Goal: Task Accomplishment & Management: Manage account settings

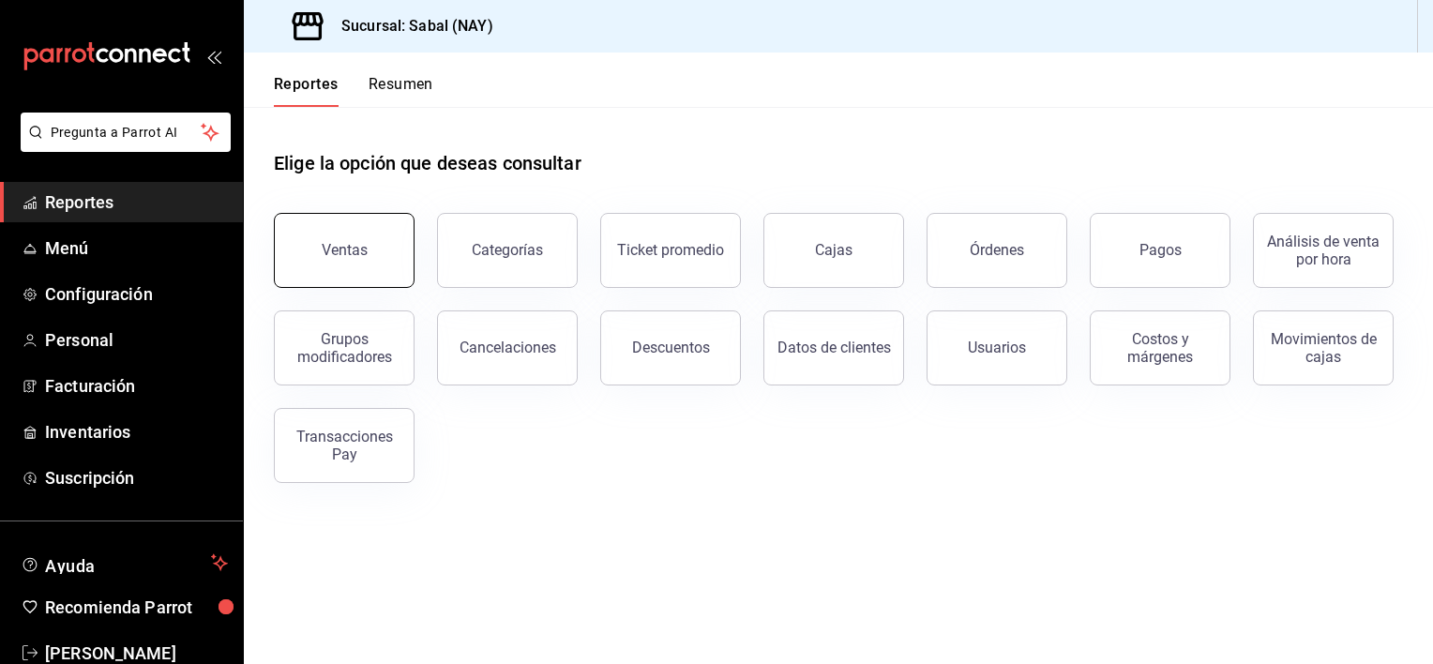
click at [386, 274] on button "Ventas" at bounding box center [344, 250] width 141 height 75
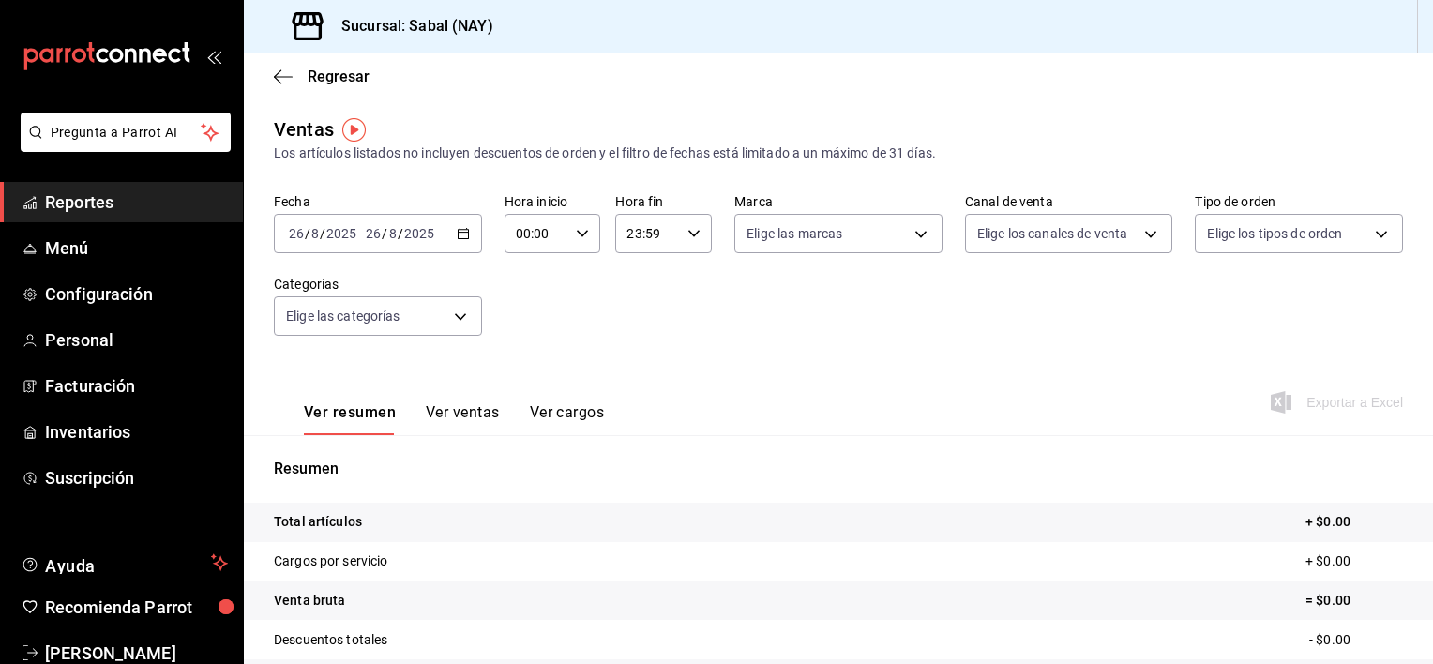
click at [446, 244] on div "[DATE] [DATE] - [DATE] [DATE]" at bounding box center [378, 233] width 208 height 39
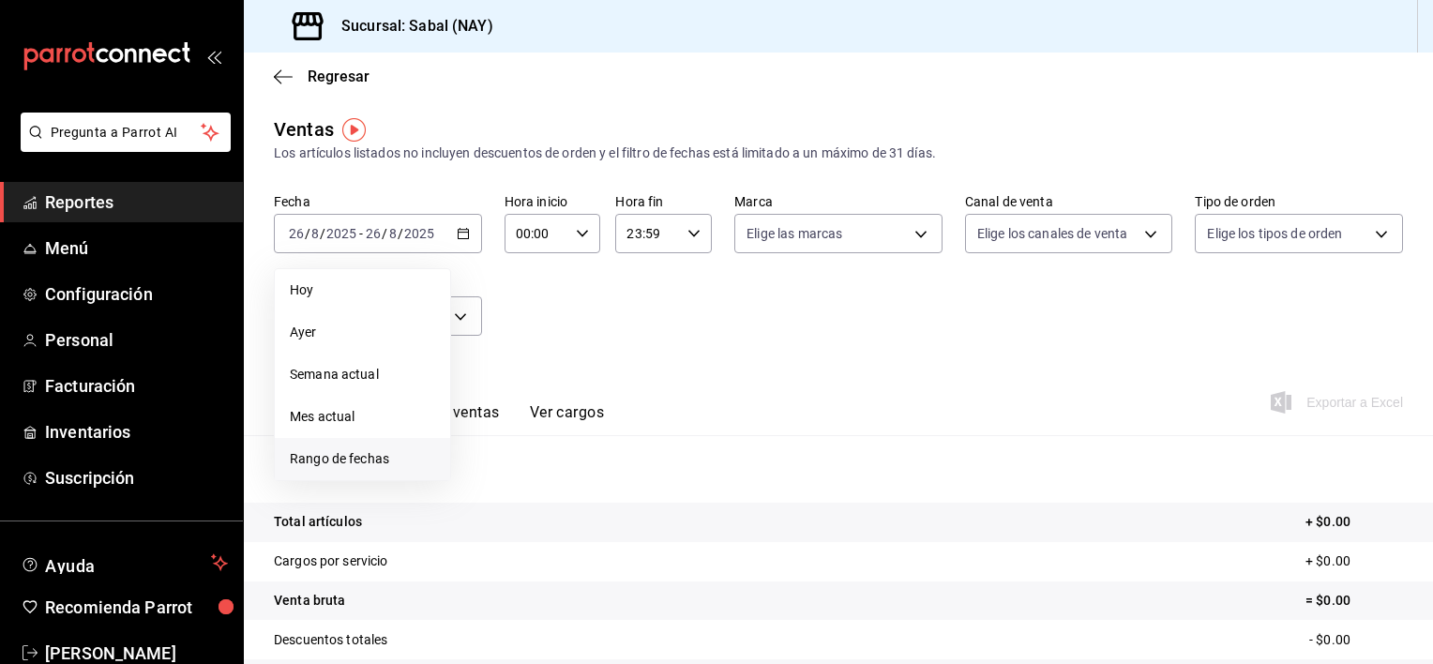
click at [349, 461] on span "Rango de fechas" at bounding box center [362, 459] width 145 height 20
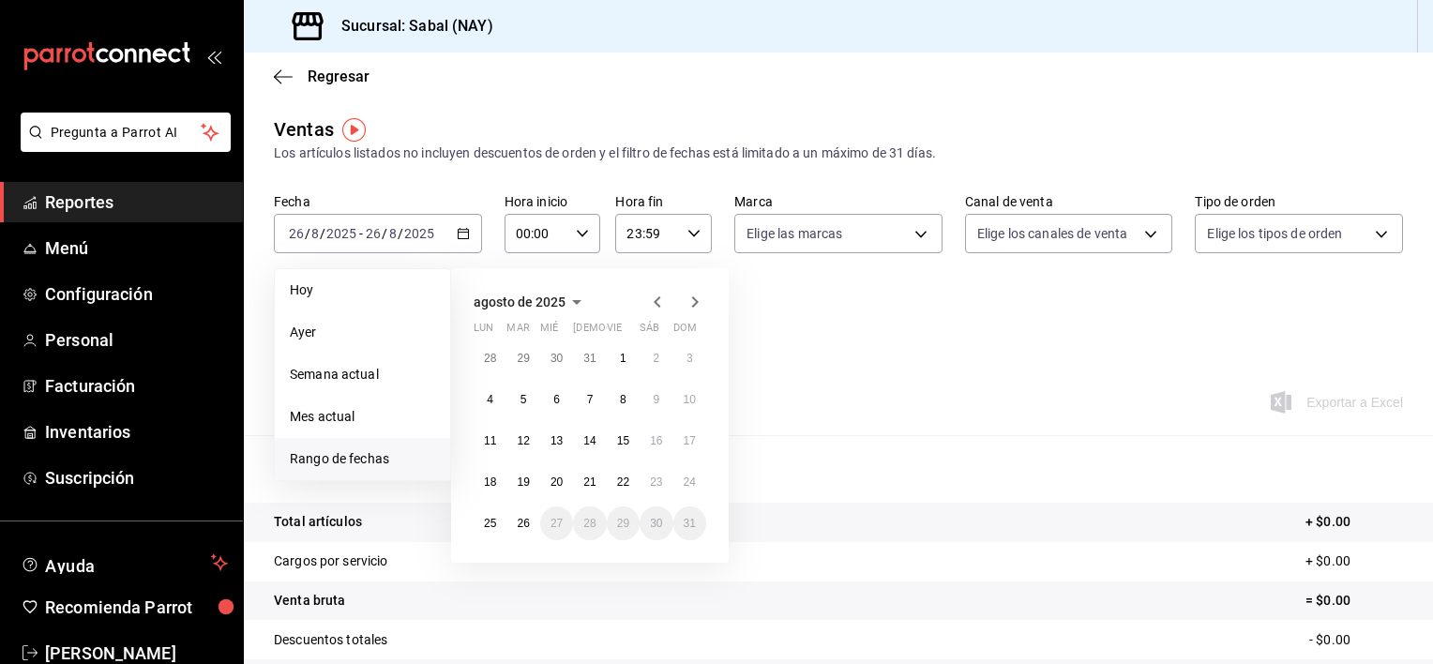
click at [540, 299] on span "agosto de 2025" at bounding box center [520, 301] width 92 height 15
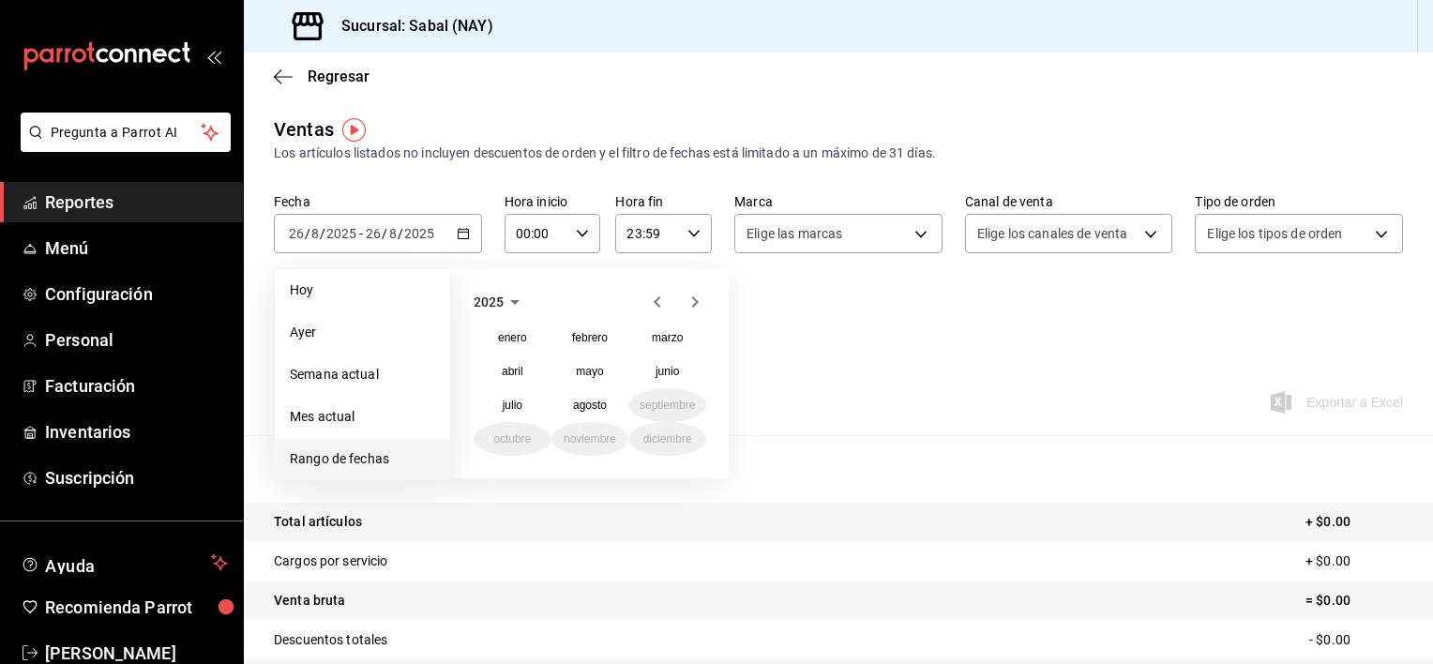
click at [484, 304] on span "2025" at bounding box center [489, 301] width 30 height 15
click at [533, 375] on button "2024" at bounding box center [513, 372] width 78 height 34
click at [581, 406] on abbr "agosto" at bounding box center [590, 405] width 34 height 13
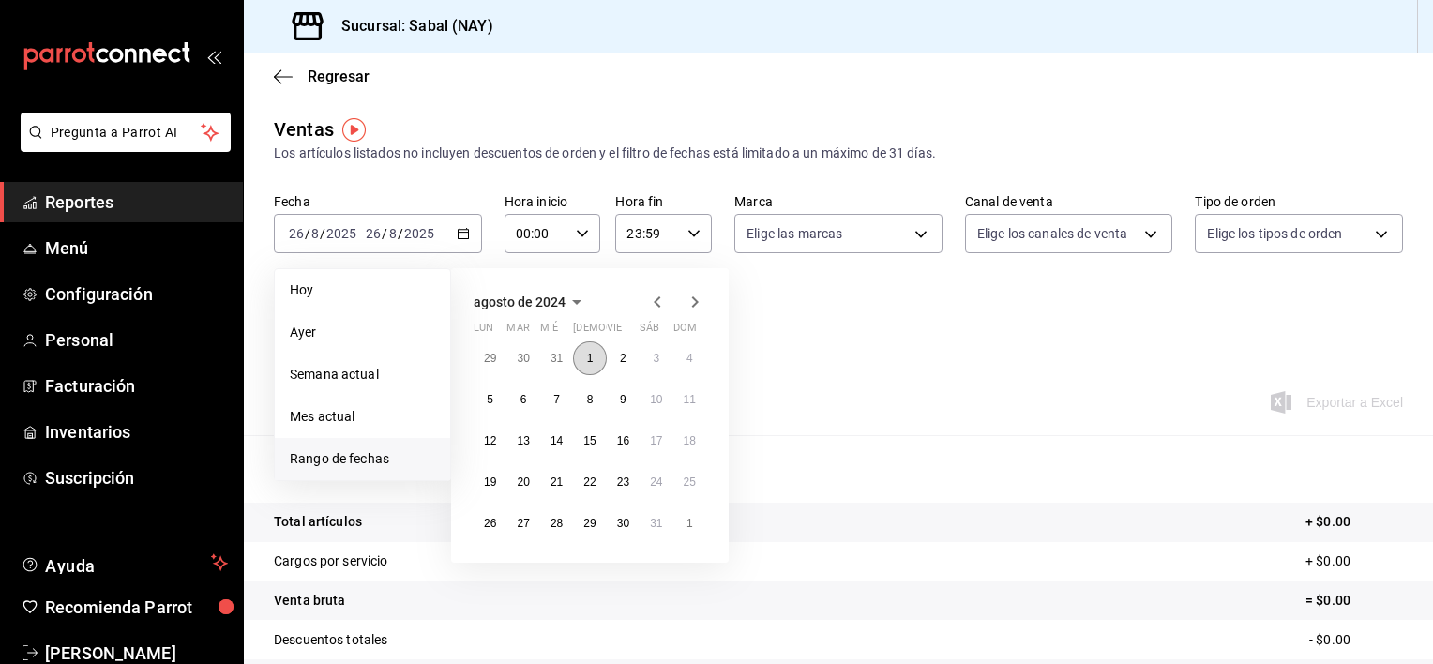
click at [596, 362] on button "1" at bounding box center [589, 358] width 33 height 34
click at [624, 518] on abbr "30" at bounding box center [623, 523] width 12 height 13
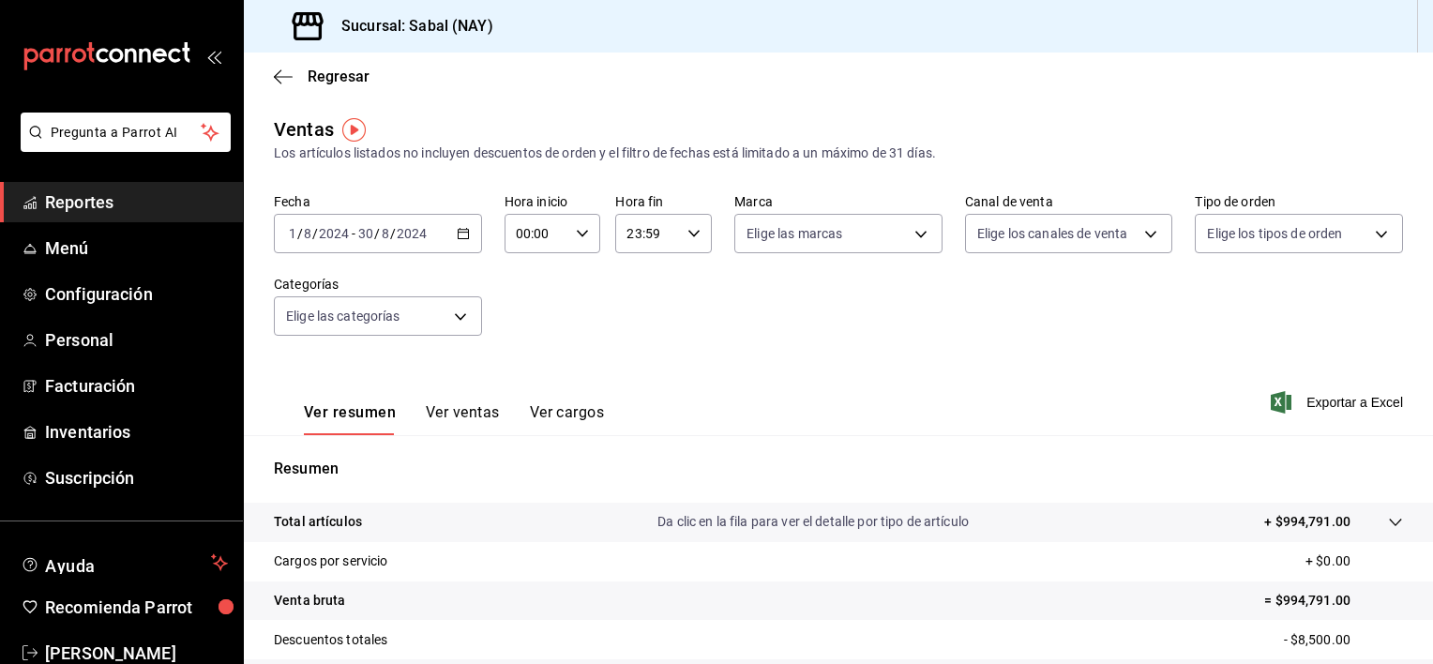
click at [465, 416] on button "Ver ventas" at bounding box center [463, 419] width 74 height 32
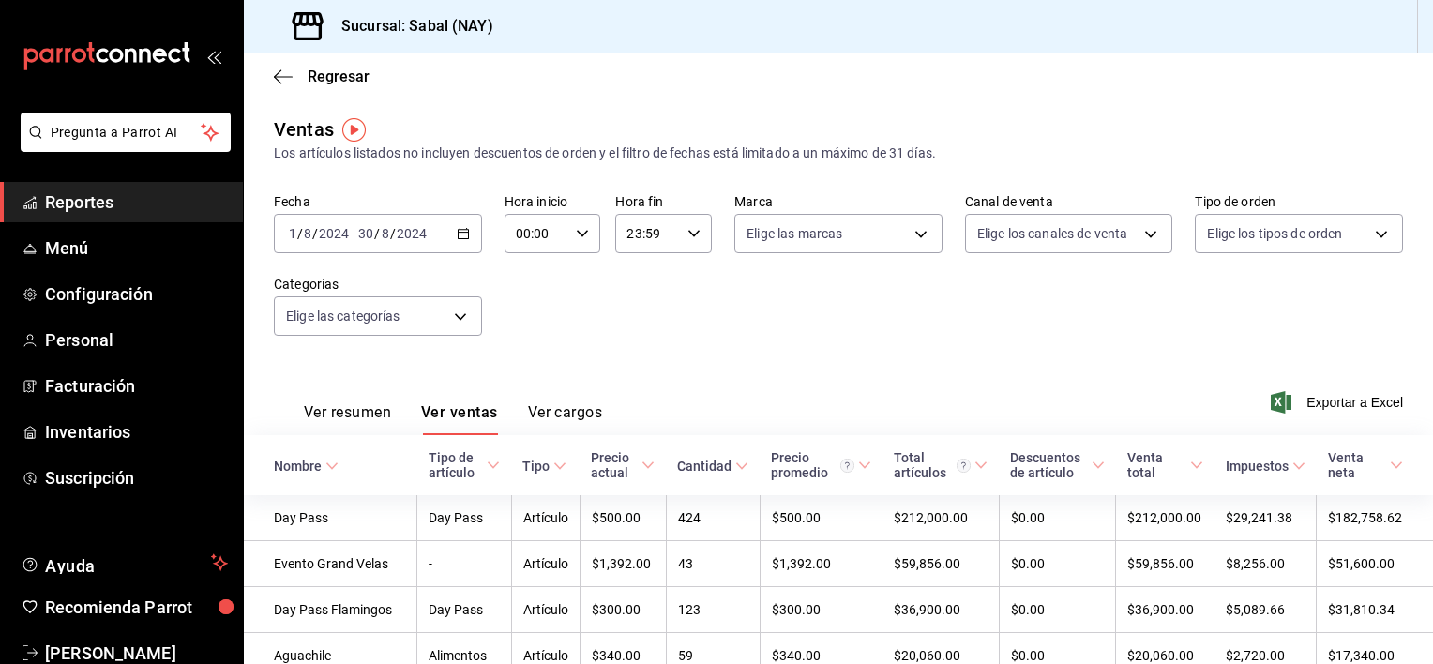
click at [327, 415] on button "Ver resumen" at bounding box center [347, 419] width 87 height 32
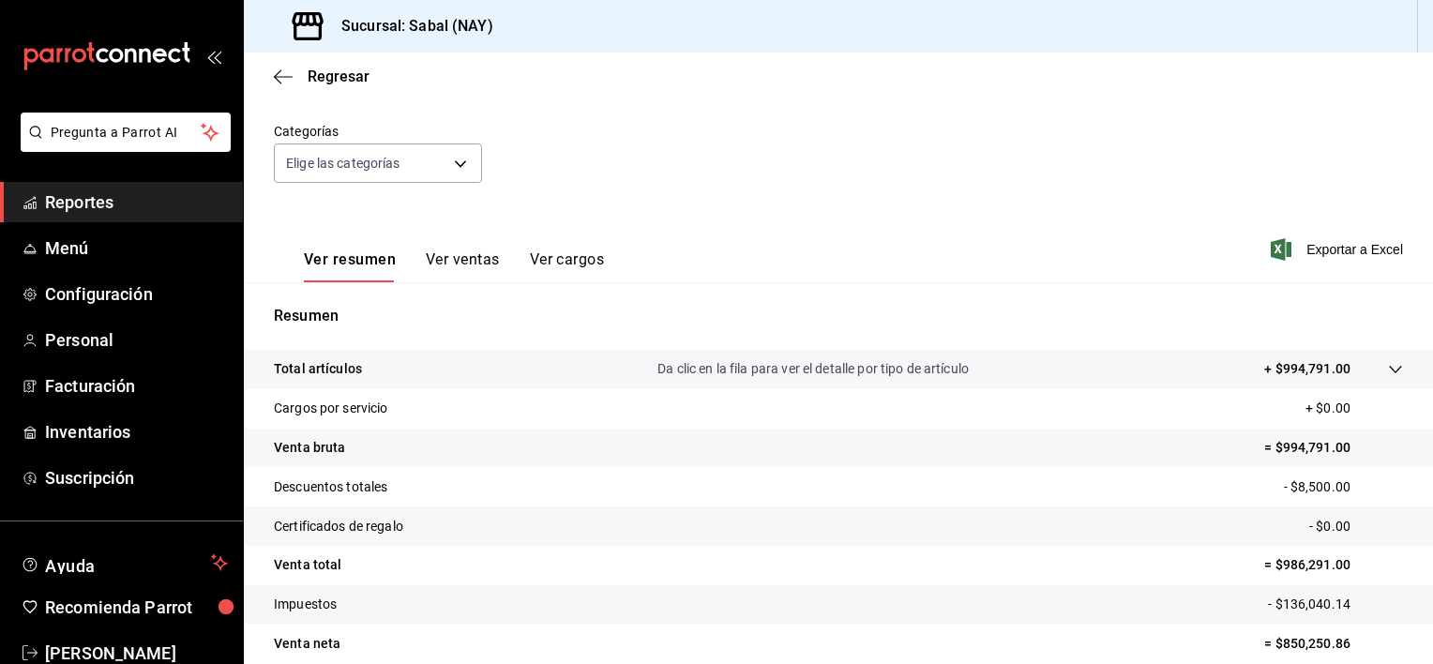
scroll to position [188, 0]
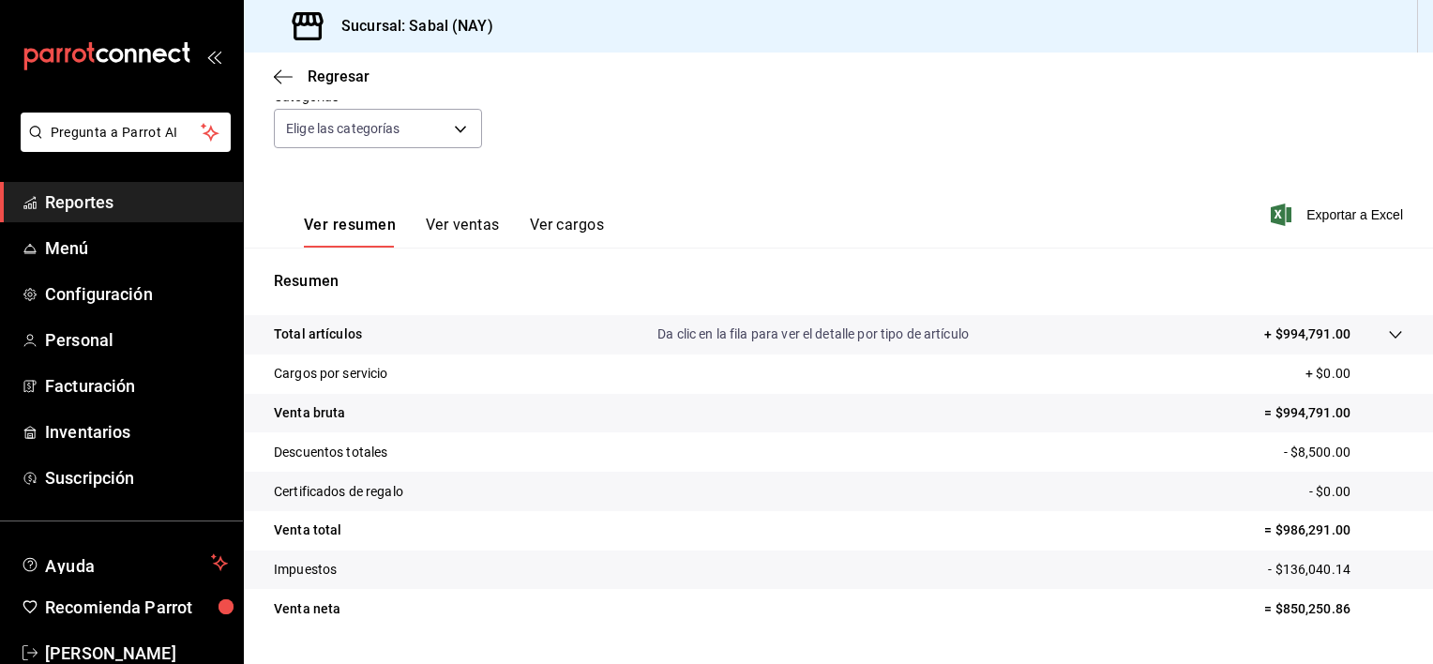
click at [311, 338] on p "Total artículos" at bounding box center [318, 334] width 88 height 20
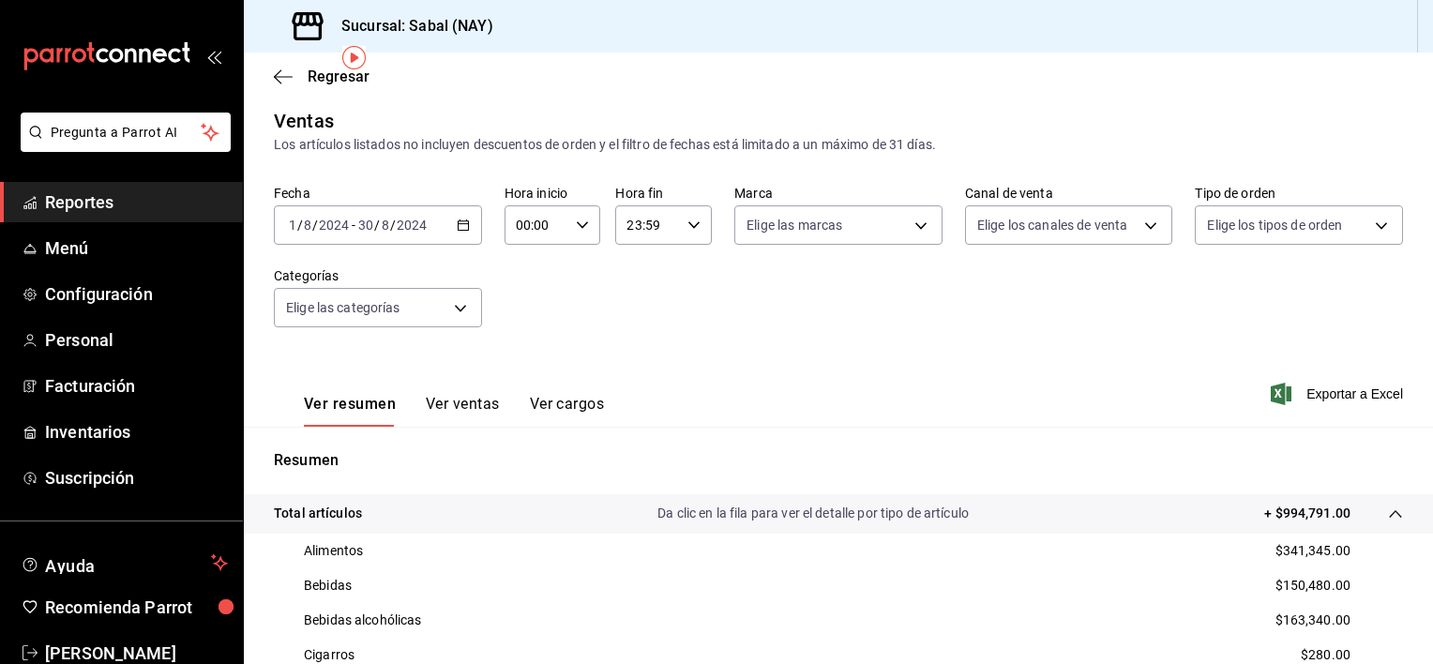
scroll to position [0, 0]
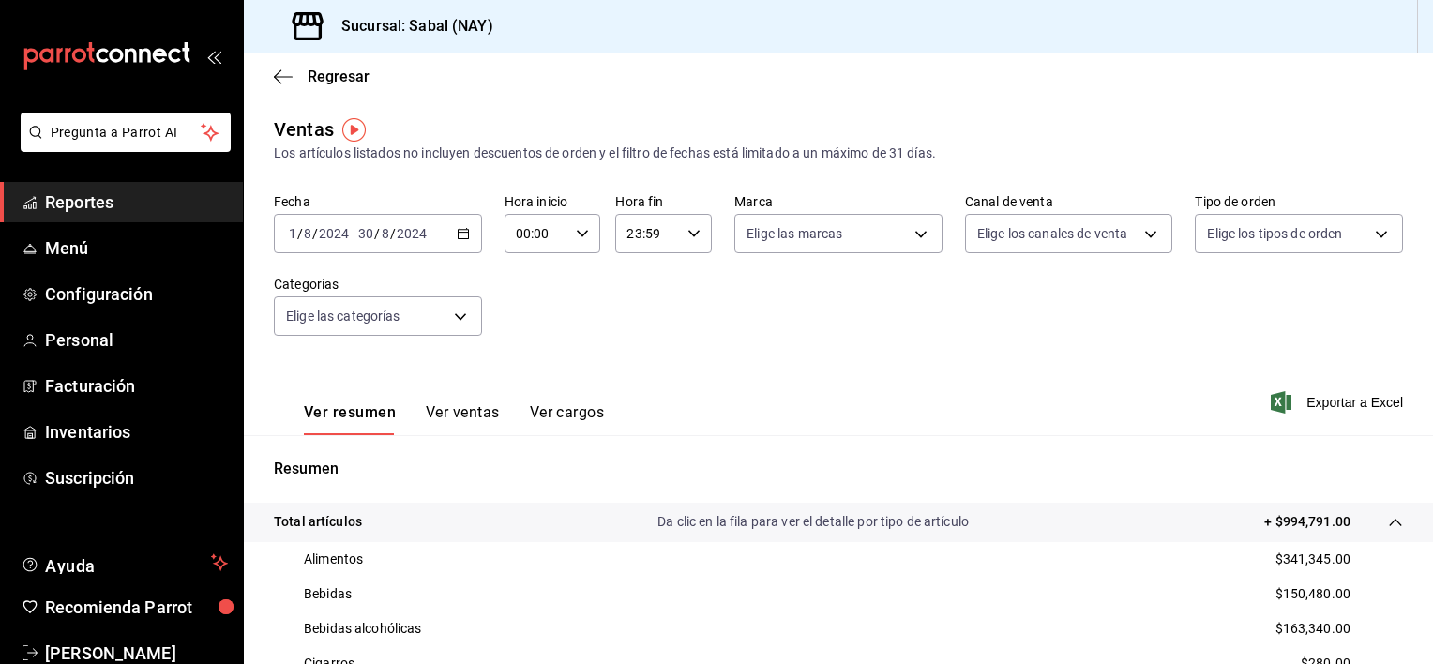
click at [477, 418] on button "Ver ventas" at bounding box center [463, 419] width 74 height 32
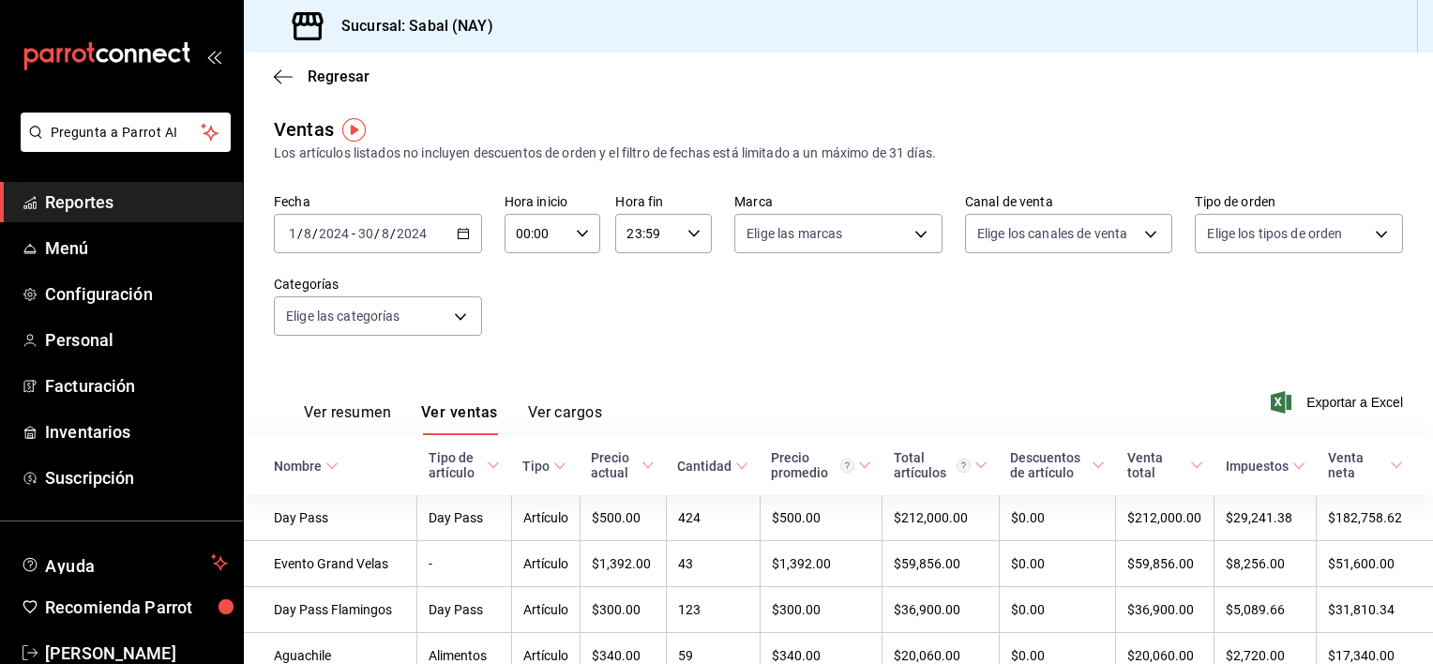
click at [733, 394] on div "Ver resumen Ver ventas Ver cargos Exportar a Excel" at bounding box center [838, 396] width 1189 height 77
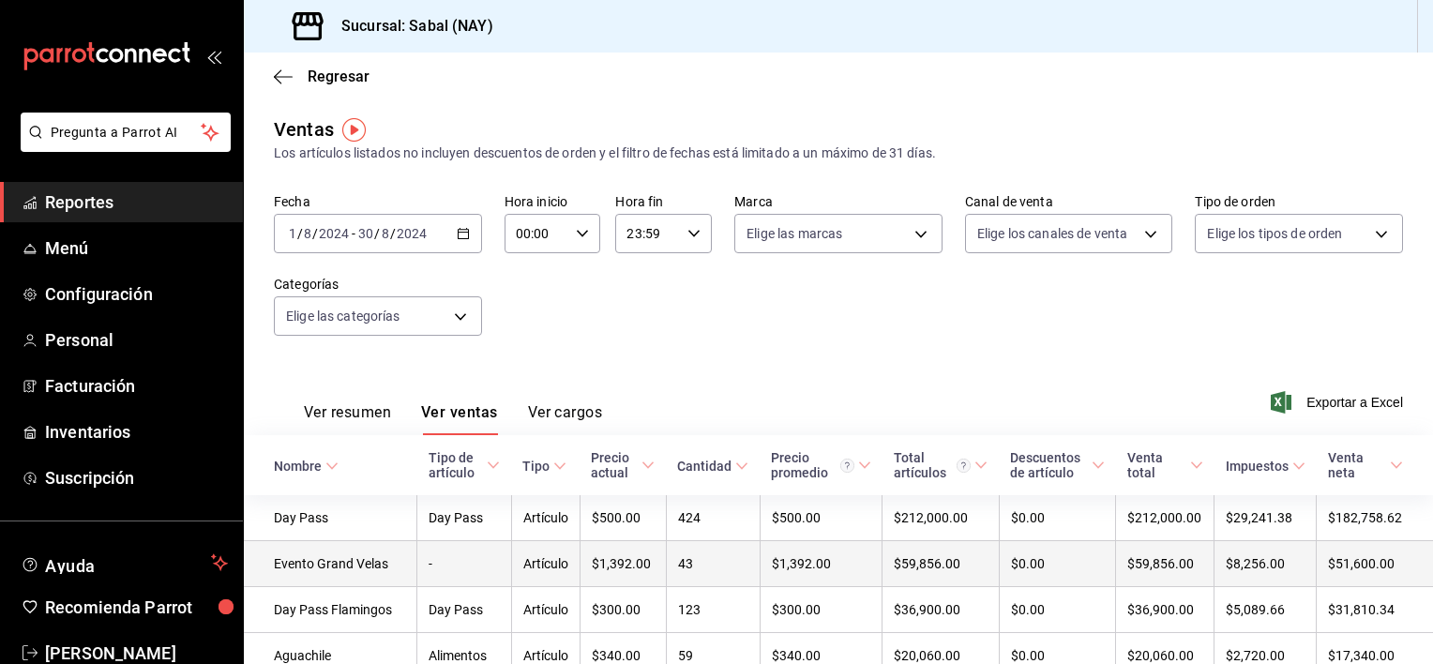
click at [580, 574] on td "$1,392.00" at bounding box center [623, 564] width 86 height 46
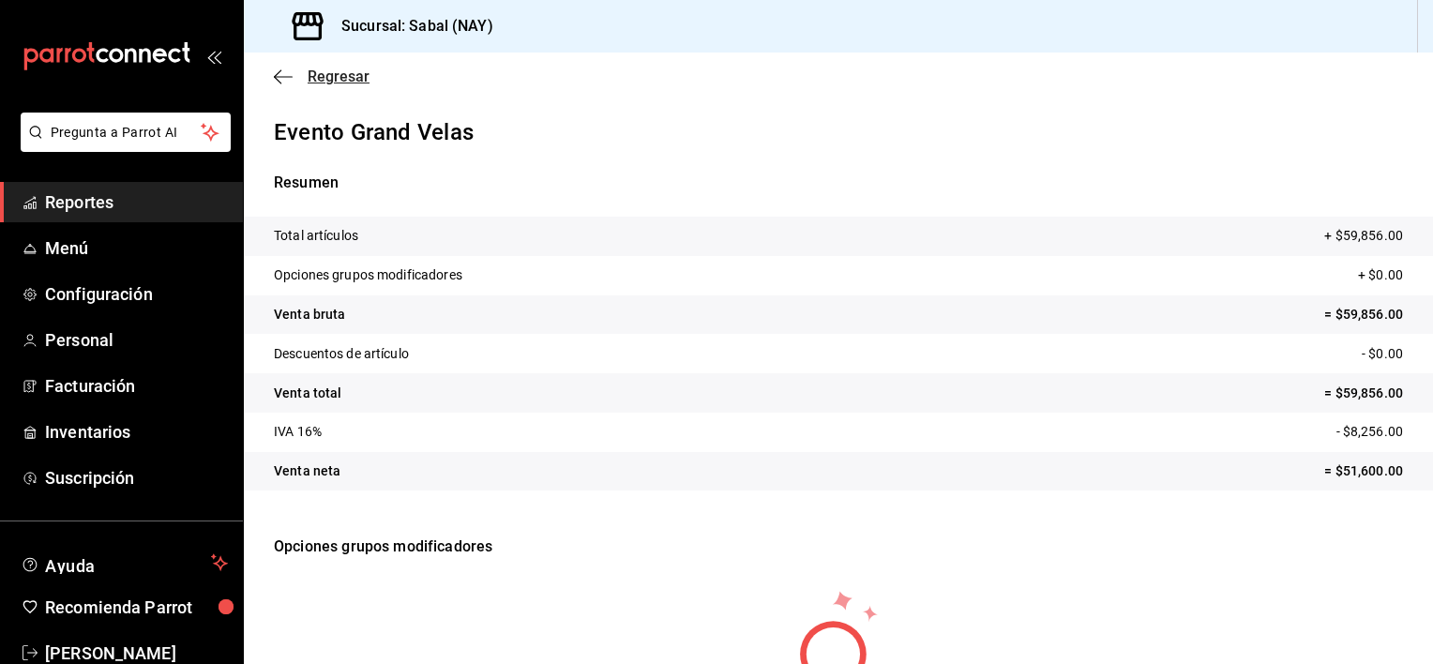
click at [278, 74] on icon "button" at bounding box center [283, 76] width 19 height 17
click at [279, 71] on icon "button" at bounding box center [278, 76] width 8 height 14
click at [278, 79] on icon "button" at bounding box center [283, 76] width 19 height 17
click at [53, 197] on span "Reportes" at bounding box center [136, 201] width 183 height 25
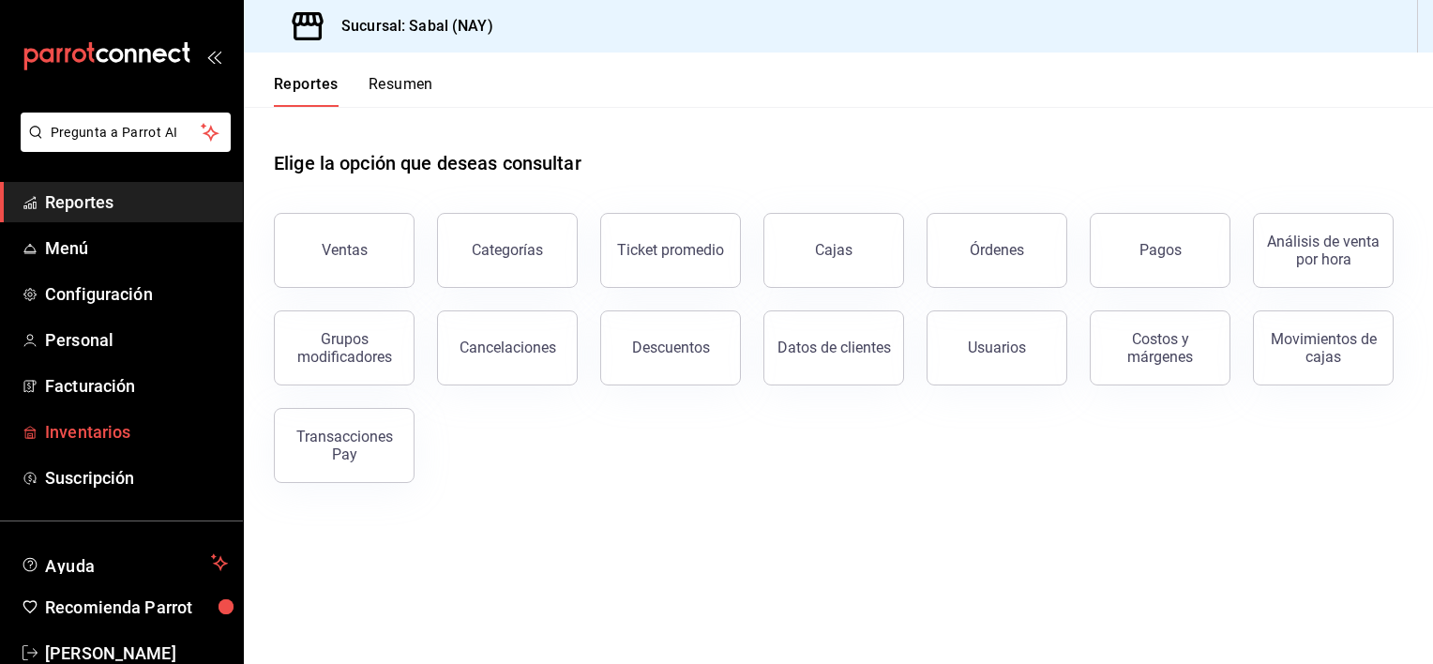
click at [71, 435] on span "Inventarios" at bounding box center [136, 431] width 183 height 25
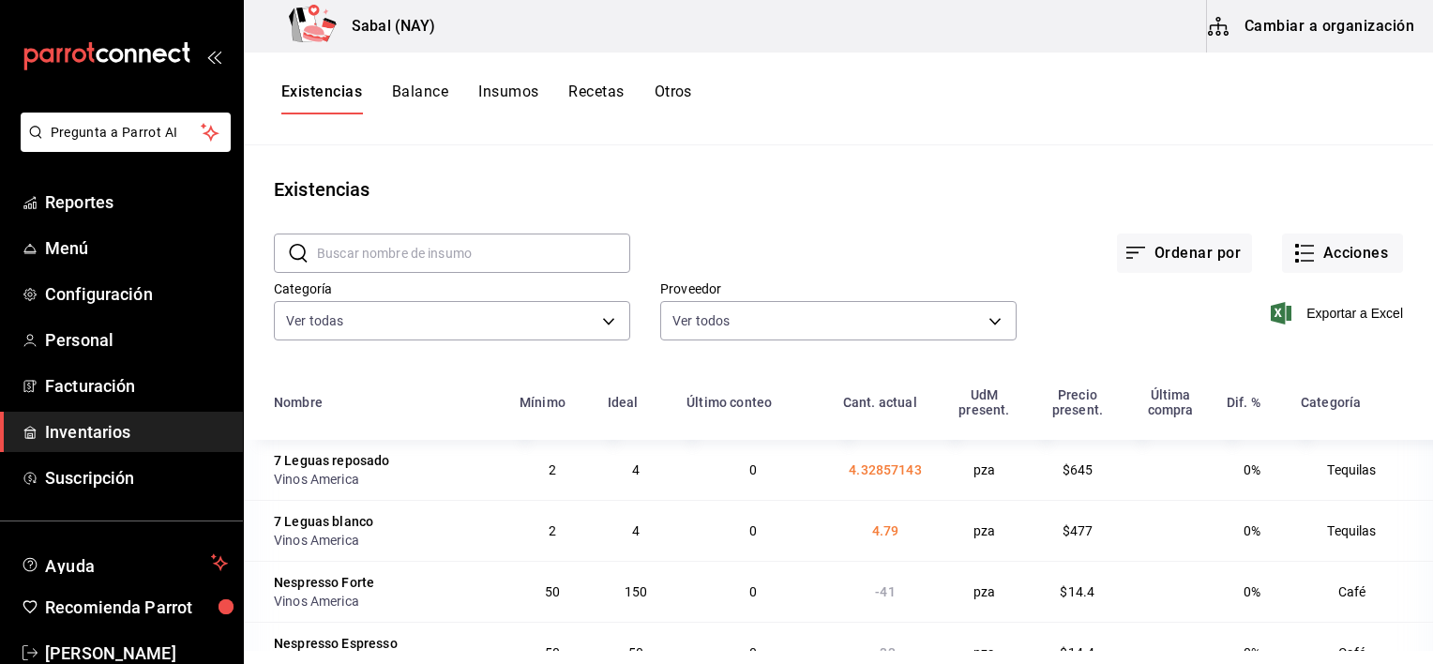
click at [679, 94] on button "Otros" at bounding box center [674, 99] width 38 height 32
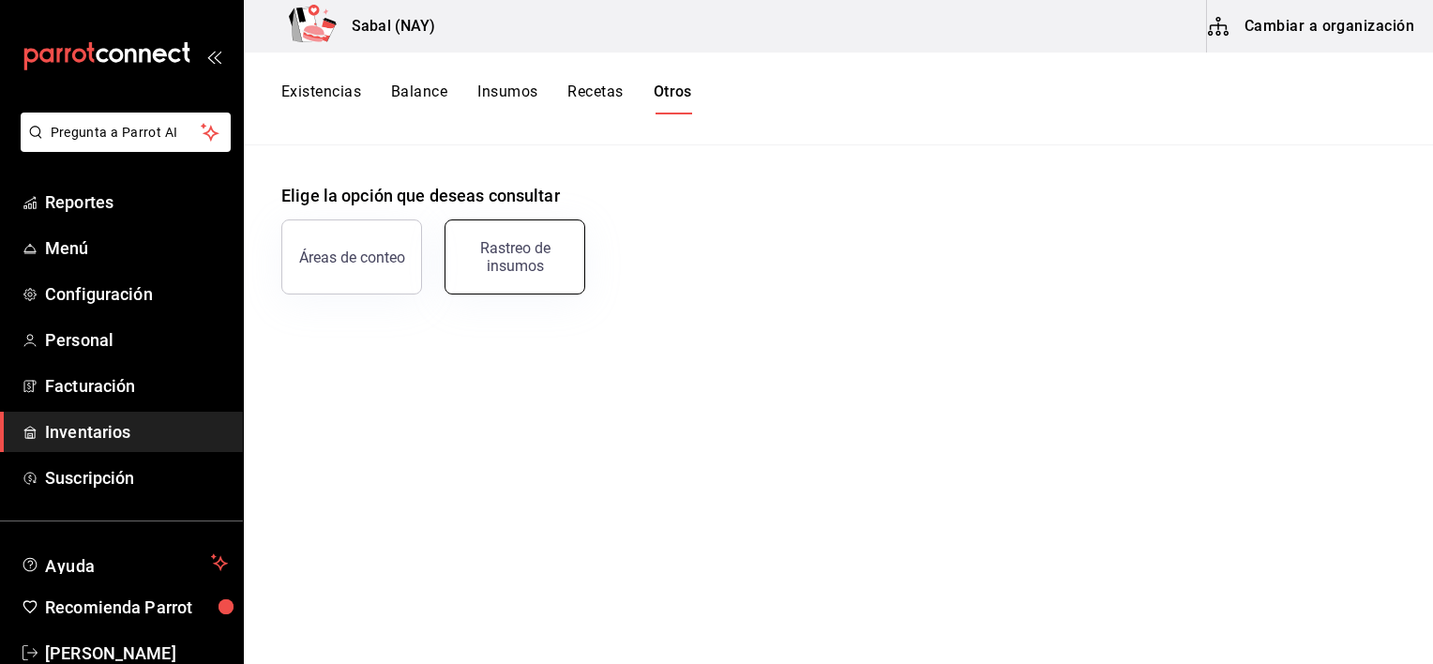
click at [533, 255] on div "Rastreo de insumos" at bounding box center [515, 257] width 116 height 36
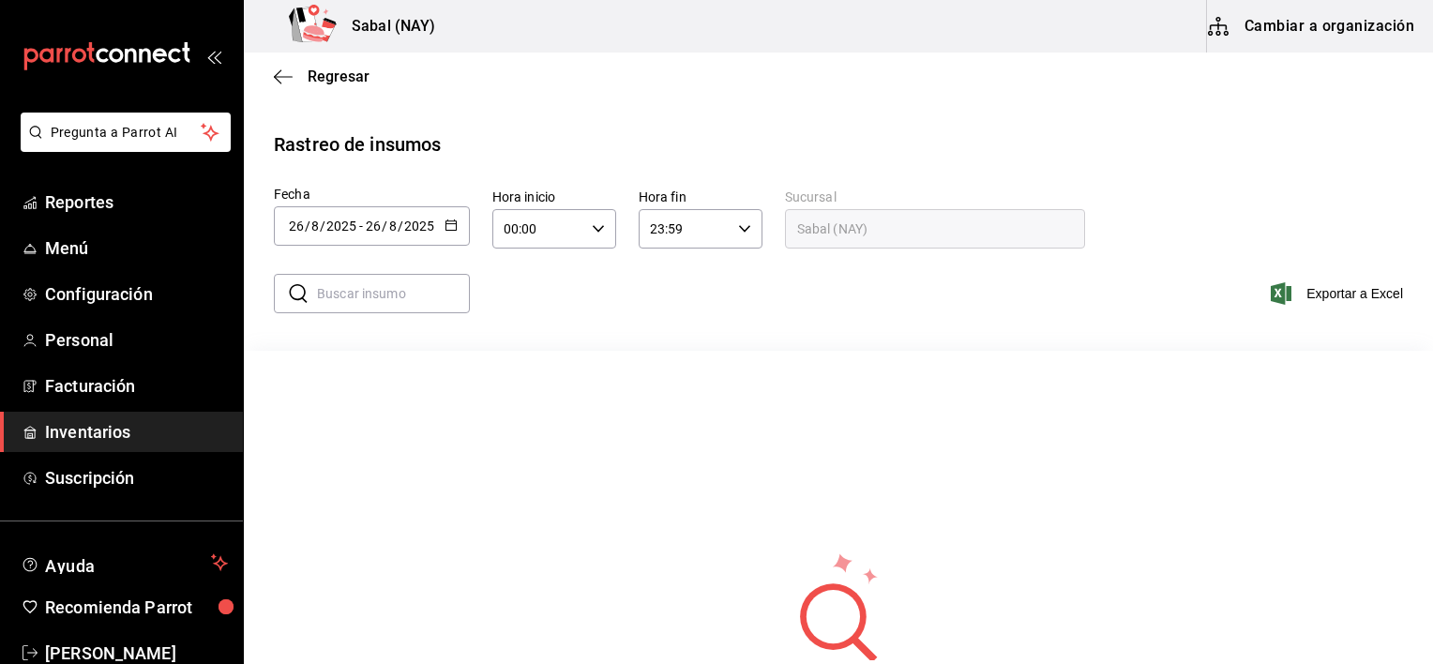
click at [450, 225] on icon "button" at bounding box center [451, 225] width 13 height 13
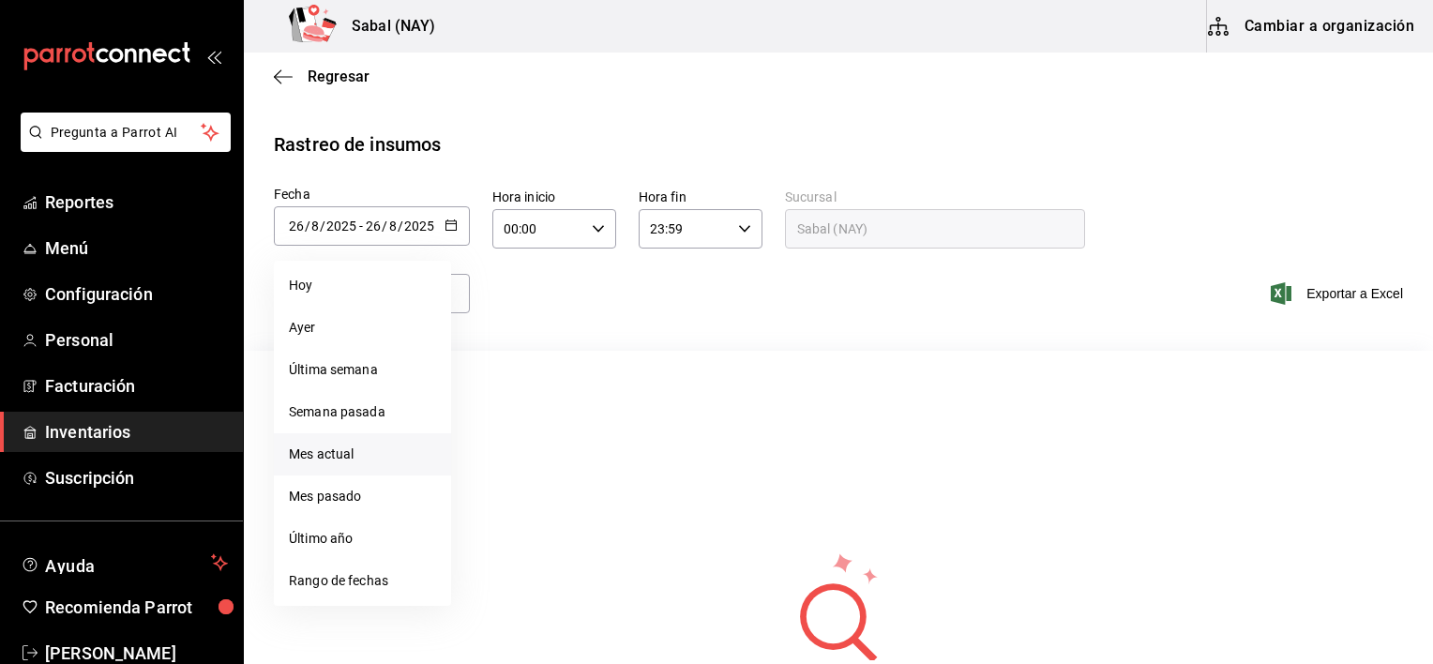
click at [319, 465] on li "Mes actual" at bounding box center [362, 454] width 177 height 42
type input "[DATE]"
type input "1"
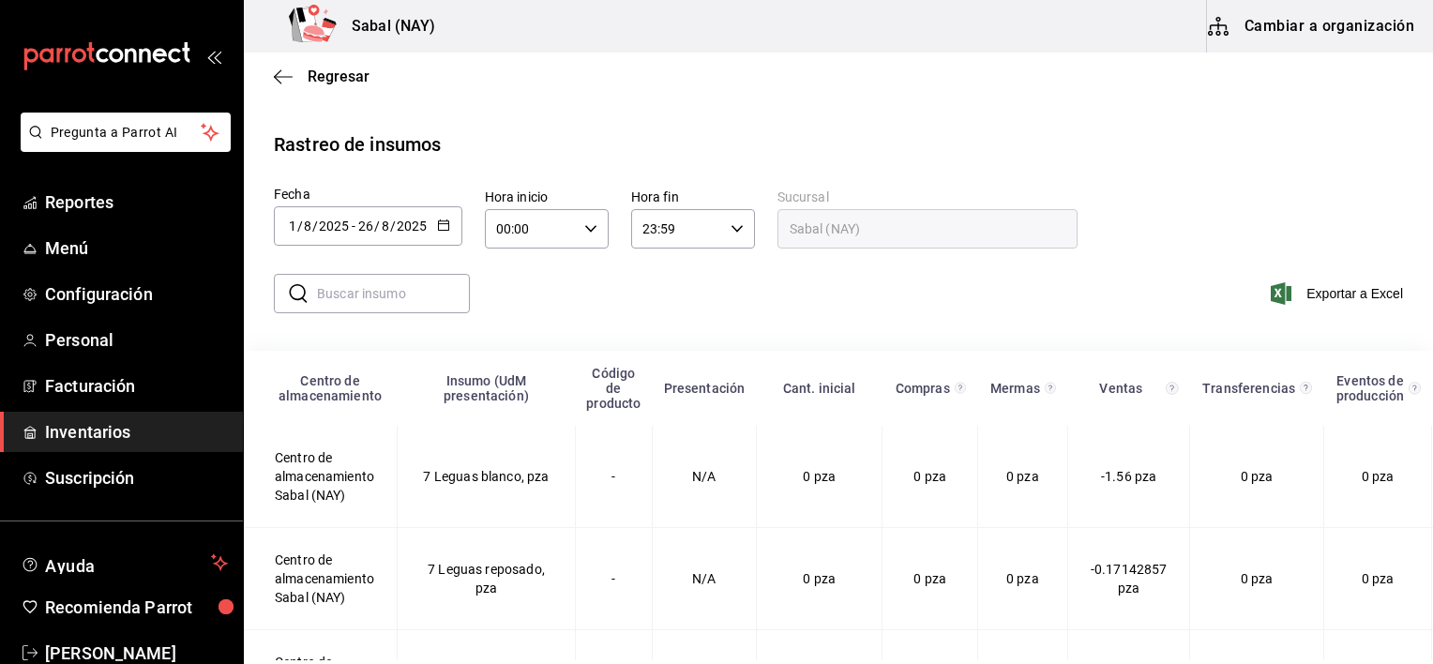
click at [365, 300] on input "text" at bounding box center [393, 294] width 153 height 38
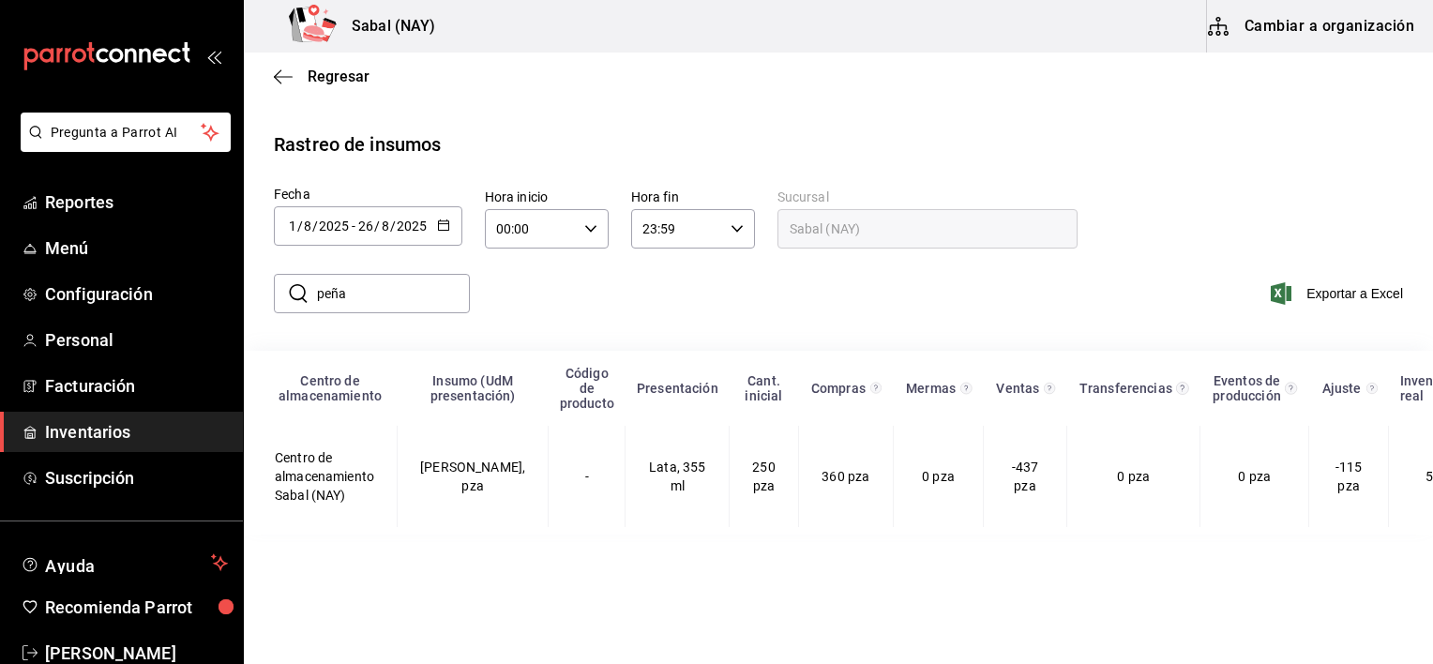
type input "[PERSON_NAME]"
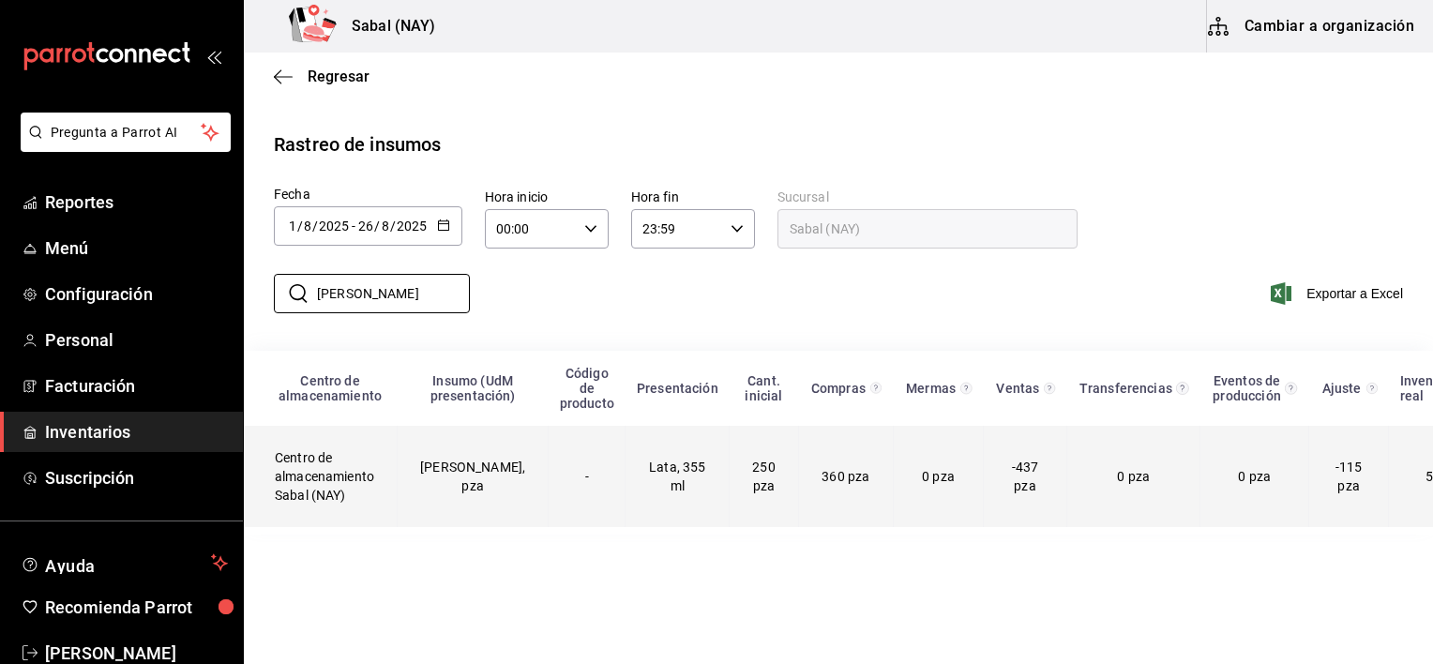
click at [428, 483] on td "[PERSON_NAME], pza" at bounding box center [473, 476] width 151 height 101
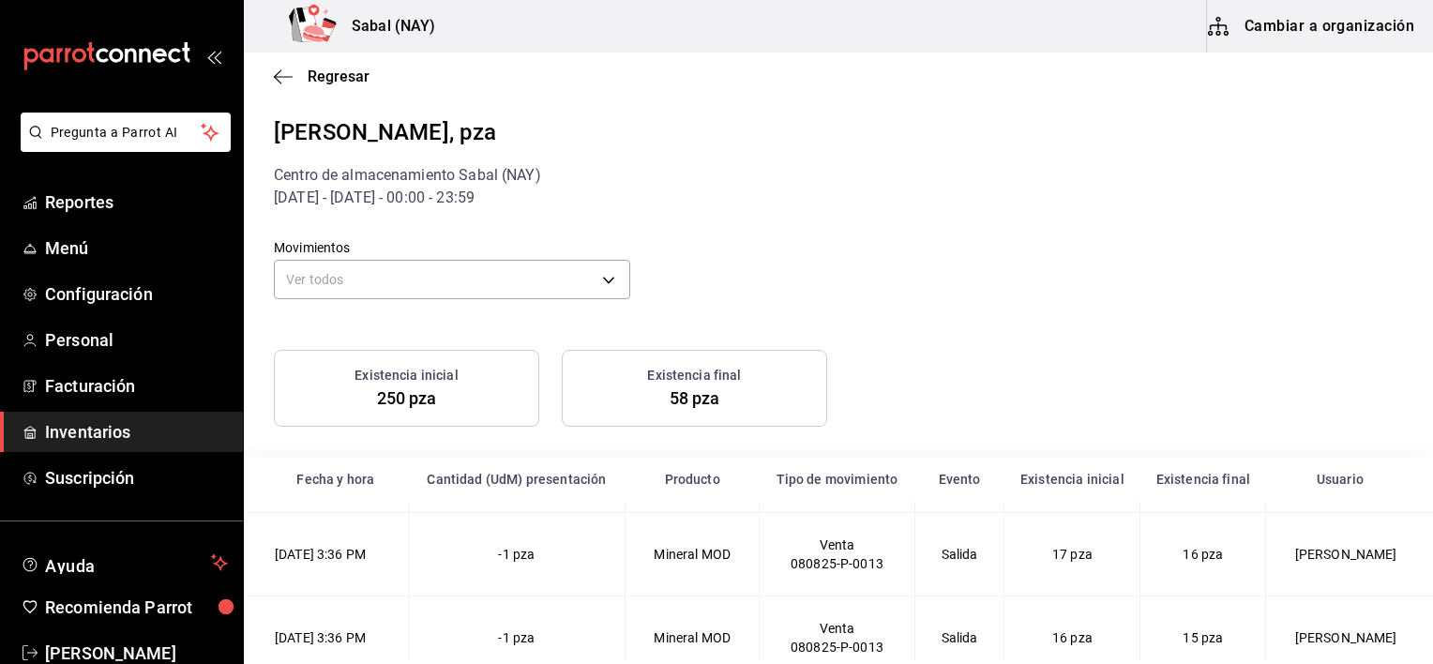
scroll to position [7784, 0]
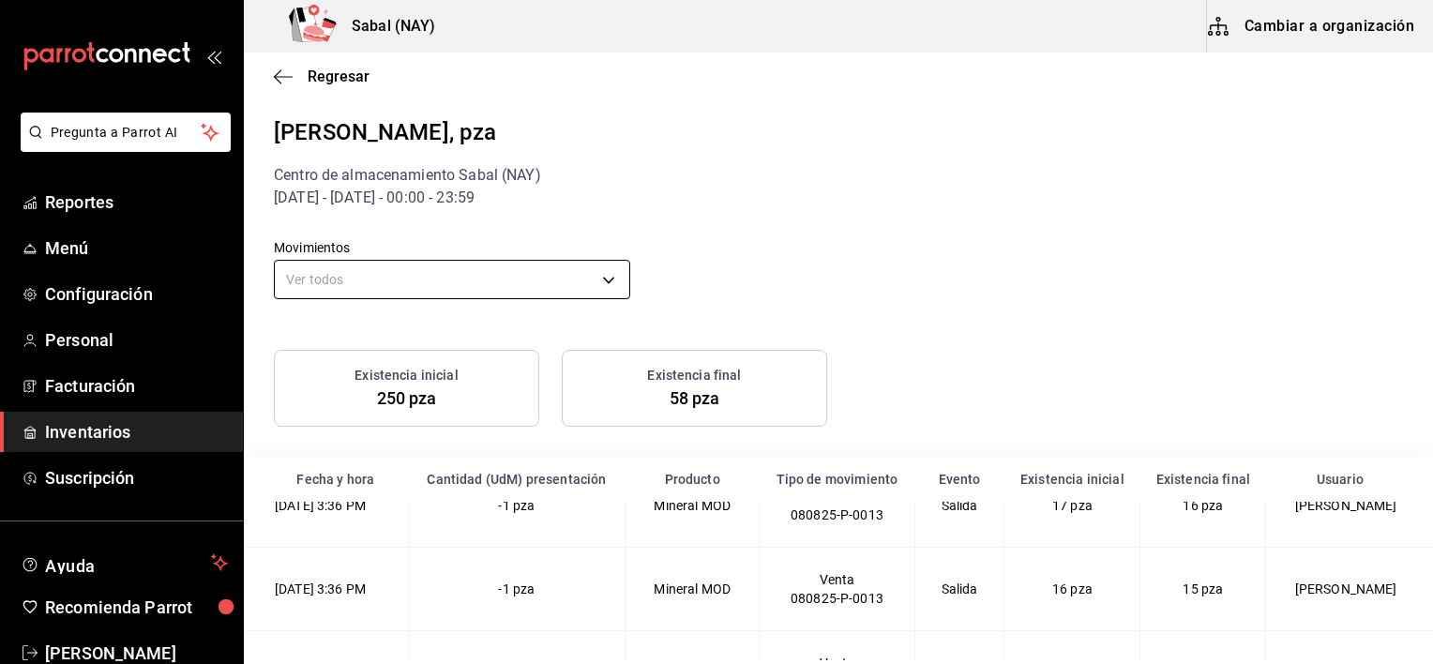
click at [381, 280] on body "Pregunta a Parrot AI Reportes Menú Configuración Personal Facturación Inventari…" at bounding box center [716, 330] width 1433 height 660
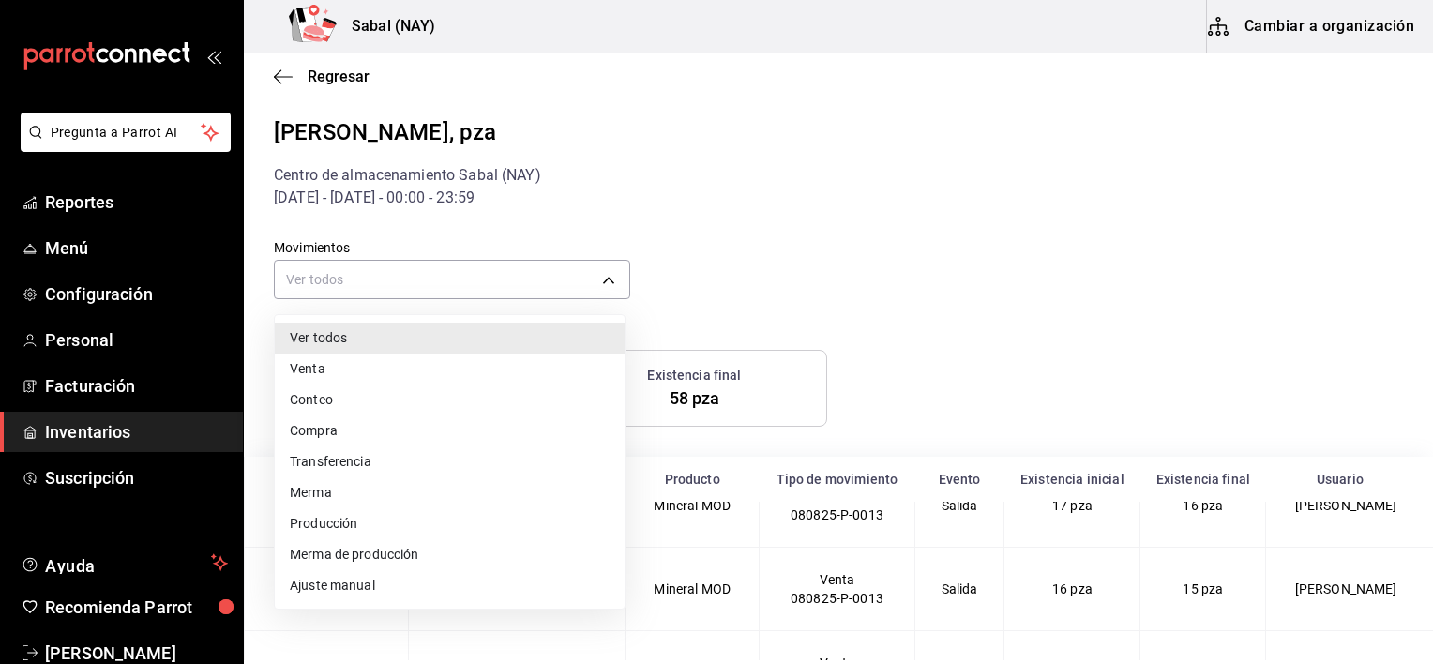
click at [318, 431] on li "Compra" at bounding box center [450, 430] width 350 height 31
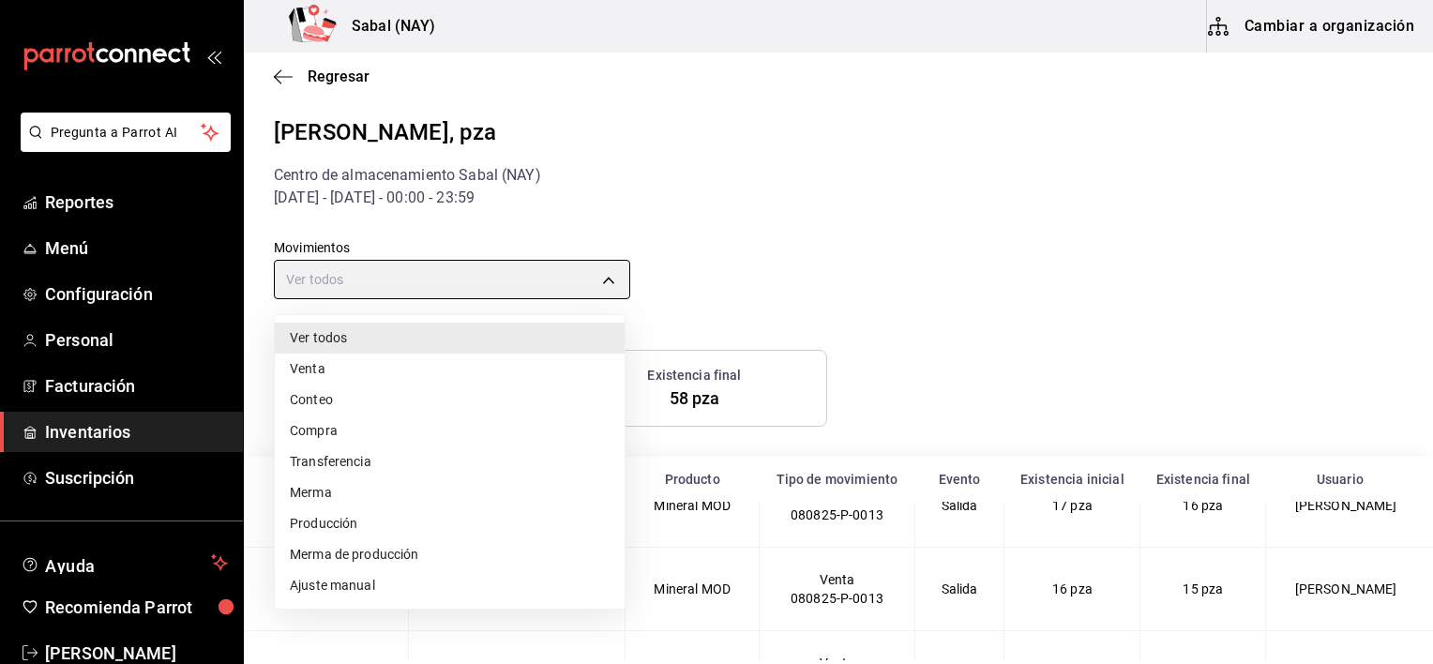
type input "PURCHASE"
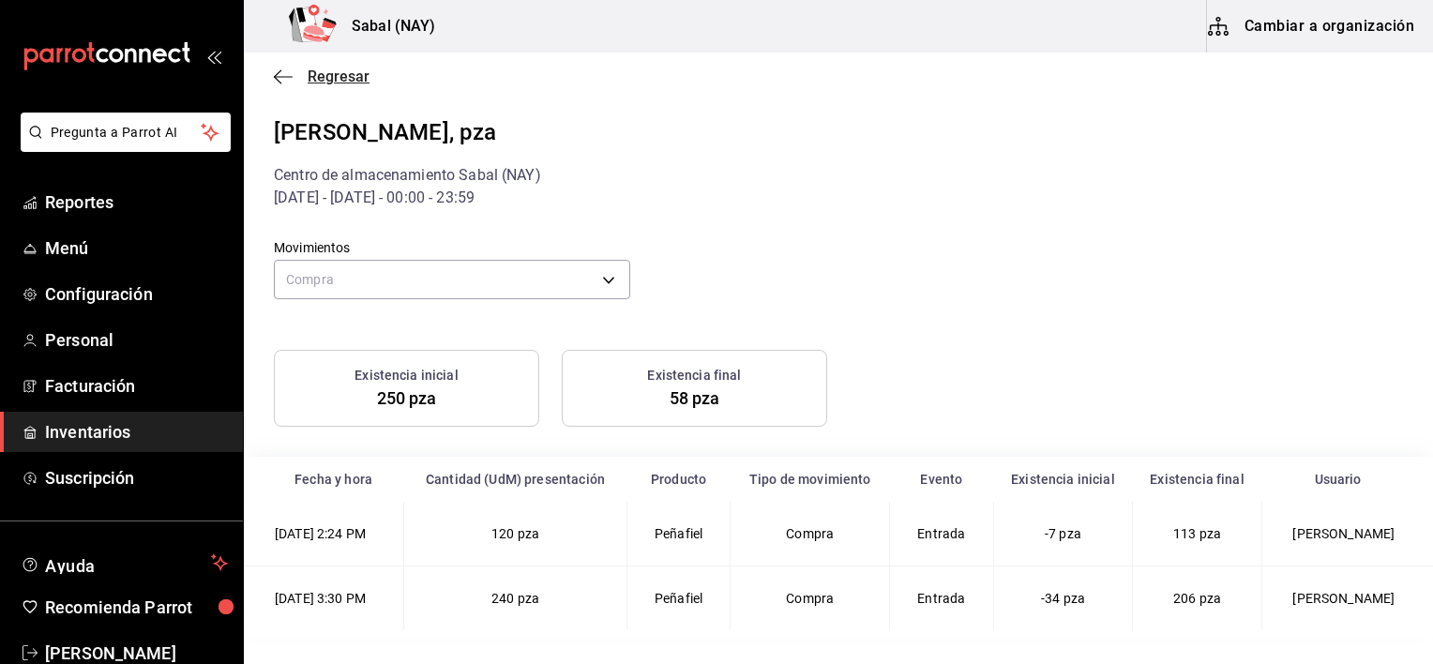
click at [281, 83] on icon "button" at bounding box center [283, 76] width 19 height 17
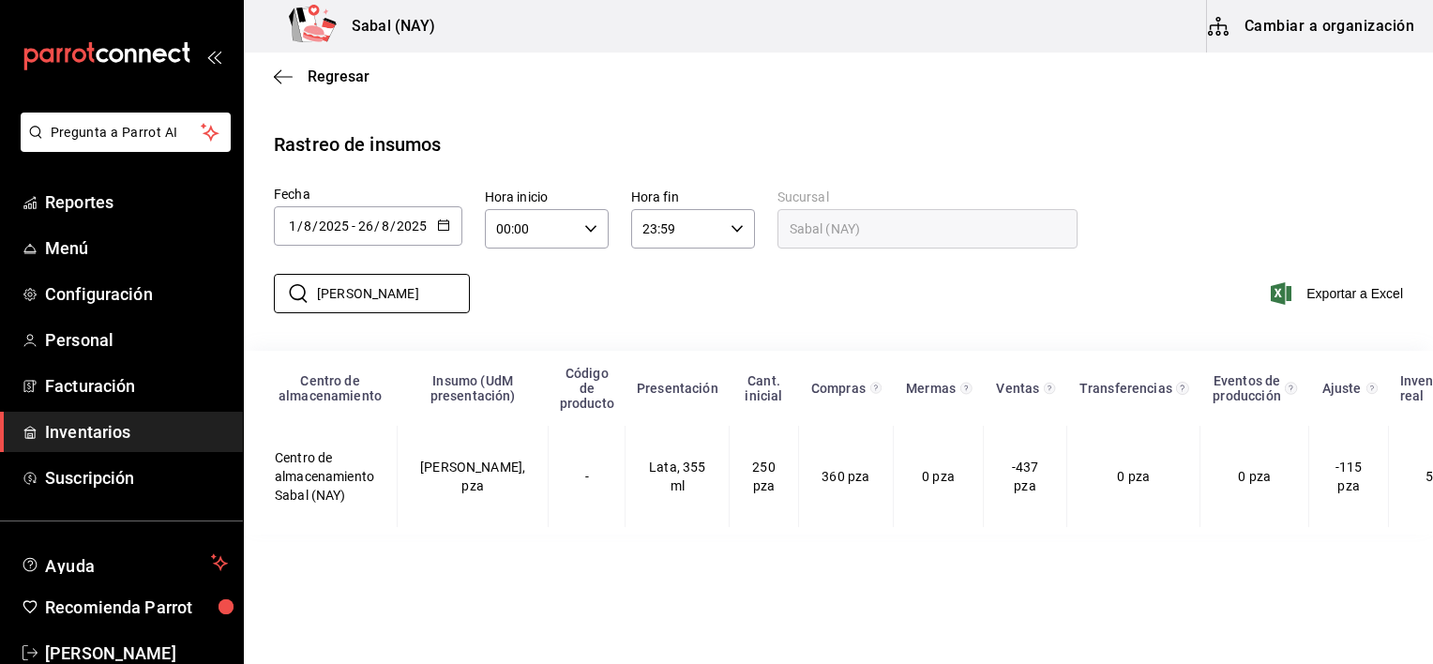
drag, startPoint x: 420, startPoint y: 298, endPoint x: 245, endPoint y: 274, distance: 177.1
click at [245, 274] on div "​ [PERSON_NAME] ​ Exportar a Excel" at bounding box center [831, 304] width 1204 height 77
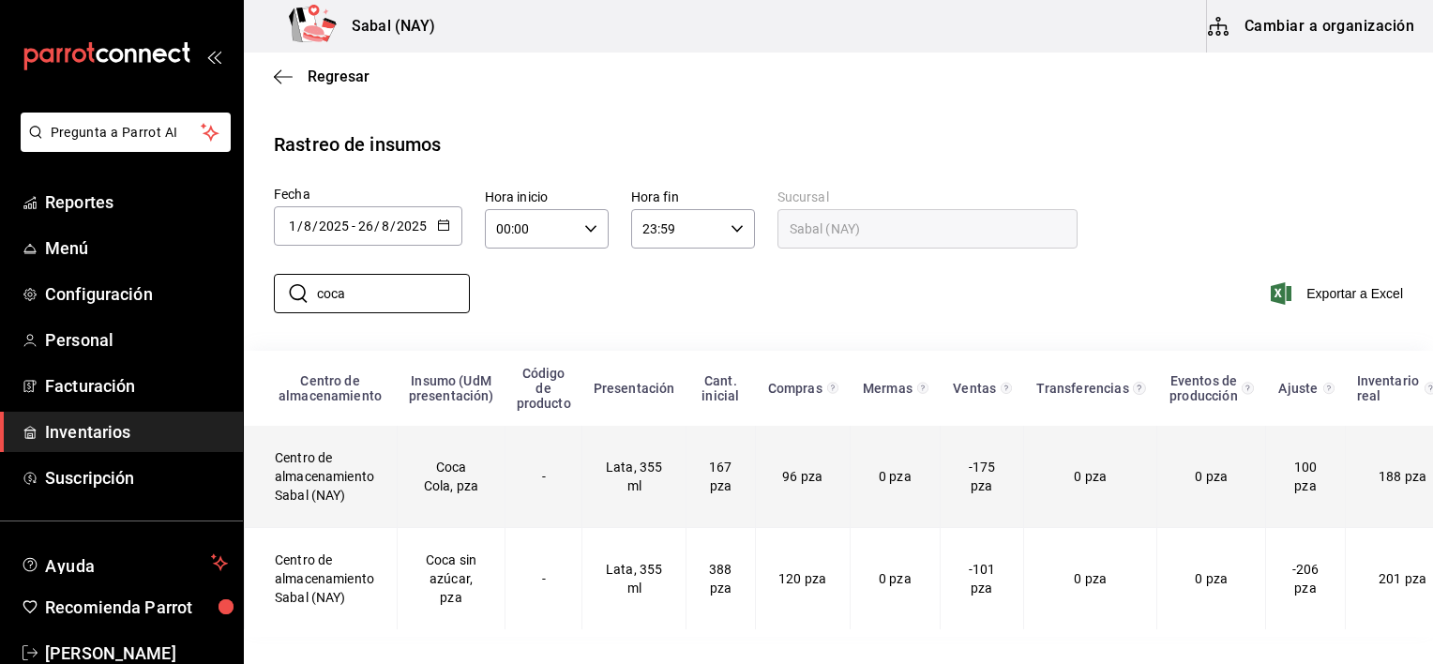
type input "coca"
click at [468, 508] on td "Coca Cola, pza" at bounding box center [452, 477] width 108 height 102
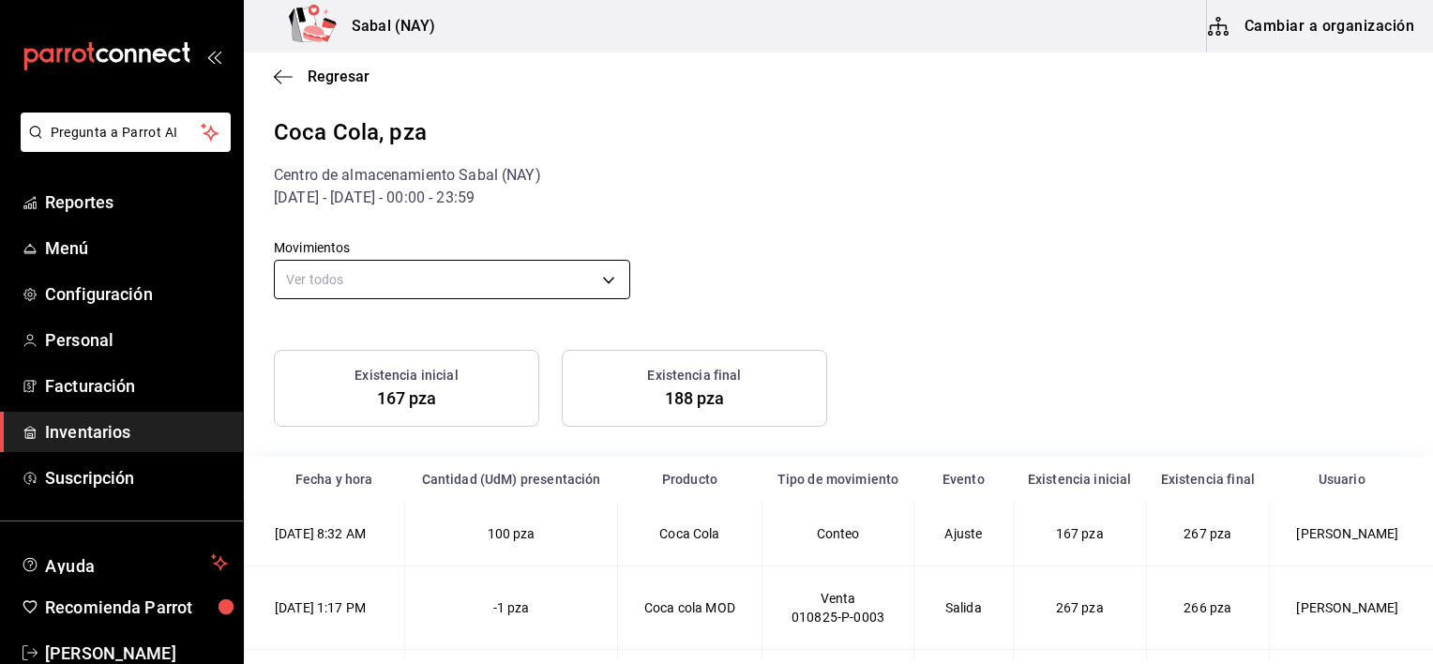
click at [474, 281] on body "Pregunta a Parrot AI Reportes Menú Configuración Personal Facturación Inventari…" at bounding box center [716, 330] width 1433 height 660
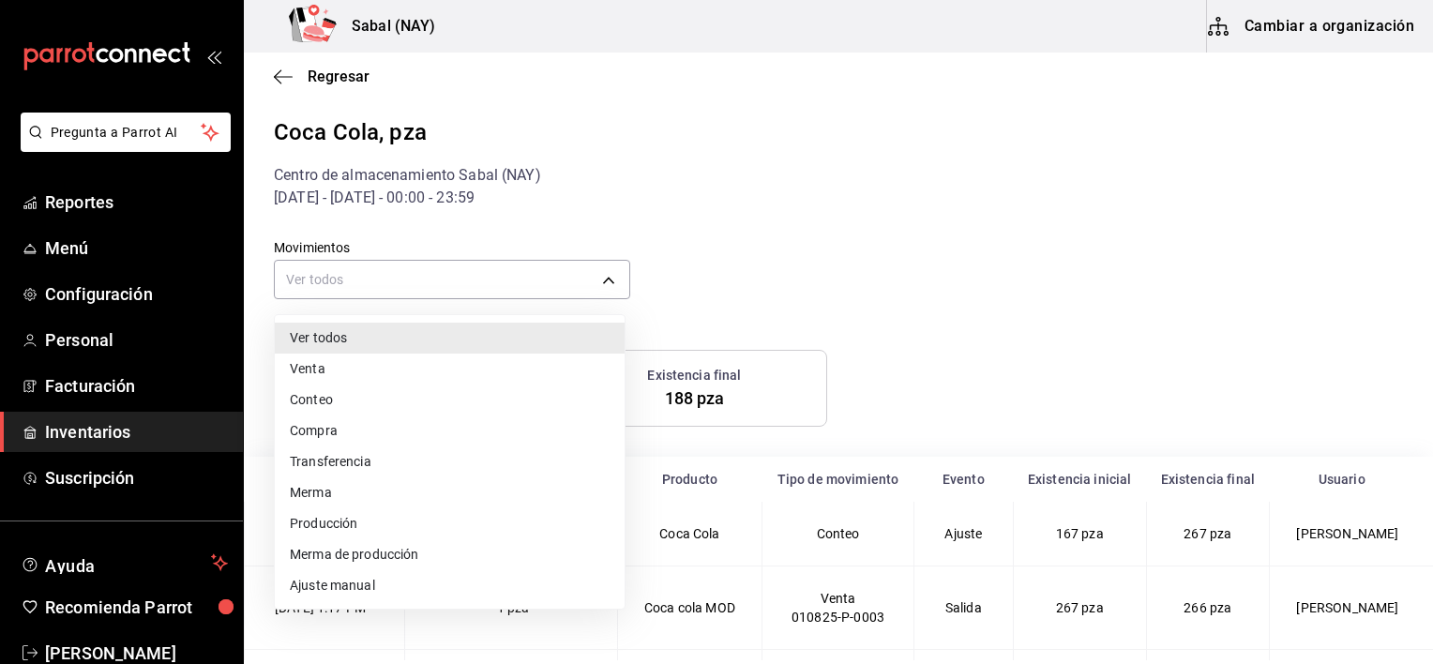
click at [309, 434] on li "Compra" at bounding box center [450, 430] width 350 height 31
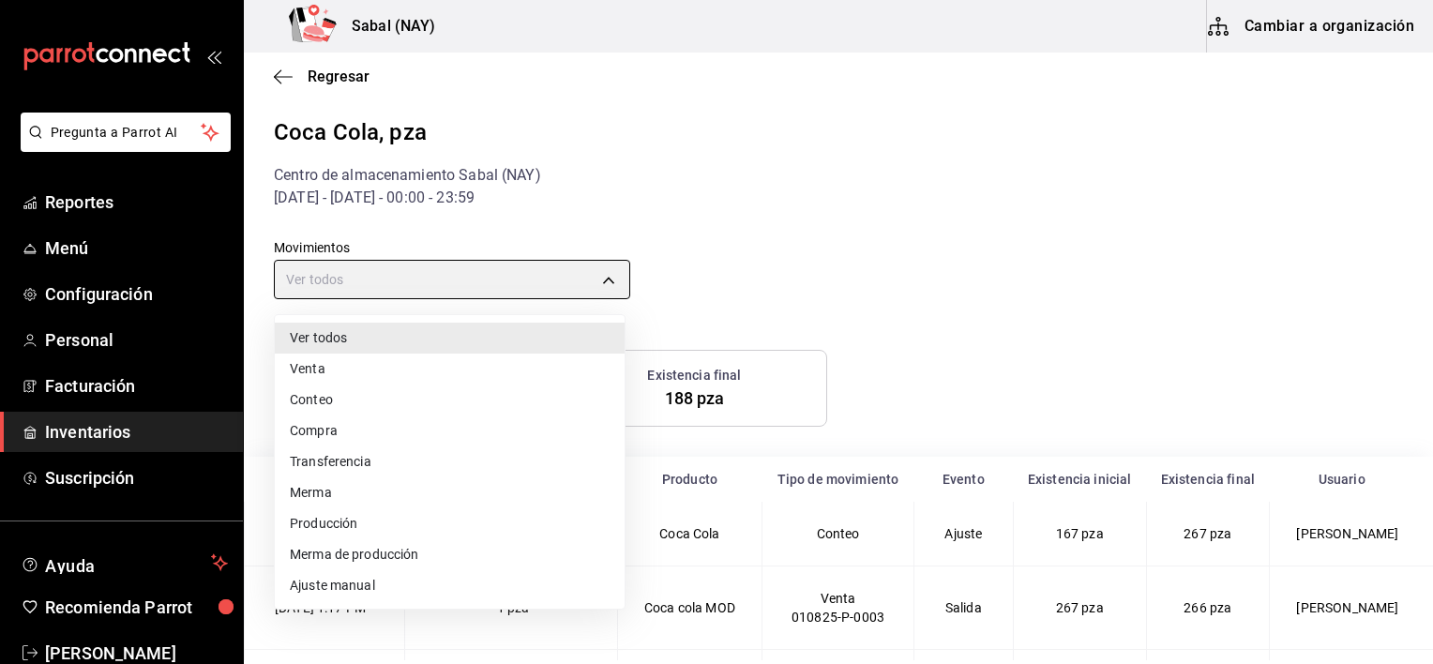
type input "PURCHASE"
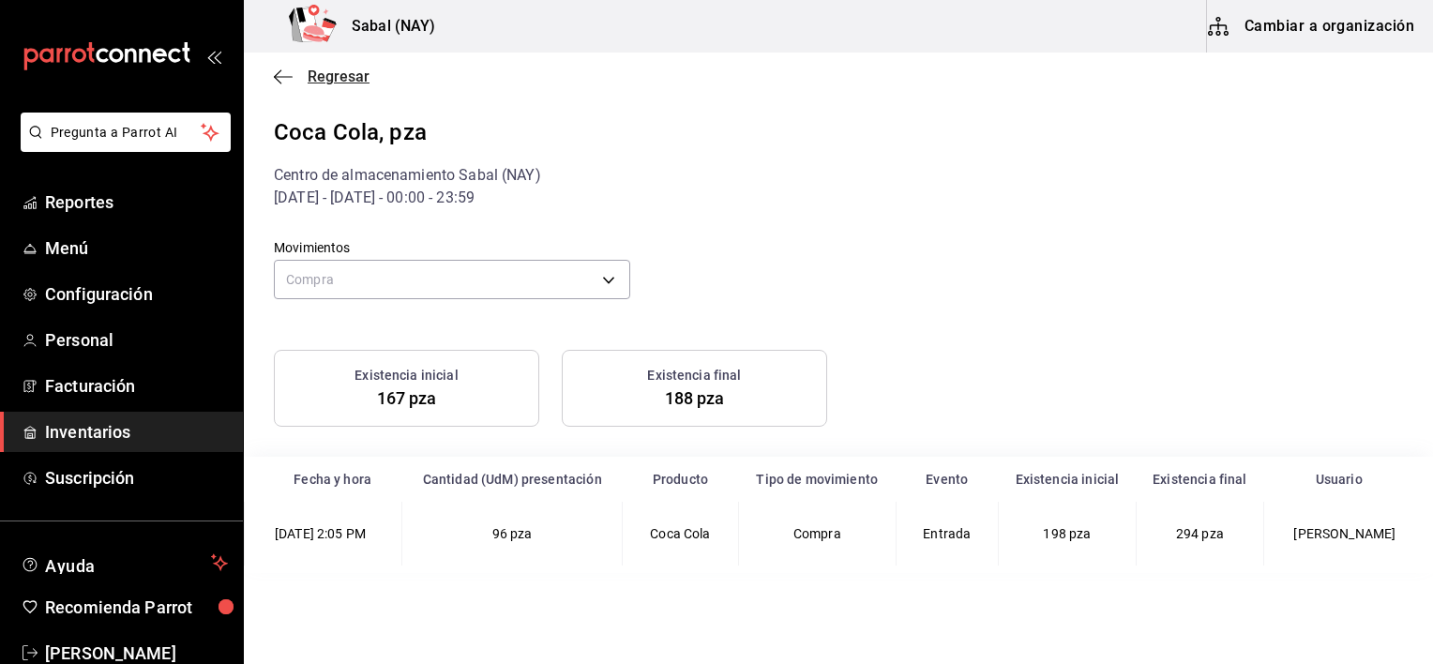
click at [280, 75] on icon "button" at bounding box center [283, 76] width 19 height 17
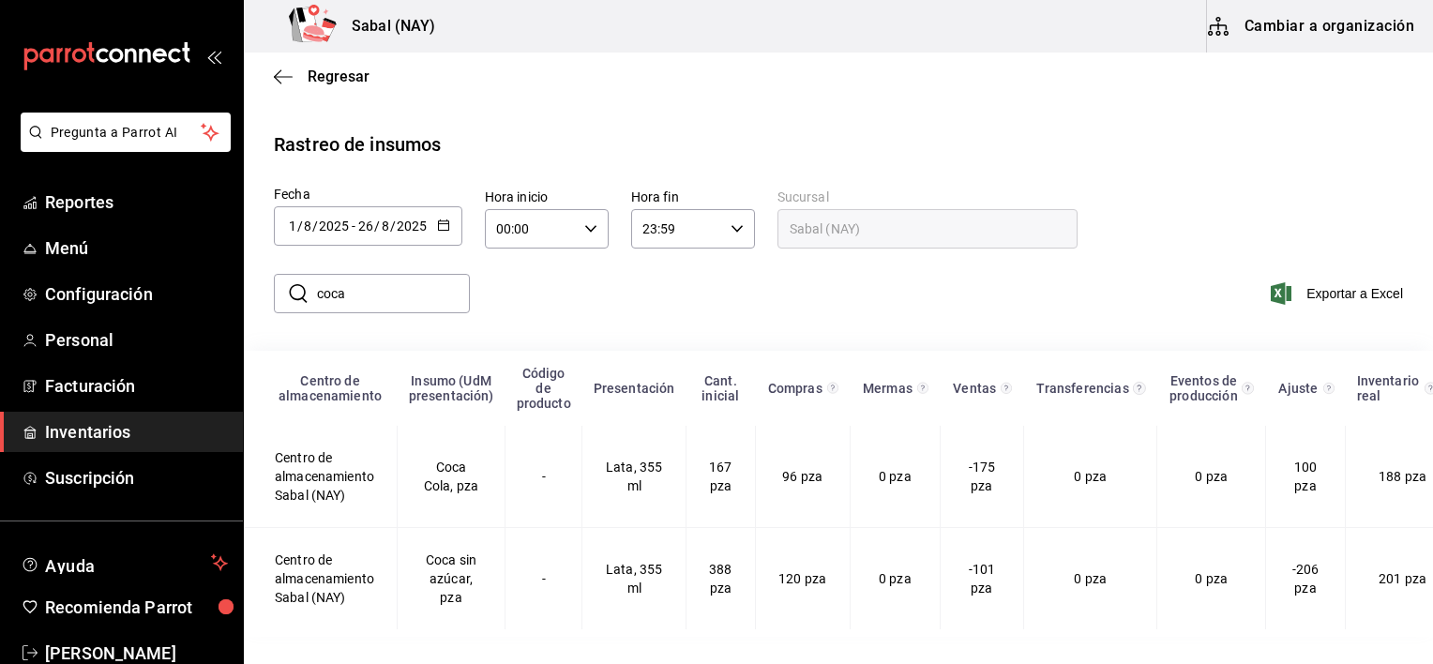
click at [413, 307] on input "coca" at bounding box center [393, 294] width 153 height 38
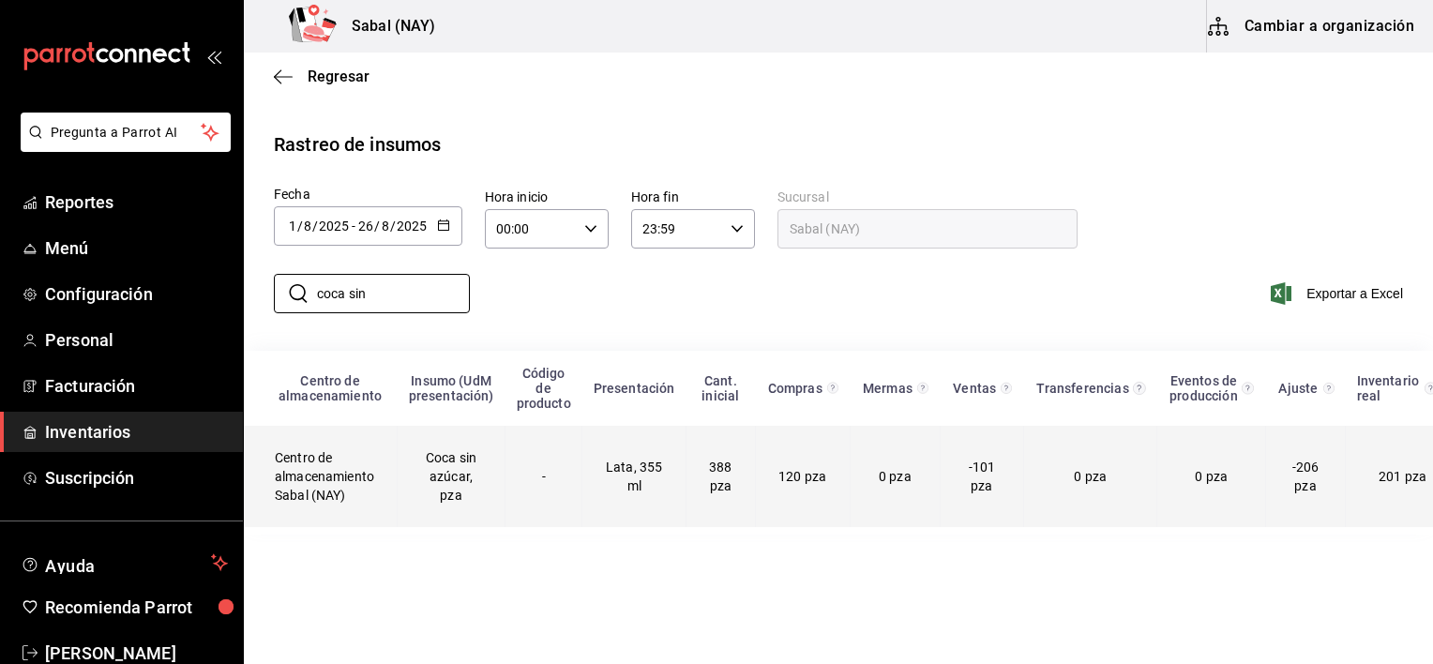
type input "coca sin"
click at [463, 498] on td "Coca sin azúcar, pza" at bounding box center [452, 476] width 108 height 101
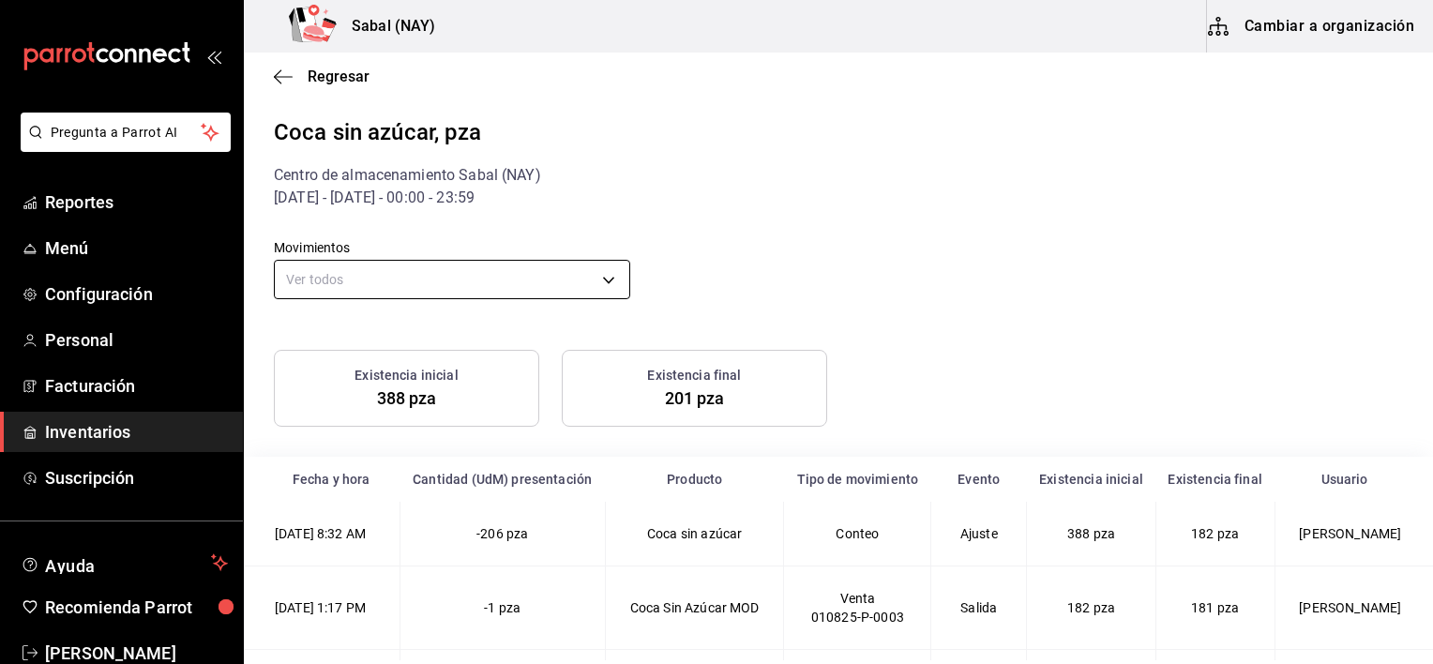
click at [566, 288] on body "Pregunta a Parrot AI Reportes Menú Configuración Personal Facturación Inventari…" at bounding box center [716, 330] width 1433 height 660
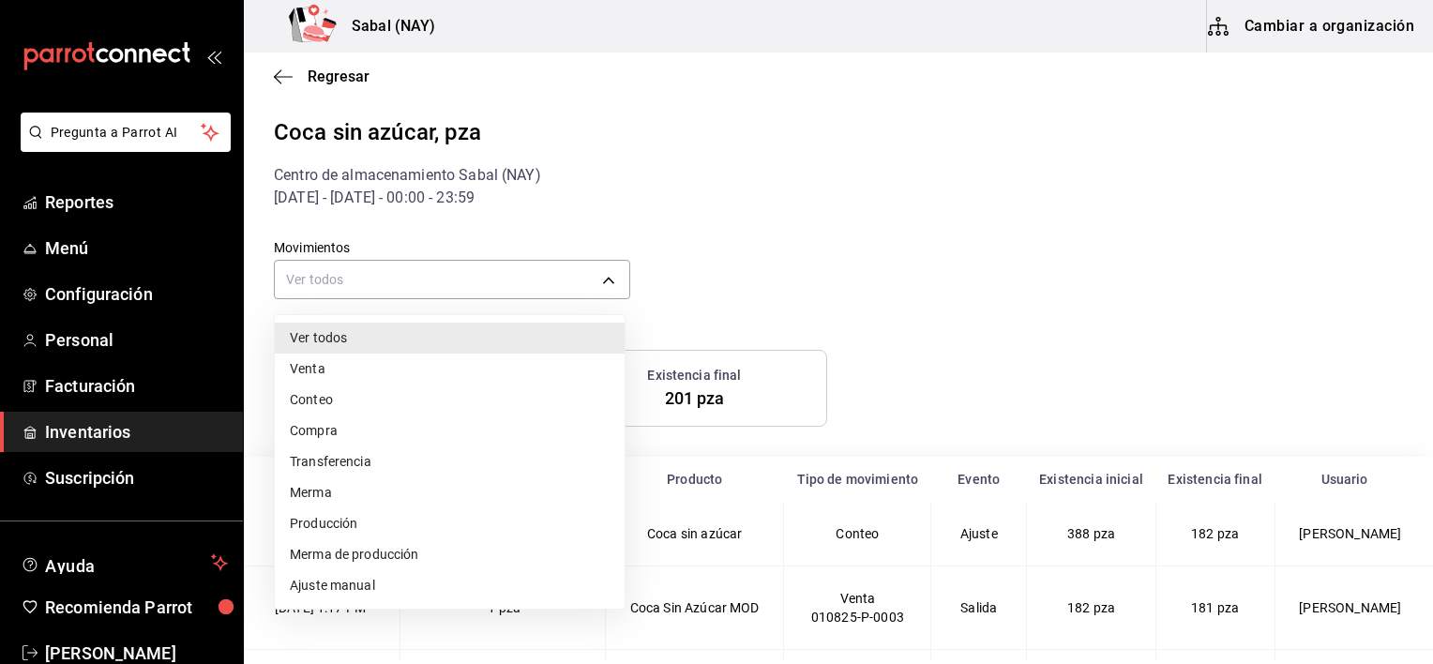
click at [318, 432] on li "Compra" at bounding box center [450, 430] width 350 height 31
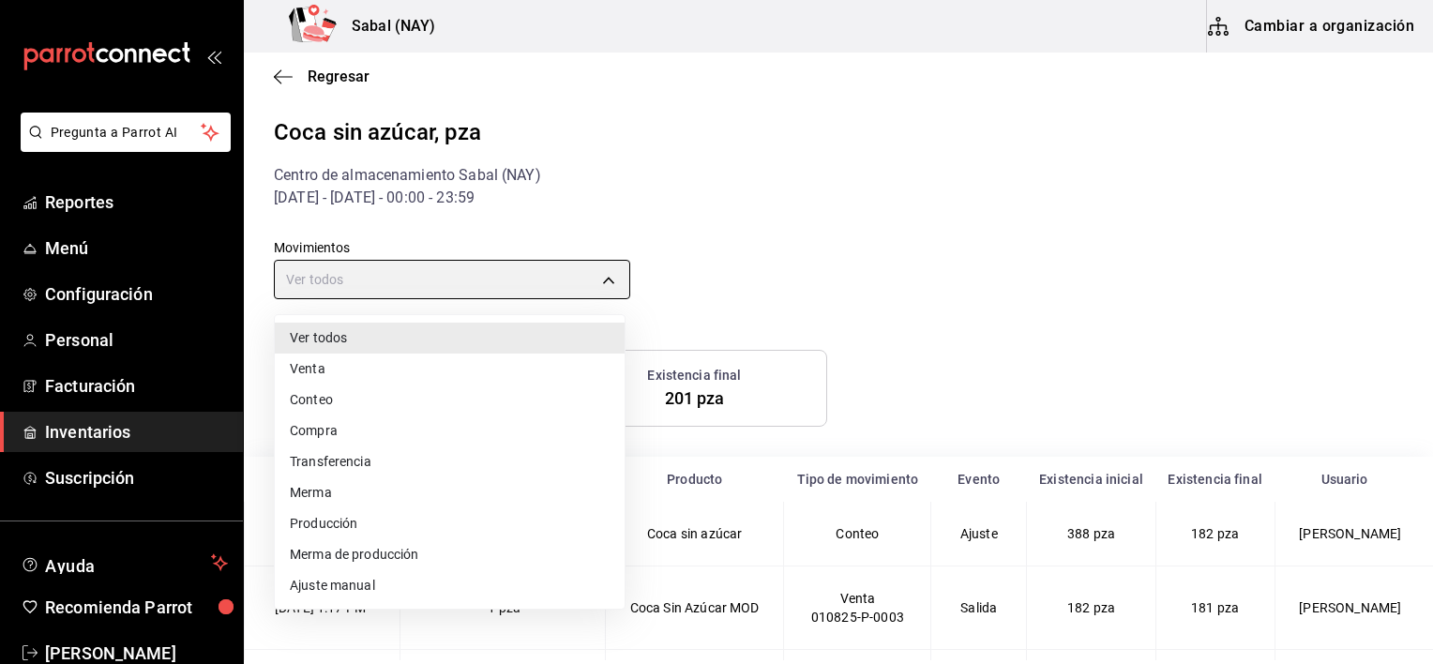
type input "PURCHASE"
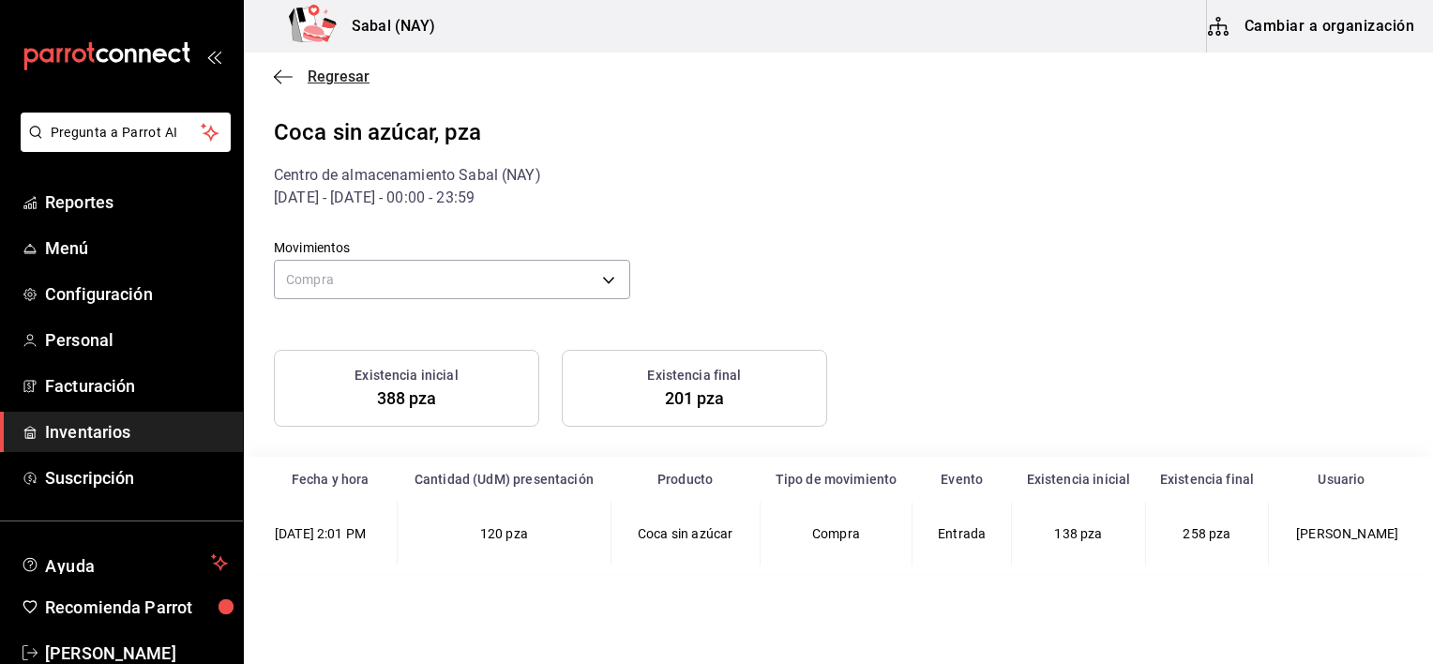
click at [289, 79] on icon "button" at bounding box center [283, 76] width 19 height 17
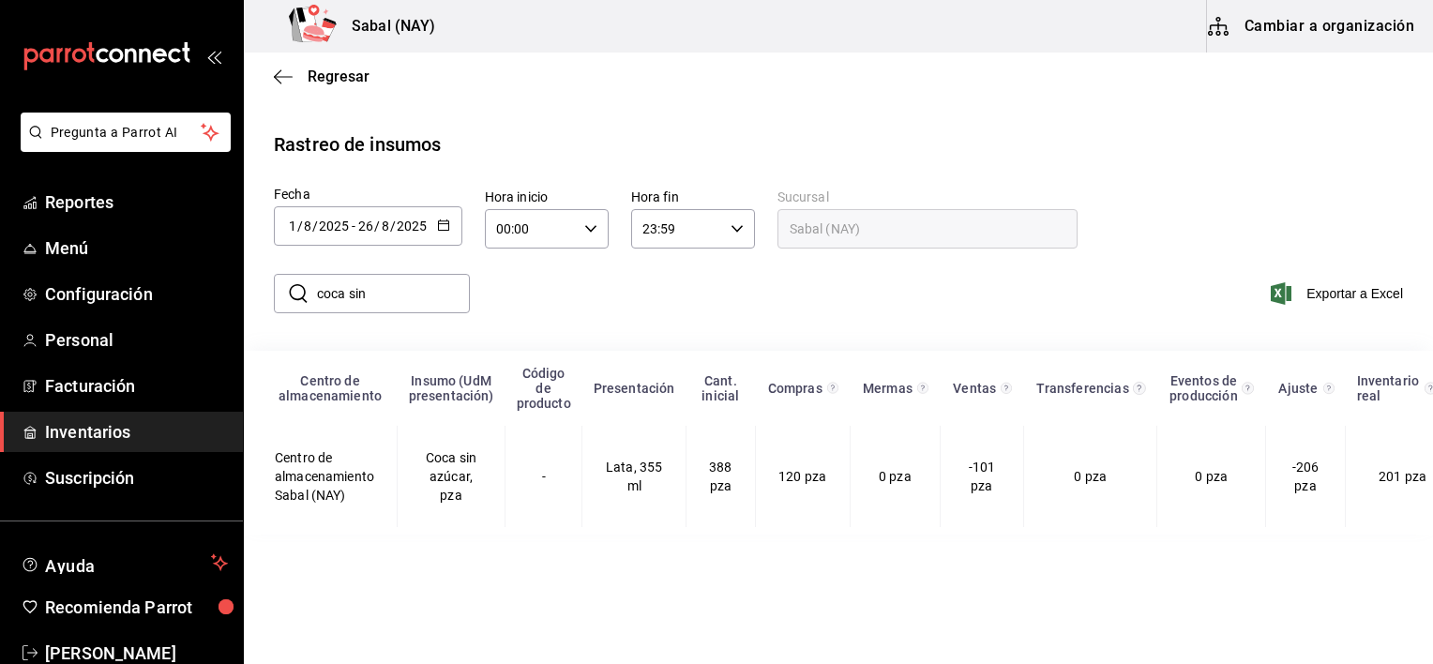
drag, startPoint x: 396, startPoint y: 293, endPoint x: 274, endPoint y: 295, distance: 122.0
click at [274, 295] on div "​ coca sin ​" at bounding box center [372, 293] width 196 height 39
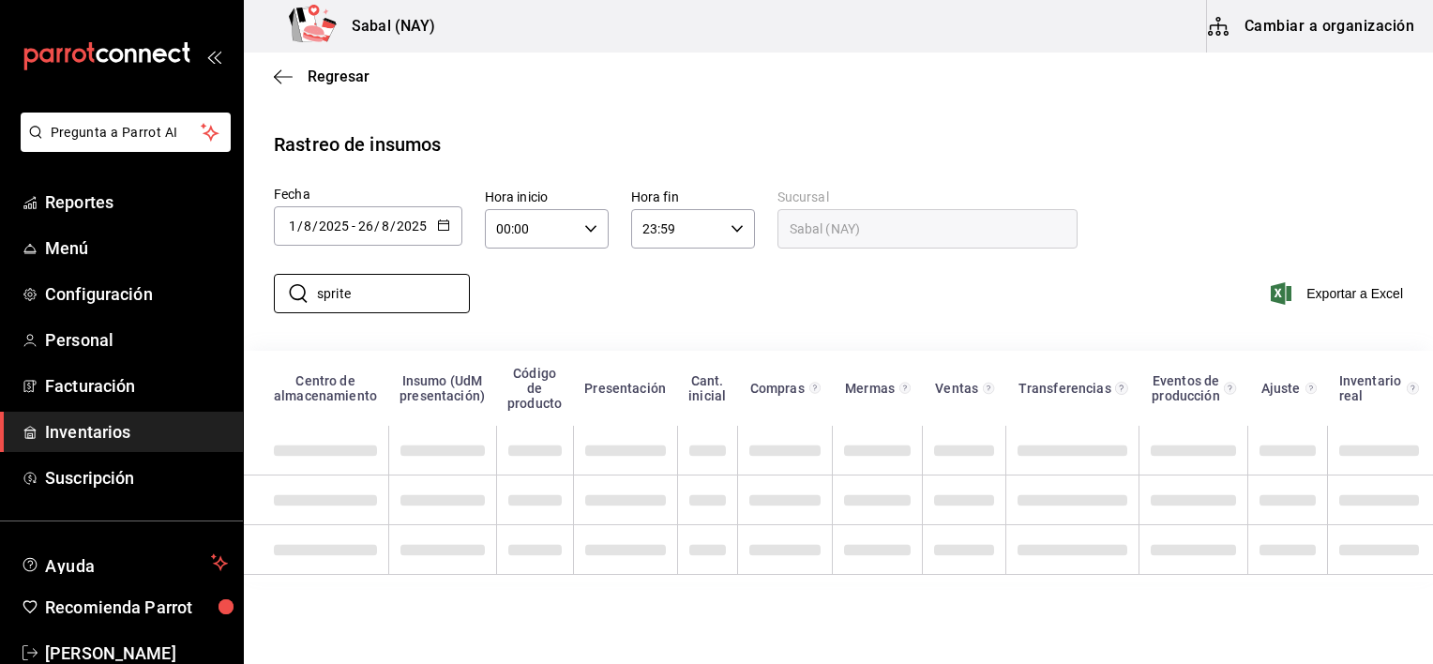
type input "sprite"
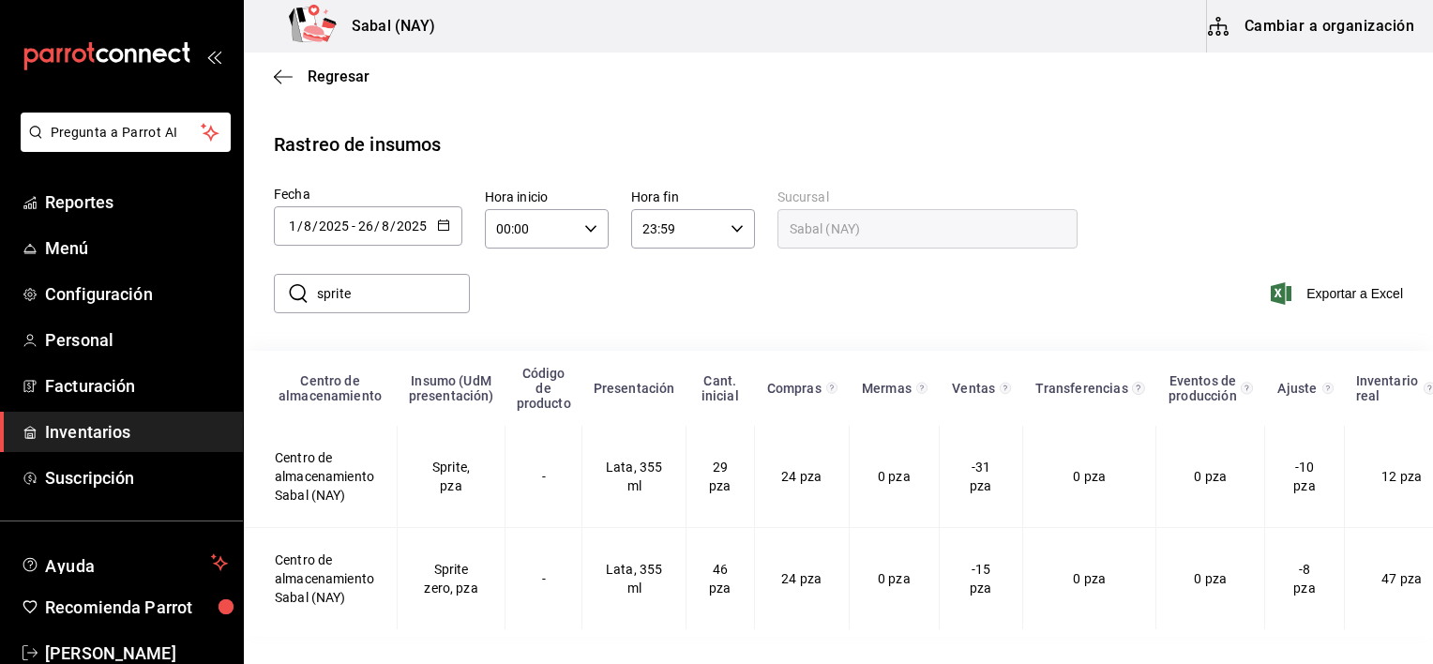
click at [736, 299] on div "​ sprite ​ Exportar a Excel" at bounding box center [831, 304] width 1204 height 77
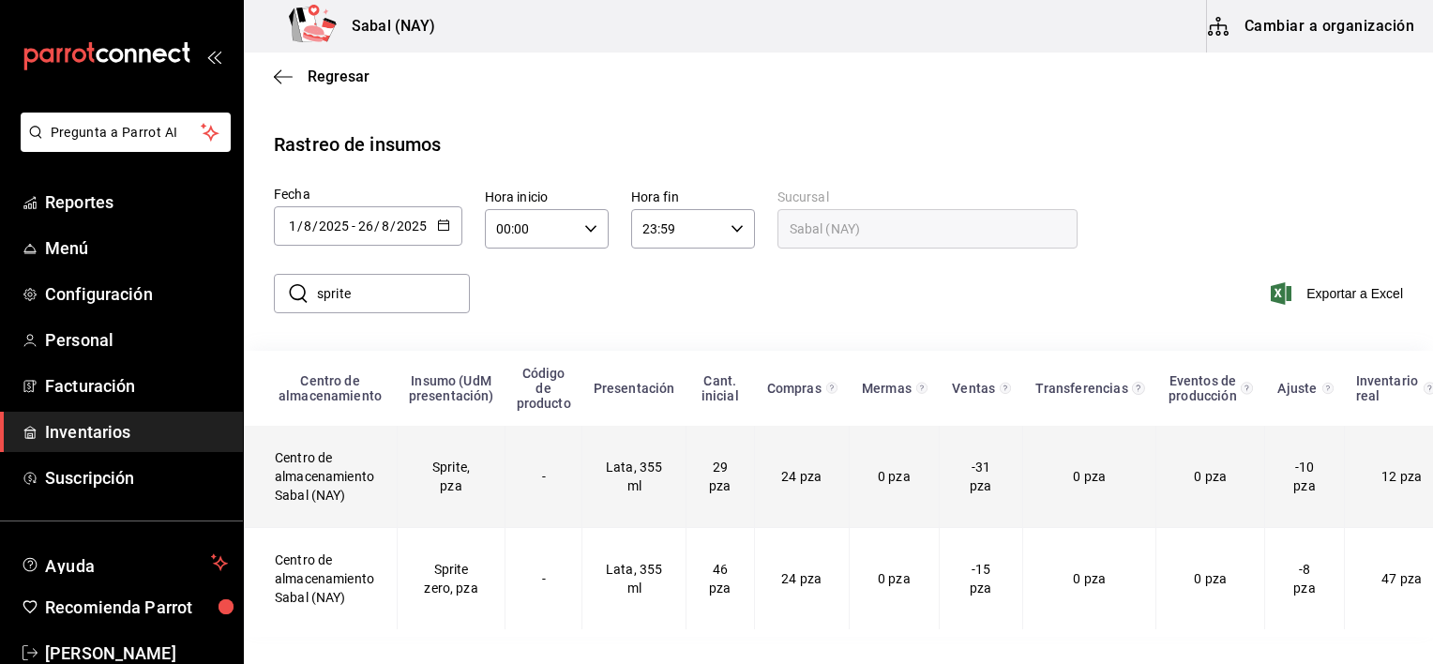
click at [486, 482] on td "Sprite, pza" at bounding box center [452, 477] width 108 height 102
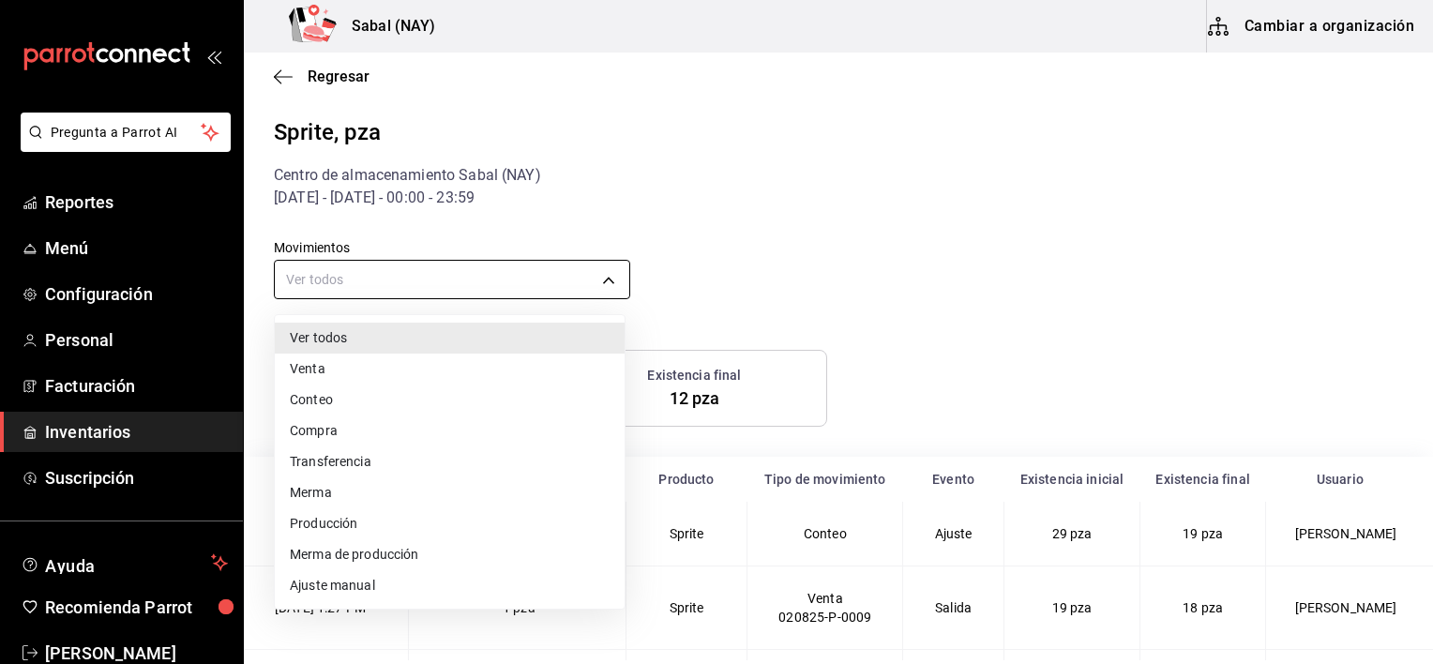
click at [435, 278] on body "Pregunta a Parrot AI Reportes Menú Configuración Personal Facturación Inventari…" at bounding box center [716, 330] width 1433 height 660
click at [308, 434] on li "Compra" at bounding box center [450, 430] width 350 height 31
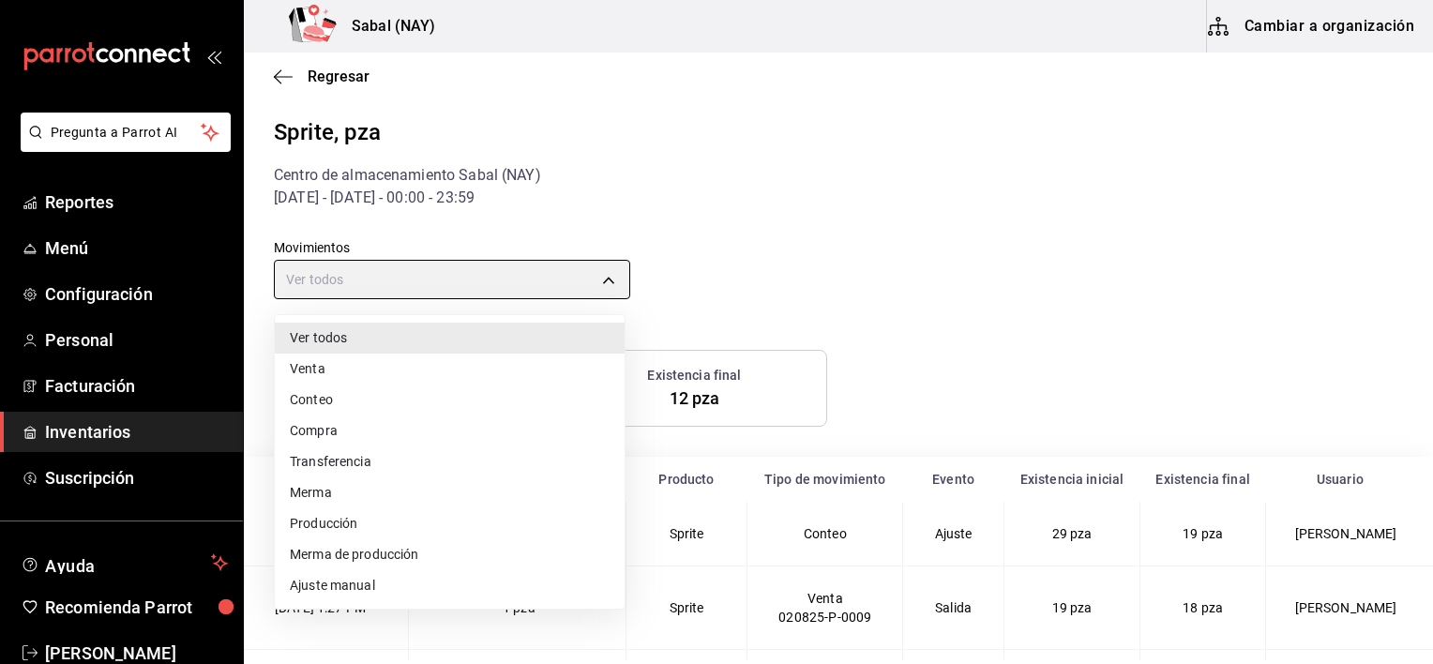
type input "PURCHASE"
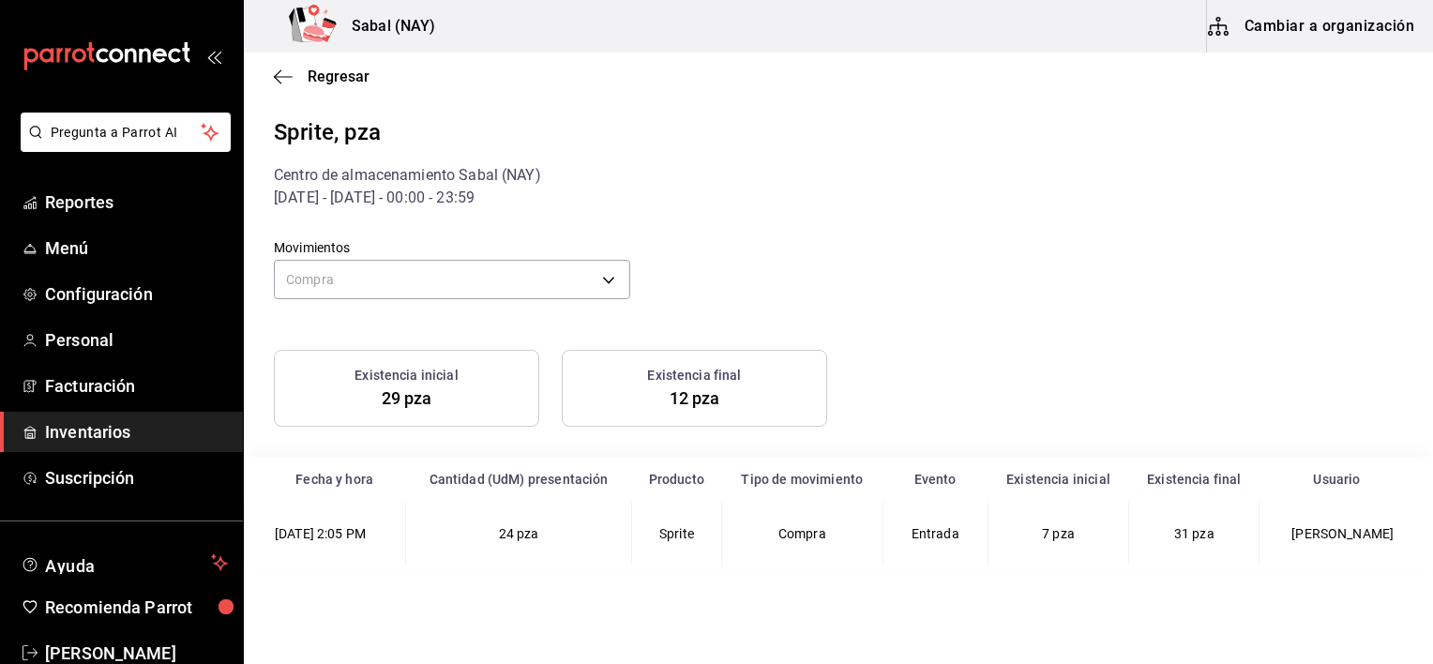
click at [779, 286] on div "Movimientos Compra PURCHASE" at bounding box center [823, 257] width 1159 height 96
click at [282, 79] on icon "button" at bounding box center [283, 76] width 19 height 17
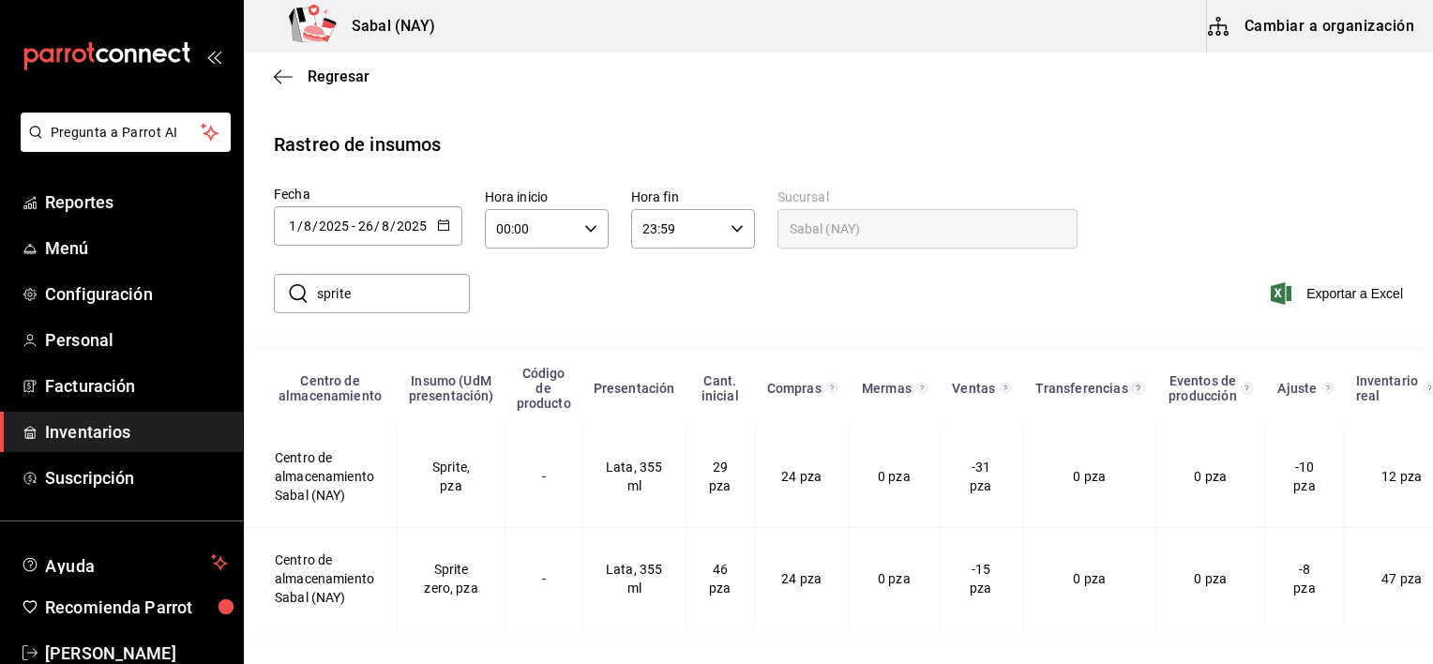
click at [371, 308] on input "sprite" at bounding box center [393, 294] width 153 height 38
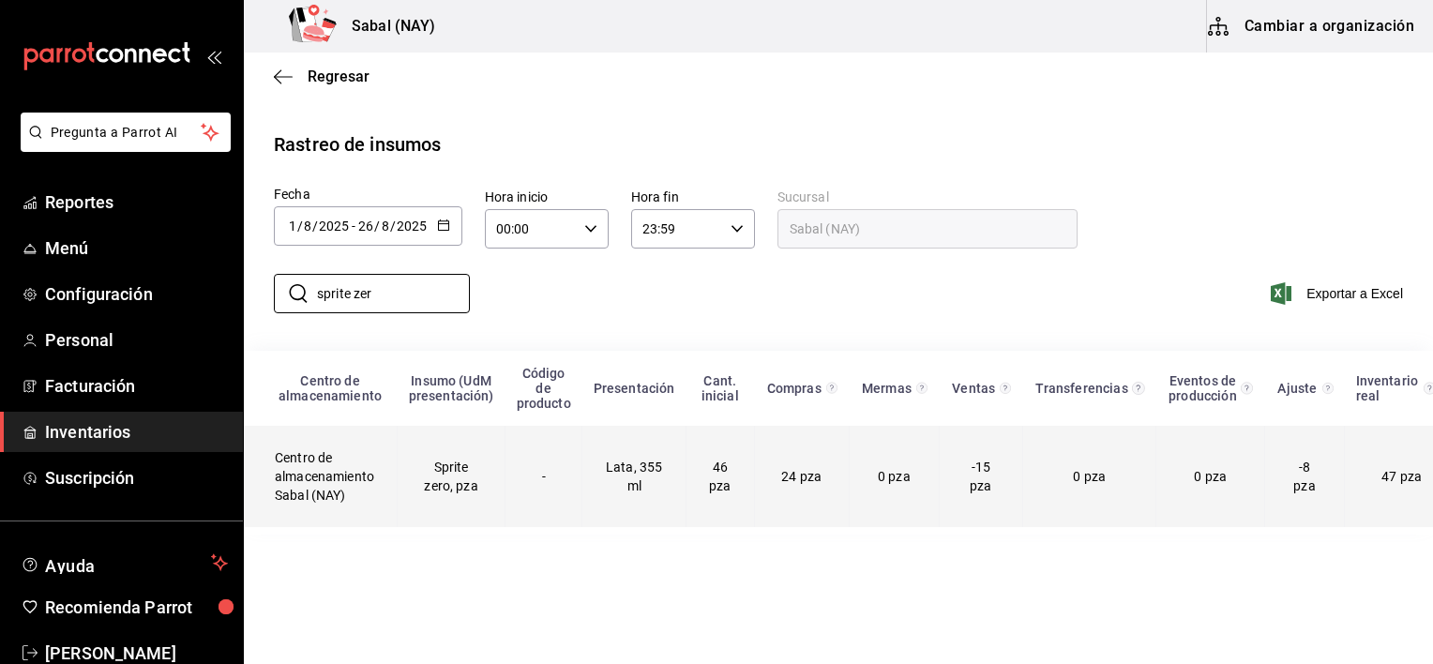
type input "sprite zer"
click at [521, 470] on td "-" at bounding box center [543, 476] width 77 height 101
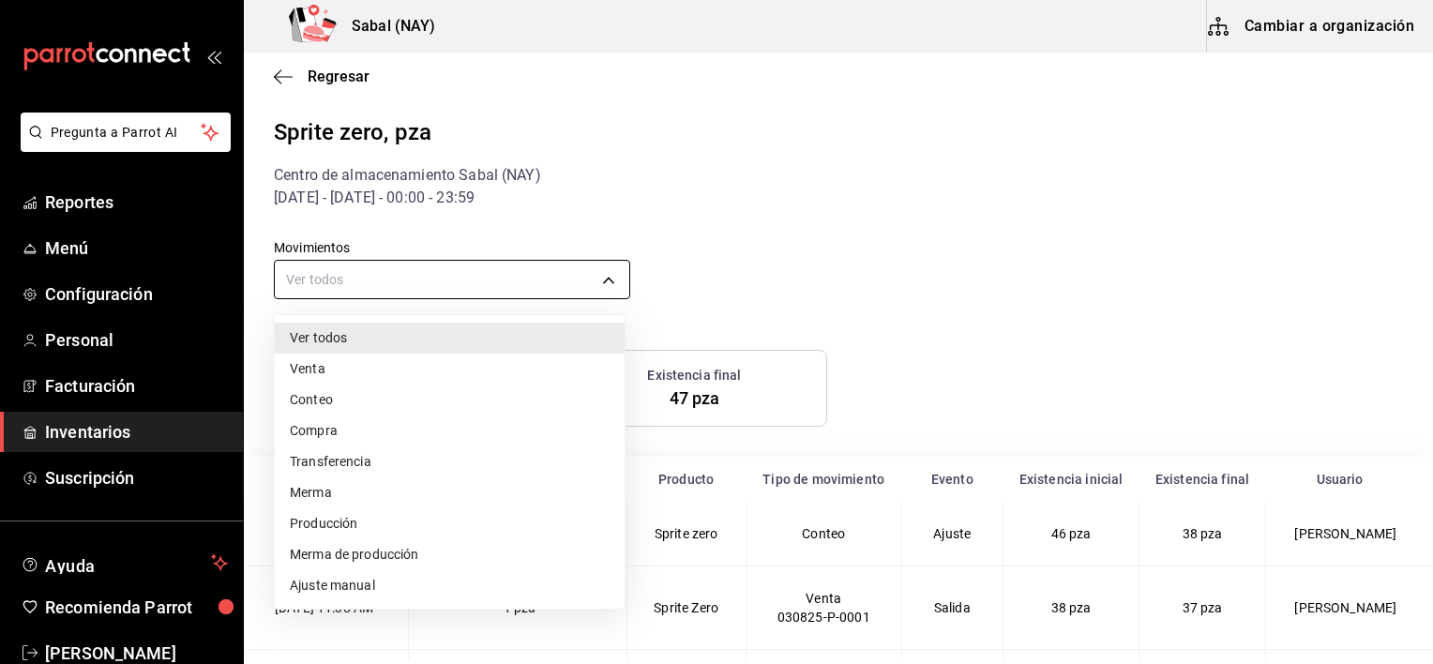
click at [461, 285] on body "Pregunta a Parrot AI Reportes Menú Configuración Personal Facturación Inventari…" at bounding box center [716, 330] width 1433 height 660
click at [323, 427] on li "Compra" at bounding box center [450, 430] width 350 height 31
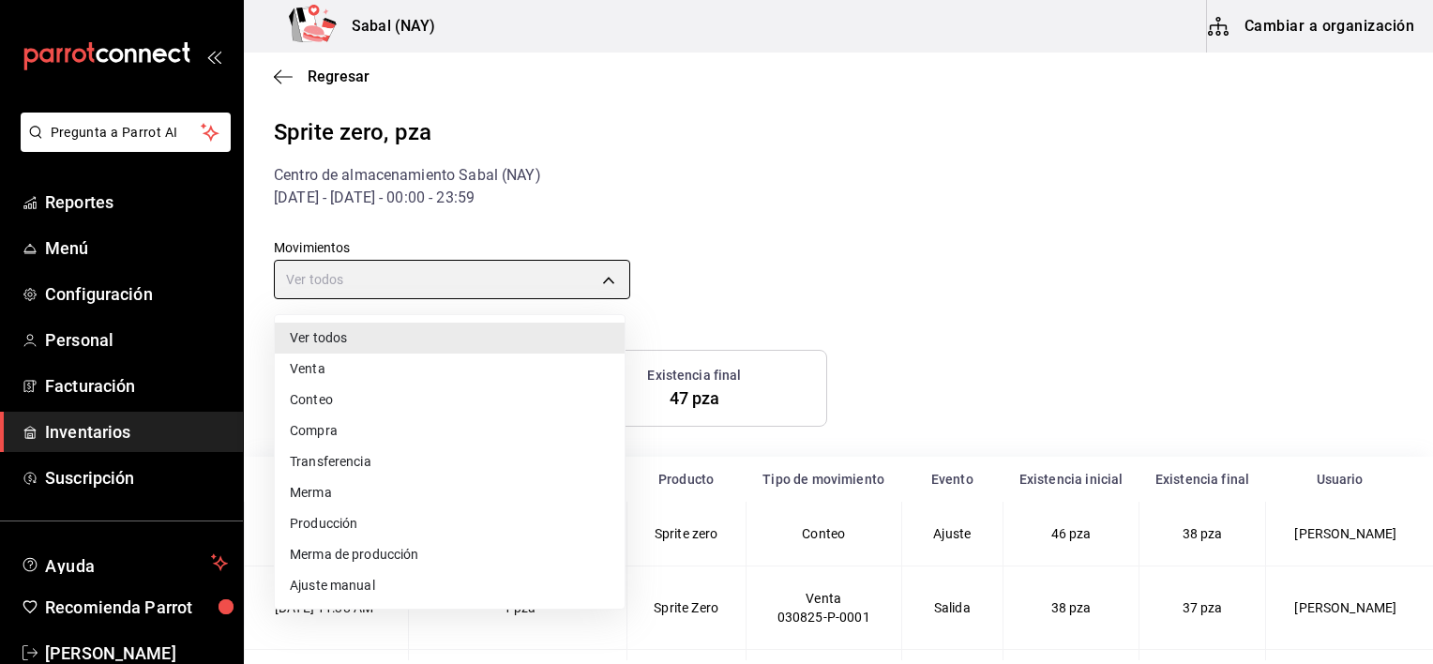
type input "PURCHASE"
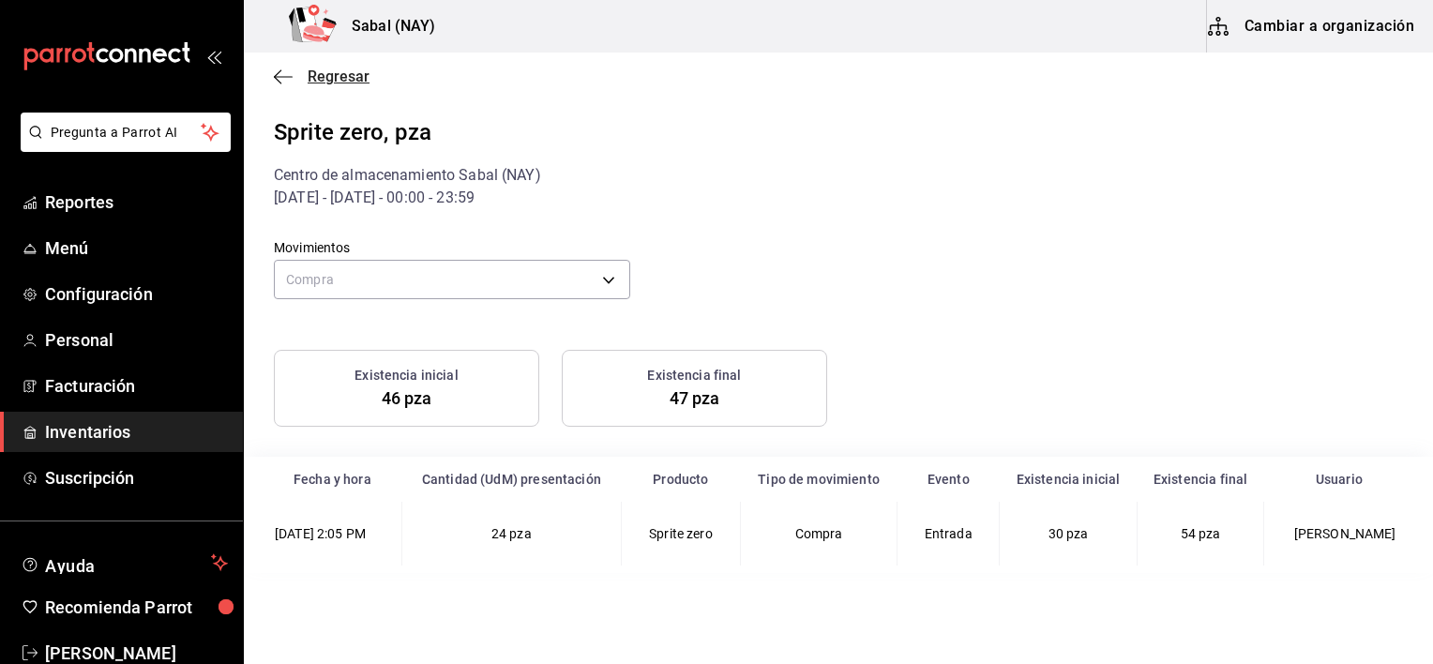
click at [281, 75] on icon "button" at bounding box center [283, 76] width 19 height 17
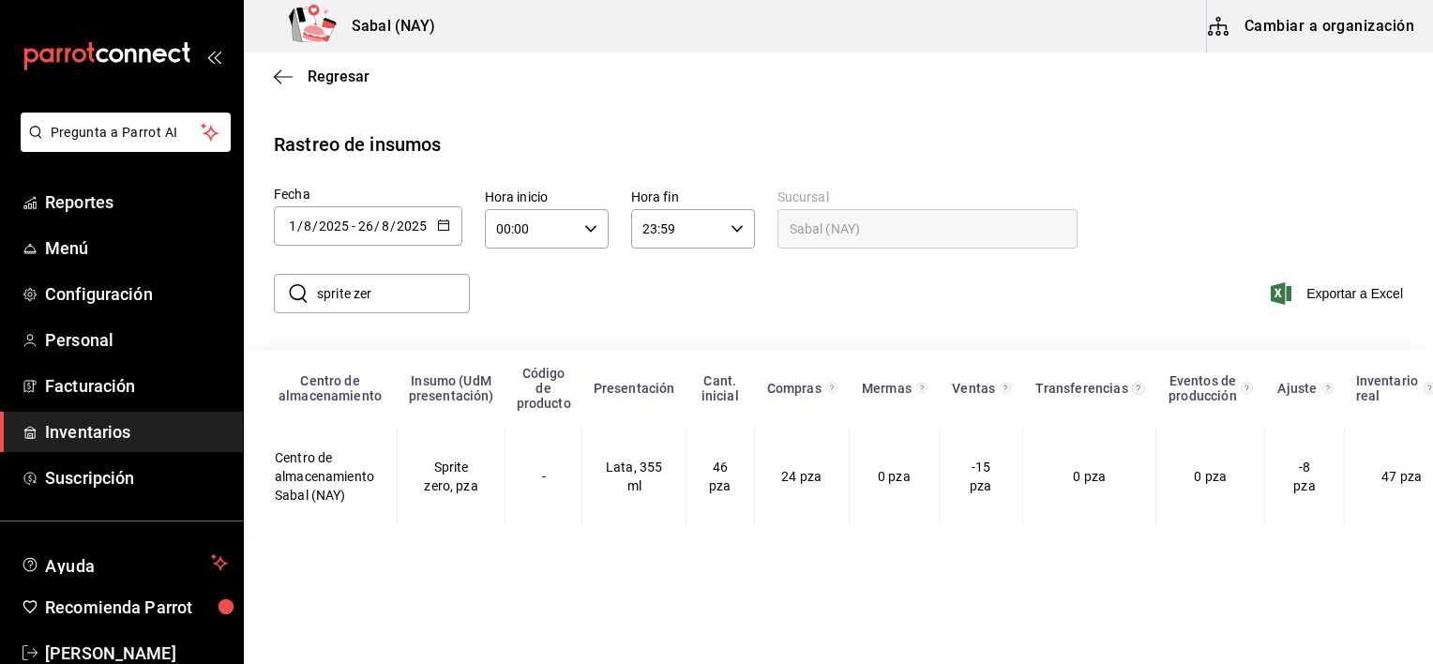
drag, startPoint x: 401, startPoint y: 306, endPoint x: 321, endPoint y: 301, distance: 80.8
click at [321, 301] on input "sprite zer" at bounding box center [393, 294] width 153 height 38
type input "s"
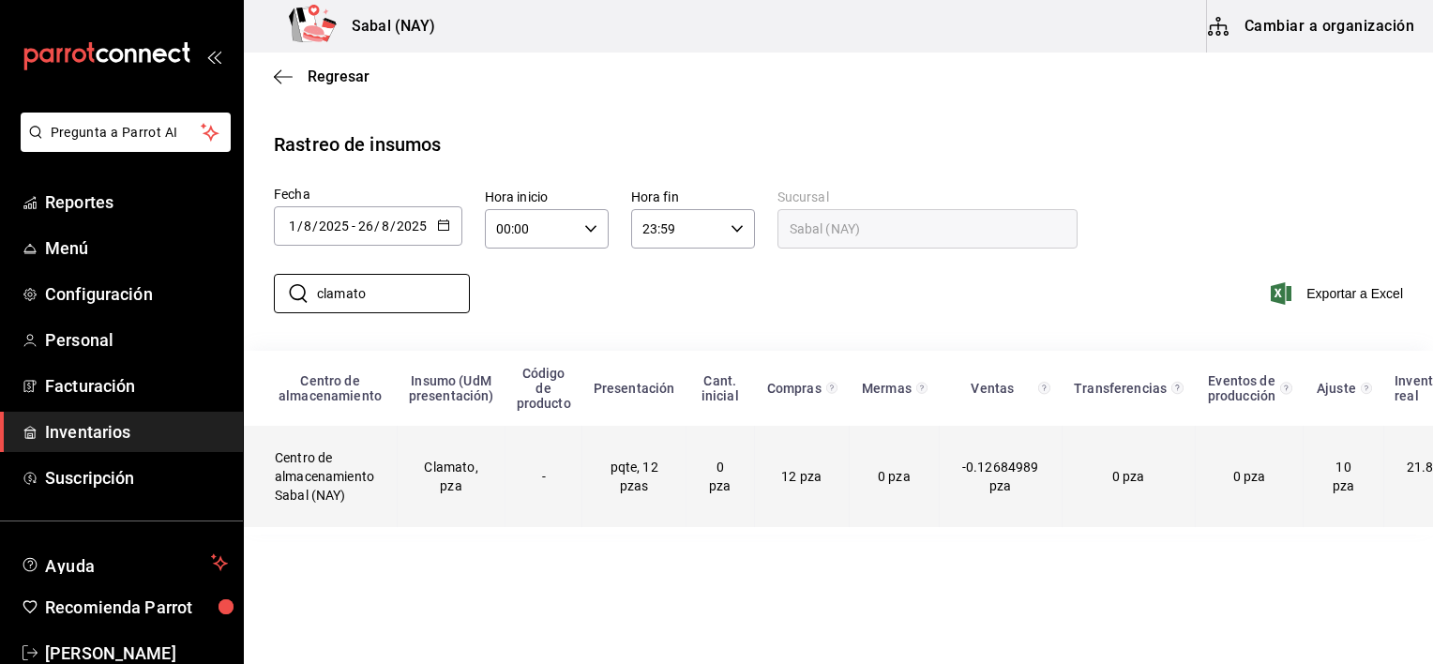
type input "clamato"
click at [355, 490] on td "Centro de almacenamiento Sabal (NAY)" at bounding box center [321, 476] width 153 height 101
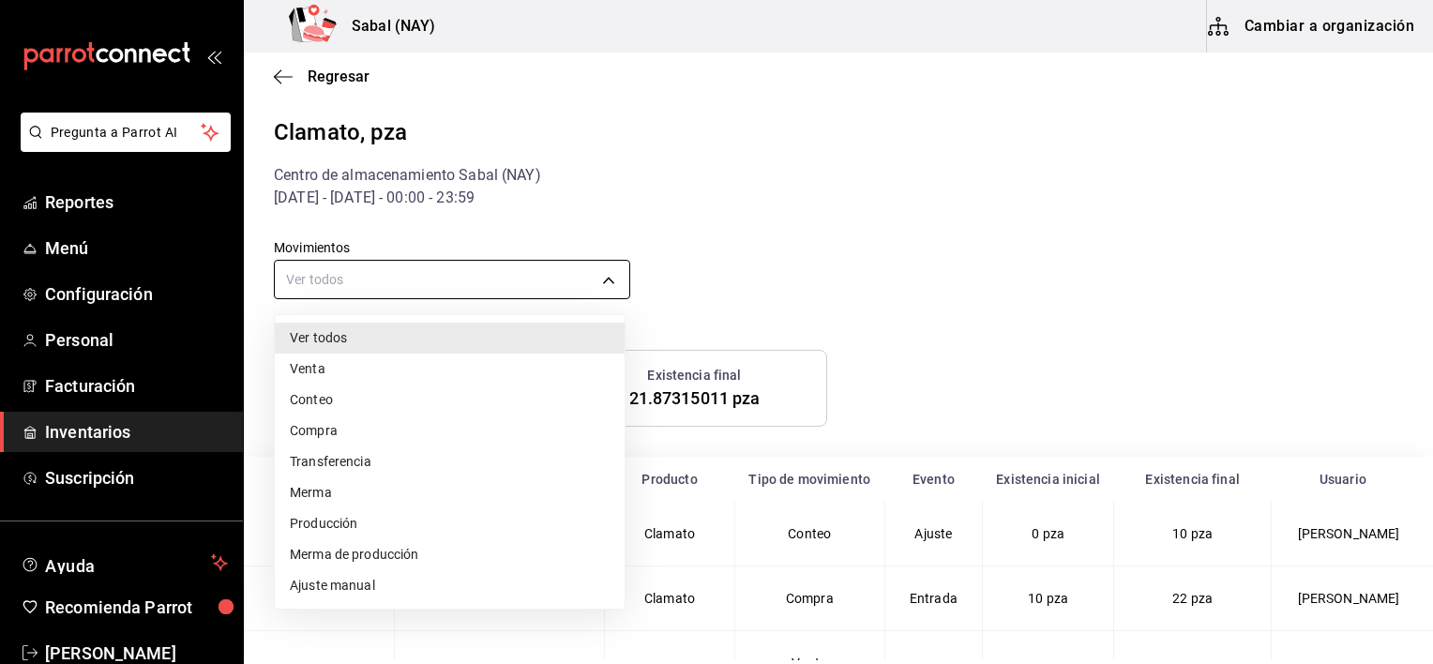
click at [469, 271] on body "Pregunta a Parrot AI Reportes Menú Configuración Personal Facturación Inventari…" at bounding box center [716, 330] width 1433 height 660
click at [338, 431] on li "Compra" at bounding box center [450, 430] width 350 height 31
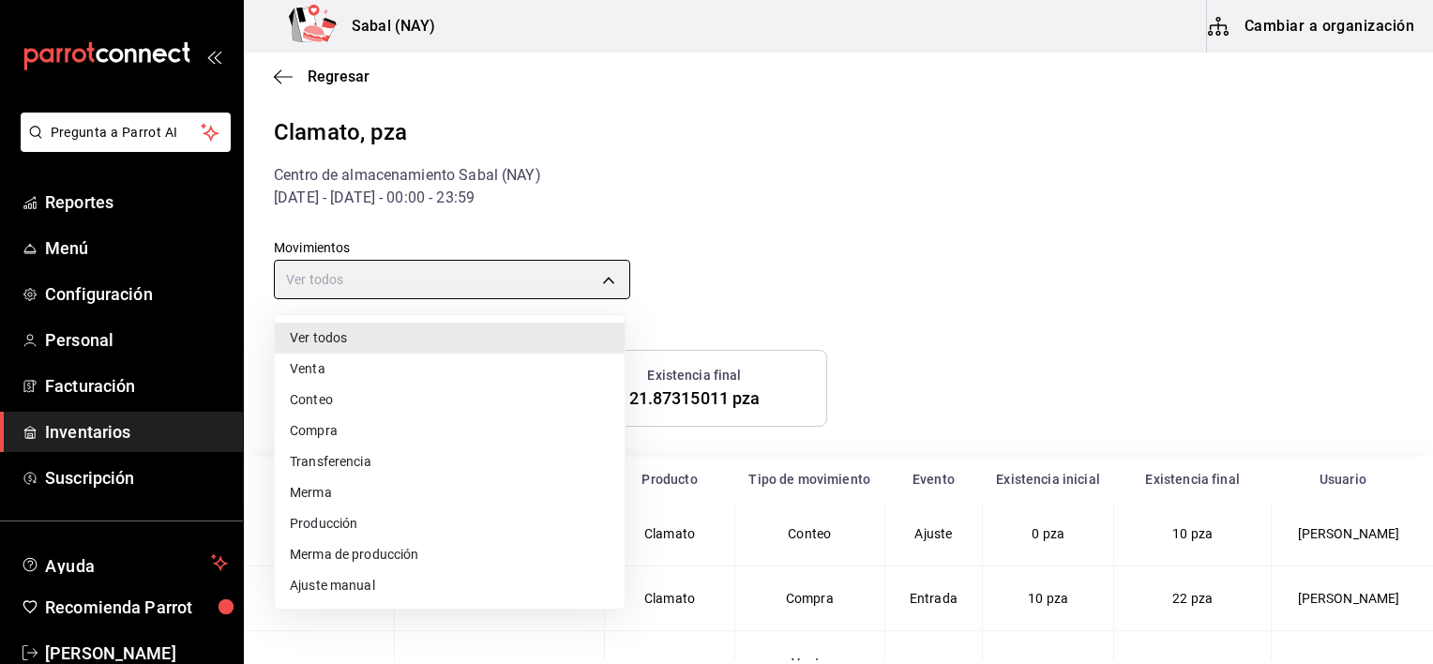
type input "PURCHASE"
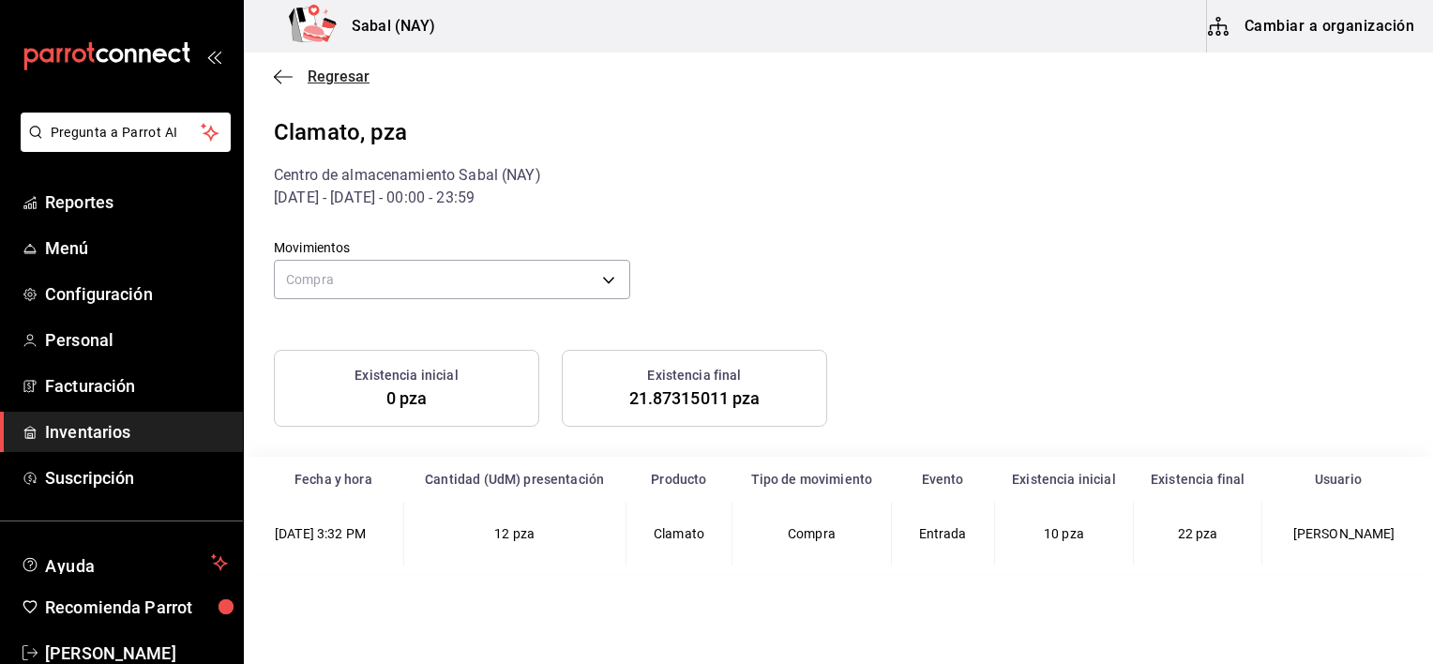
click at [284, 75] on icon "button" at bounding box center [283, 76] width 19 height 17
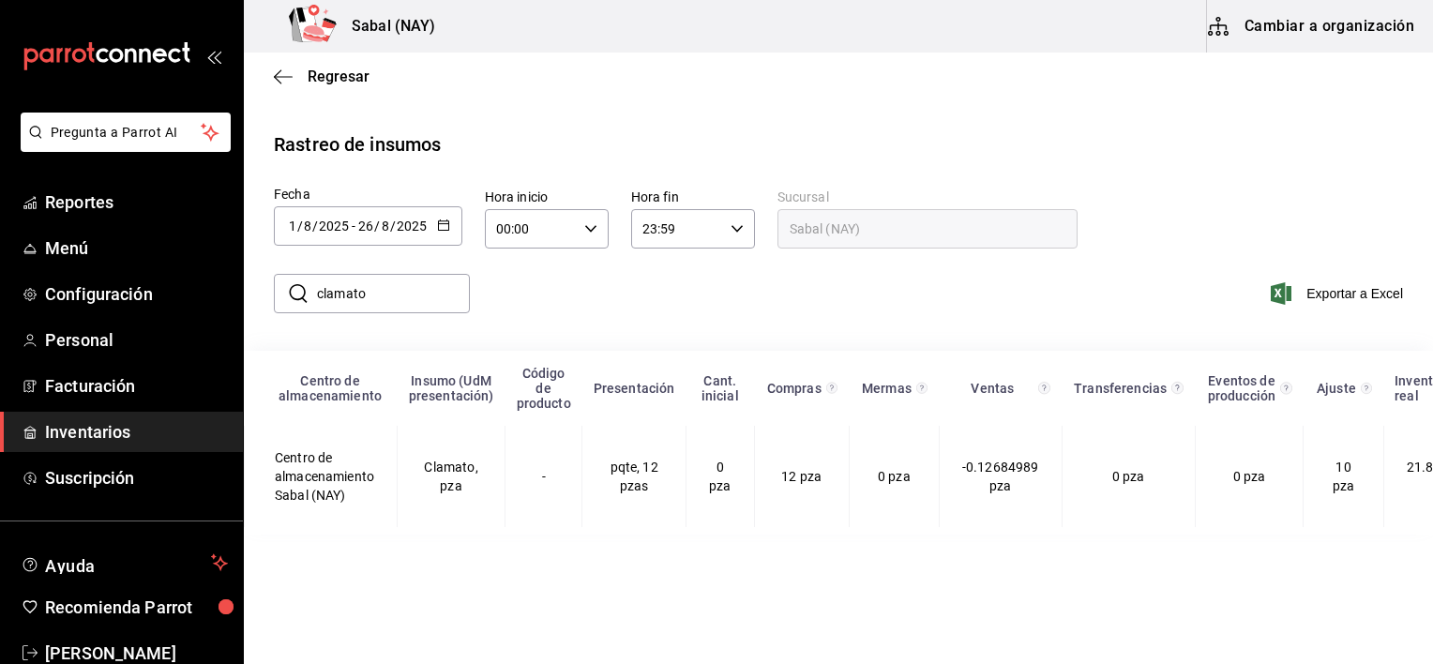
drag, startPoint x: 383, startPoint y: 304, endPoint x: 319, endPoint y: 300, distance: 63.9
click at [319, 300] on input "clamato" at bounding box center [393, 294] width 153 height 38
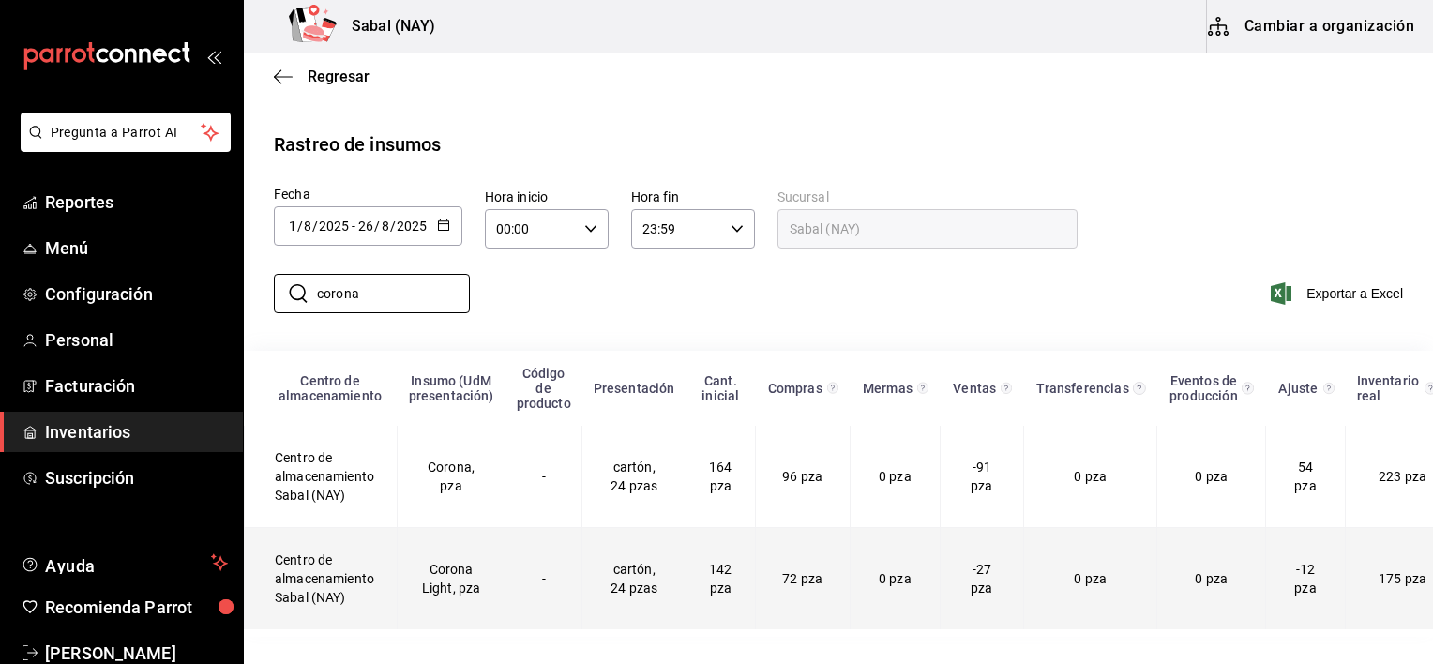
type input "corona"
click at [446, 607] on td "Corona Light, pza" at bounding box center [452, 579] width 108 height 102
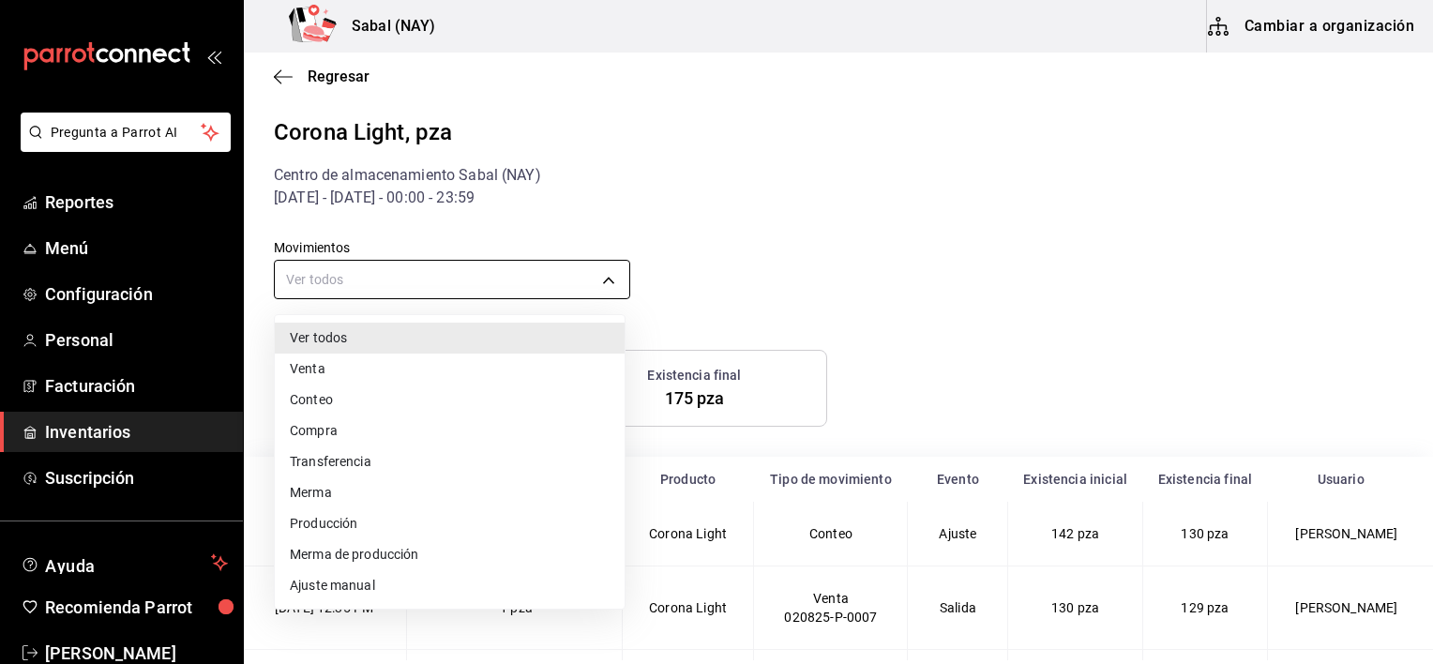
click at [291, 293] on body "Pregunta a Parrot AI Reportes Menú Configuración Personal Facturación Inventari…" at bounding box center [716, 330] width 1433 height 660
click at [330, 433] on li "Compra" at bounding box center [450, 430] width 350 height 31
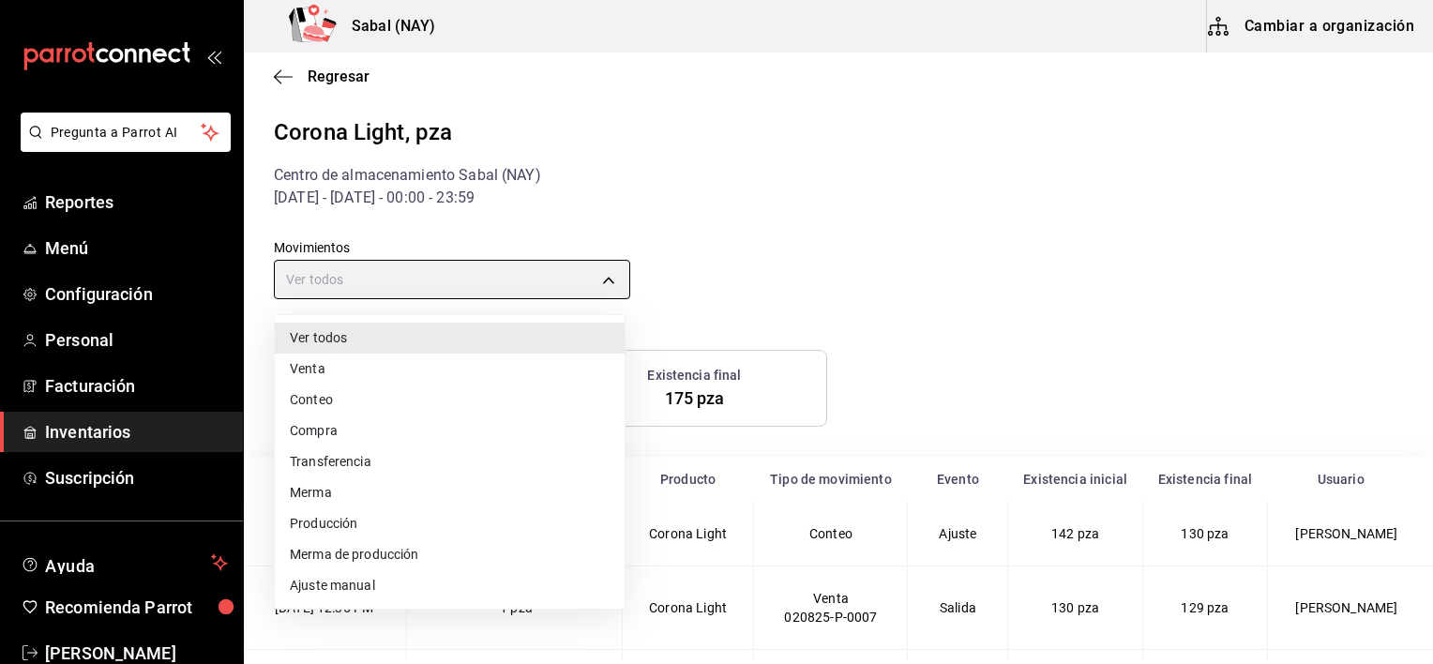
type input "PURCHASE"
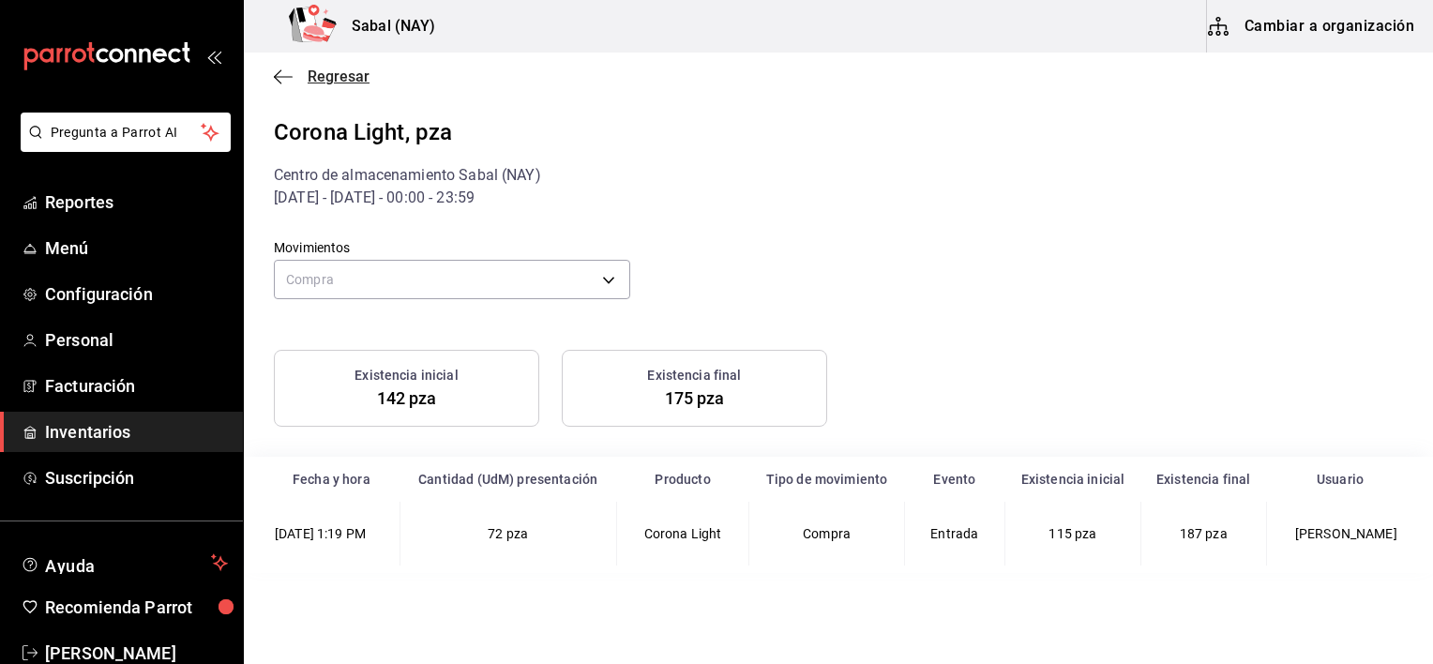
click at [279, 77] on icon "button" at bounding box center [283, 76] width 19 height 17
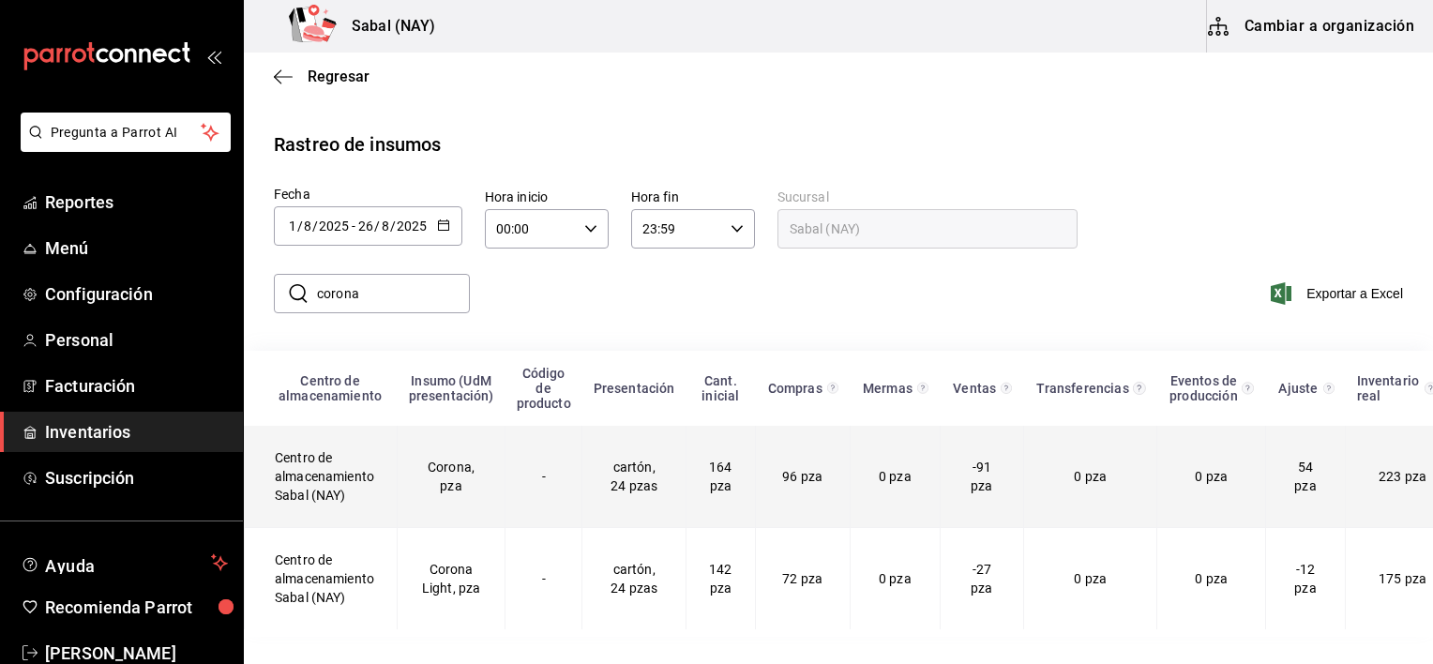
click at [459, 460] on td "Corona, pza" at bounding box center [452, 477] width 108 height 102
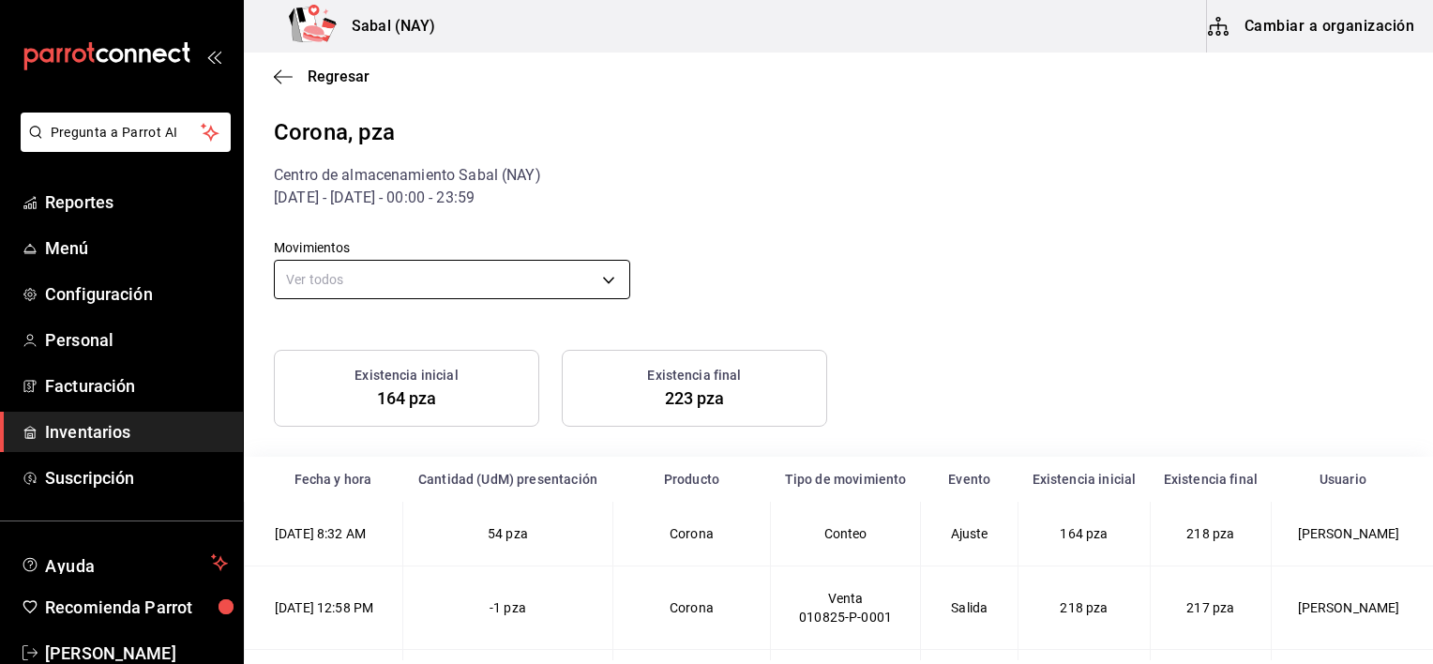
click at [452, 273] on body "Pregunta a Parrot AI Reportes Menú Configuración Personal Facturación Inventari…" at bounding box center [716, 330] width 1433 height 660
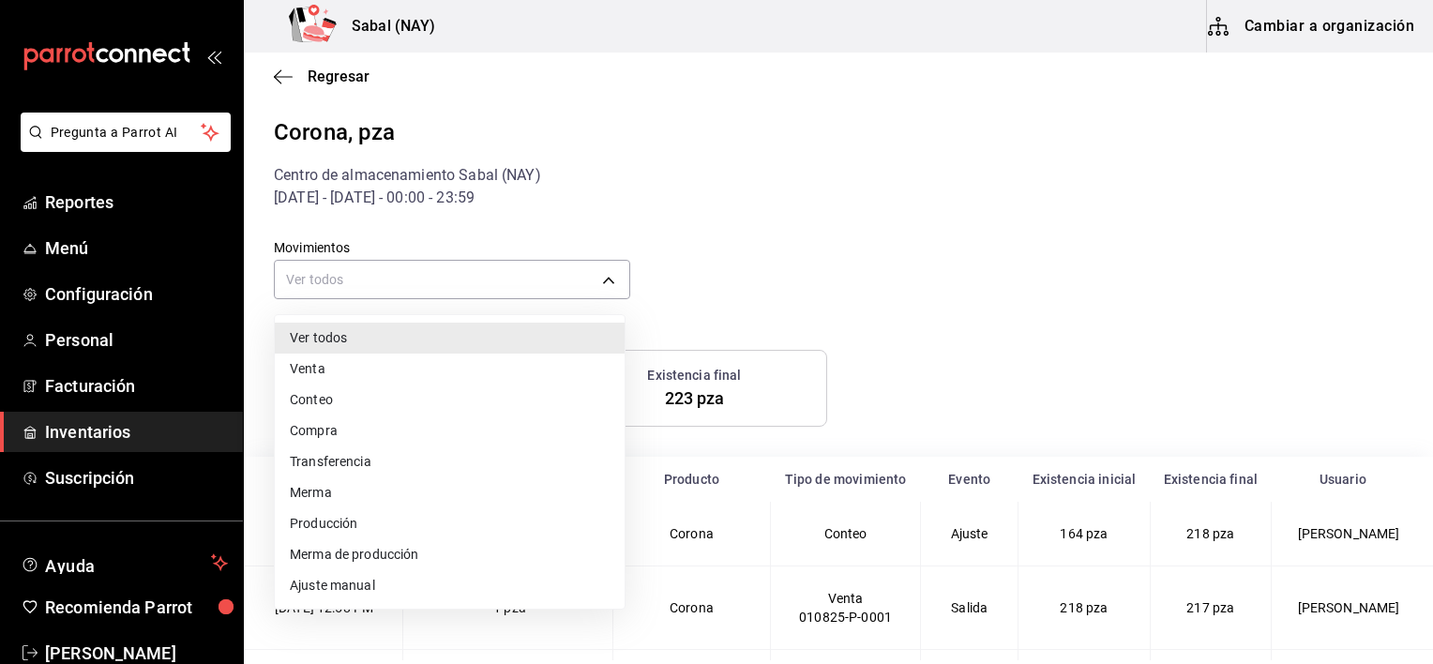
click at [333, 438] on li "Compra" at bounding box center [450, 430] width 350 height 31
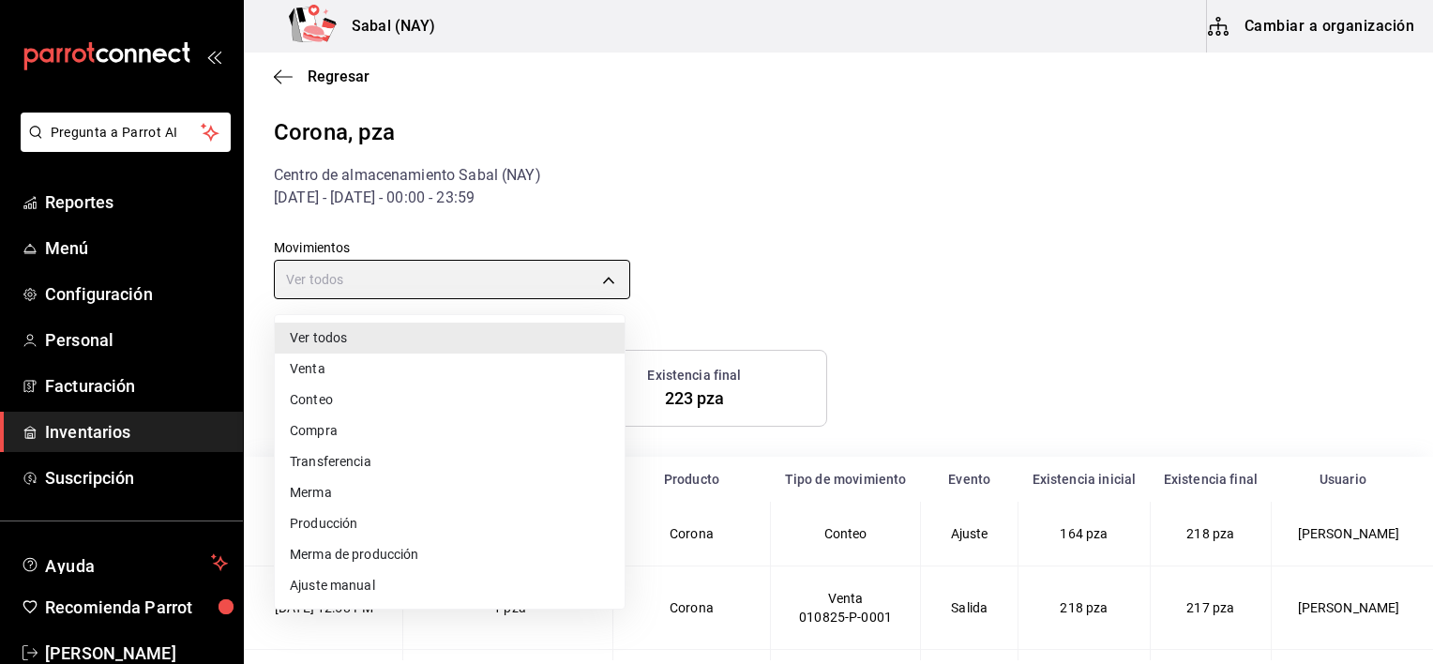
type input "PURCHASE"
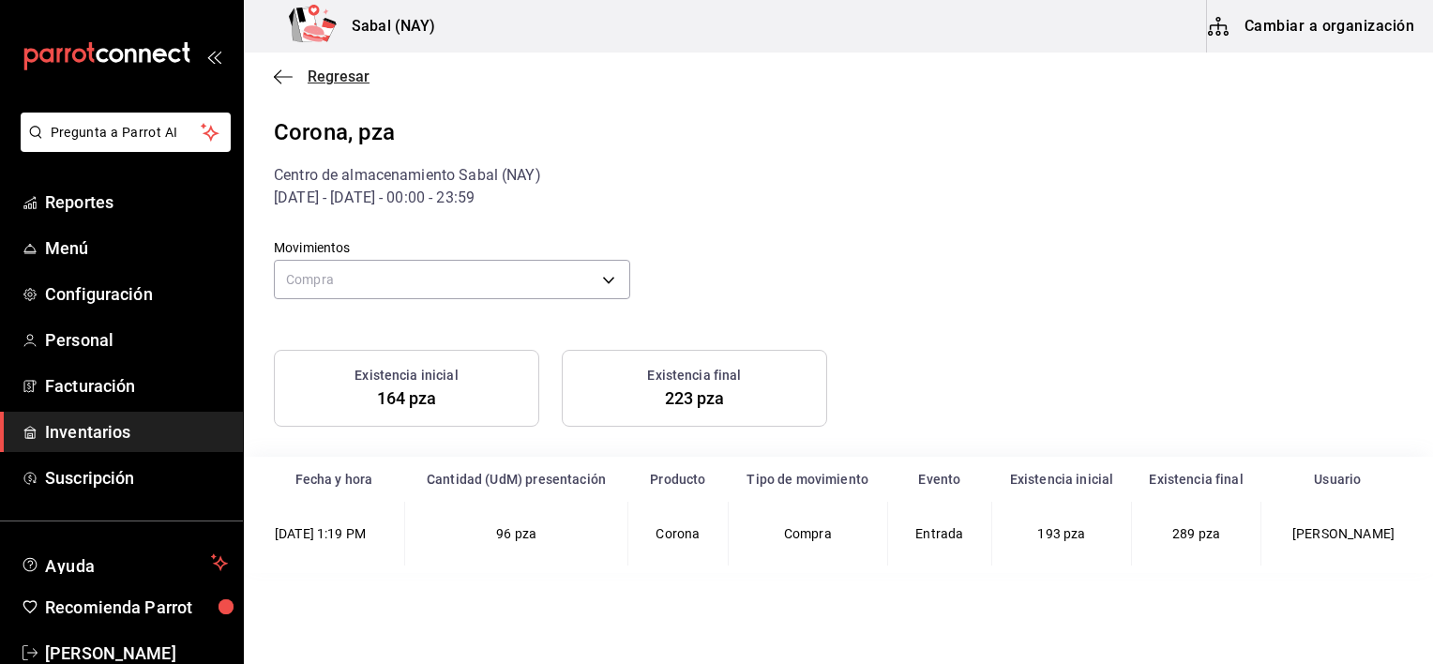
click at [278, 71] on icon "button" at bounding box center [283, 76] width 19 height 17
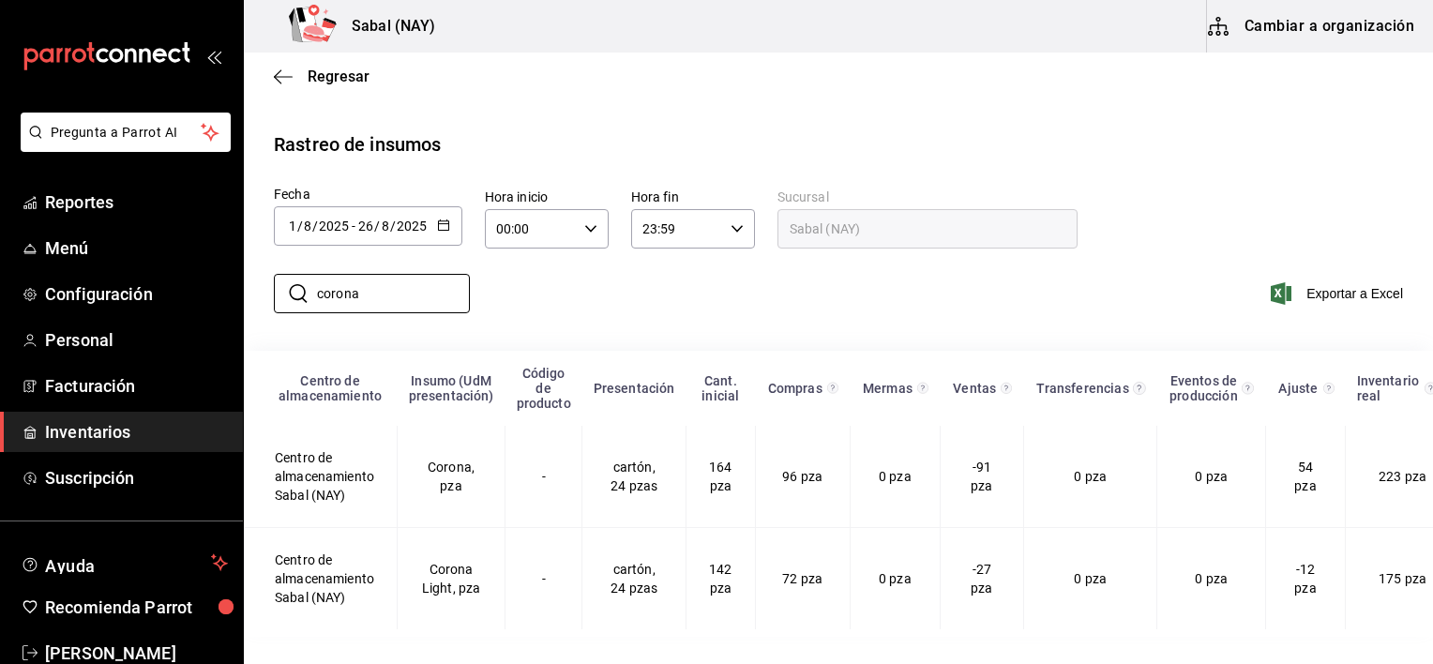
drag, startPoint x: 386, startPoint y: 299, endPoint x: 259, endPoint y: 283, distance: 128.5
click at [259, 283] on div "​ corona ​" at bounding box center [364, 293] width 211 height 54
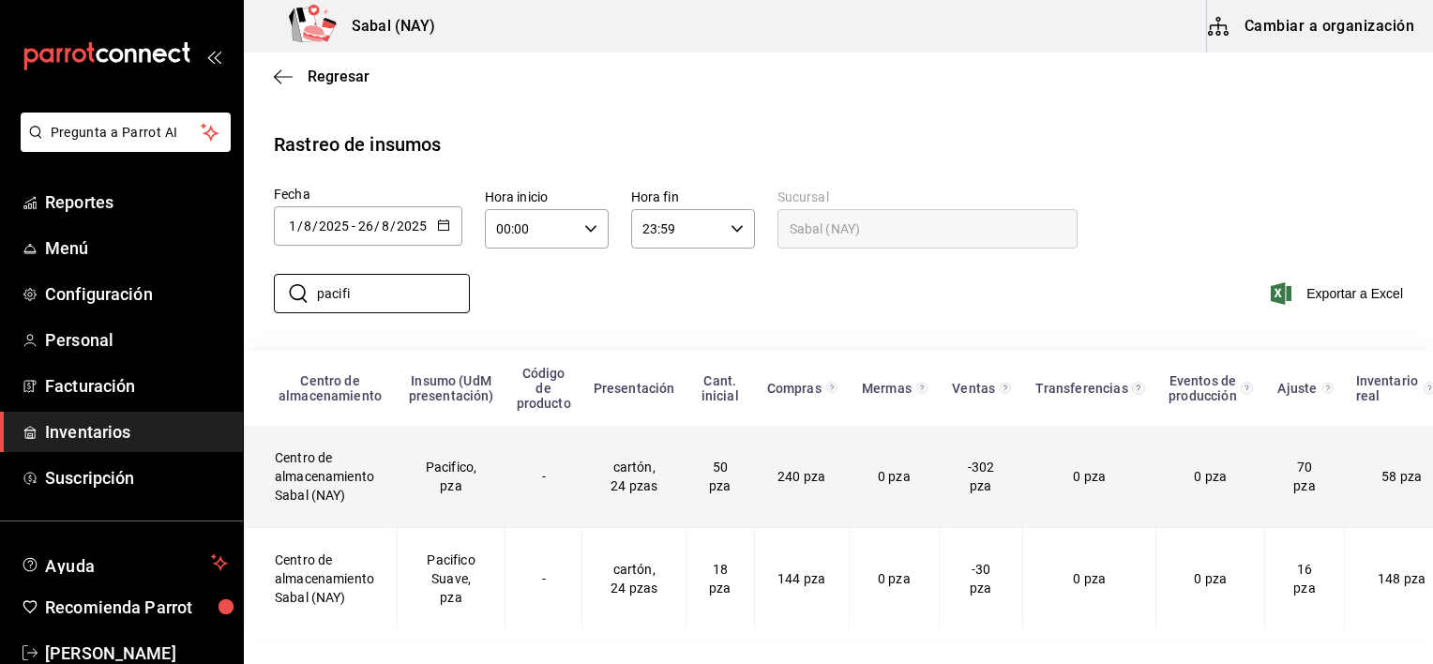
type input "pacifi"
click at [454, 476] on td "Pacifico, pza" at bounding box center [452, 477] width 108 height 102
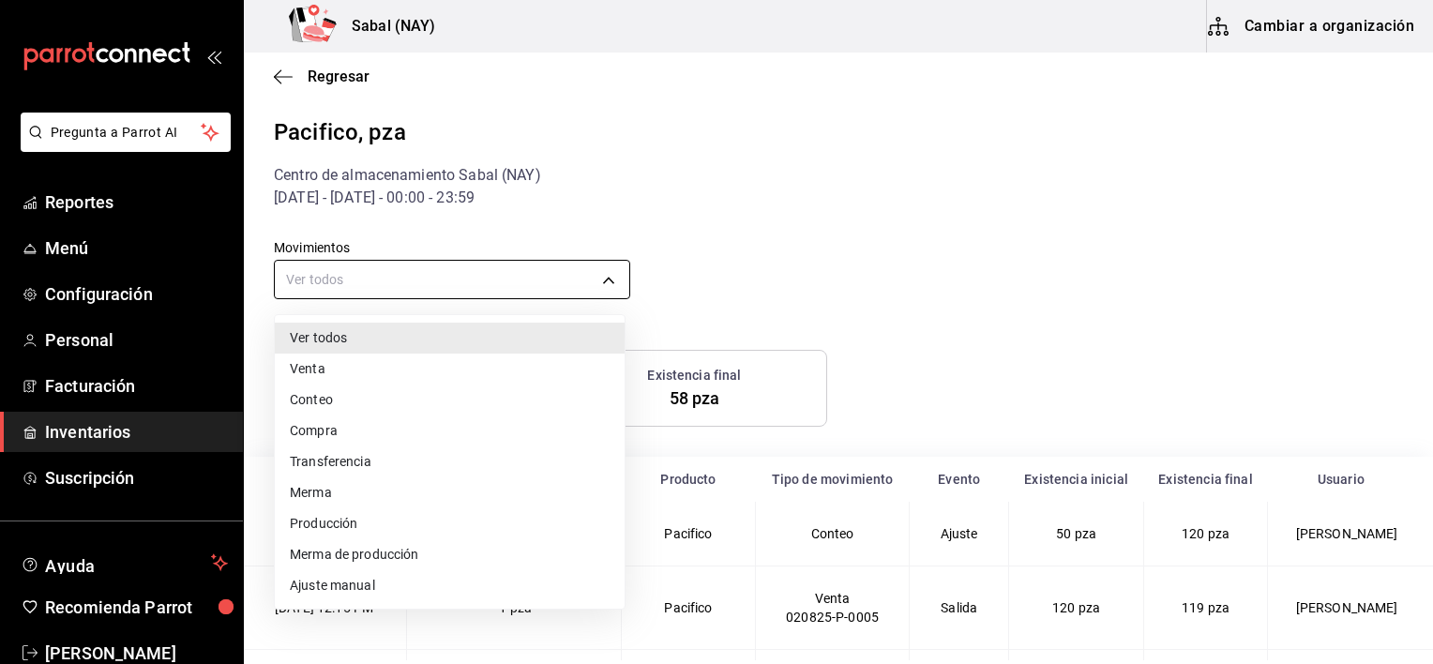
click at [375, 279] on body "Pregunta a Parrot AI Reportes Menú Configuración Personal Facturación Inventari…" at bounding box center [716, 330] width 1433 height 660
click at [315, 436] on li "Compra" at bounding box center [450, 430] width 350 height 31
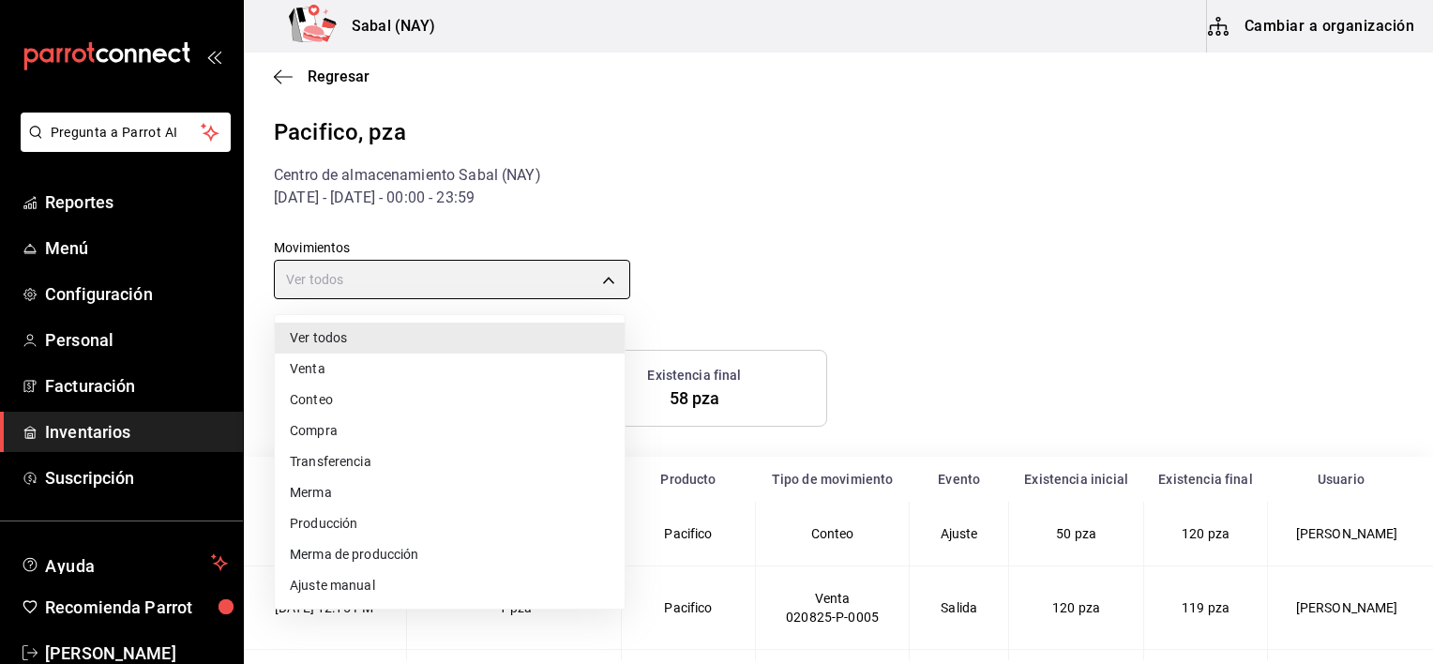
type input "PURCHASE"
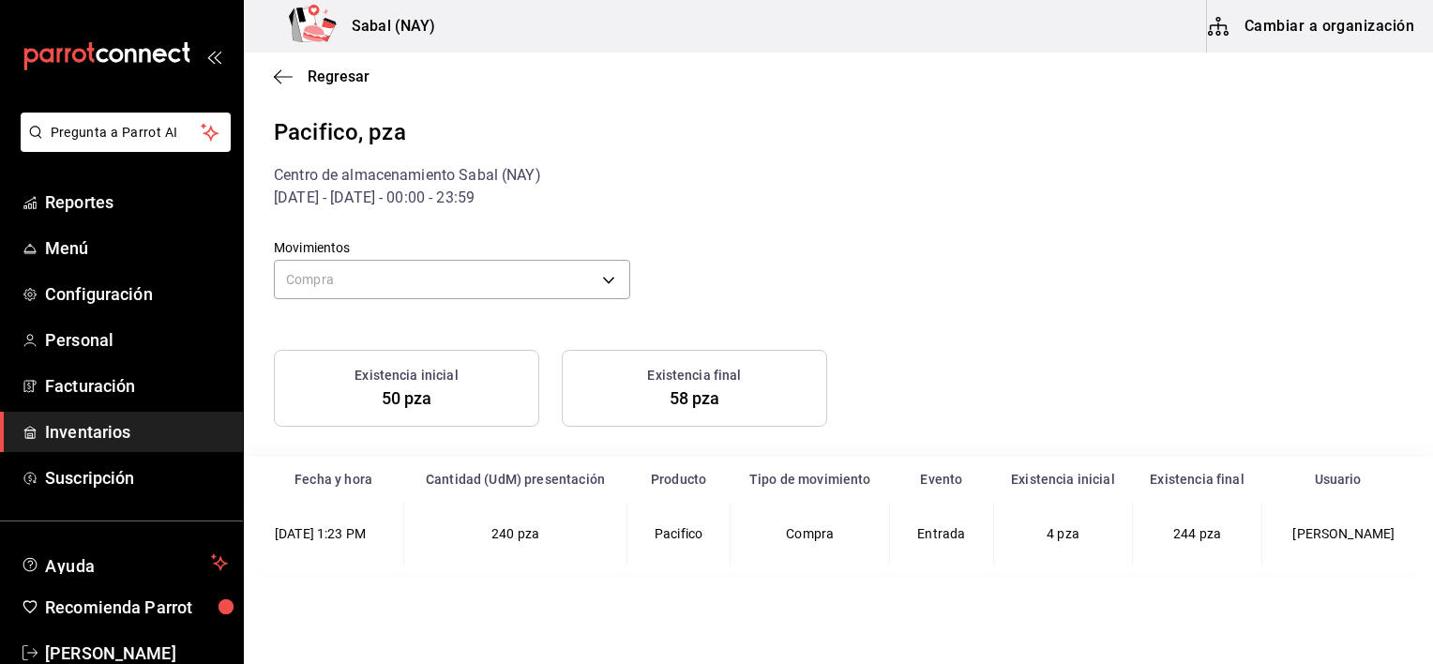
click at [269, 73] on div "Regresar" at bounding box center [838, 77] width 1189 height 48
click at [285, 82] on icon "button" at bounding box center [283, 76] width 19 height 17
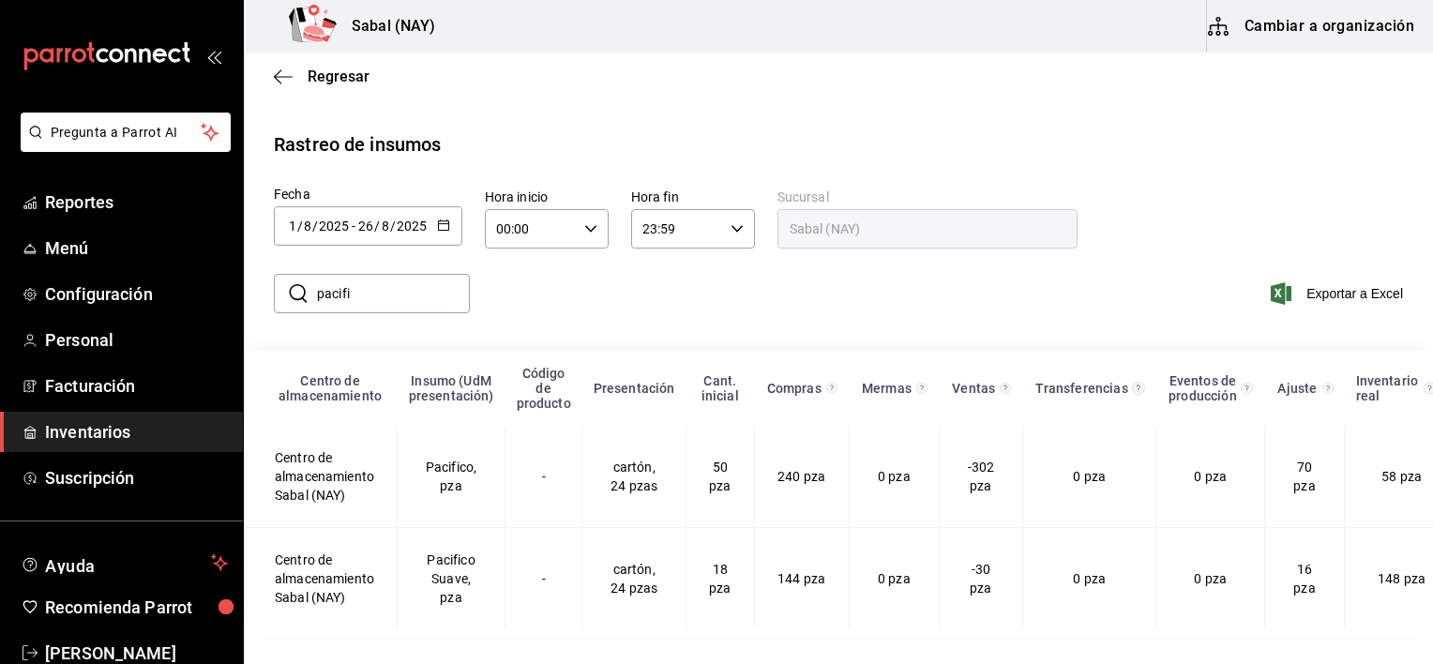
drag, startPoint x: 379, startPoint y: 296, endPoint x: 301, endPoint y: 287, distance: 78.4
click at [301, 287] on div "​ pacifi ​" at bounding box center [372, 293] width 196 height 39
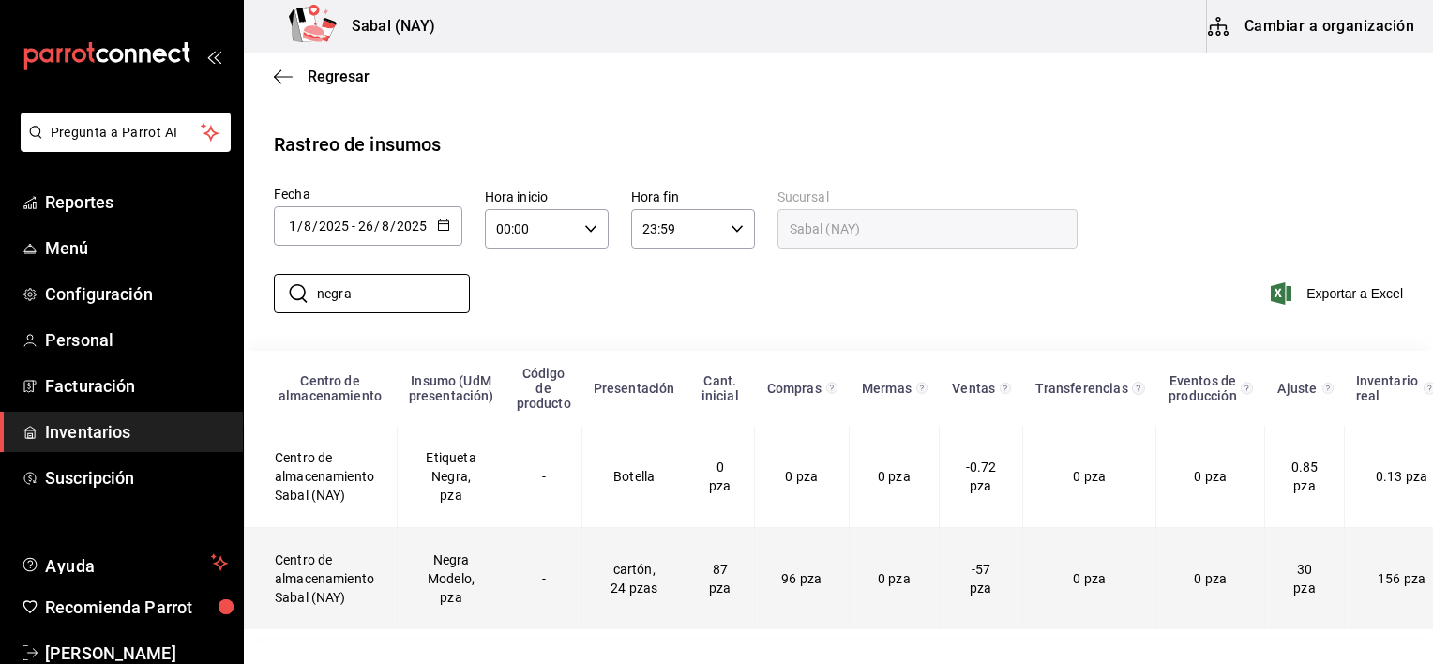
type input "negra"
click at [446, 578] on td "Negra Modelo, pza" at bounding box center [452, 579] width 108 height 102
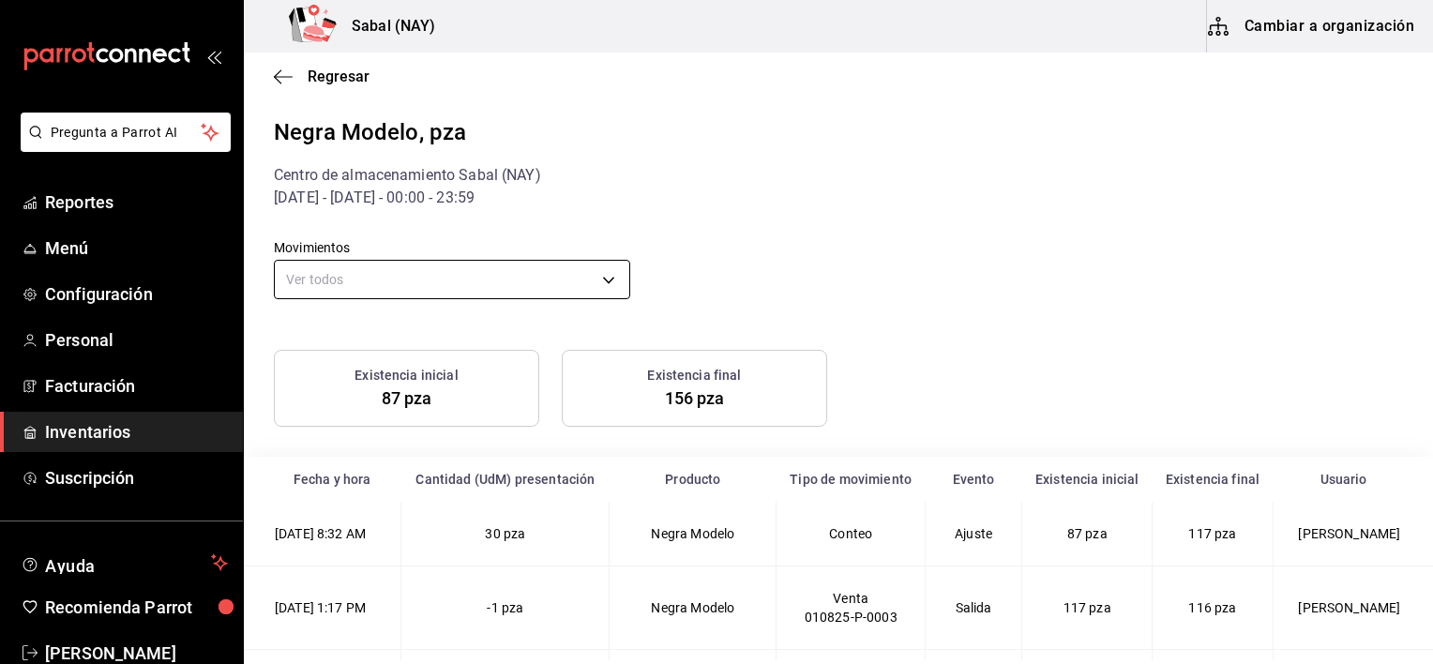
click at [510, 278] on body "Pregunta a Parrot AI Reportes Menú Configuración Personal Facturación Inventari…" at bounding box center [716, 330] width 1433 height 660
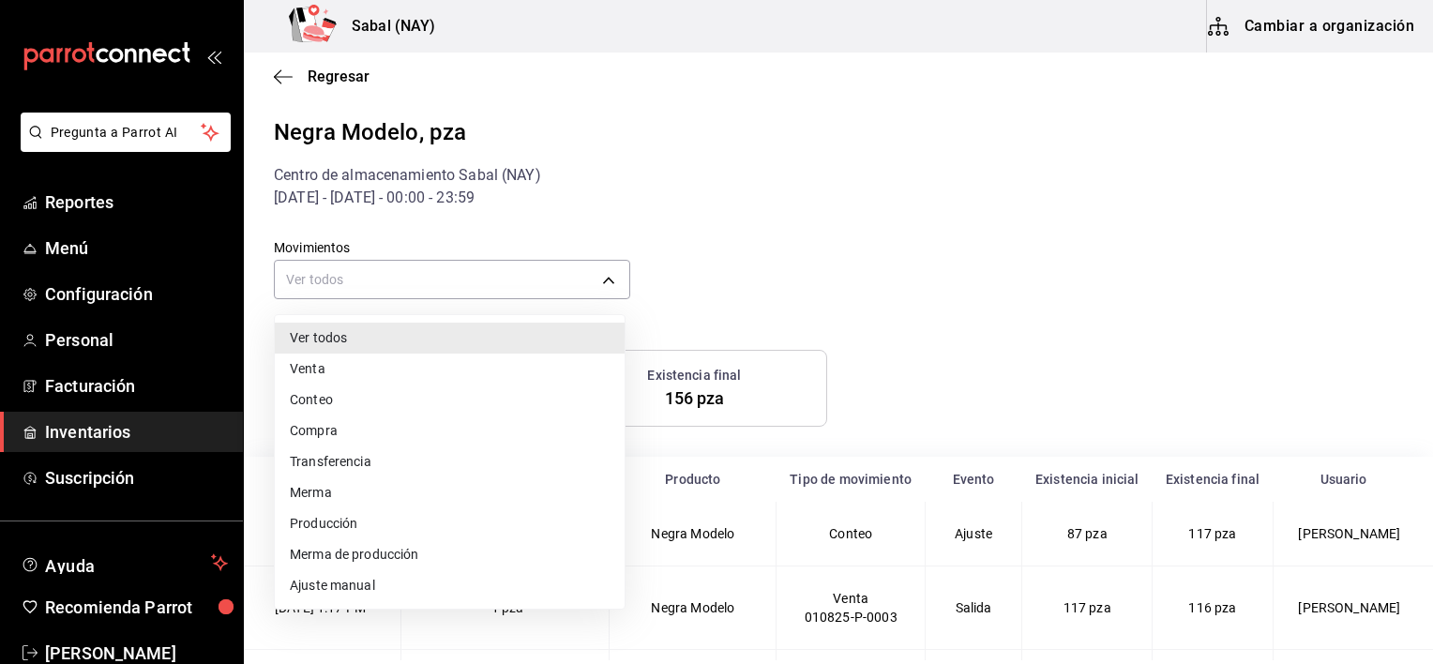
click at [334, 430] on li "Compra" at bounding box center [450, 430] width 350 height 31
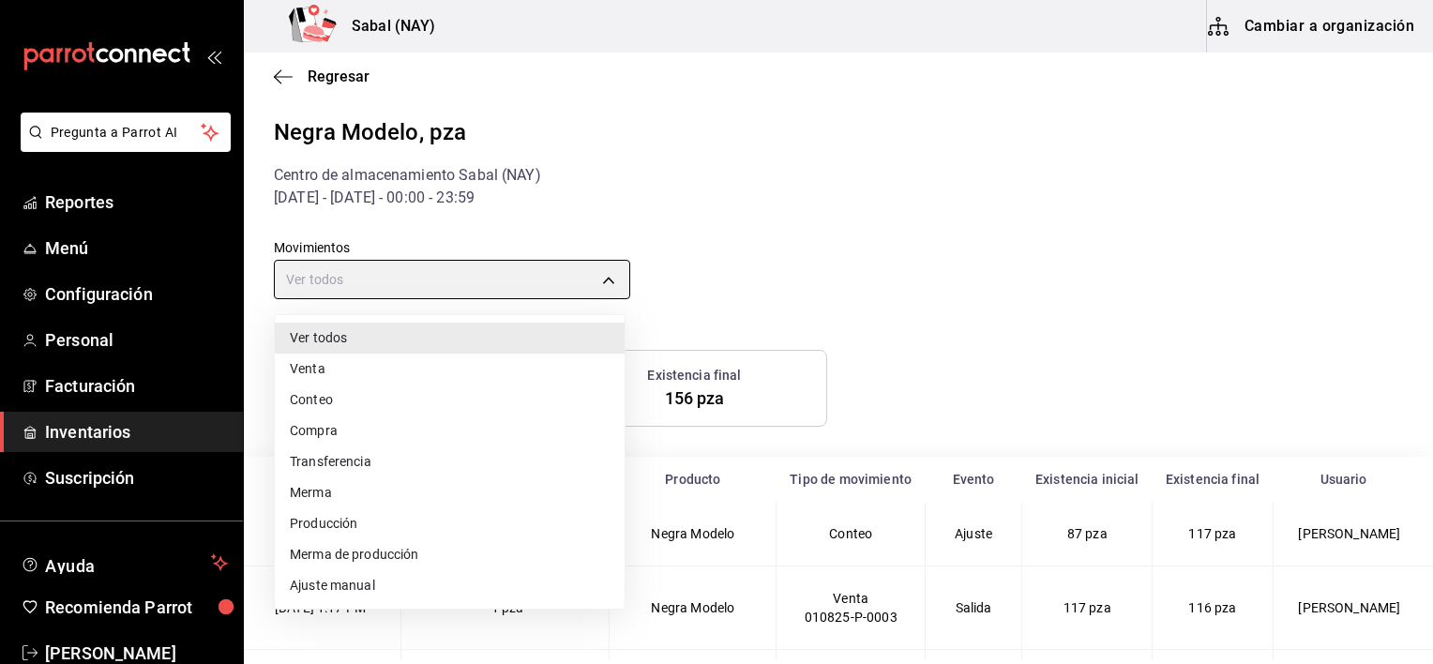
type input "PURCHASE"
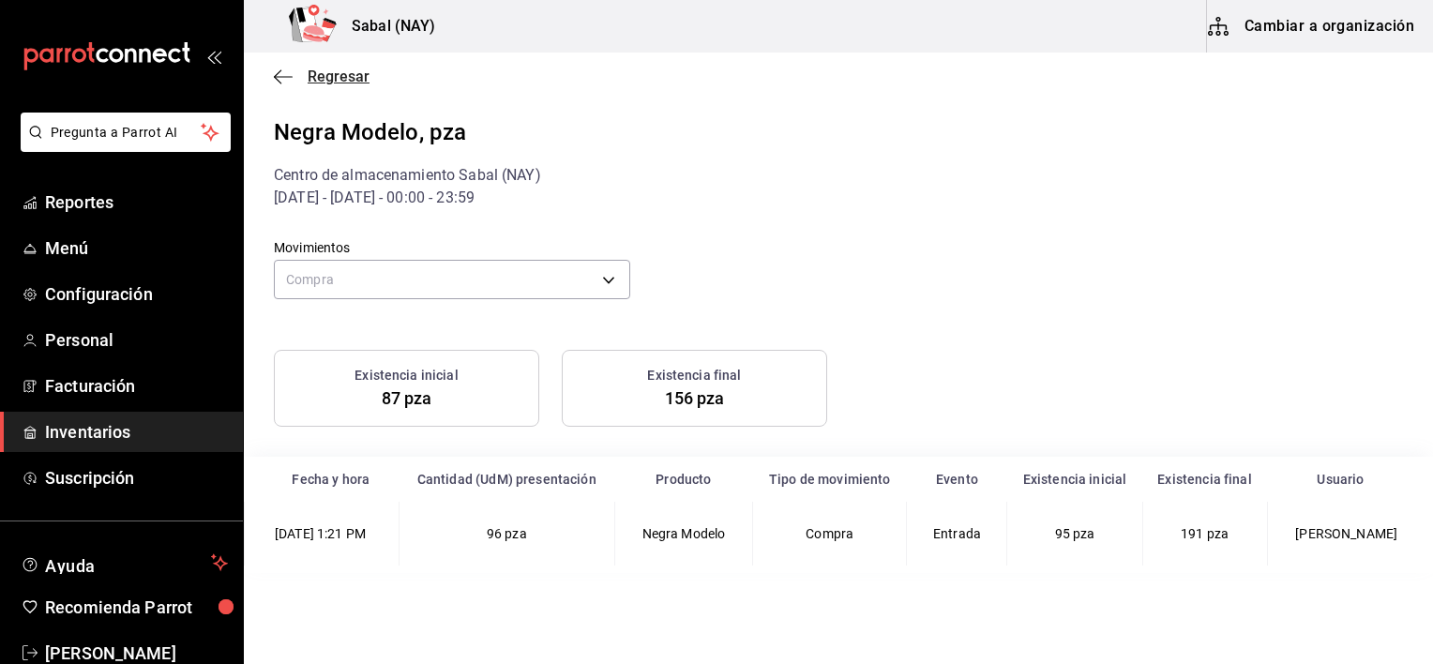
click at [279, 77] on icon "button" at bounding box center [283, 76] width 19 height 17
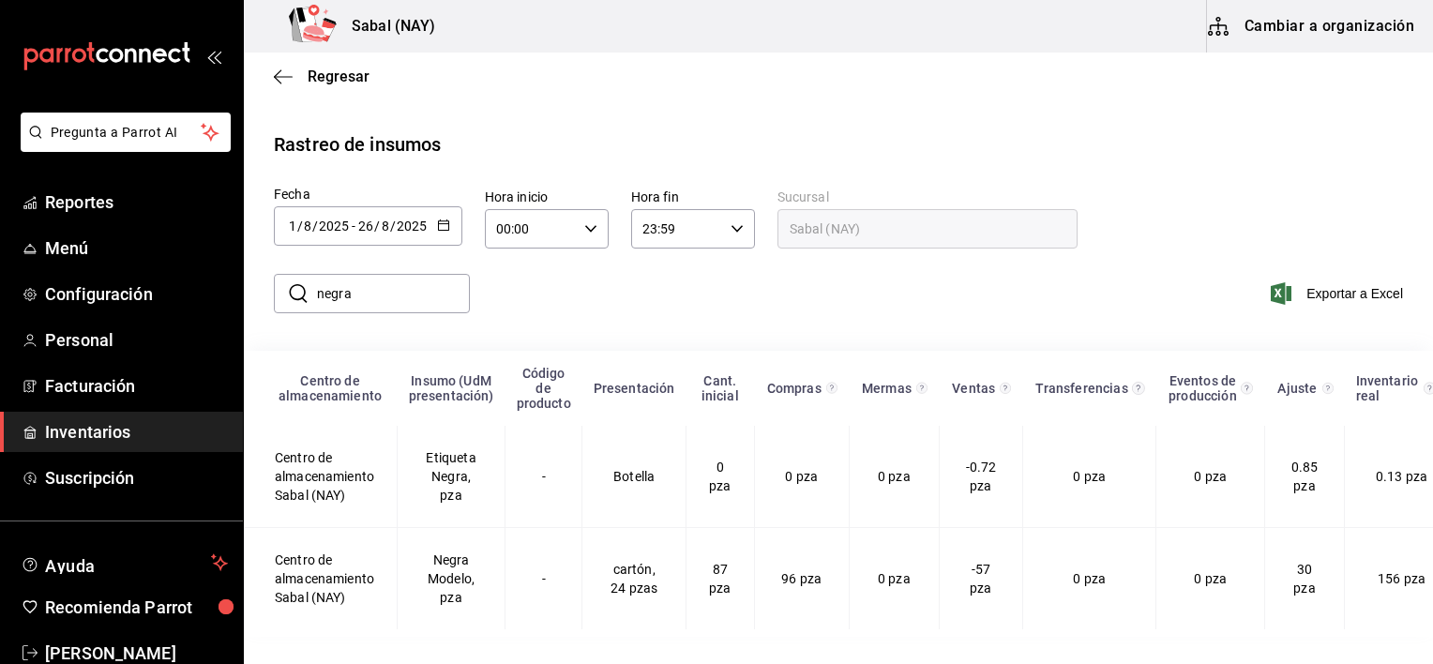
click at [388, 292] on input "negra" at bounding box center [393, 294] width 153 height 38
drag, startPoint x: 385, startPoint y: 292, endPoint x: 300, endPoint y: 306, distance: 86.5
click at [300, 306] on div "​ negra ​" at bounding box center [372, 293] width 196 height 39
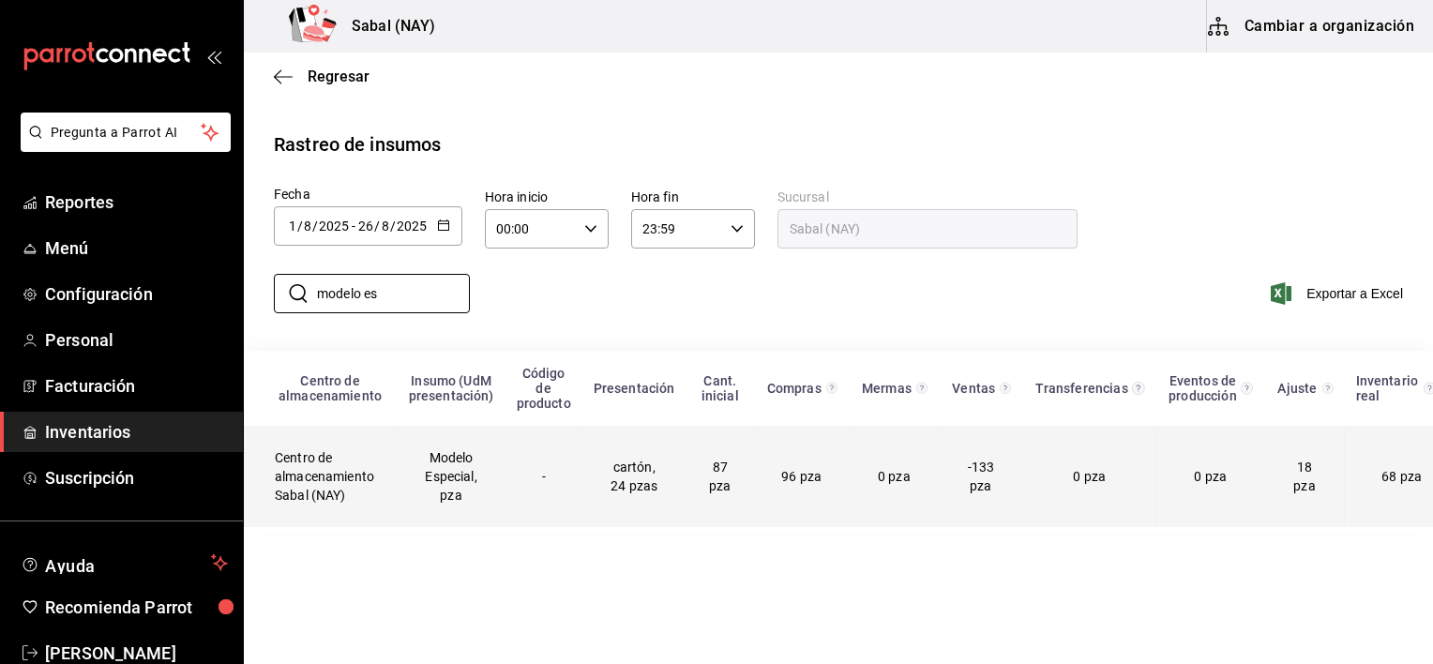
type input "modelo es"
click at [447, 490] on td "Modelo Especial, pza" at bounding box center [452, 476] width 108 height 101
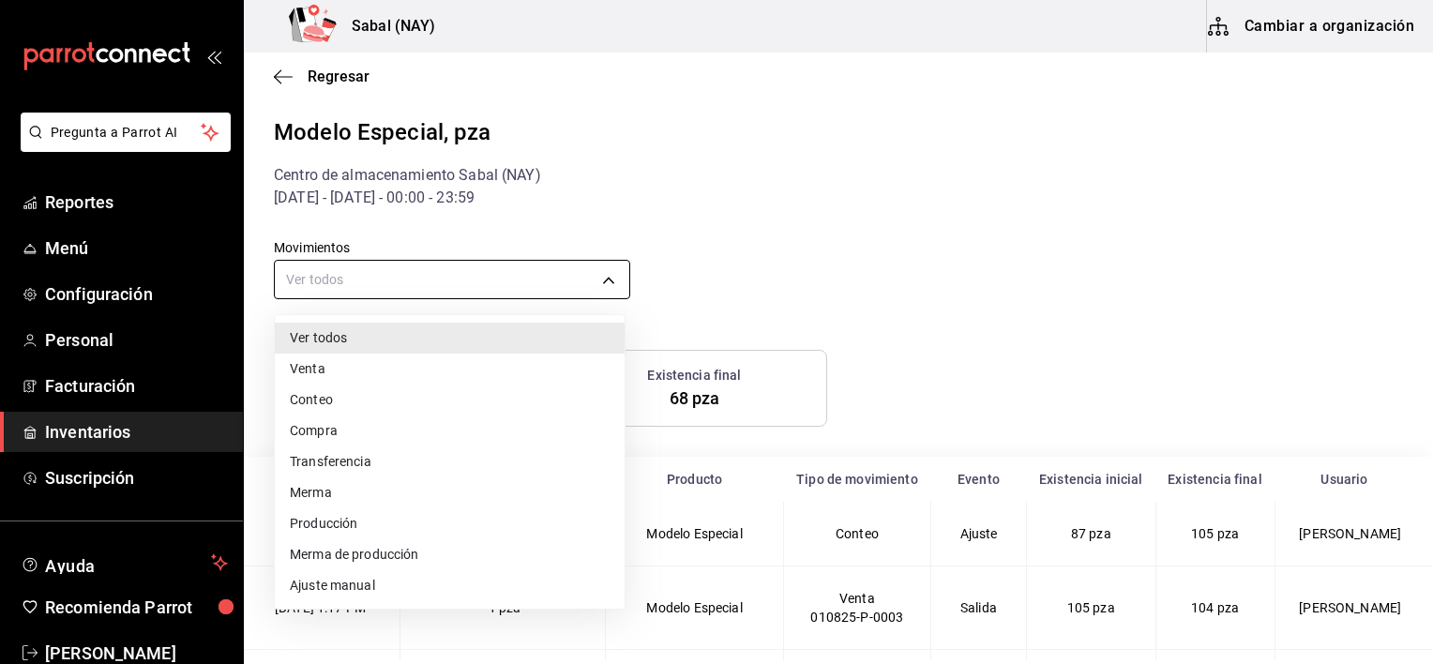
click at [370, 280] on body "Pregunta a Parrot AI Reportes Menú Configuración Personal Facturación Inventari…" at bounding box center [716, 330] width 1433 height 660
click at [324, 439] on li "Compra" at bounding box center [450, 430] width 350 height 31
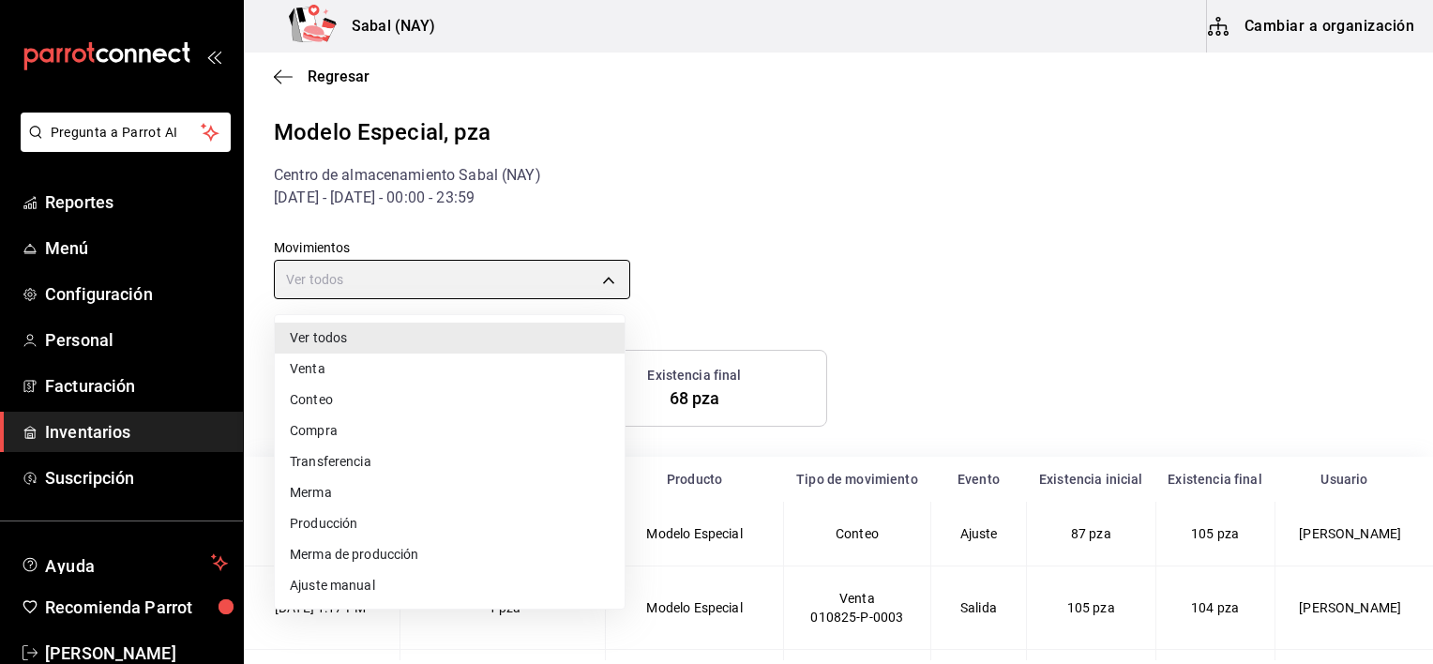
type input "PURCHASE"
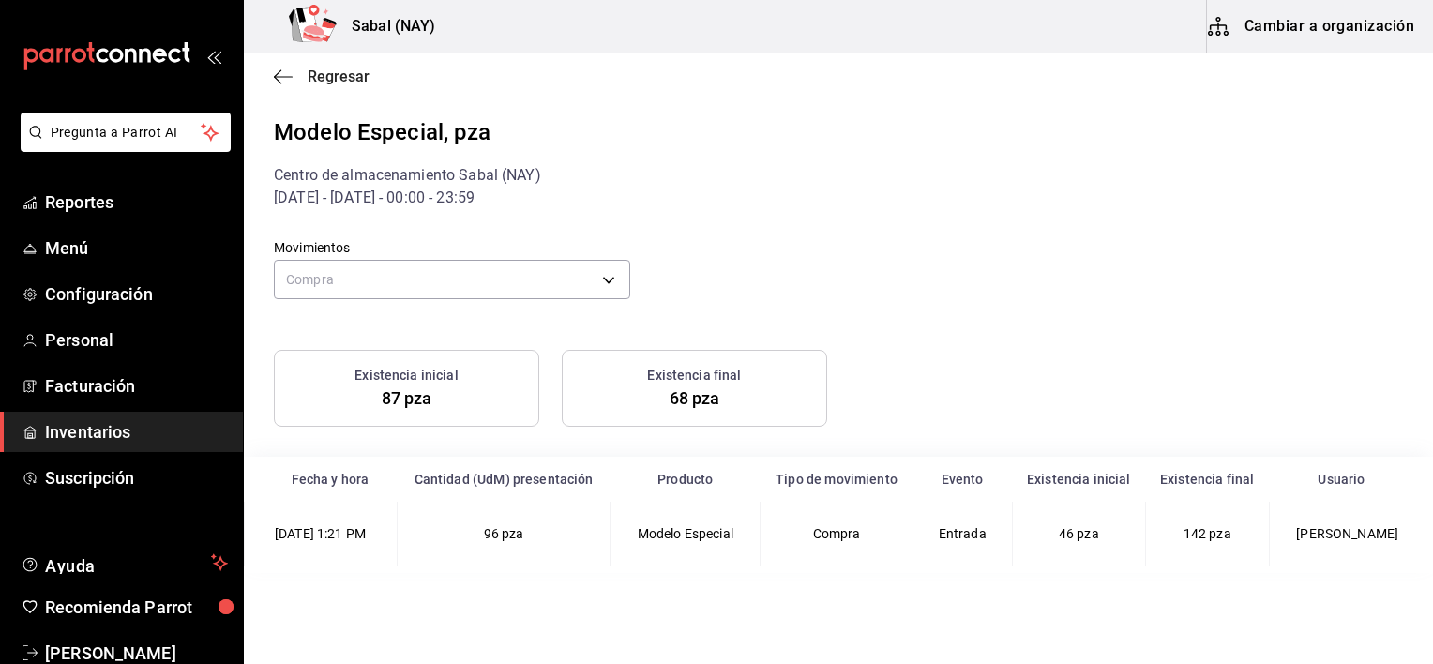
click at [279, 82] on icon "button" at bounding box center [278, 76] width 8 height 14
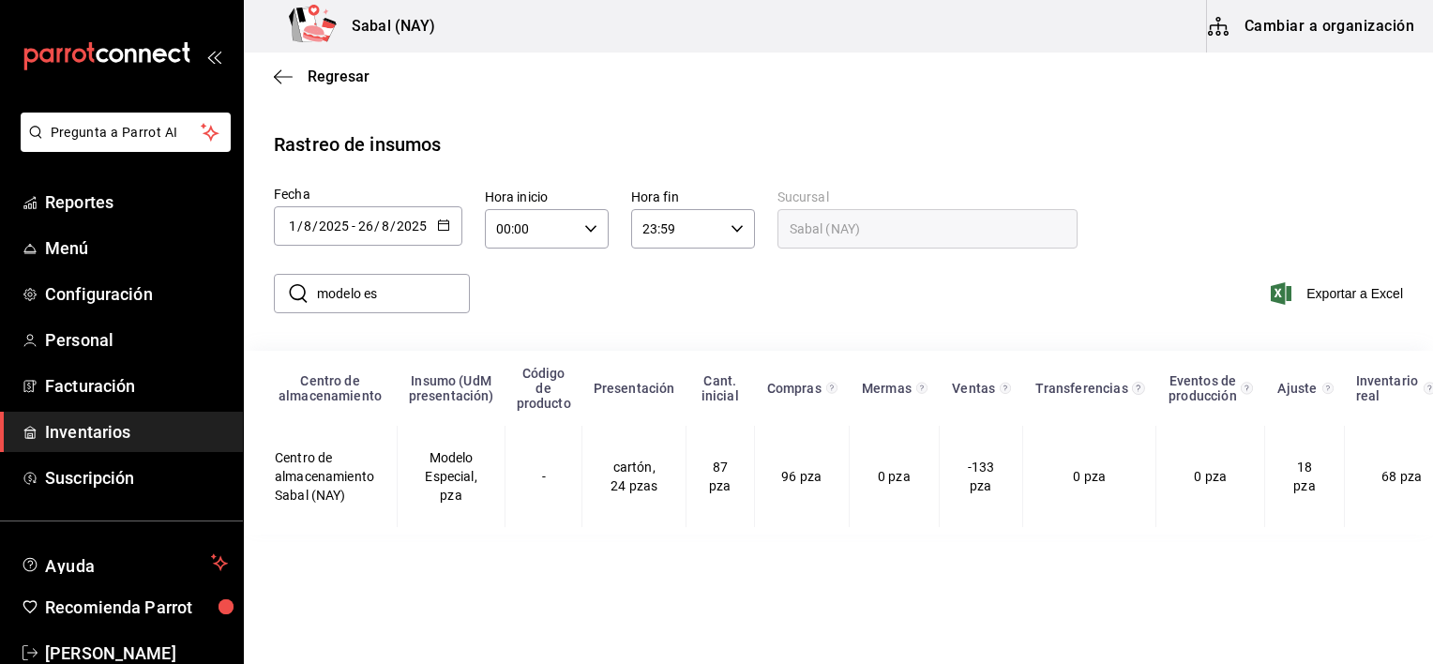
drag, startPoint x: 400, startPoint y: 308, endPoint x: 313, endPoint y: 301, distance: 87.5
click at [313, 301] on div "​ modelo es ​" at bounding box center [372, 293] width 196 height 39
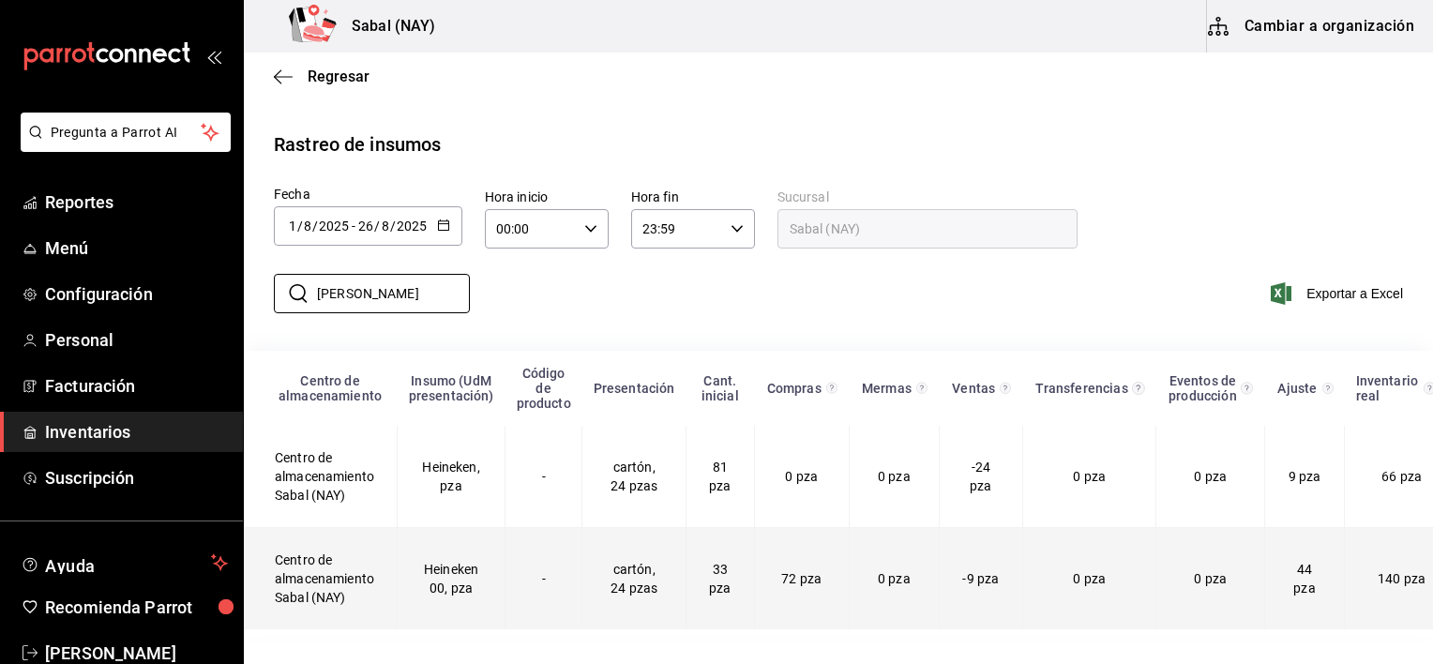
type input "[PERSON_NAME]"
click at [475, 578] on td "Heineken 00, pza" at bounding box center [452, 579] width 108 height 102
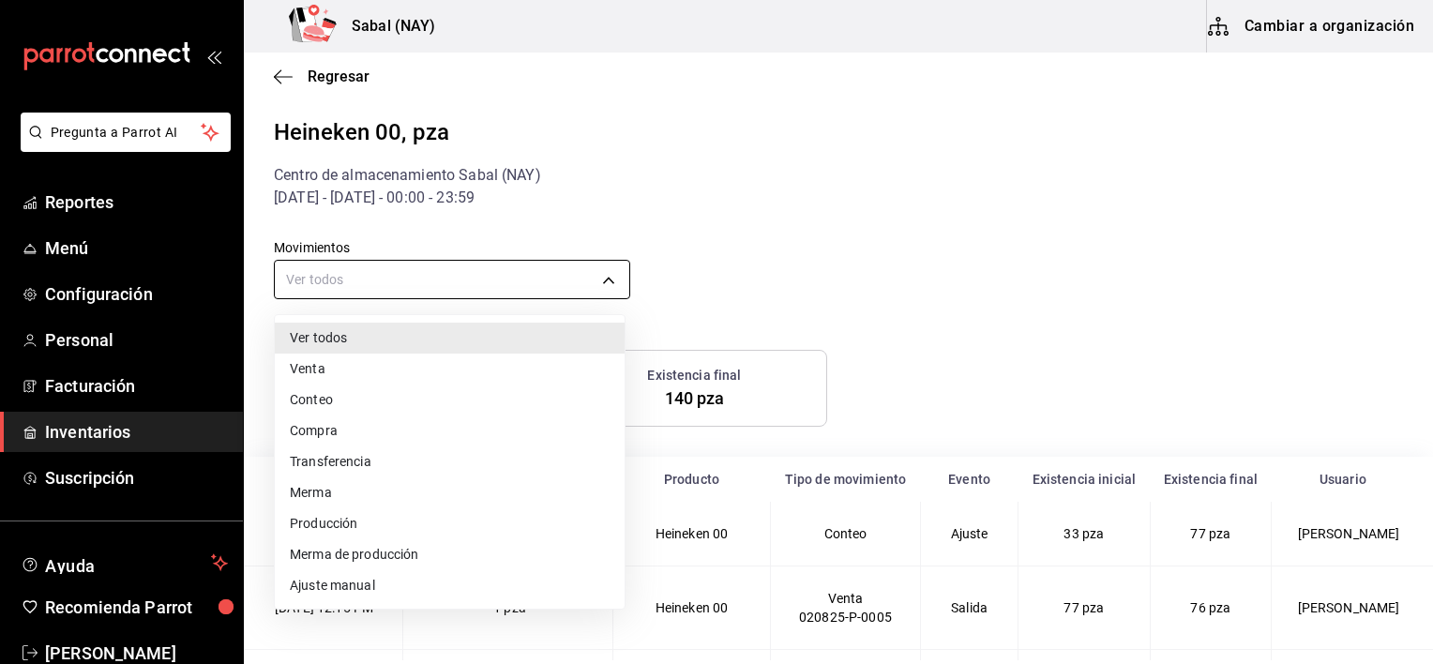
click at [530, 287] on body "Pregunta a Parrot AI Reportes Menú Configuración Personal Facturación Inventari…" at bounding box center [716, 330] width 1433 height 660
click at [342, 439] on li "Compra" at bounding box center [450, 430] width 350 height 31
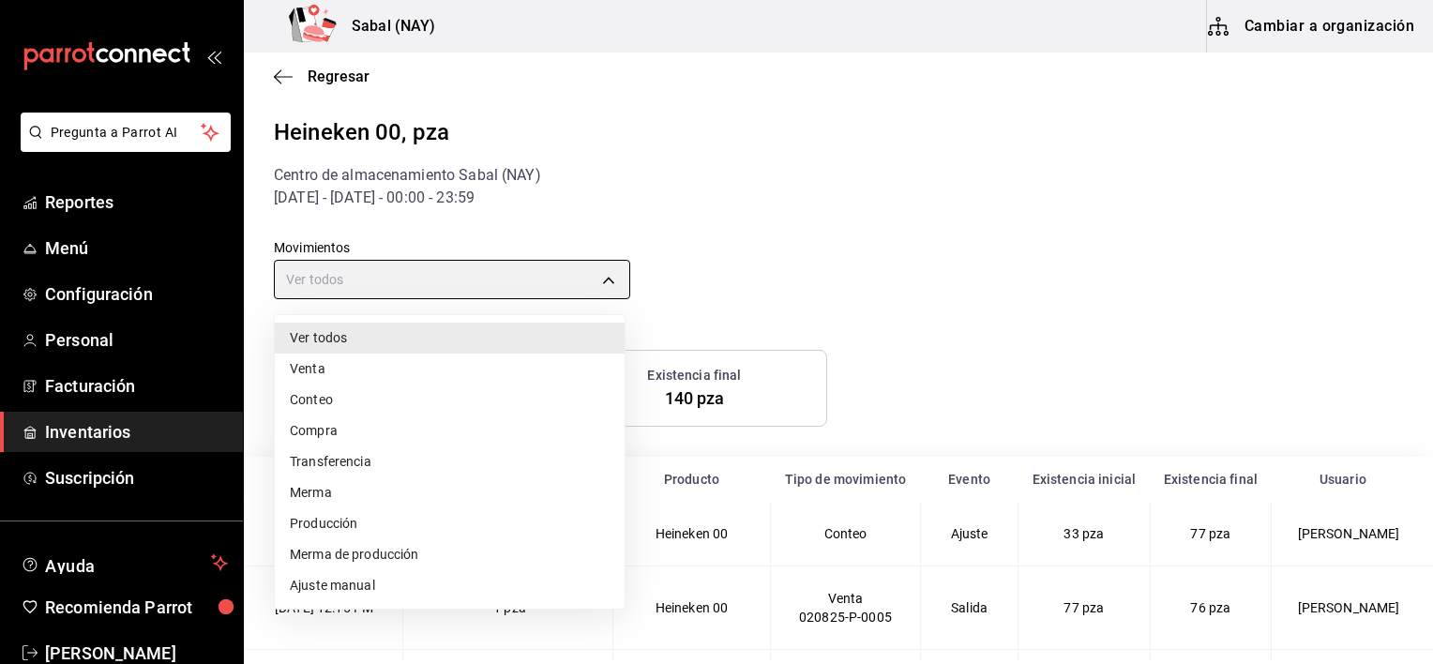
type input "PURCHASE"
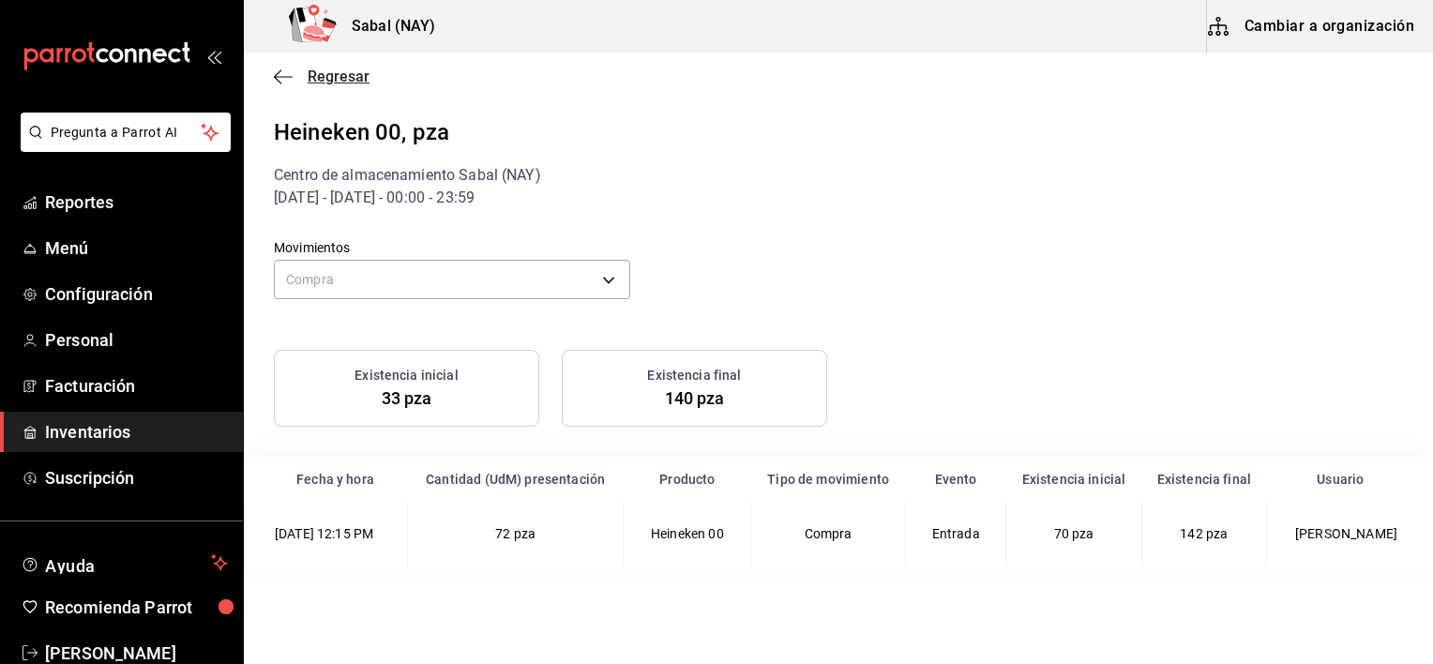
click at [277, 77] on icon "button" at bounding box center [283, 76] width 19 height 17
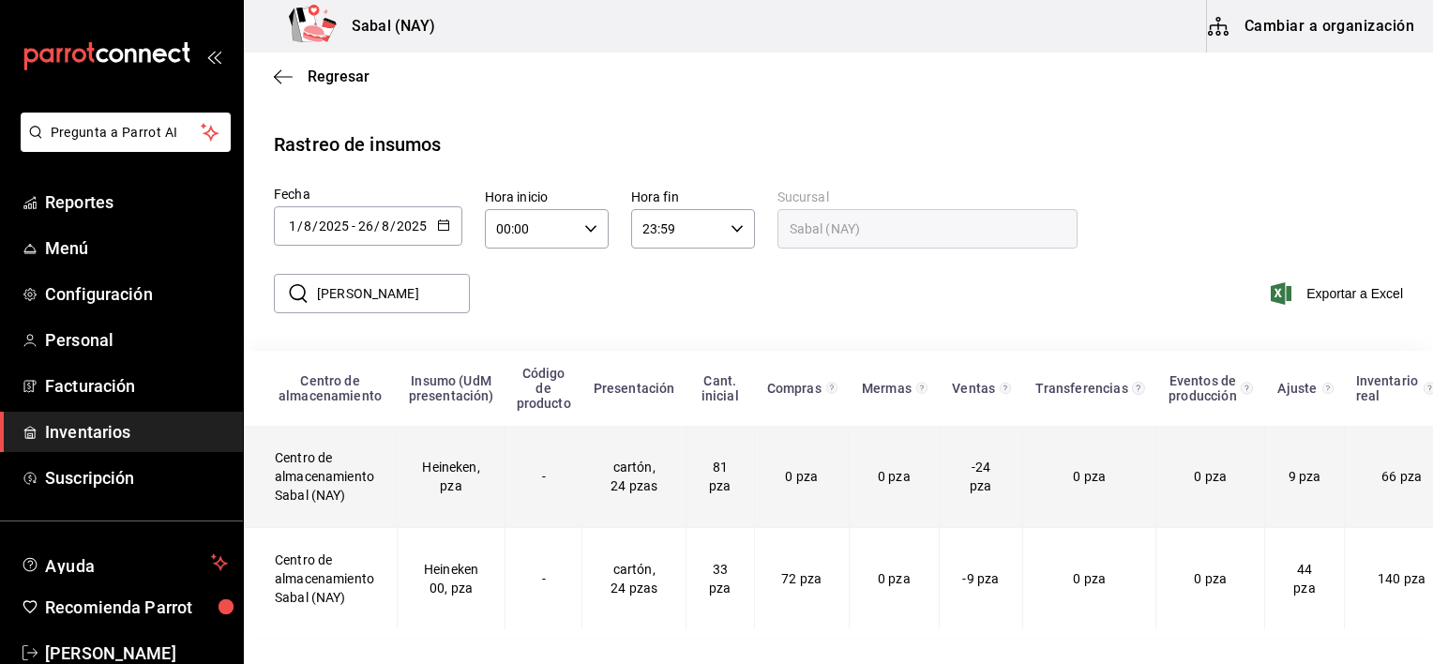
click at [453, 507] on td "Heineken, pza" at bounding box center [452, 477] width 108 height 102
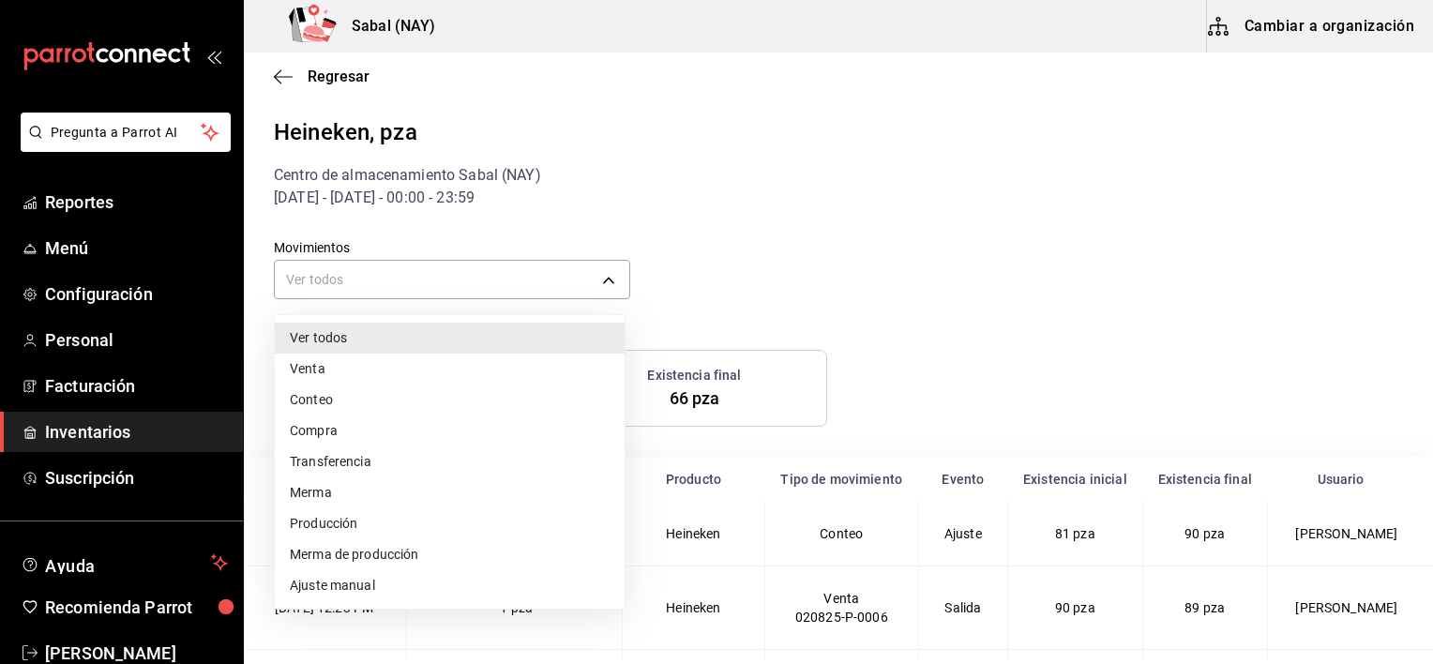
drag, startPoint x: 406, startPoint y: 295, endPoint x: 389, endPoint y: 309, distance: 21.4
click at [402, 295] on body "Pregunta a Parrot AI Reportes Menú Configuración Personal Facturación Inventari…" at bounding box center [716, 330] width 1433 height 660
click at [322, 434] on li "Compra" at bounding box center [450, 430] width 350 height 31
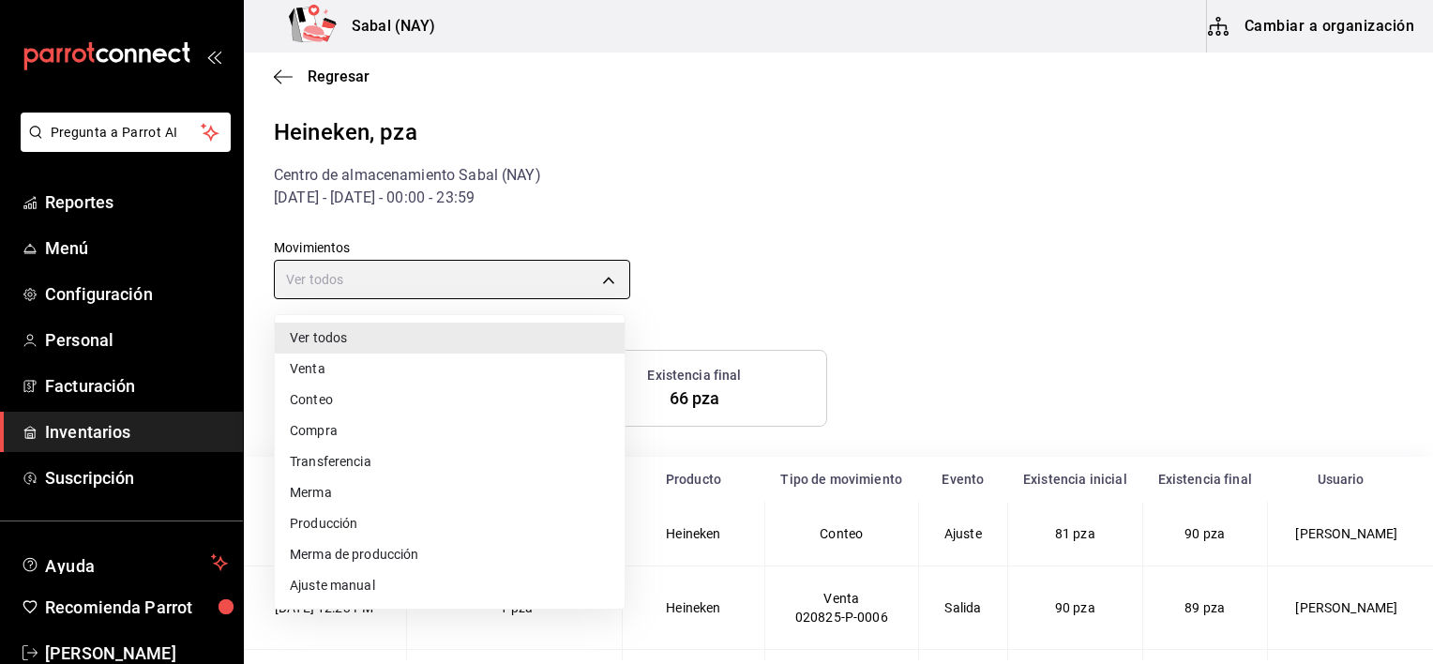
type input "PURCHASE"
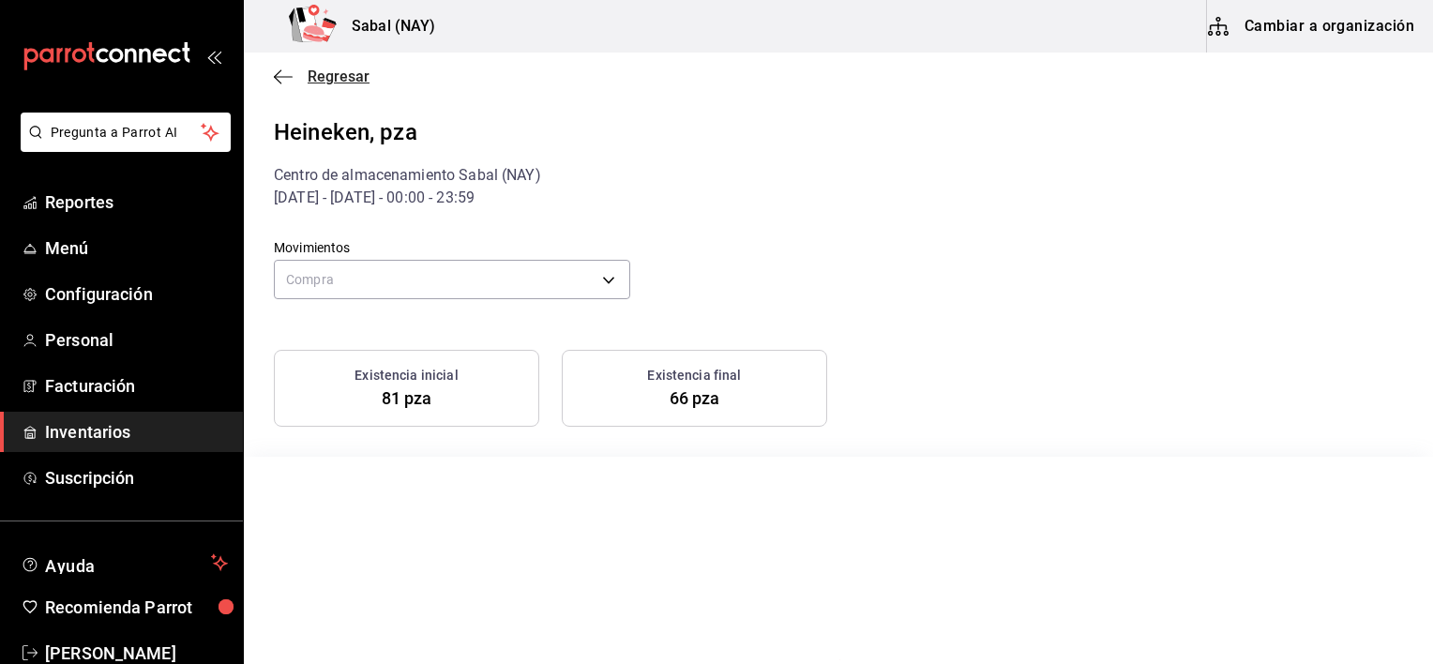
click at [275, 81] on icon "button" at bounding box center [283, 76] width 19 height 17
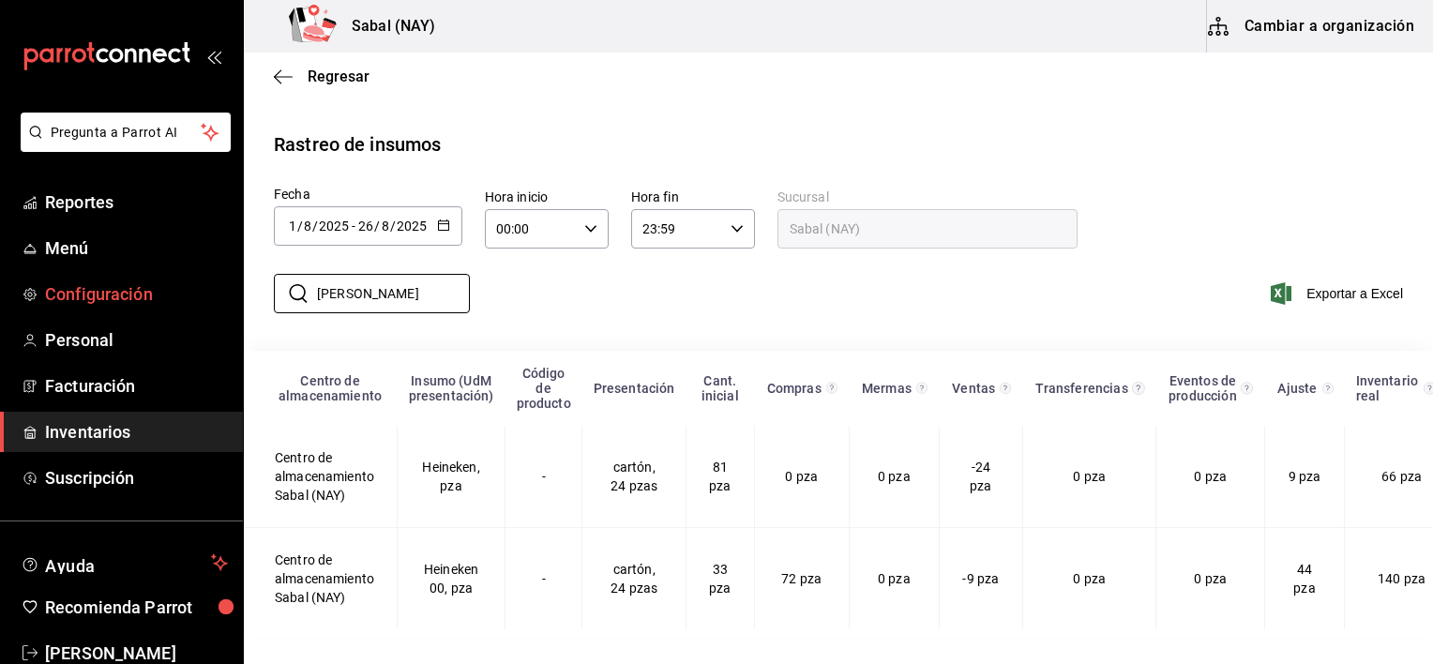
drag, startPoint x: 400, startPoint y: 287, endPoint x: 216, endPoint y: 284, distance: 183.8
click at [205, 285] on div "Pregunta a Parrot AI Reportes Menú Configuración Personal Facturación Inventari…" at bounding box center [716, 330] width 1433 height 660
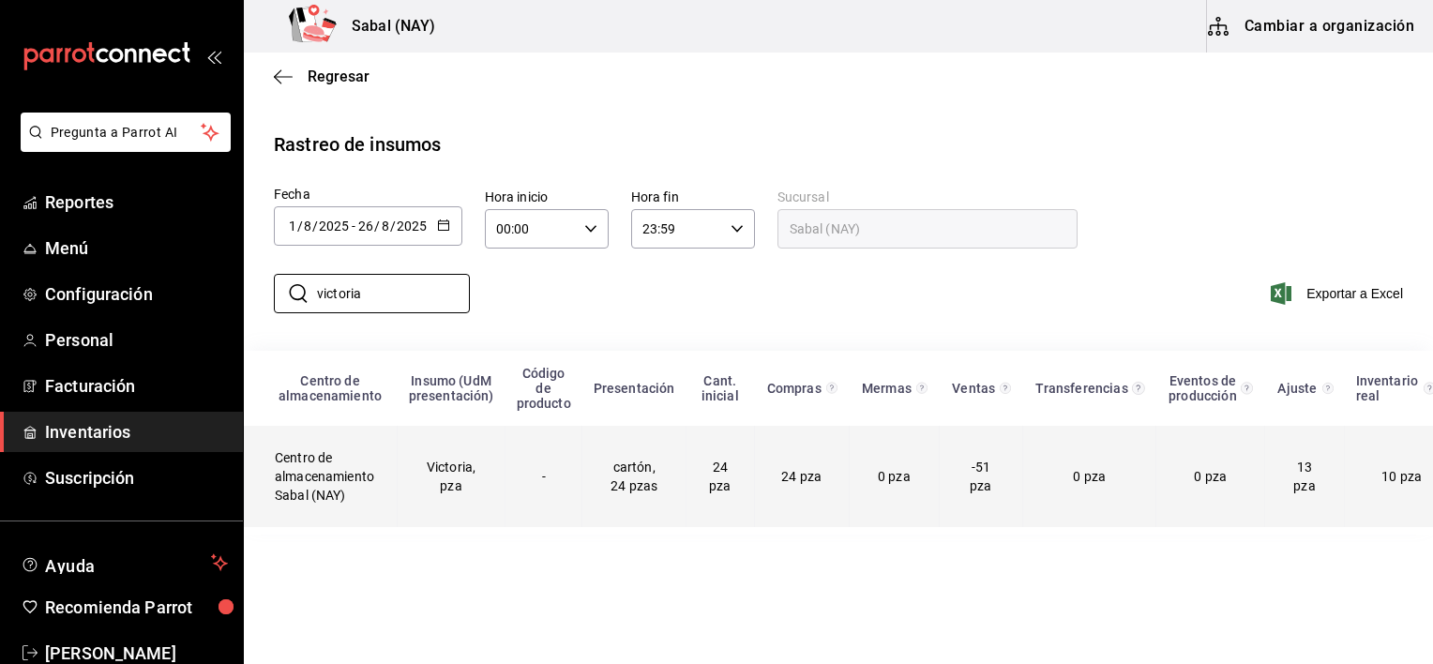
type input "victoria"
click at [473, 491] on td "Victoria, pza" at bounding box center [452, 476] width 108 height 101
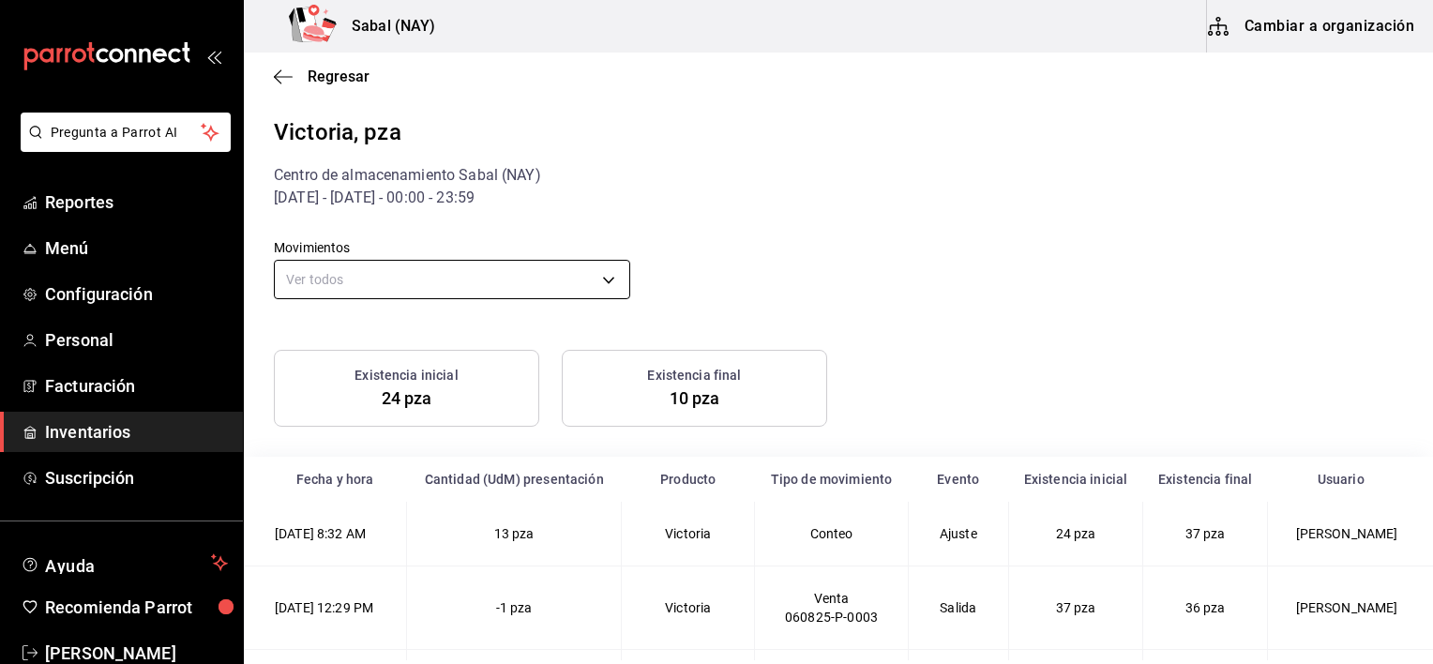
click at [506, 274] on body "Pregunta a Parrot AI Reportes Menú Configuración Personal Facturación Inventari…" at bounding box center [716, 330] width 1433 height 660
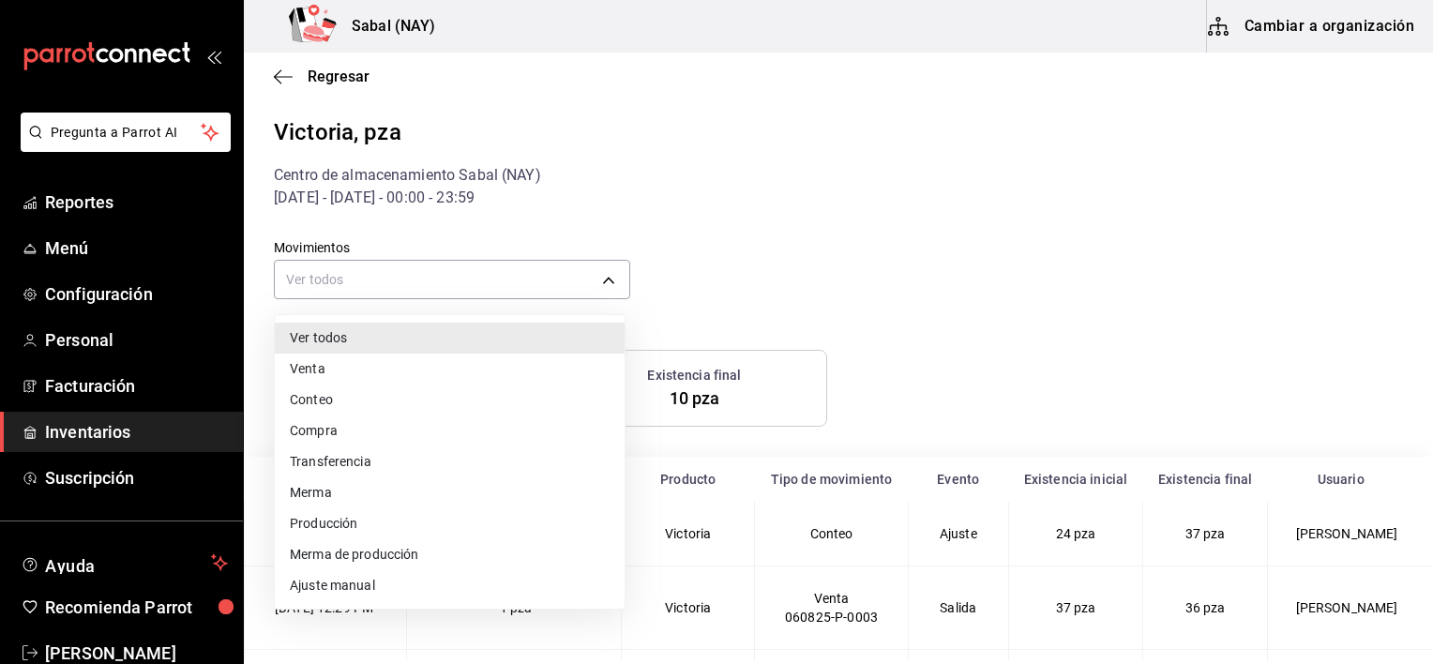
click at [323, 429] on li "Compra" at bounding box center [450, 430] width 350 height 31
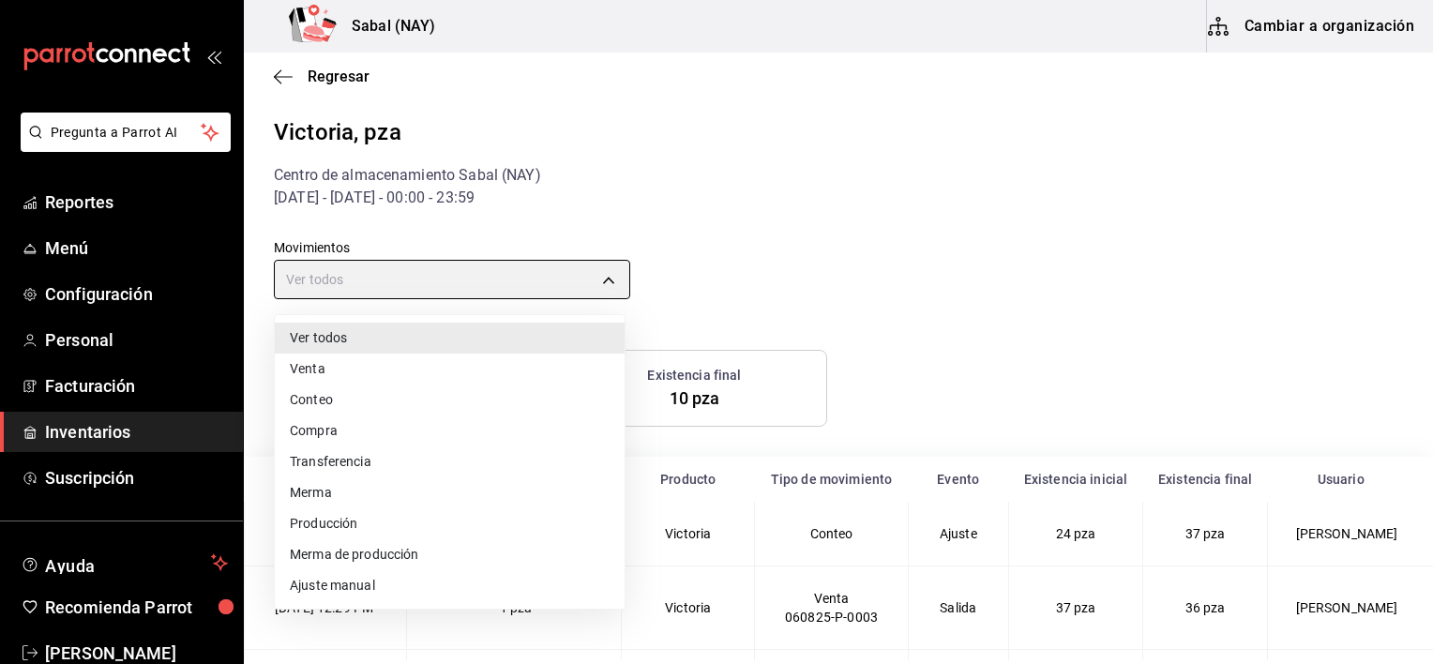
type input "PURCHASE"
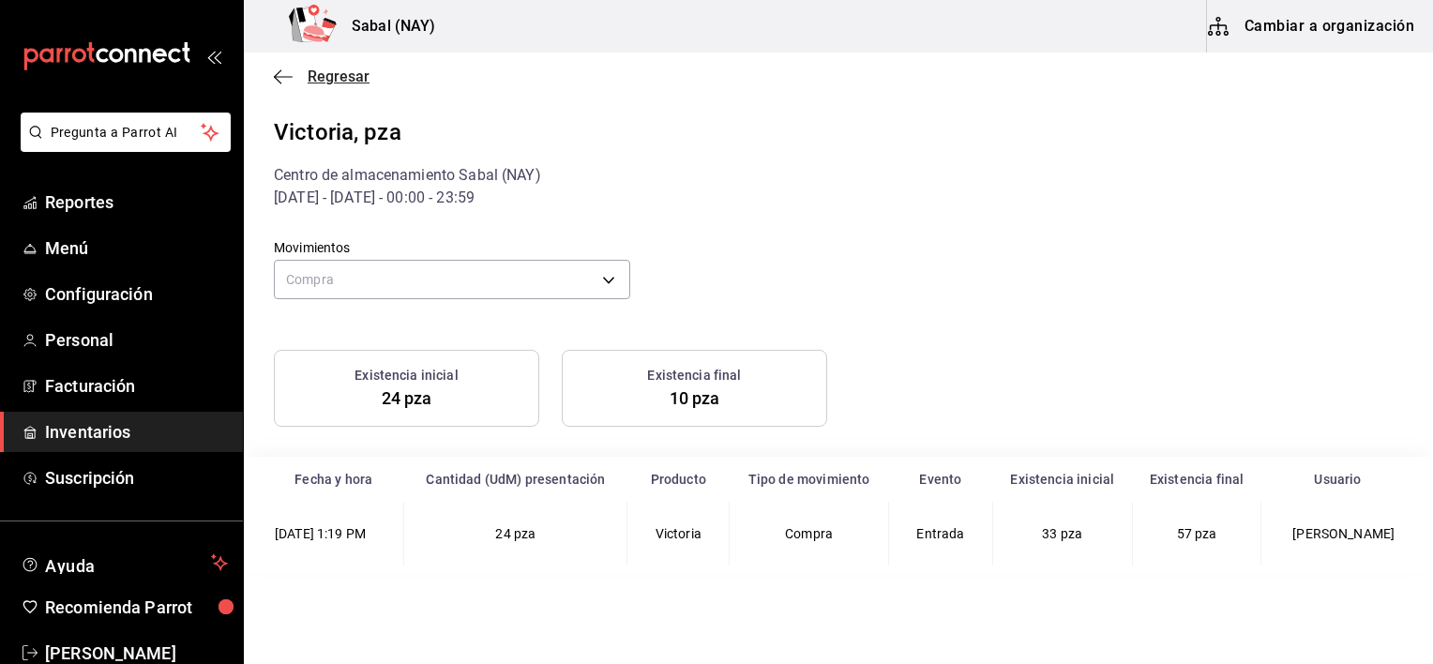
click at [277, 73] on icon "button" at bounding box center [278, 76] width 8 height 14
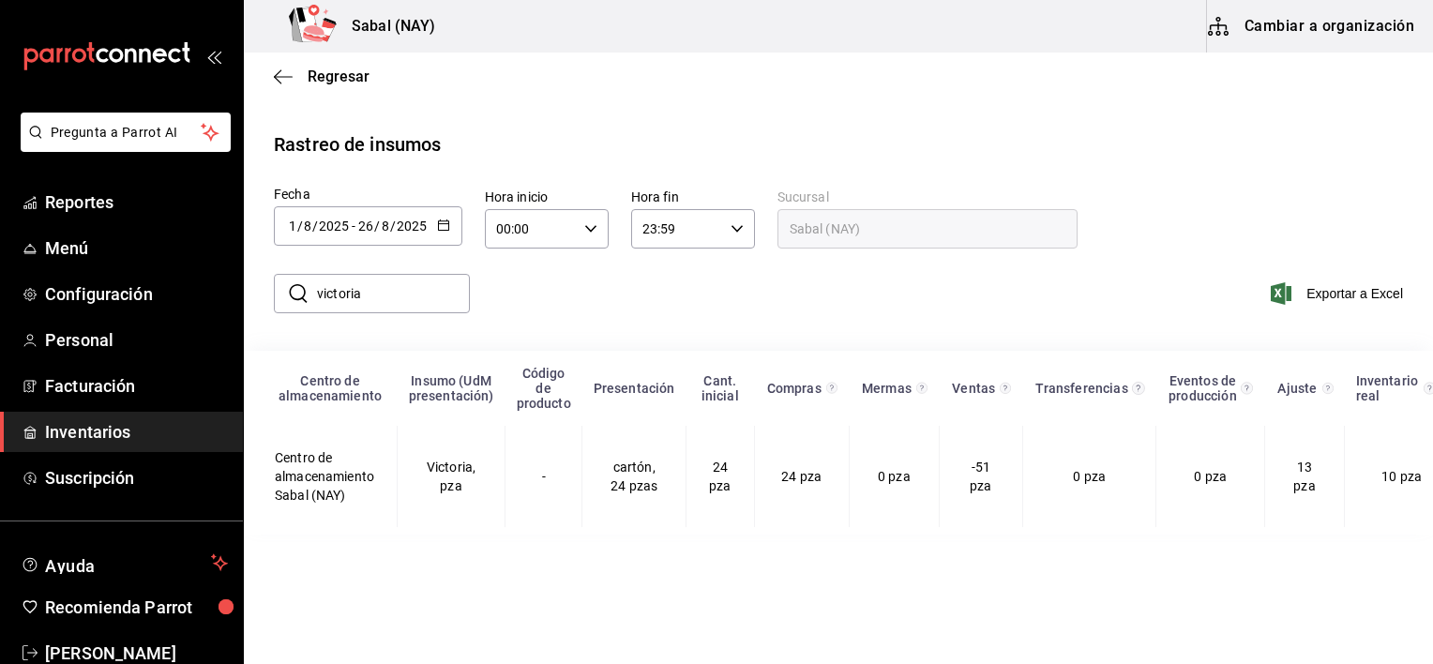
drag, startPoint x: 409, startPoint y: 304, endPoint x: 300, endPoint y: 295, distance: 109.1
click at [300, 295] on div "​ victoria ​" at bounding box center [372, 293] width 196 height 39
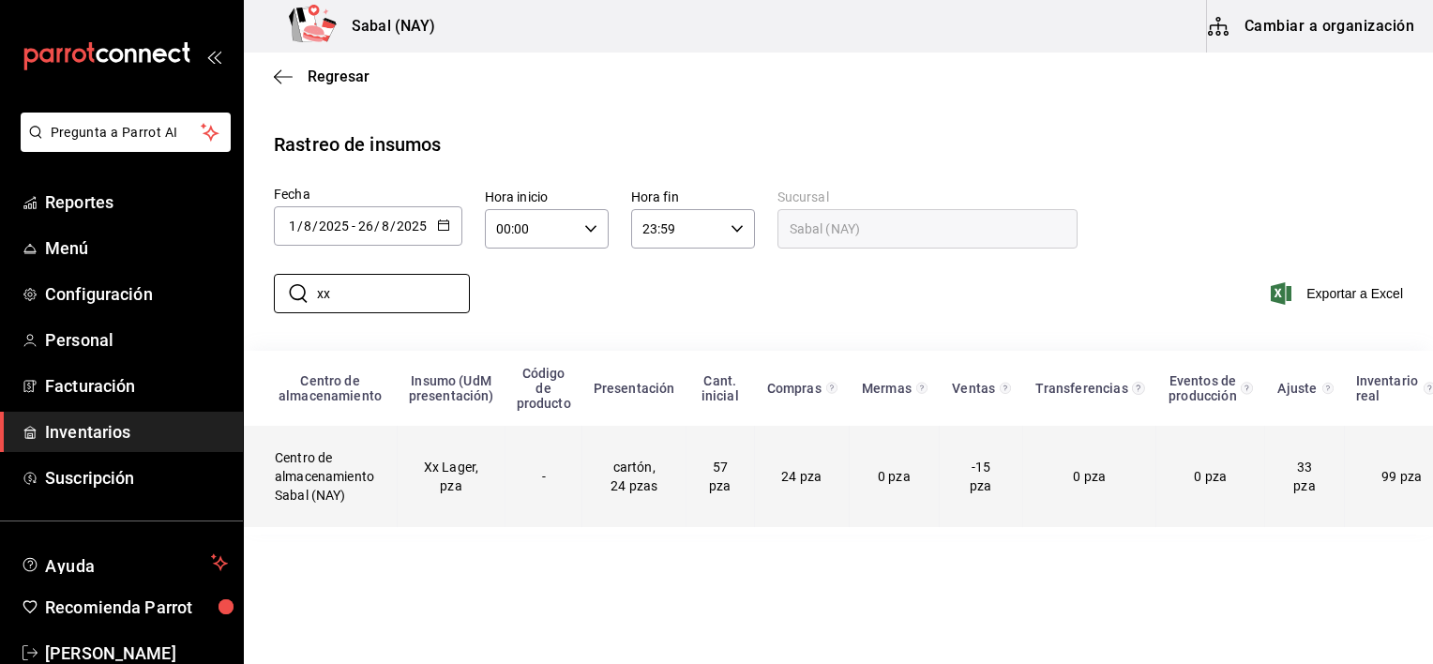
type input "xx"
click at [496, 502] on td "Xx Lager, pza" at bounding box center [452, 476] width 108 height 101
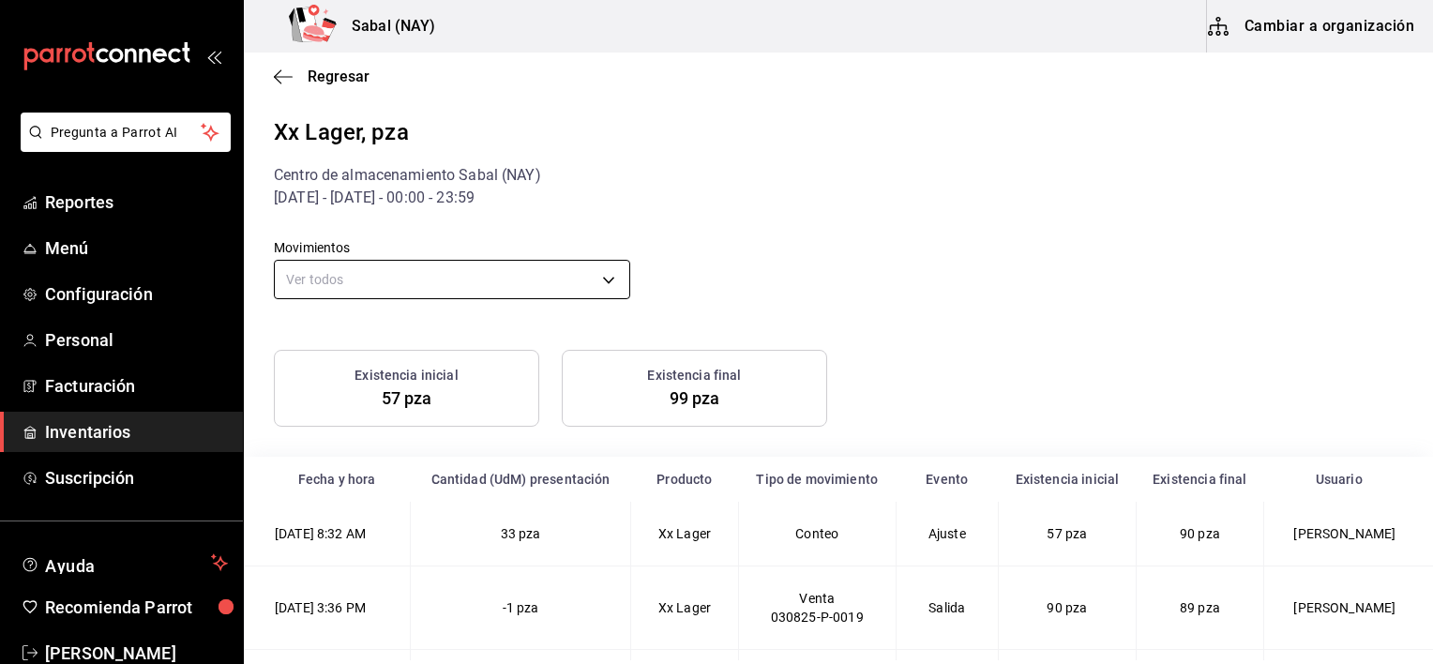
click at [318, 281] on body "Pregunta a Parrot AI Reportes Menú Configuración Personal Facturación Inventari…" at bounding box center [716, 330] width 1433 height 660
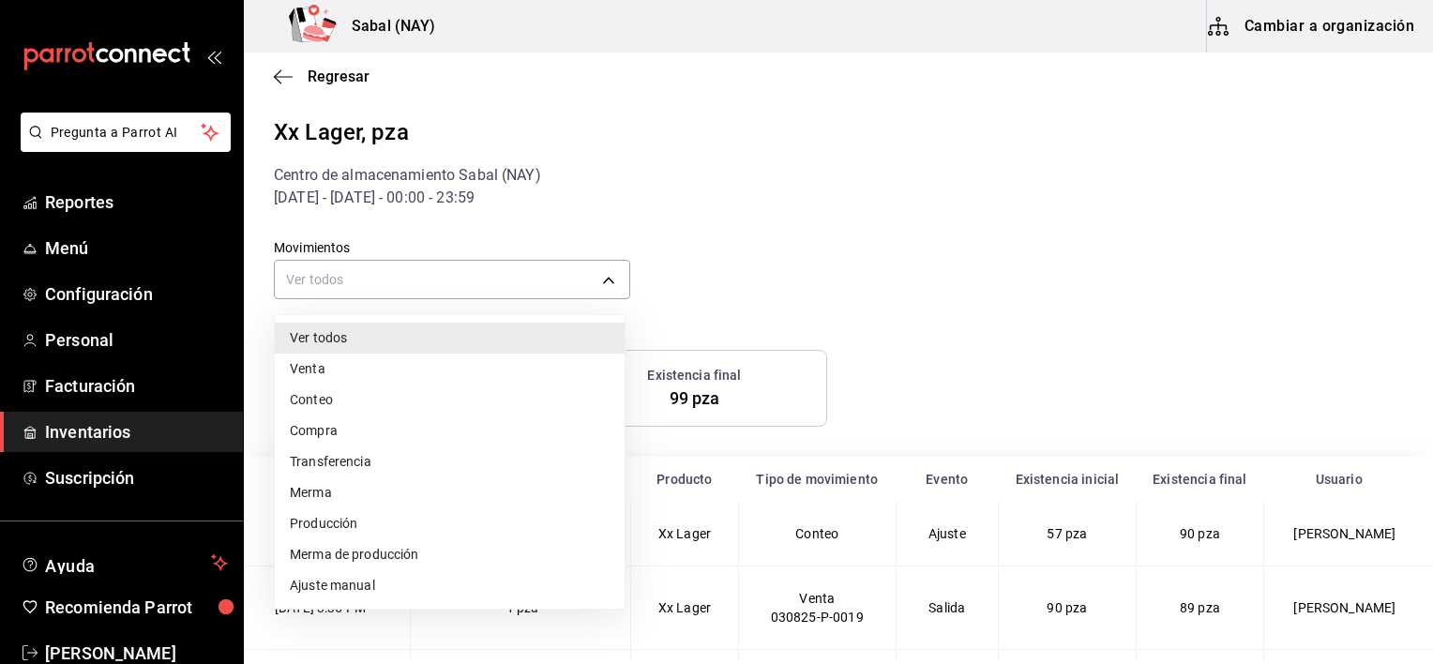
click at [334, 435] on li "Compra" at bounding box center [450, 430] width 350 height 31
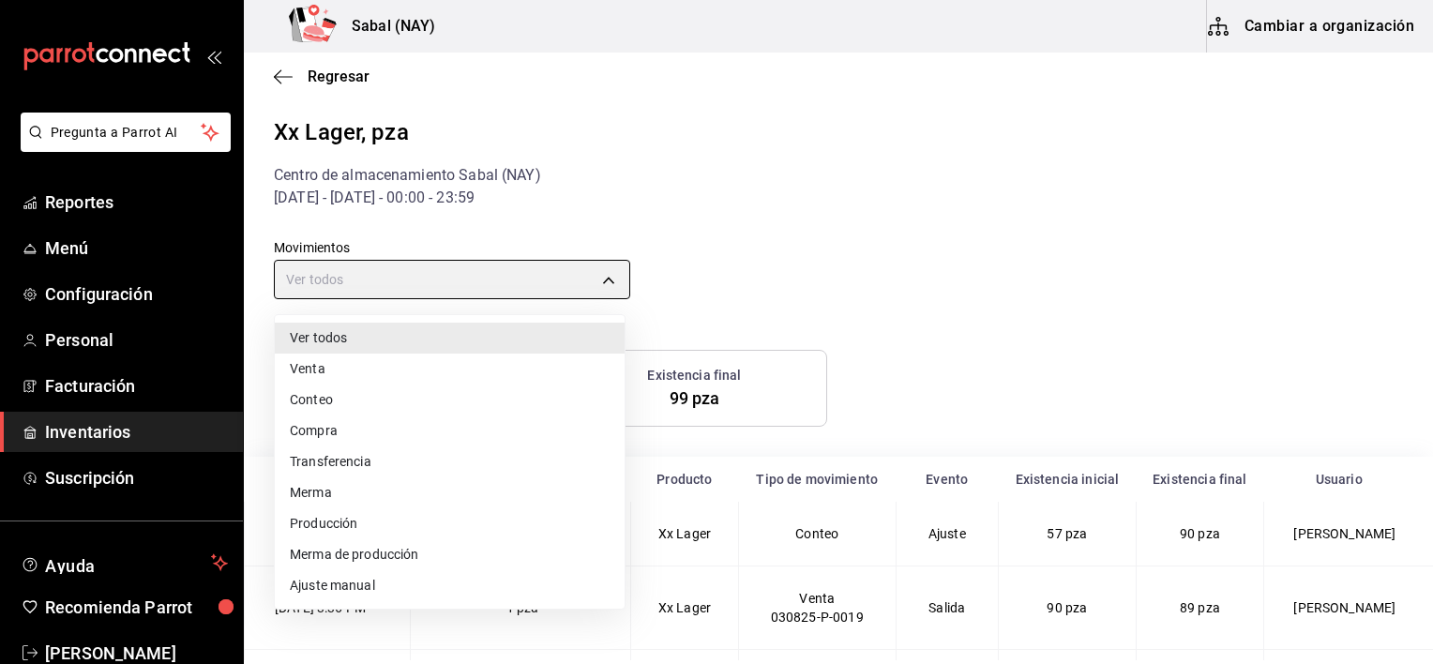
type input "PURCHASE"
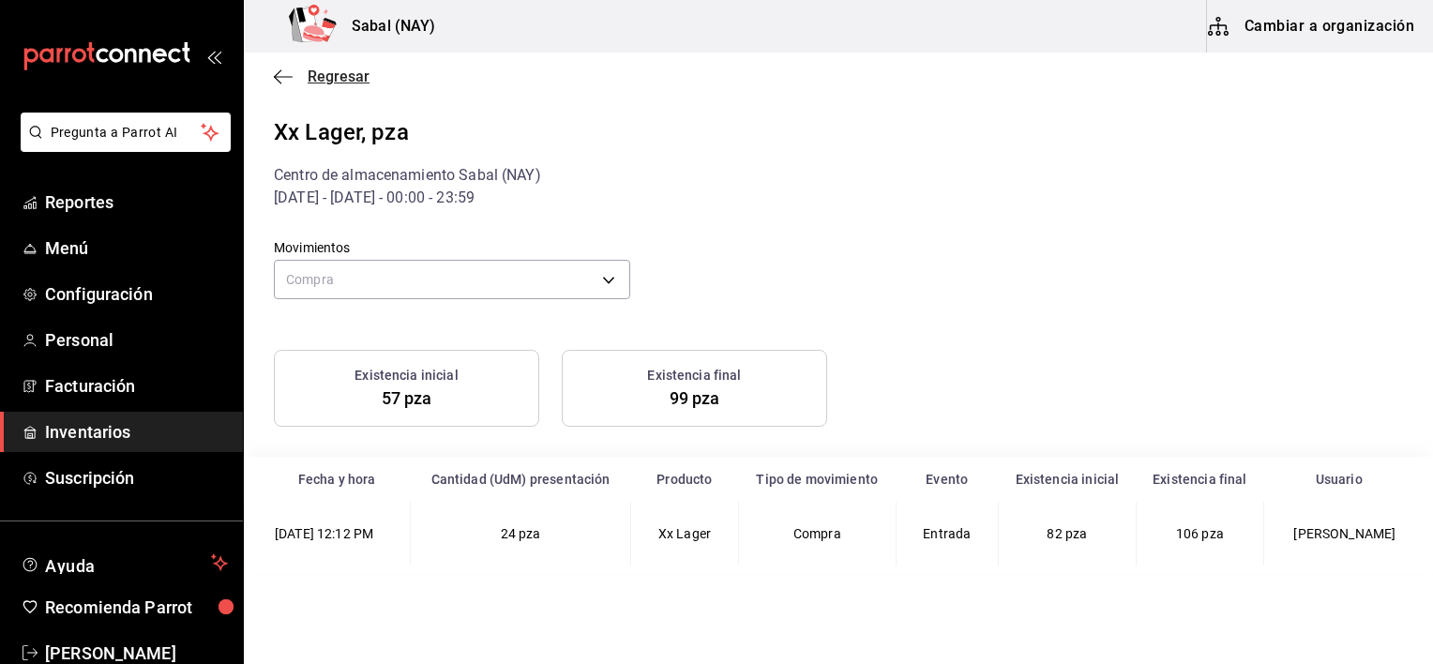
click at [285, 71] on icon "button" at bounding box center [283, 76] width 19 height 17
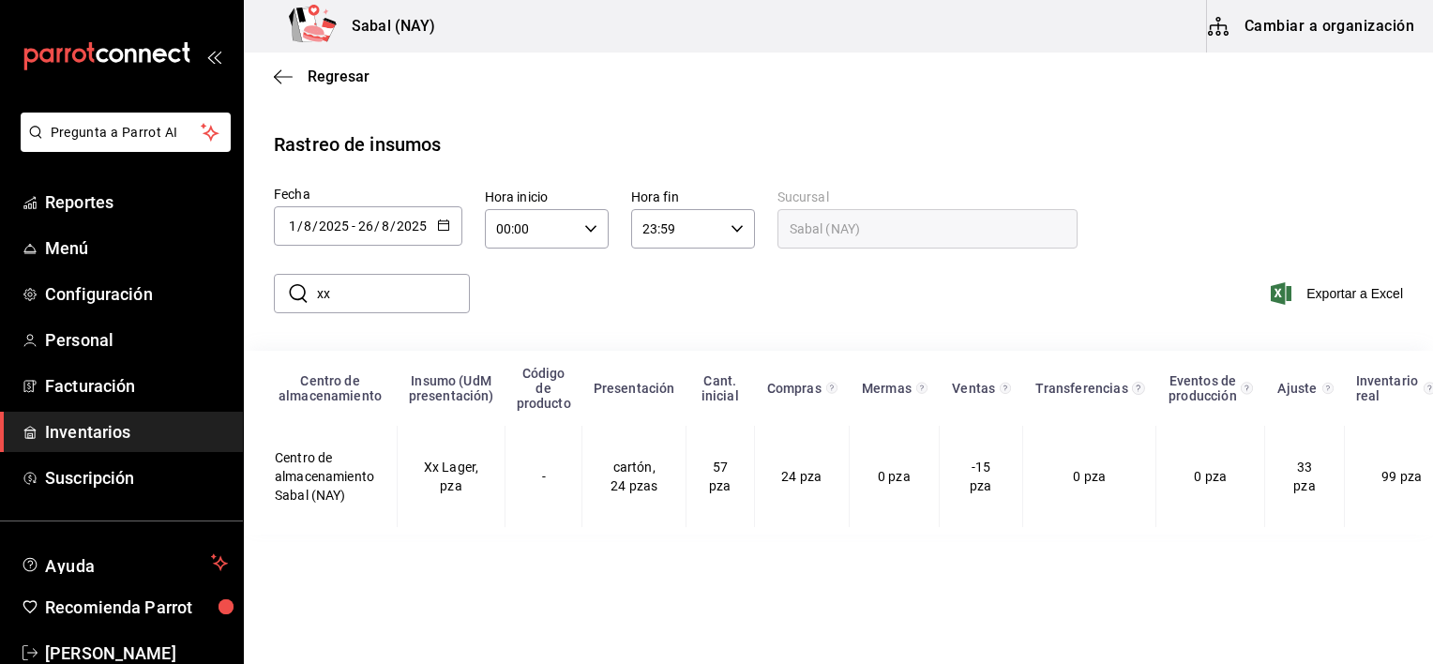
drag, startPoint x: 351, startPoint y: 308, endPoint x: 281, endPoint y: 297, distance: 70.2
click at [281, 297] on div "​ xx ​" at bounding box center [372, 293] width 196 height 39
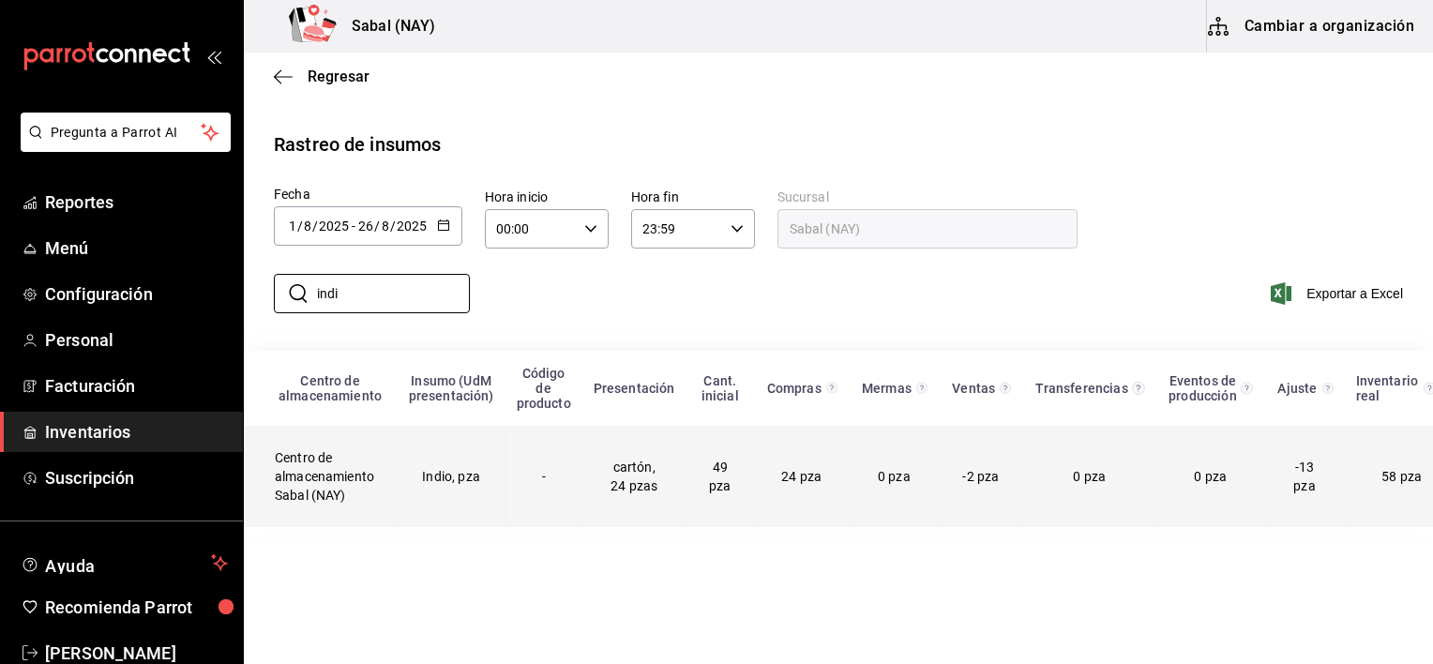
type input "indi"
click at [435, 512] on td "Indio, pza" at bounding box center [452, 476] width 108 height 101
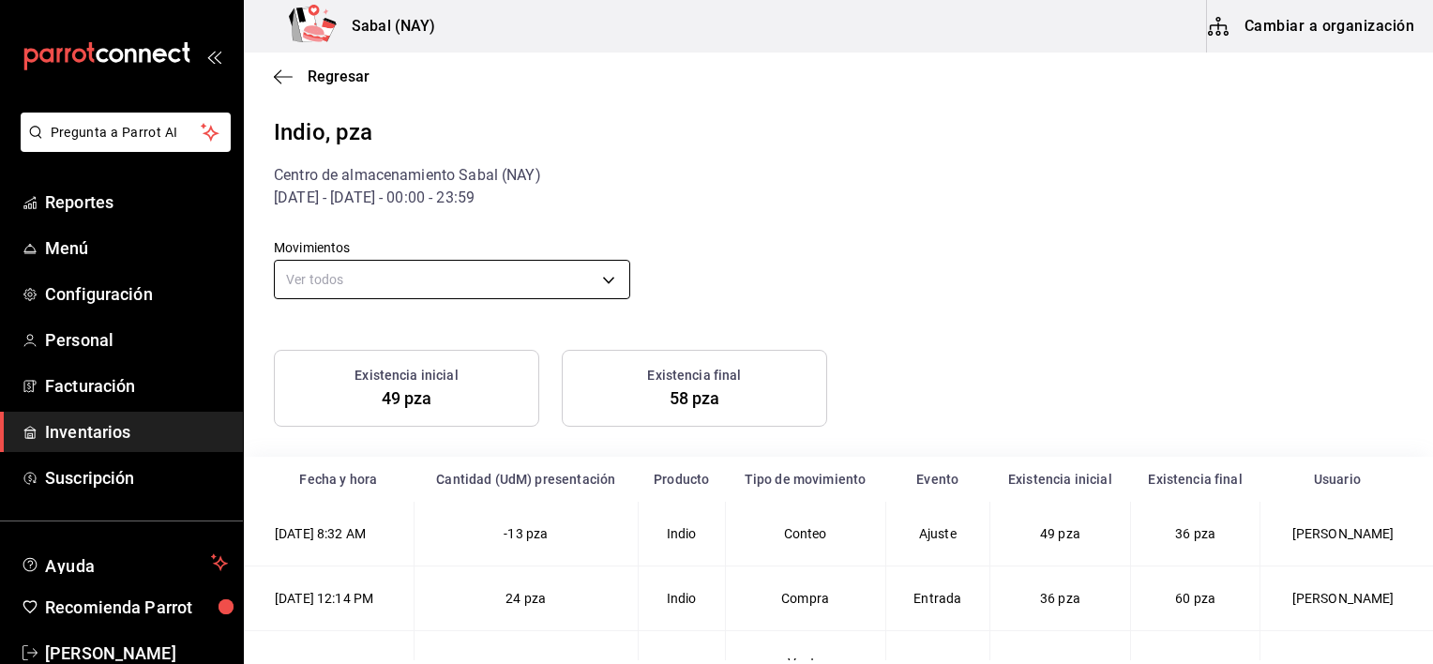
click at [435, 285] on body "Pregunta a Parrot AI Reportes Menú Configuración Personal Facturación Inventari…" at bounding box center [716, 330] width 1433 height 660
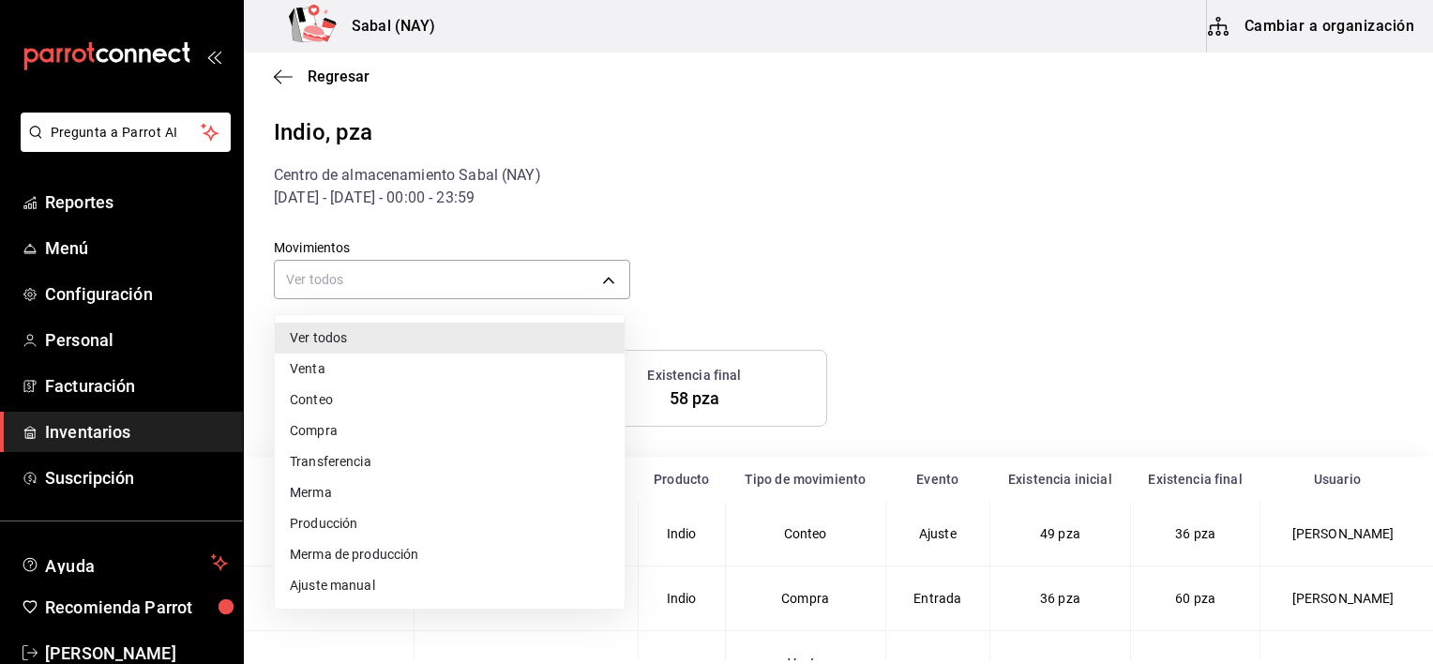
click at [359, 426] on li "Compra" at bounding box center [450, 430] width 350 height 31
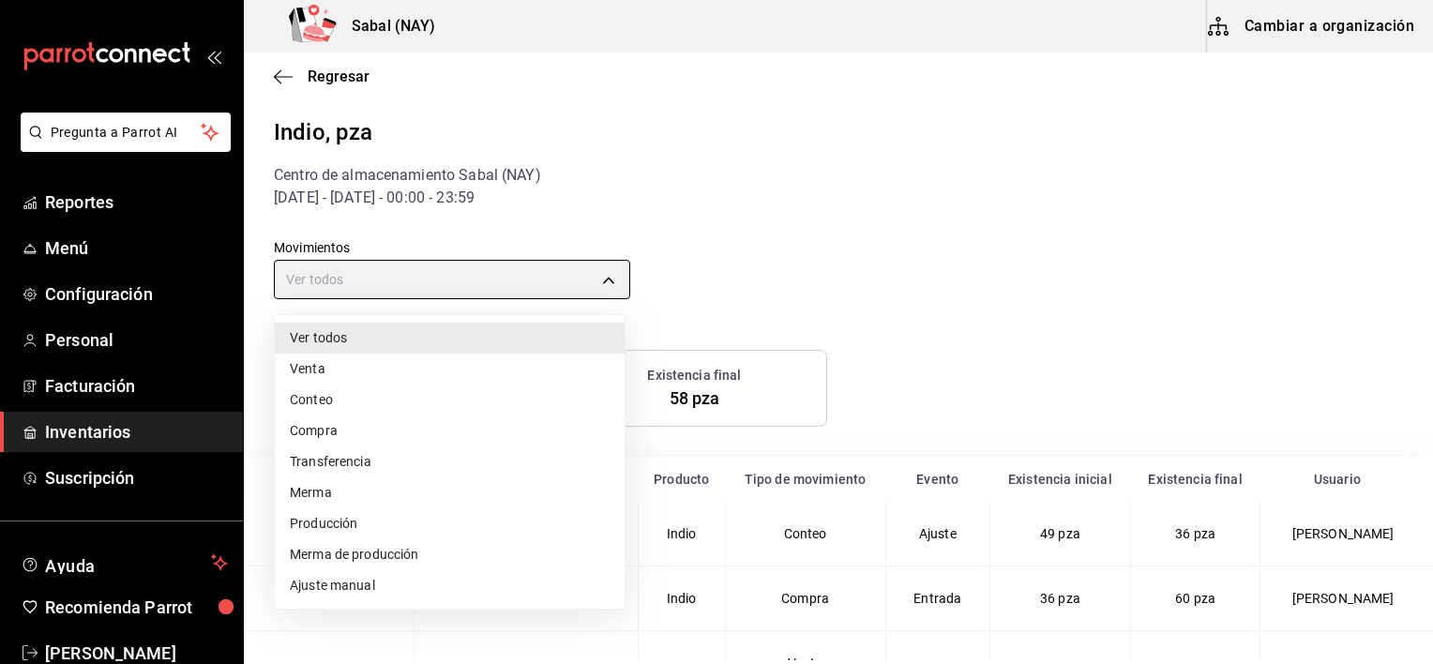
type input "PURCHASE"
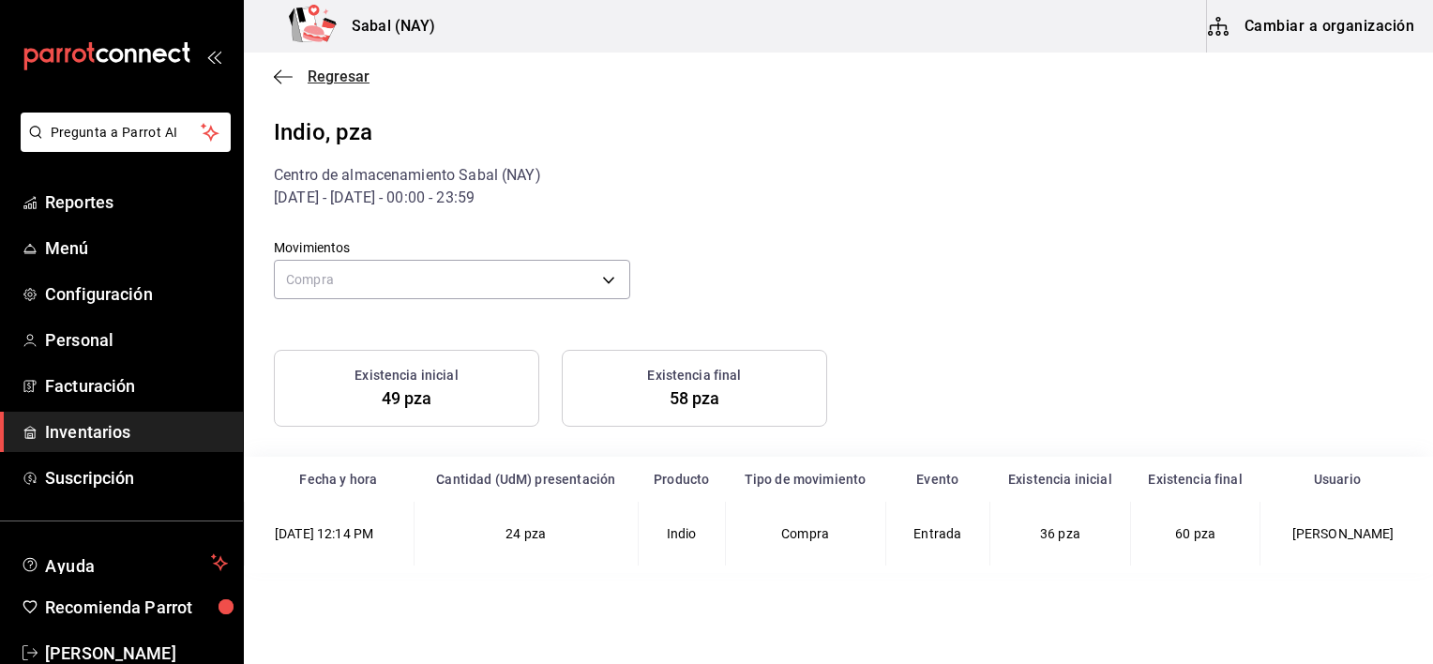
click at [281, 75] on icon "button" at bounding box center [283, 76] width 19 height 17
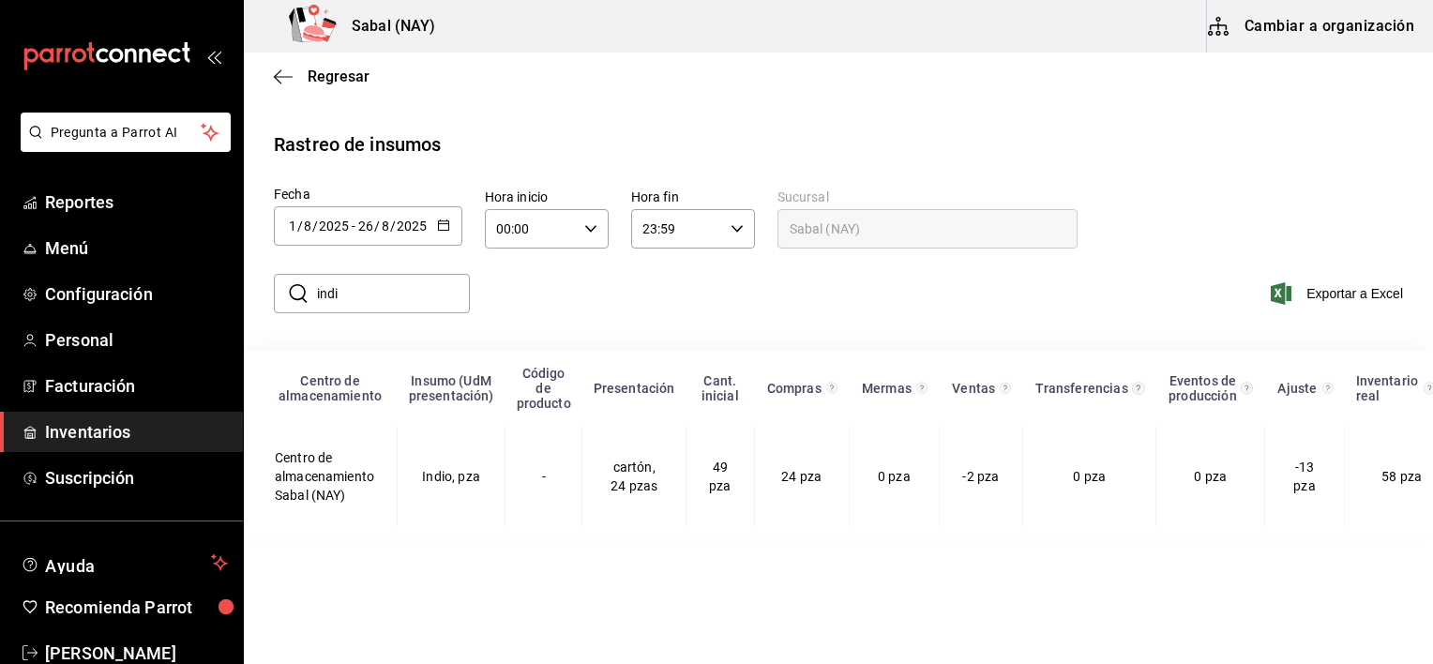
drag, startPoint x: 401, startPoint y: 303, endPoint x: 295, endPoint y: 288, distance: 107.0
click at [295, 288] on div "​ indi ​" at bounding box center [372, 293] width 196 height 39
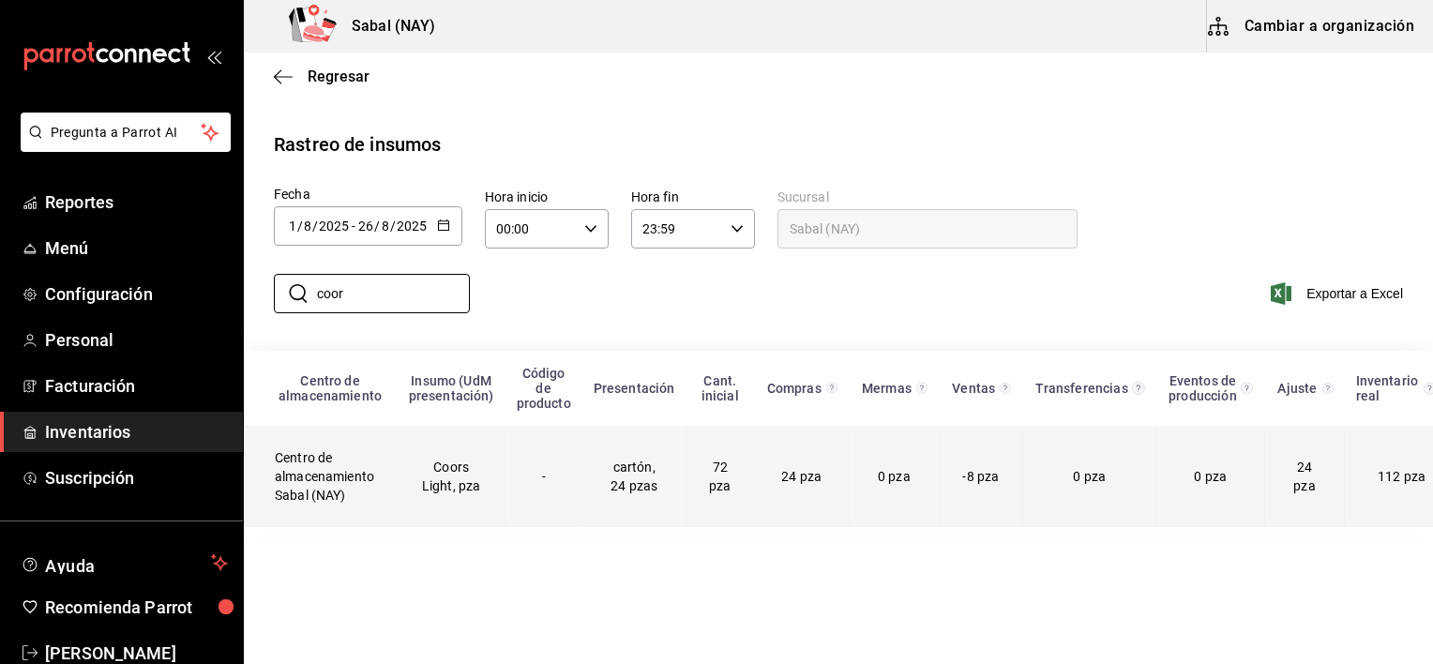
type input "coor"
click at [591, 514] on td "cartón, 24 pzas" at bounding box center [634, 476] width 104 height 101
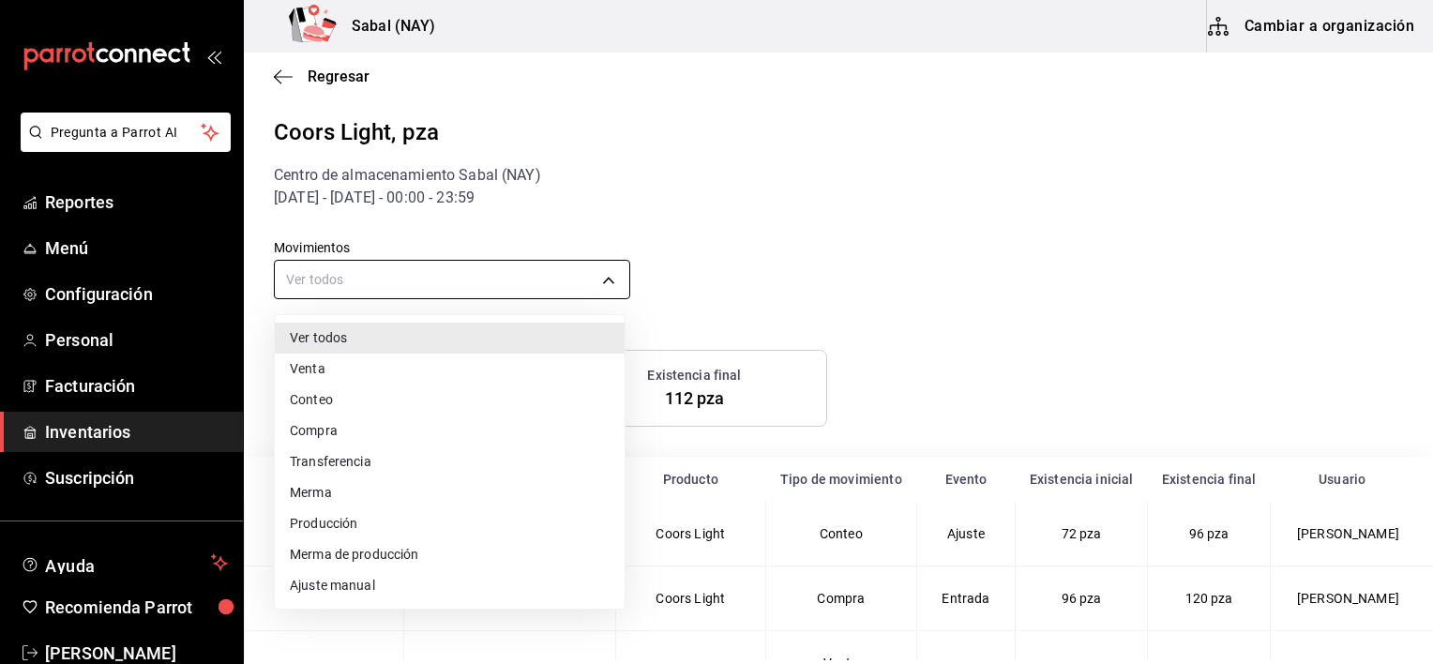
click at [495, 290] on body "Pregunta a Parrot AI Reportes Menú Configuración Personal Facturación Inventari…" at bounding box center [716, 330] width 1433 height 660
click at [307, 431] on li "Compra" at bounding box center [450, 430] width 350 height 31
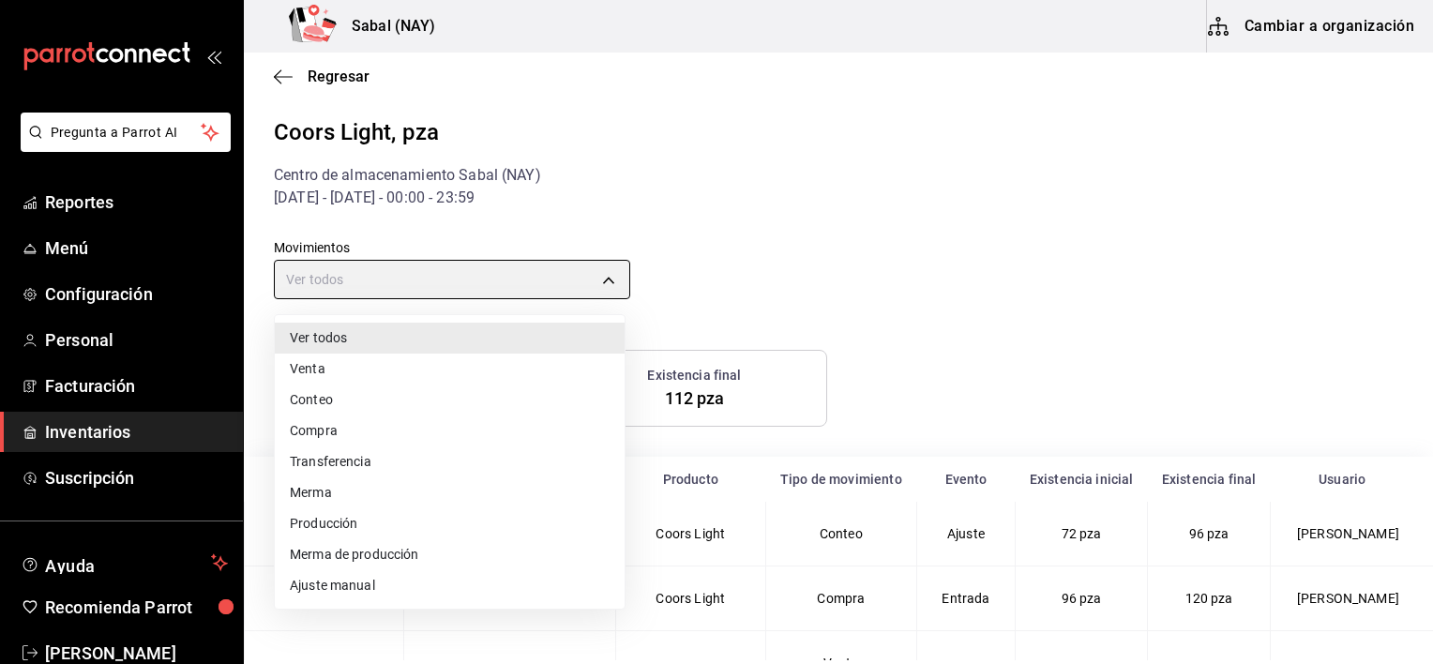
type input "PURCHASE"
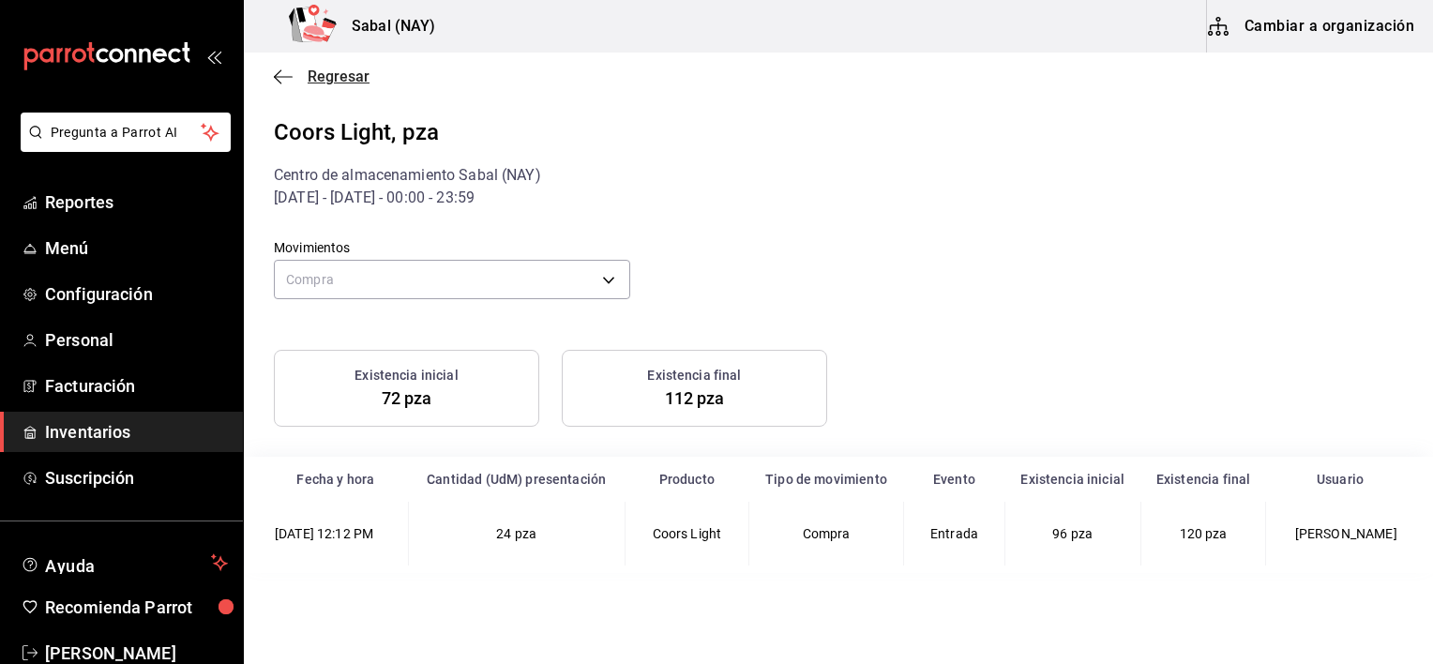
click at [279, 79] on icon "button" at bounding box center [283, 76] width 19 height 17
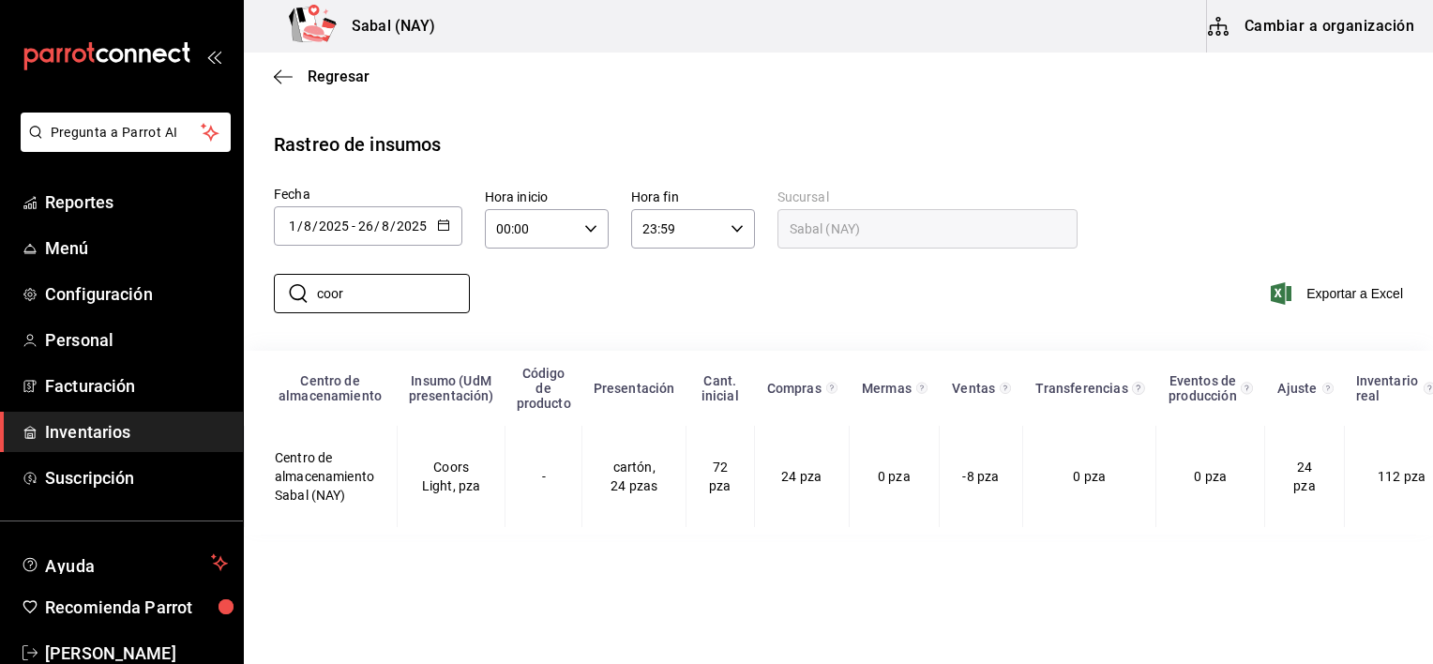
drag, startPoint x: 371, startPoint y: 299, endPoint x: 264, endPoint y: 293, distance: 108.1
click at [264, 293] on div "​ coor ​" at bounding box center [364, 293] width 211 height 54
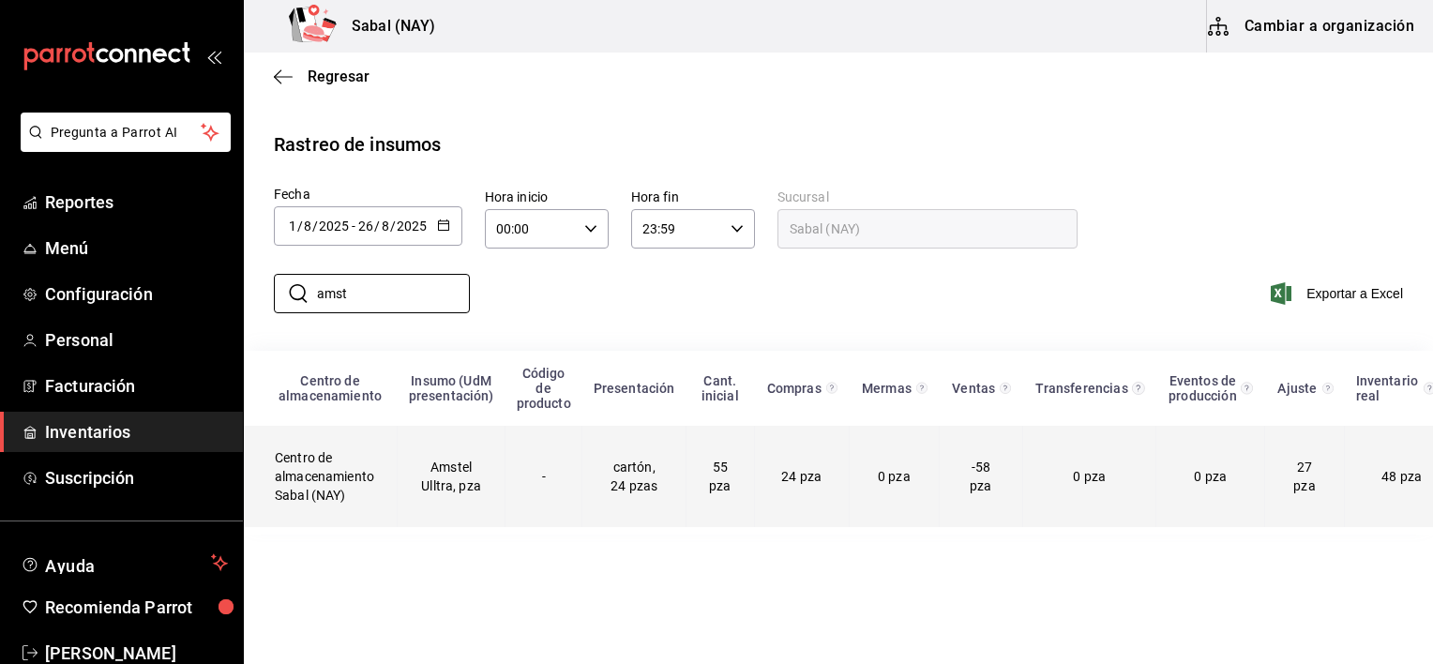
type input "amst"
click at [510, 488] on td "-" at bounding box center [543, 476] width 77 height 101
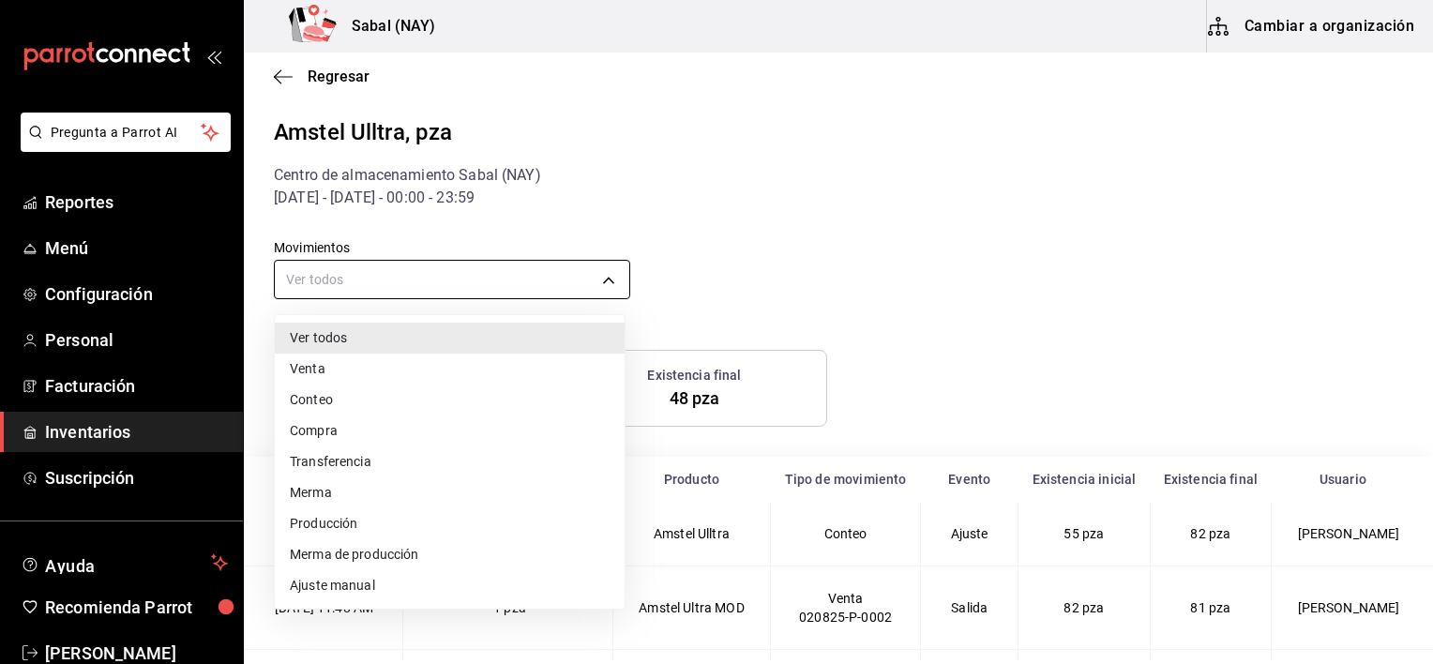
click at [390, 278] on body "Pregunta a Parrot AI Reportes Menú Configuración Personal Facturación Inventari…" at bounding box center [716, 330] width 1433 height 660
click at [304, 425] on li "Compra" at bounding box center [450, 430] width 350 height 31
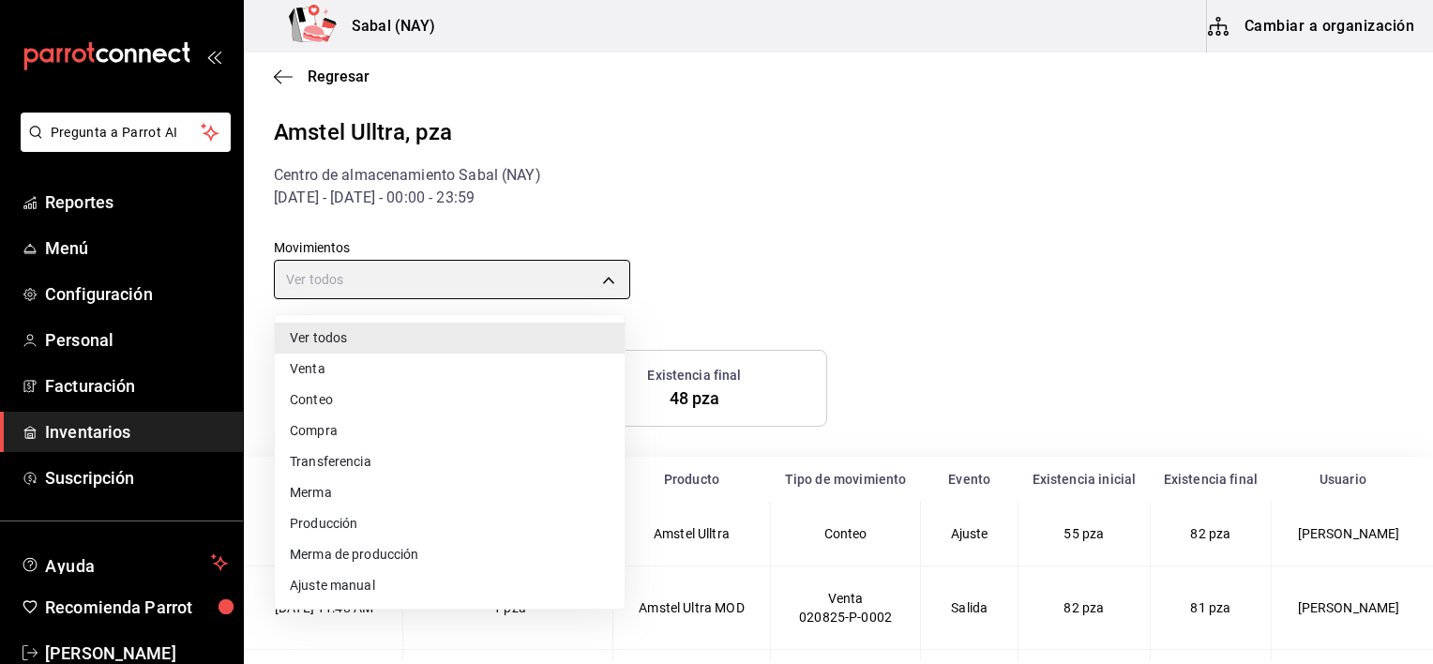
type input "PURCHASE"
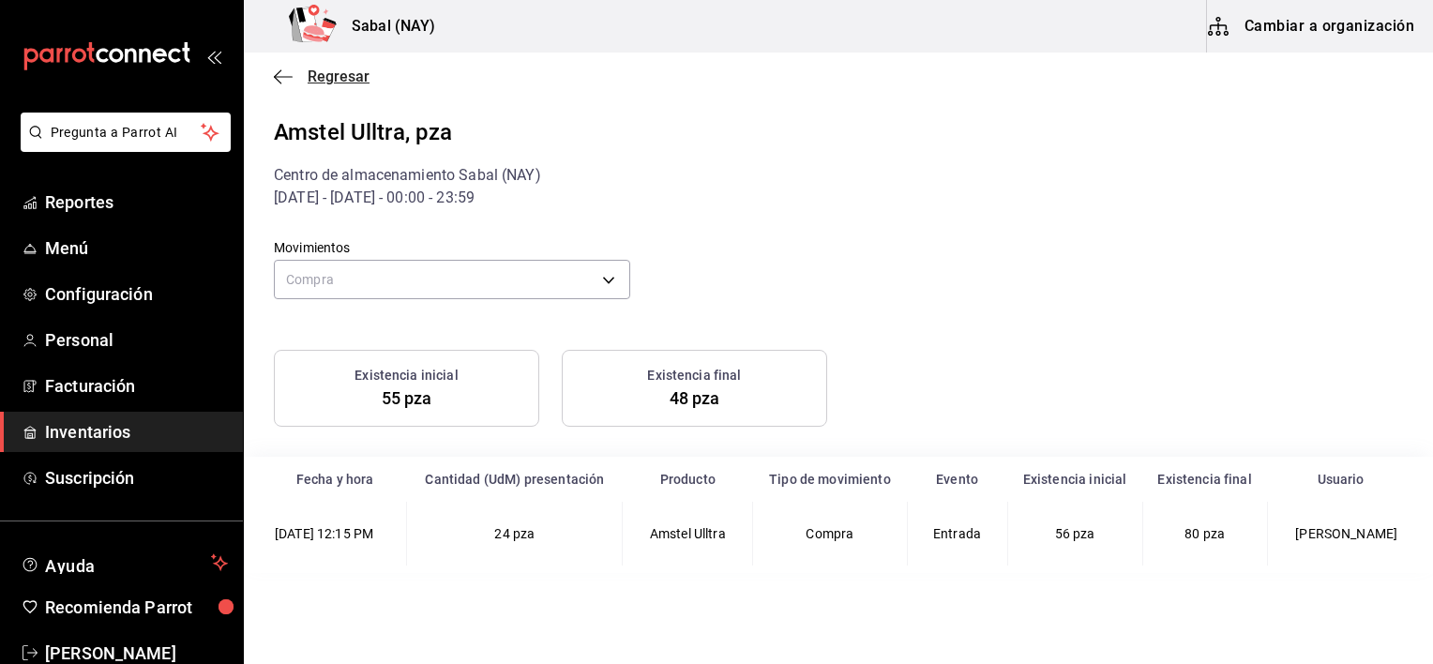
click at [279, 75] on icon "button" at bounding box center [283, 76] width 19 height 17
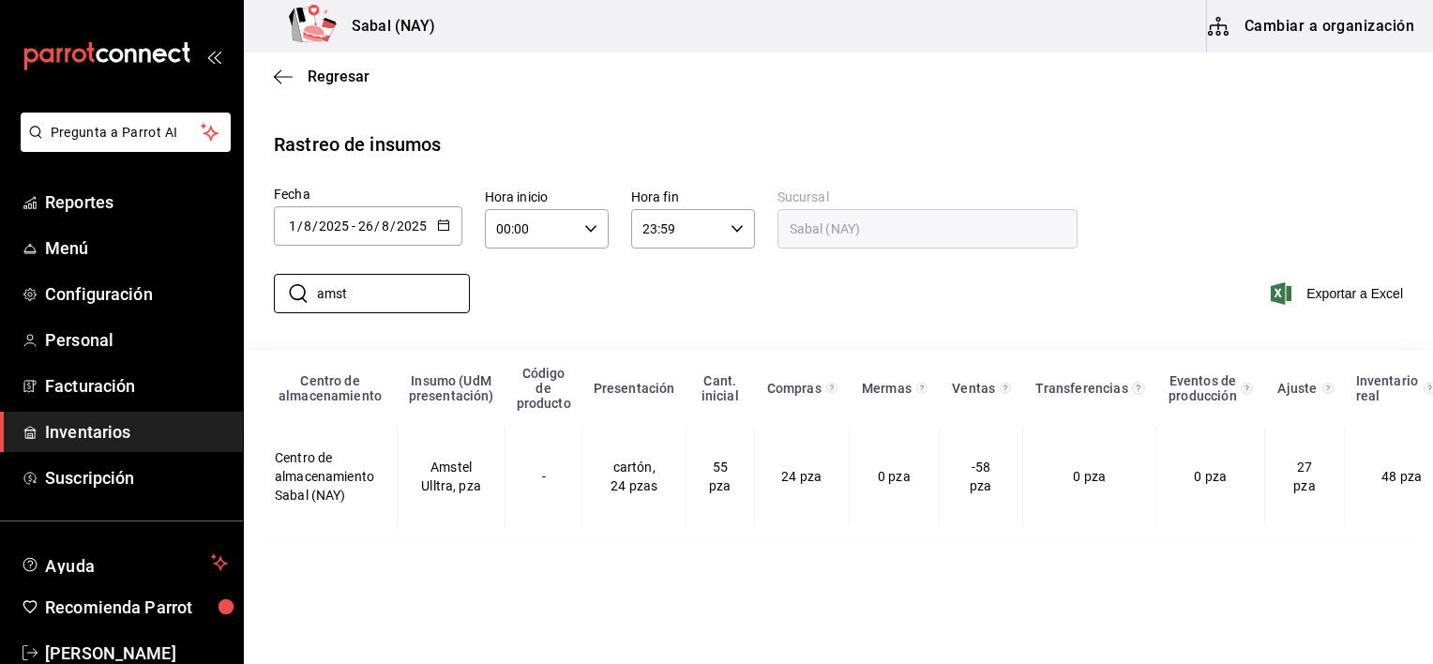
drag, startPoint x: 354, startPoint y: 306, endPoint x: 259, endPoint y: 296, distance: 95.2
click at [259, 296] on div "​ amst ​" at bounding box center [364, 293] width 211 height 54
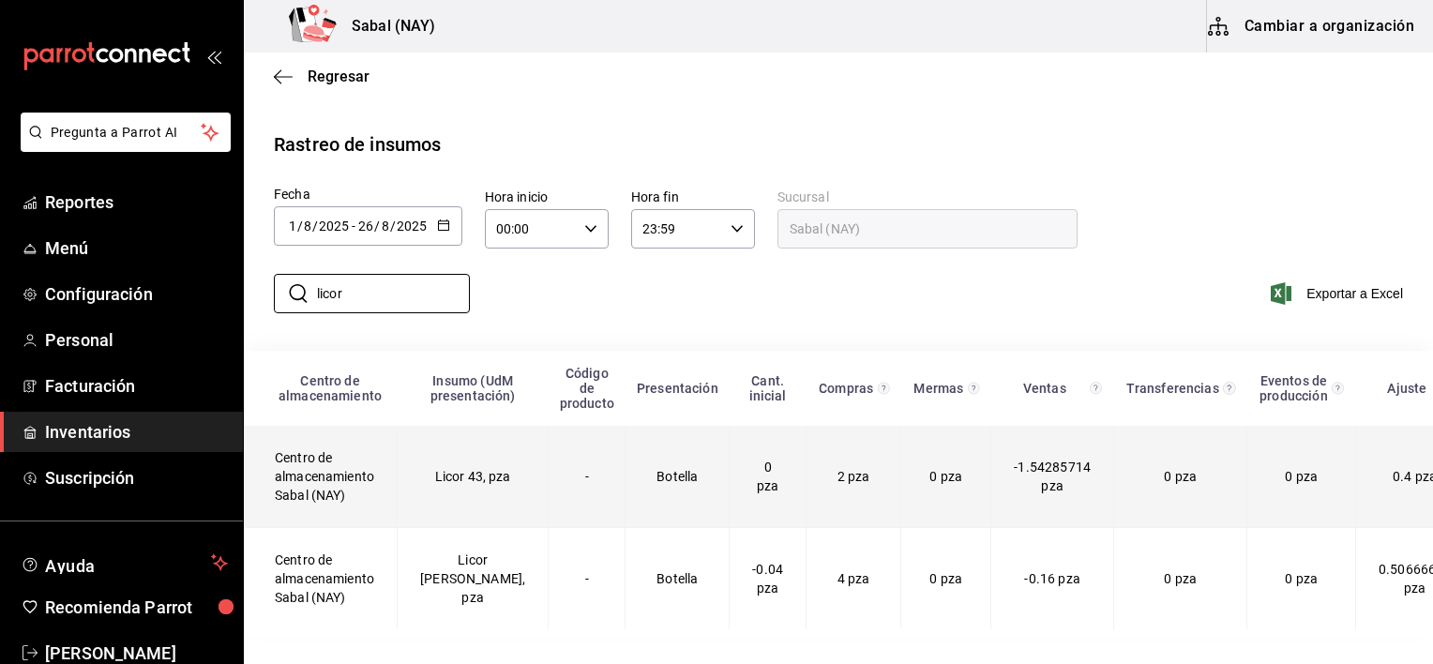
type input "licor"
click at [456, 503] on td "Licor 43, pza" at bounding box center [473, 477] width 151 height 102
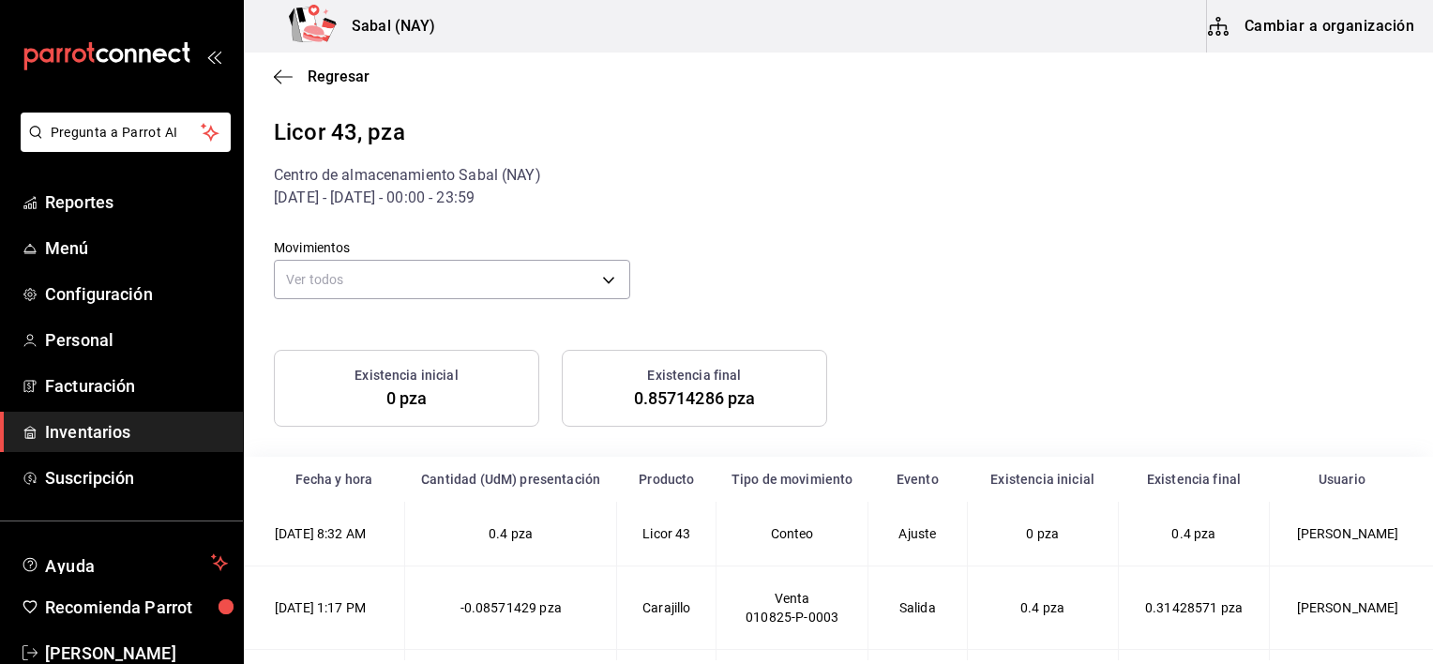
click at [429, 303] on div "Movimientos Ver todos default" at bounding box center [452, 272] width 356 height 66
click at [374, 274] on body "Pregunta a Parrot AI Reportes Menú Configuración Personal Facturación Inventari…" at bounding box center [716, 330] width 1433 height 660
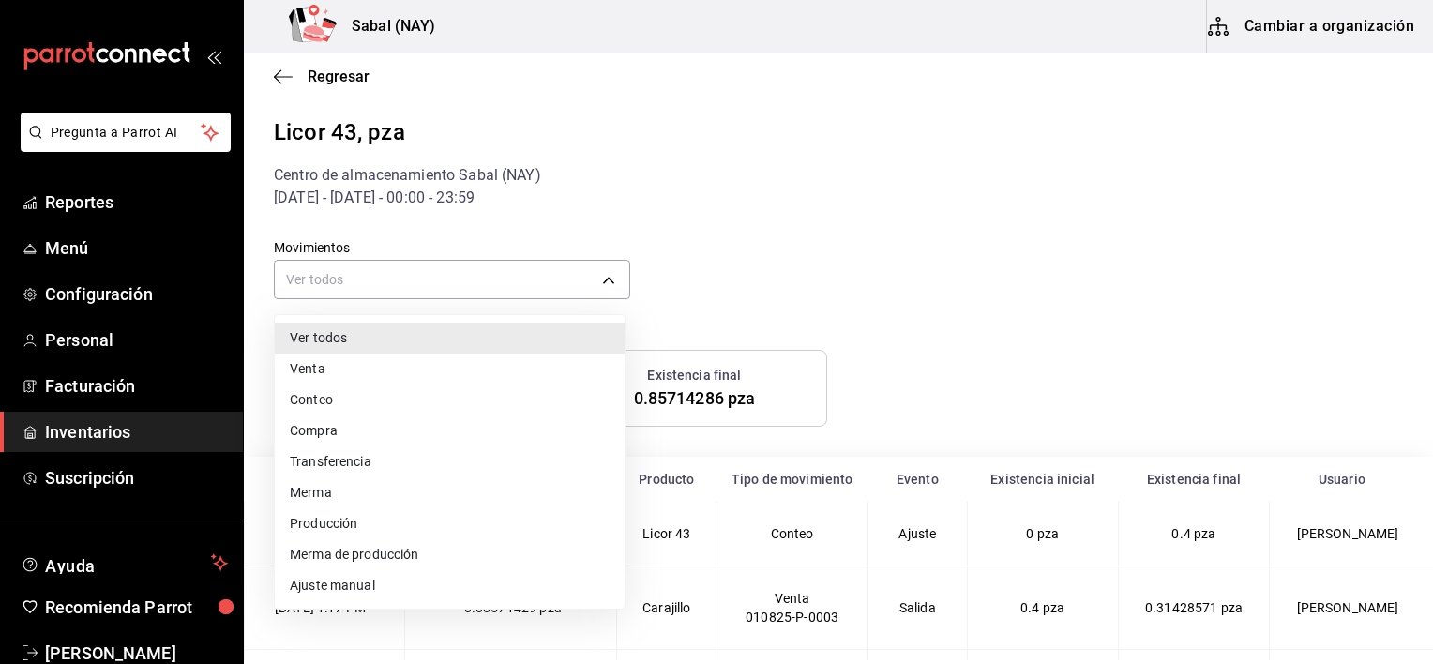
click at [306, 435] on li "Compra" at bounding box center [450, 430] width 350 height 31
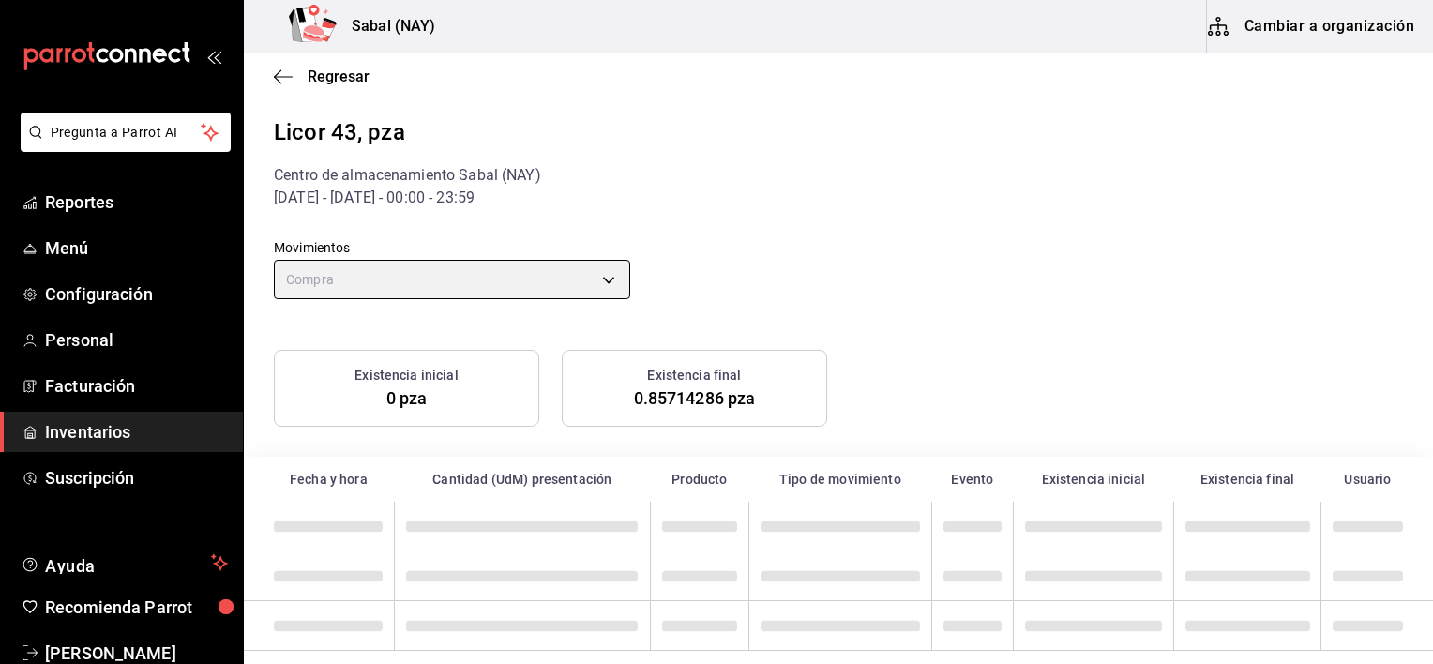
type input "PURCHASE"
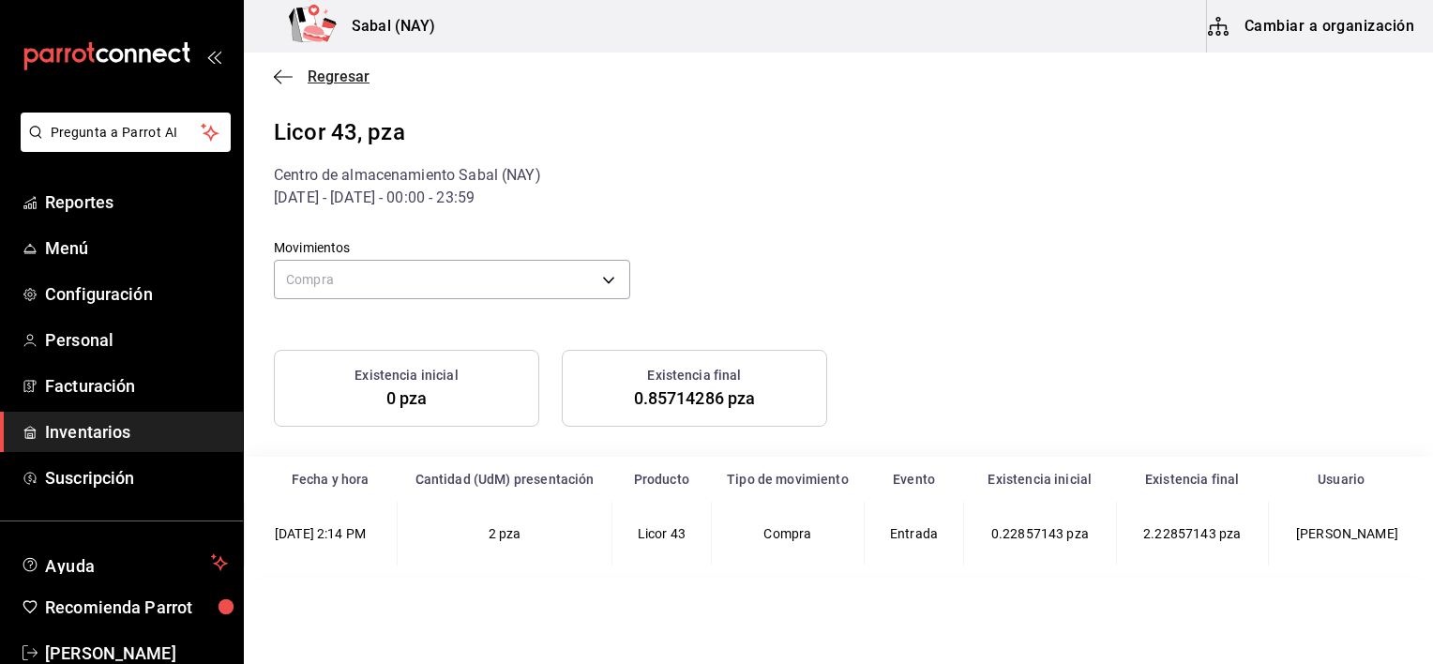
click at [275, 80] on icon "button" at bounding box center [283, 76] width 19 height 17
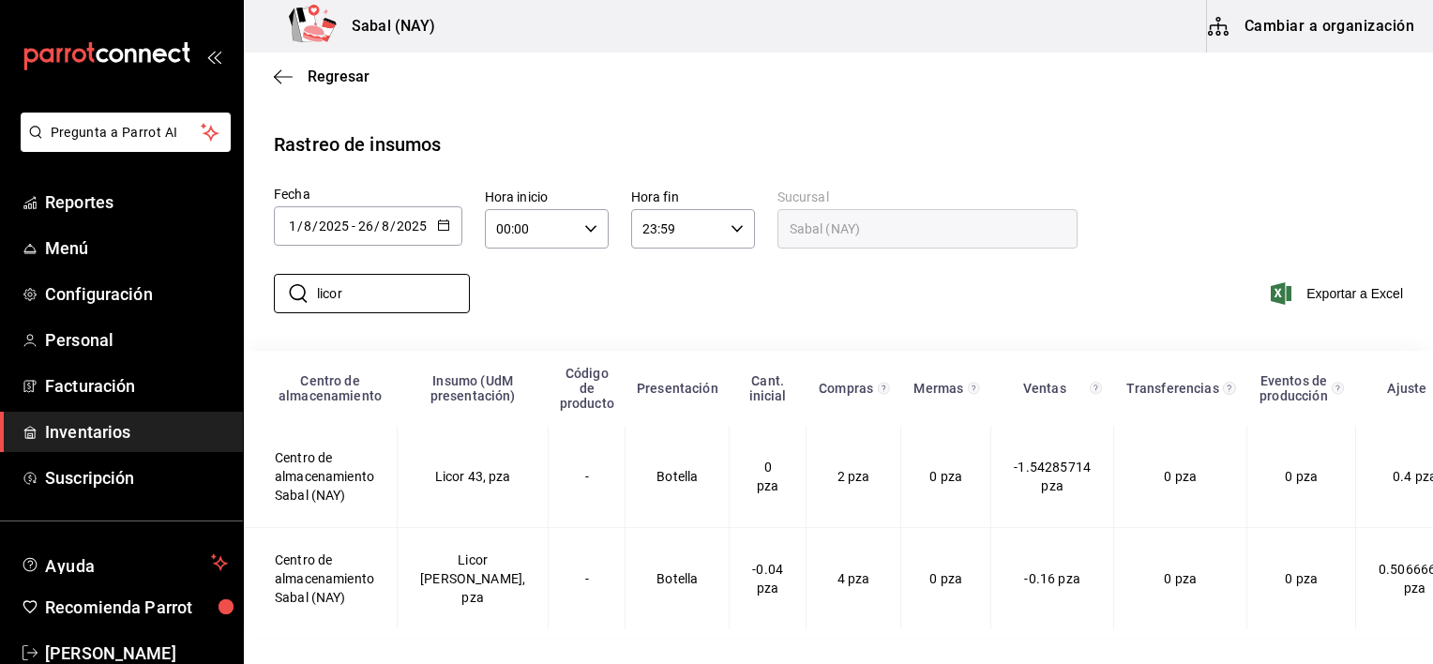
drag, startPoint x: 377, startPoint y: 303, endPoint x: 263, endPoint y: 282, distance: 116.3
click at [263, 282] on div "​ licor ​" at bounding box center [364, 293] width 211 height 54
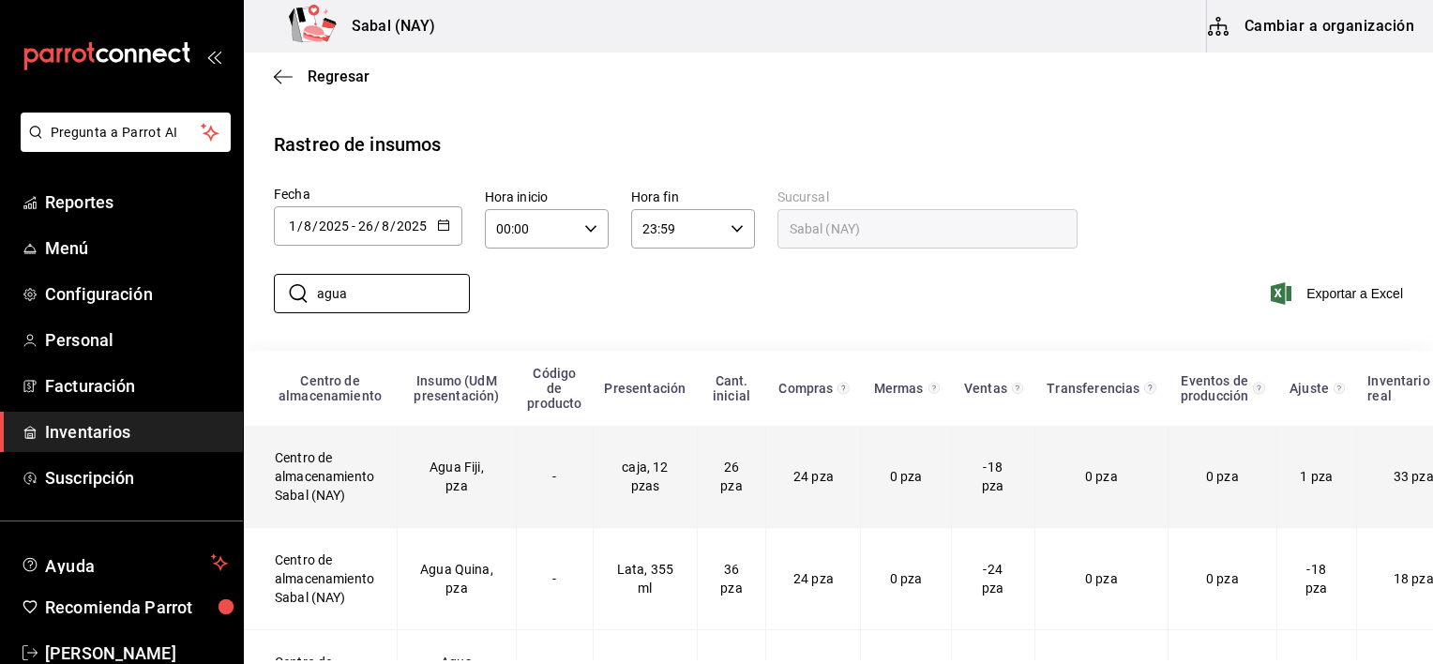
type input "agua"
click at [467, 487] on td "Agua Fiji, pza" at bounding box center [457, 477] width 119 height 102
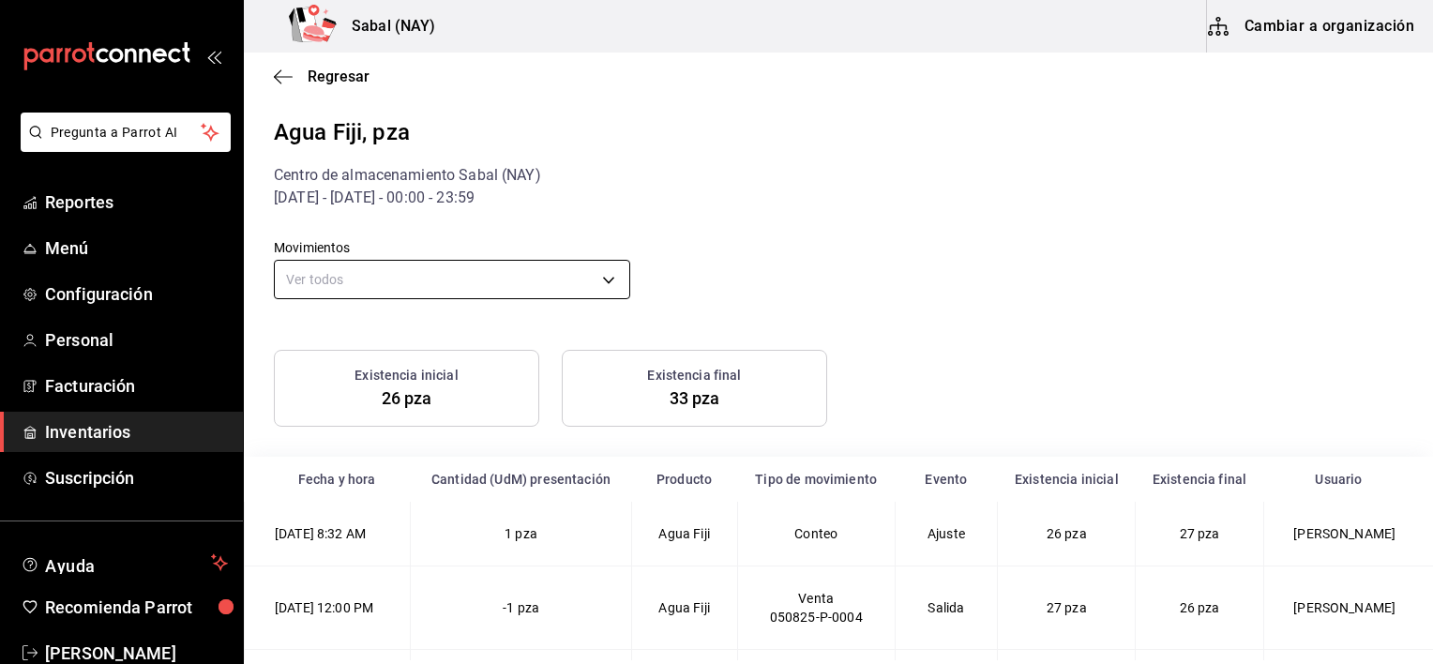
click at [574, 281] on body "Pregunta a Parrot AI Reportes Menú Configuración Personal Facturación Inventari…" at bounding box center [716, 330] width 1433 height 660
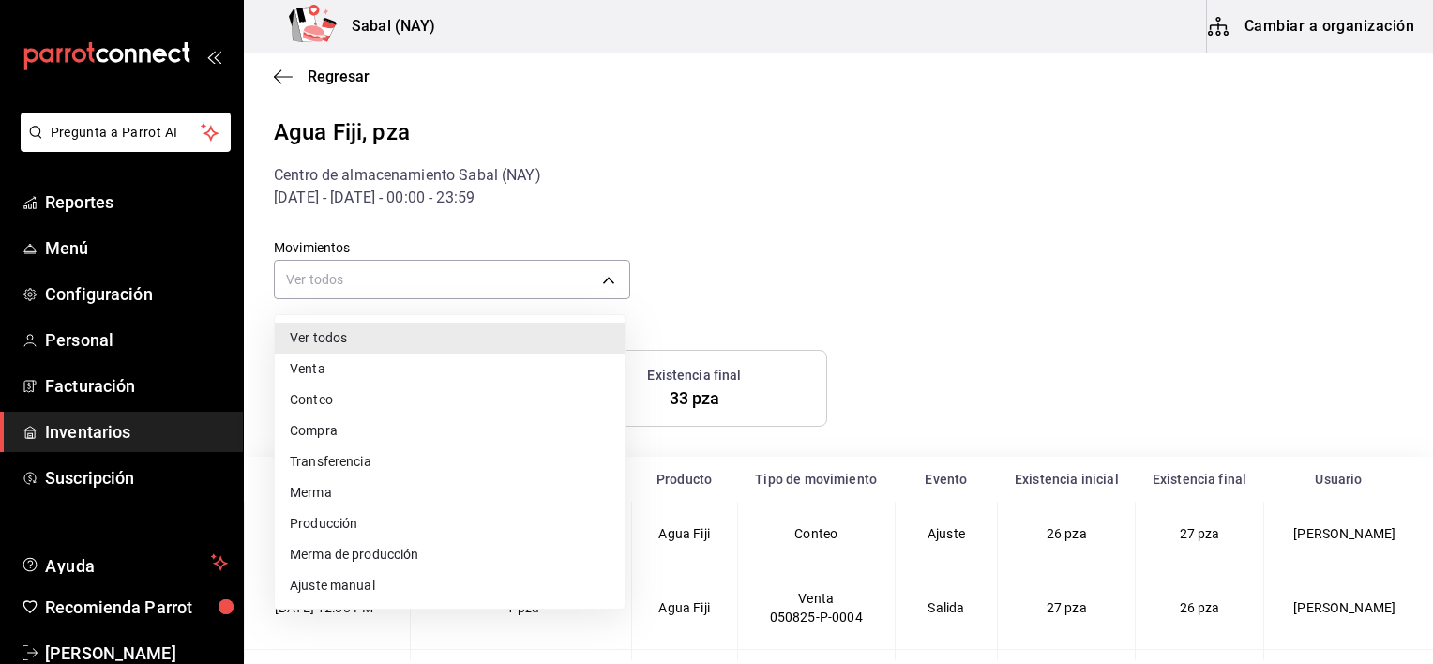
click at [338, 446] on li "Transferencia" at bounding box center [450, 461] width 350 height 31
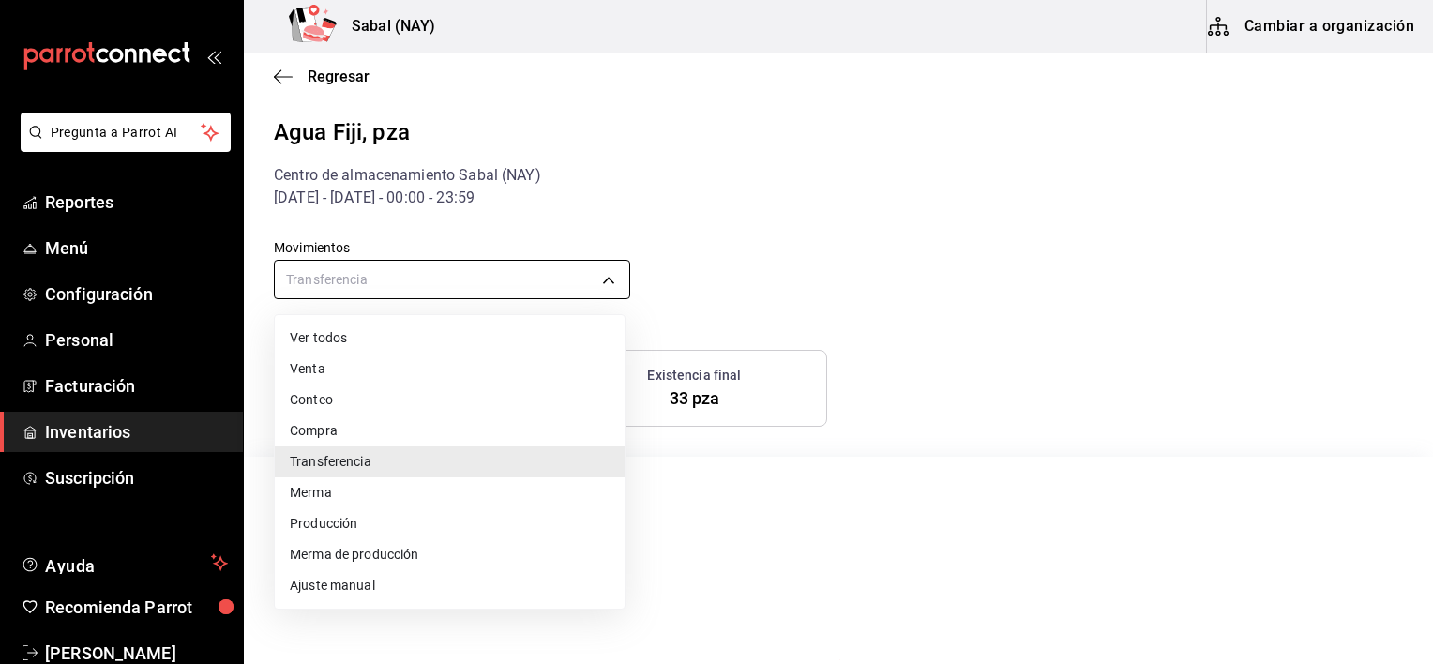
click at [385, 281] on body "Pregunta a Parrot AI Reportes Menú Configuración Personal Facturación Inventari…" at bounding box center [716, 330] width 1433 height 660
click at [345, 439] on li "Compra" at bounding box center [450, 430] width 350 height 31
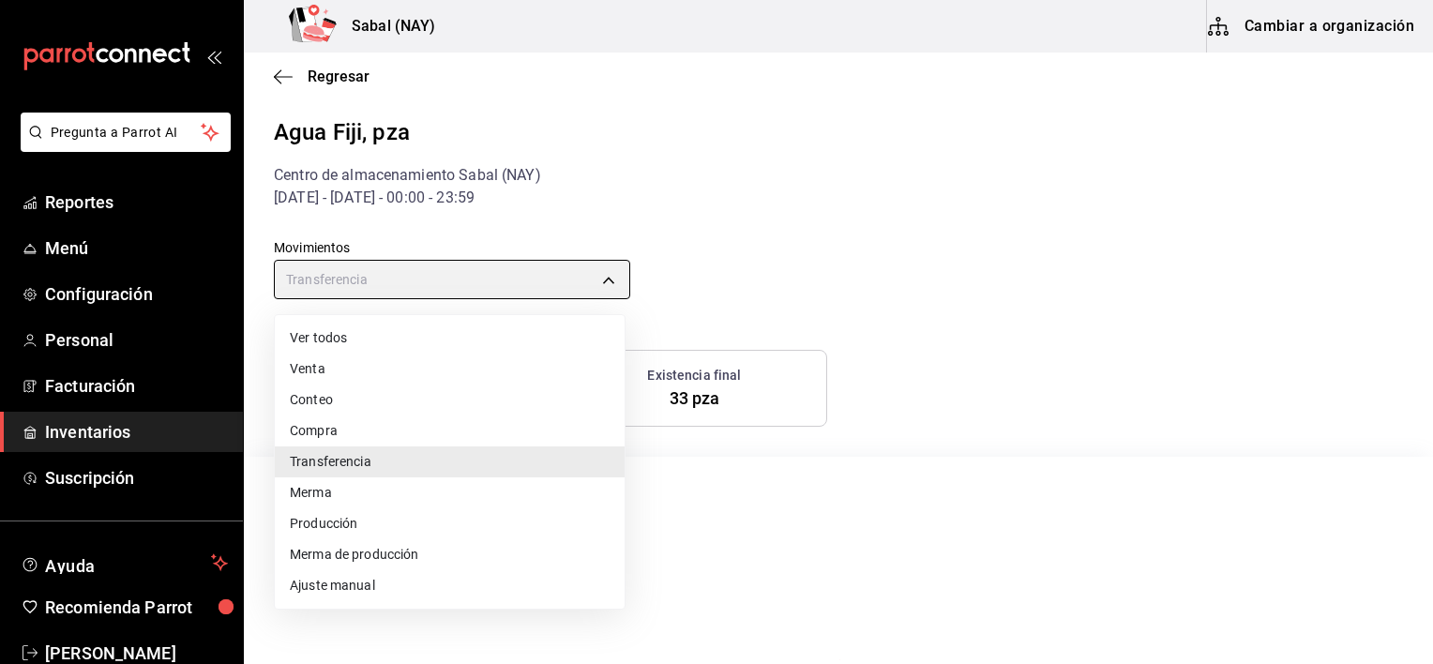
type input "PURCHASE"
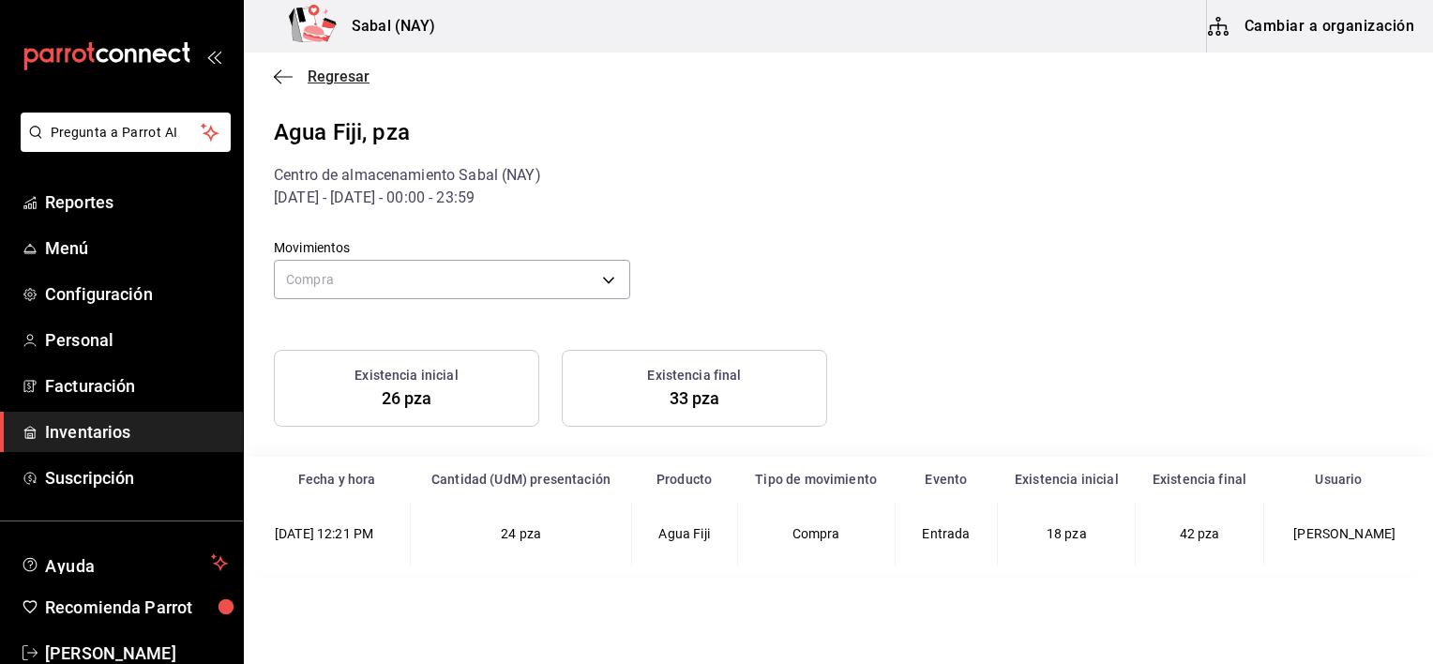
click at [283, 72] on icon "button" at bounding box center [283, 76] width 19 height 17
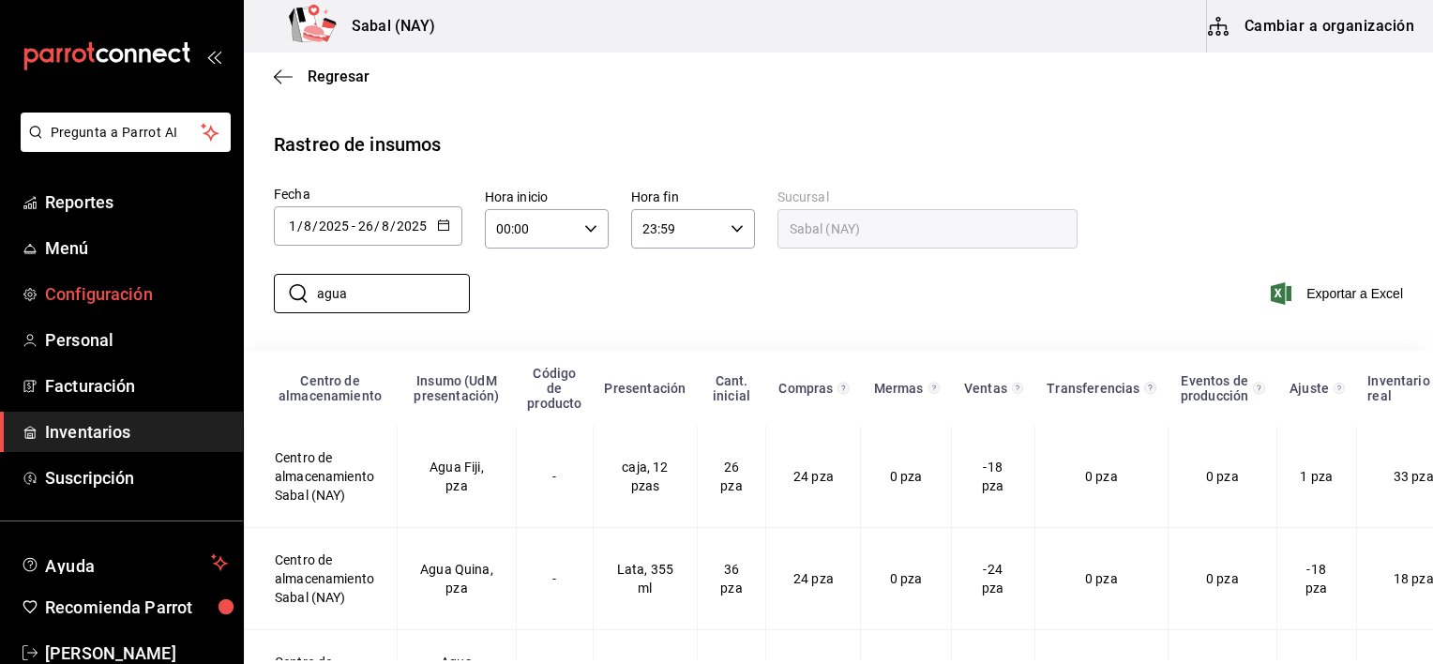
drag, startPoint x: 384, startPoint y: 294, endPoint x: 203, endPoint y: 304, distance: 181.3
click at [203, 304] on div "Pregunta a Parrot AI Reportes Menú Configuración Personal Facturación Inventari…" at bounding box center [716, 330] width 1433 height 660
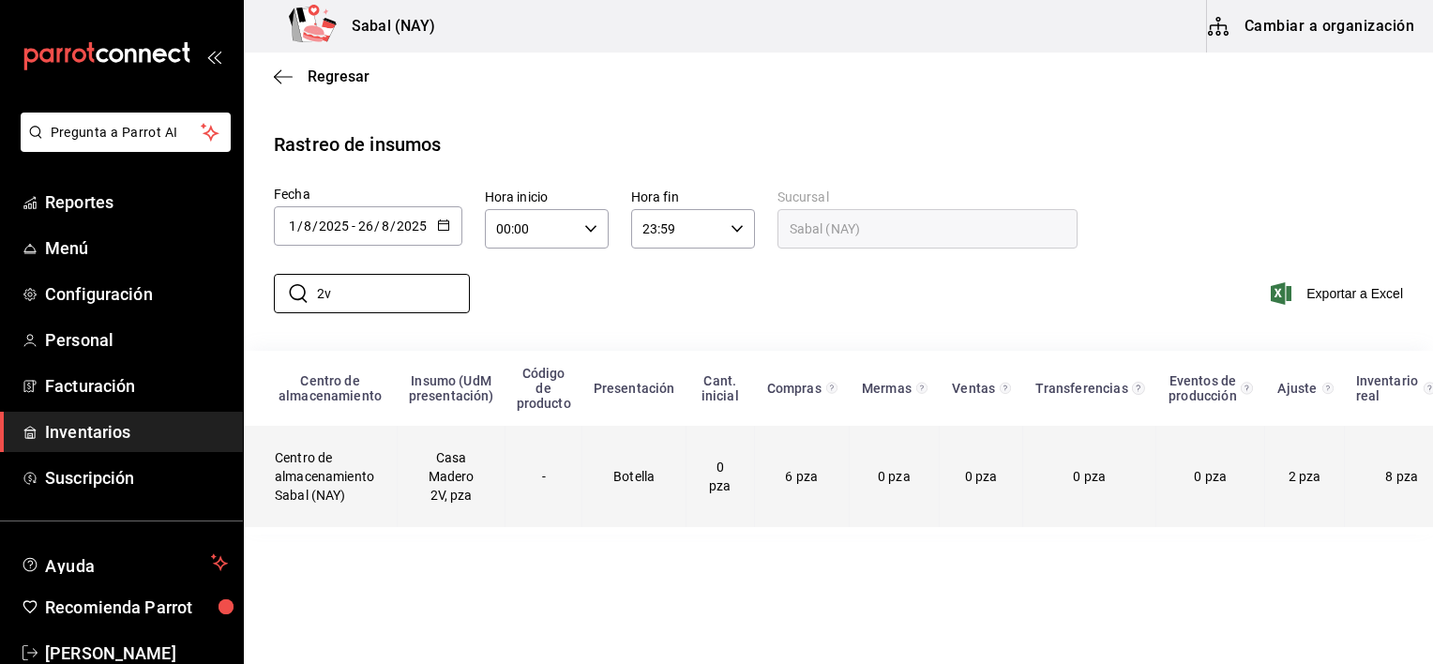
type input "2v"
click at [484, 492] on td "Casa Madero 2V, pza" at bounding box center [452, 476] width 108 height 101
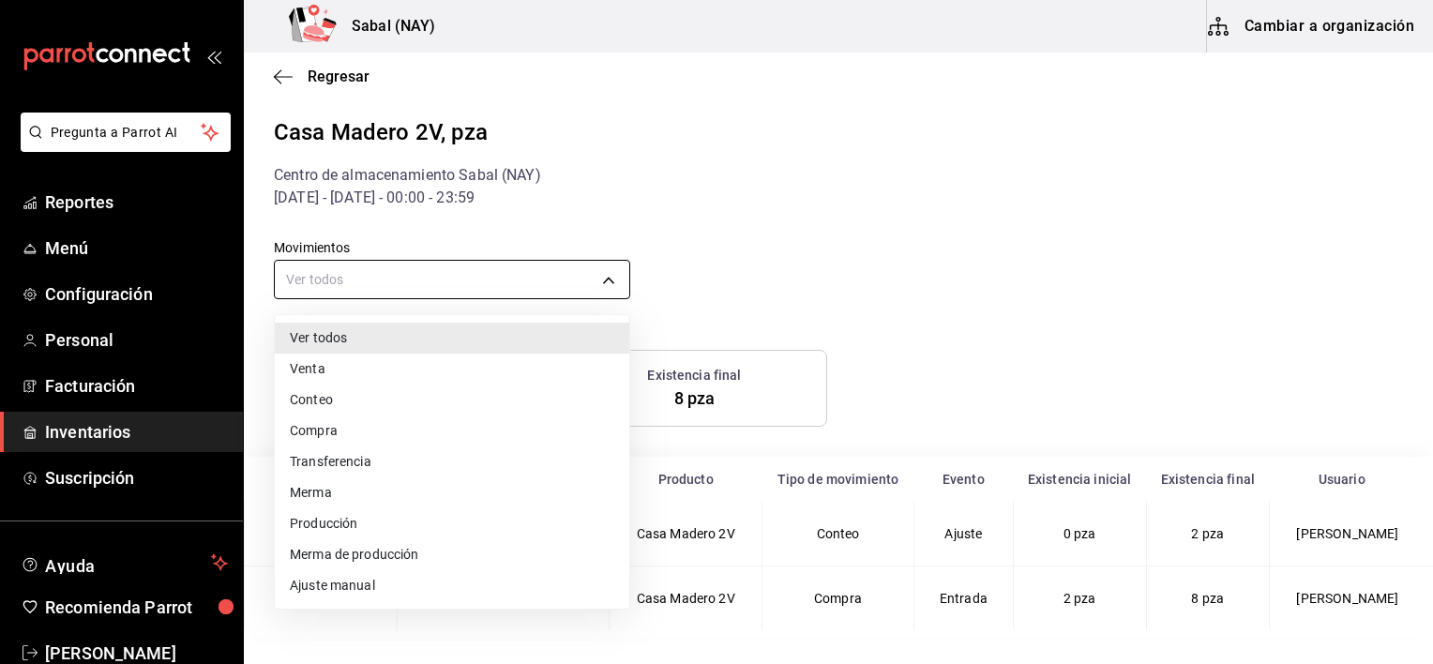
click at [394, 291] on body "Pregunta a Parrot AI Reportes Menú Configuración Personal Facturación Inventari…" at bounding box center [716, 330] width 1433 height 660
click at [315, 421] on li "Compra" at bounding box center [452, 430] width 355 height 31
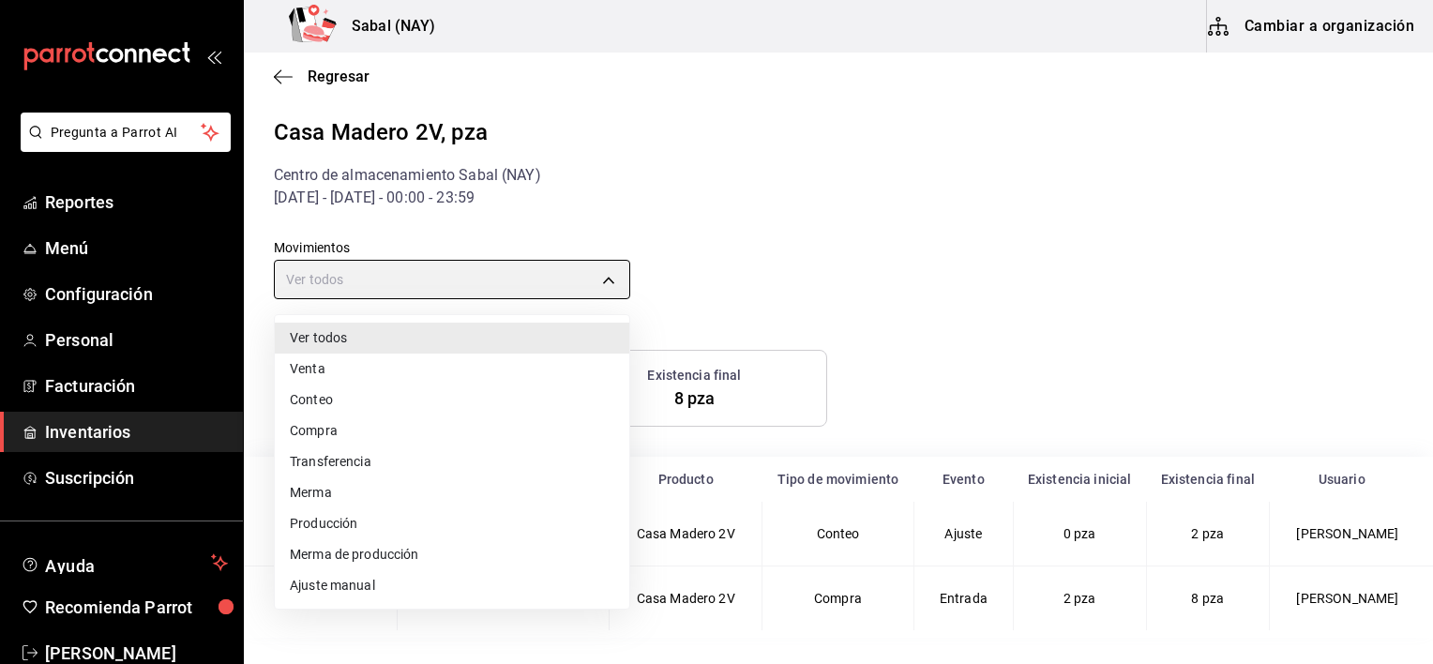
type input "PURCHASE"
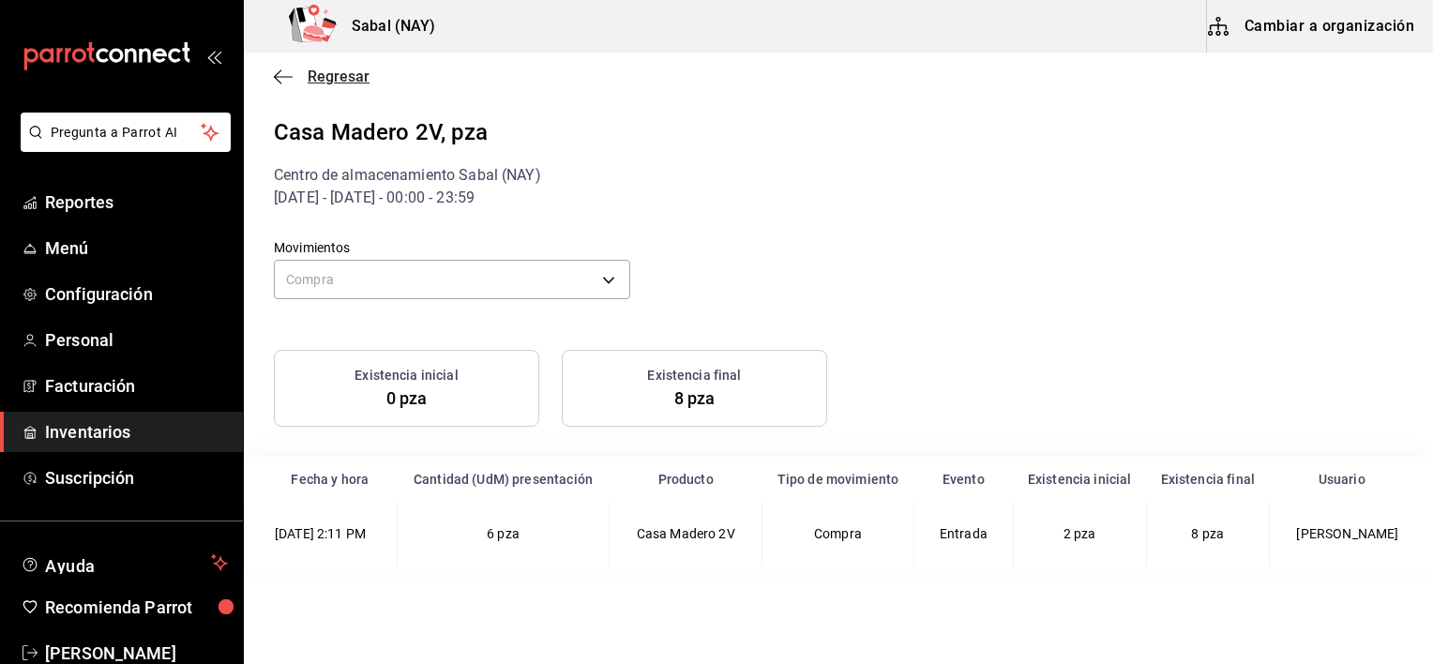
click at [276, 81] on icon "button" at bounding box center [283, 76] width 19 height 17
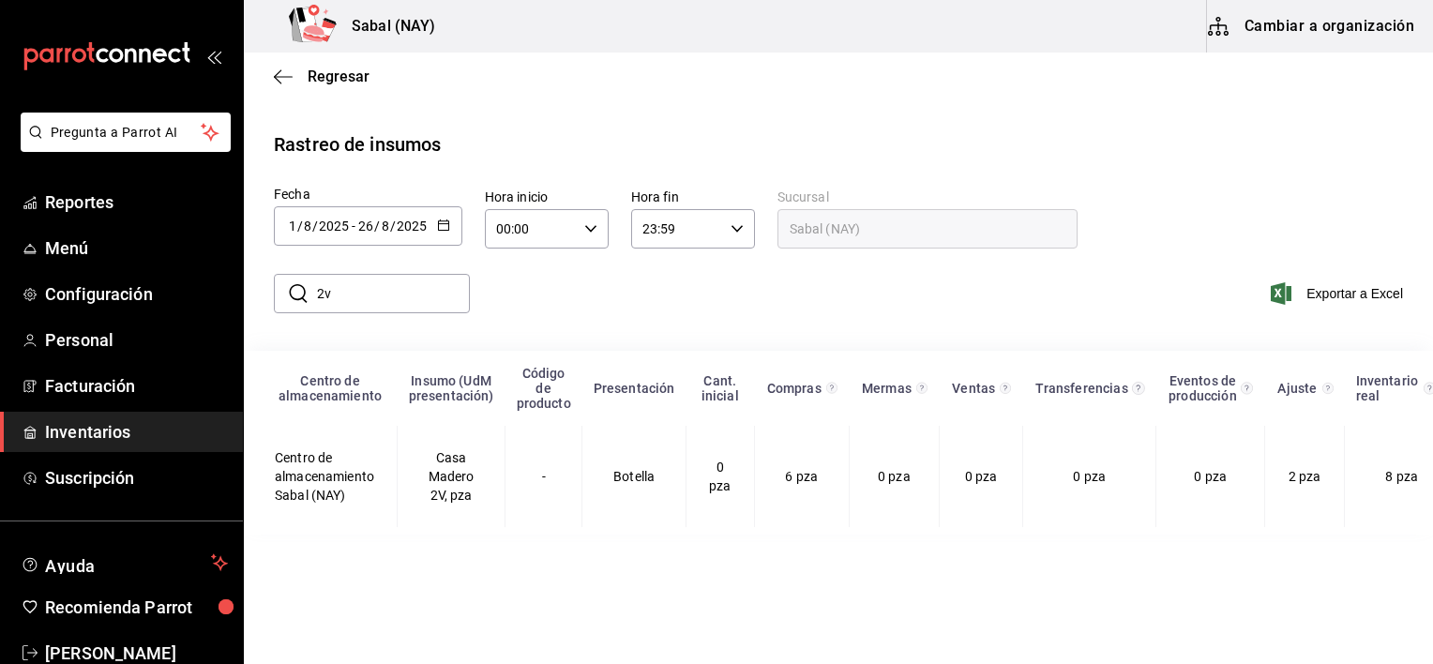
drag, startPoint x: 361, startPoint y: 292, endPoint x: 279, endPoint y: 293, distance: 81.6
click at [280, 293] on div "​ 2v ​" at bounding box center [372, 293] width 196 height 39
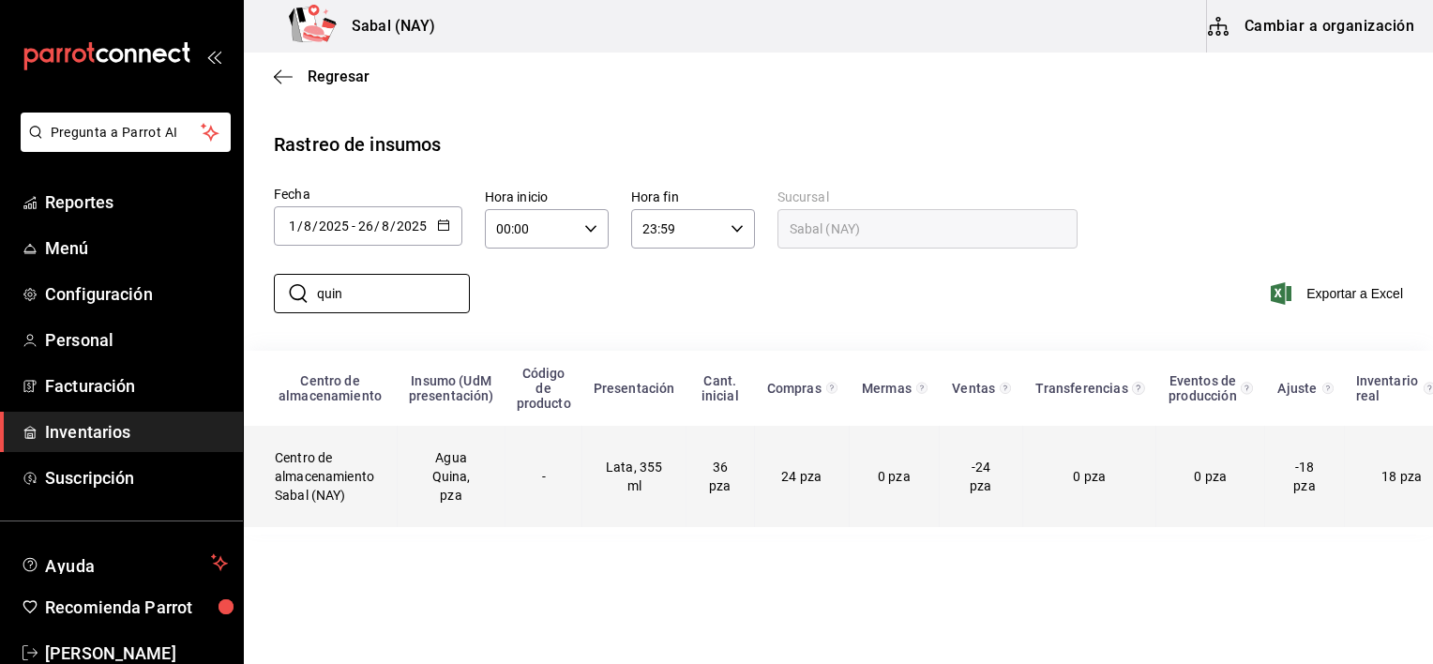
type input "quin"
click at [434, 495] on td "Agua Quina, pza" at bounding box center [452, 476] width 108 height 101
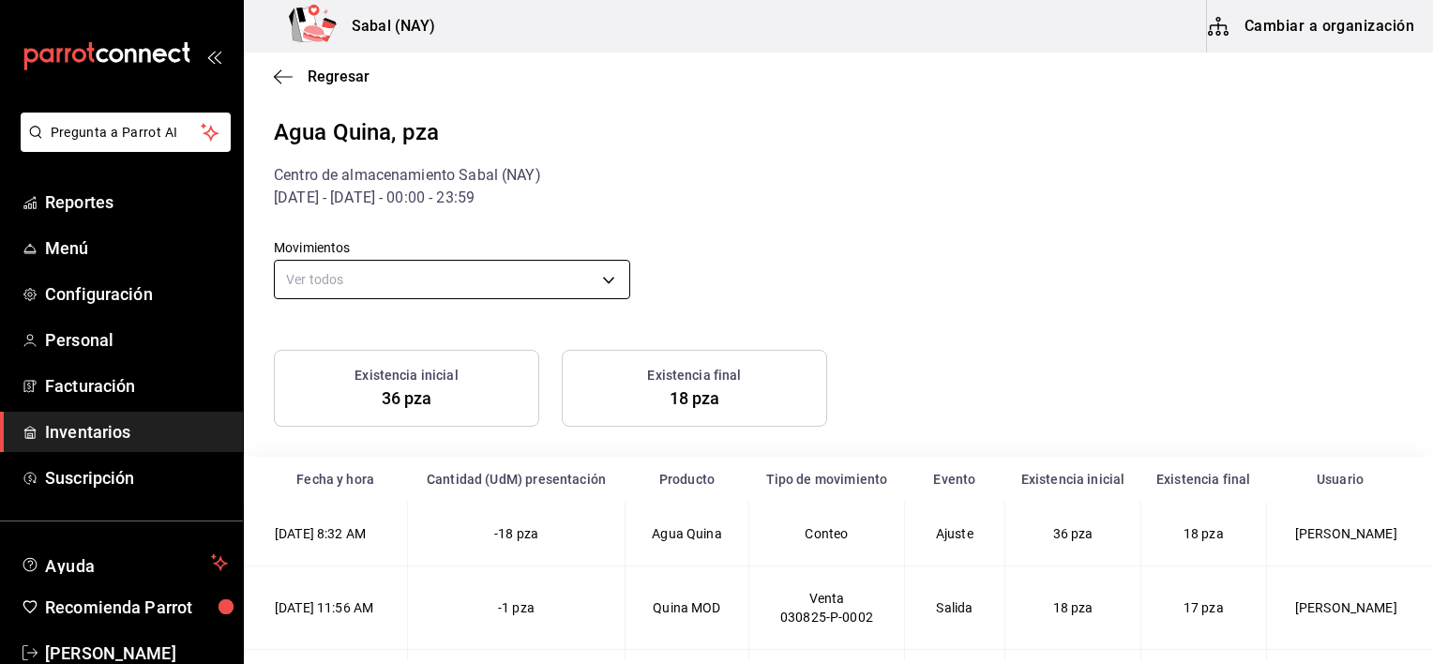
click at [563, 293] on body "Pregunta a Parrot AI Reportes Menú Configuración Personal Facturación Inventari…" at bounding box center [716, 330] width 1433 height 660
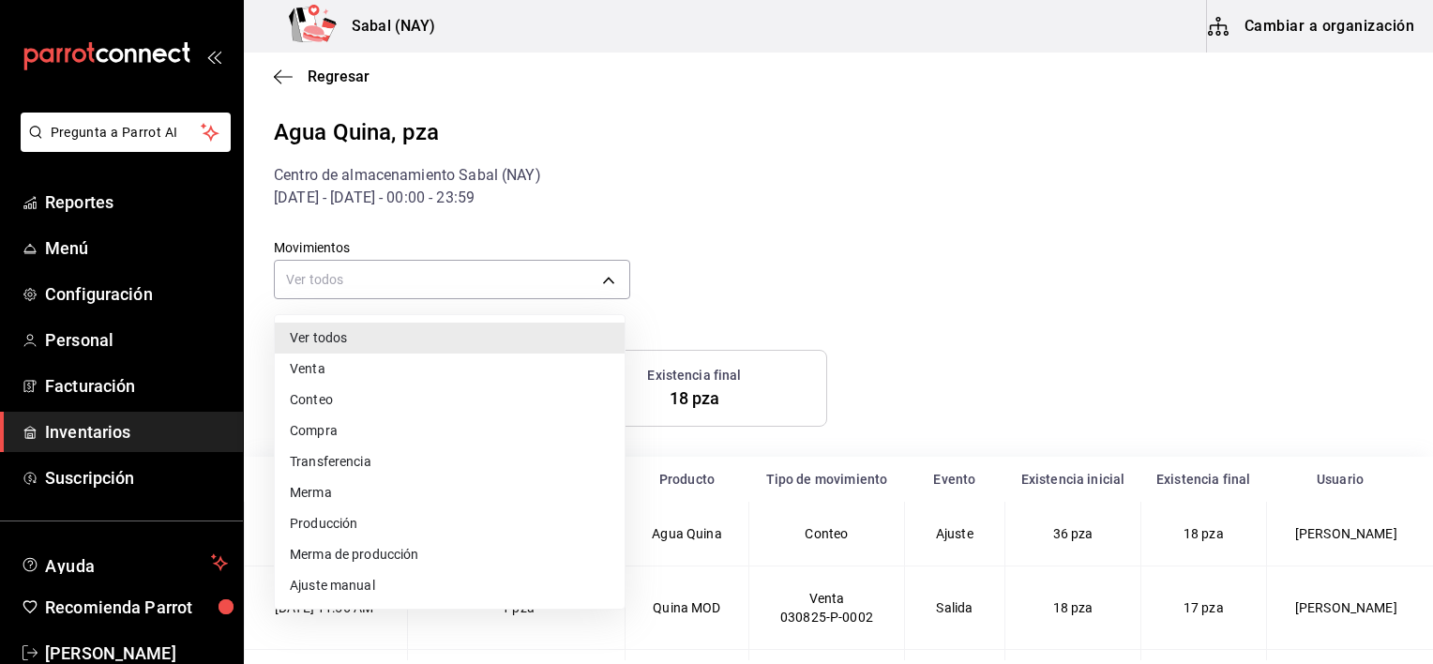
click at [317, 432] on li "Compra" at bounding box center [450, 430] width 350 height 31
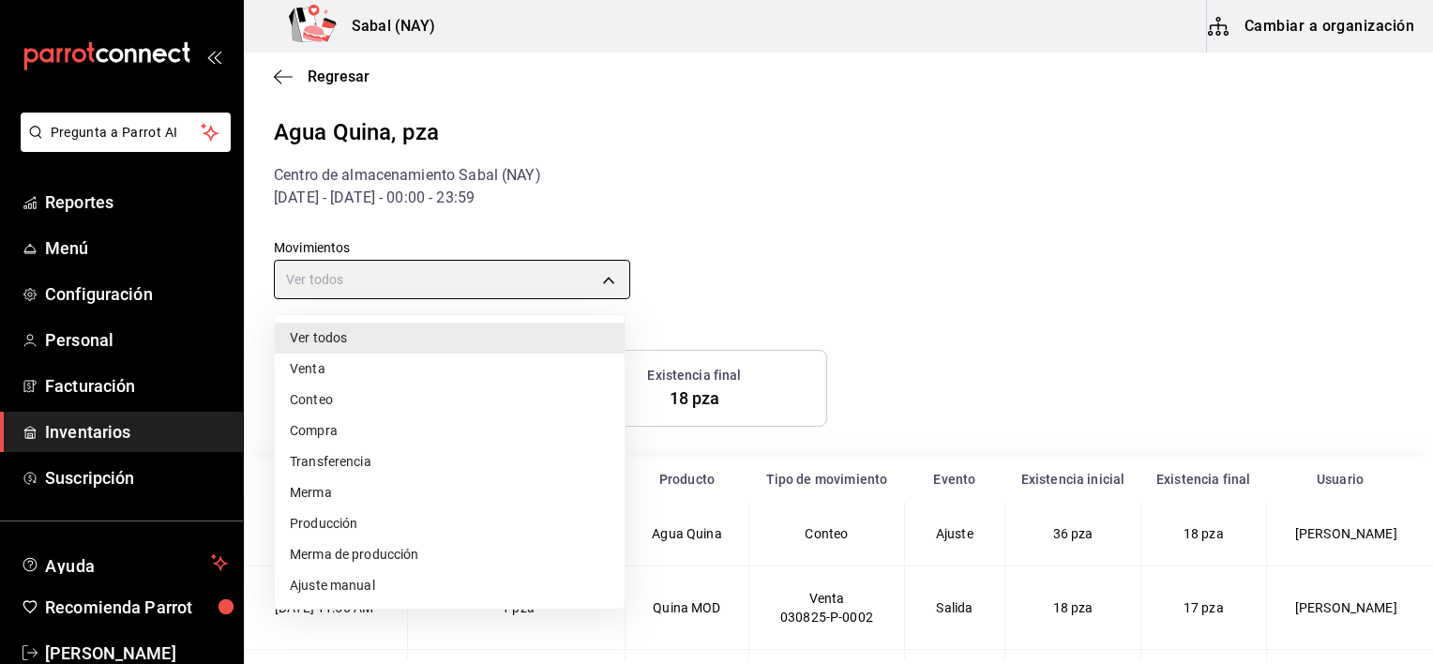
type input "PURCHASE"
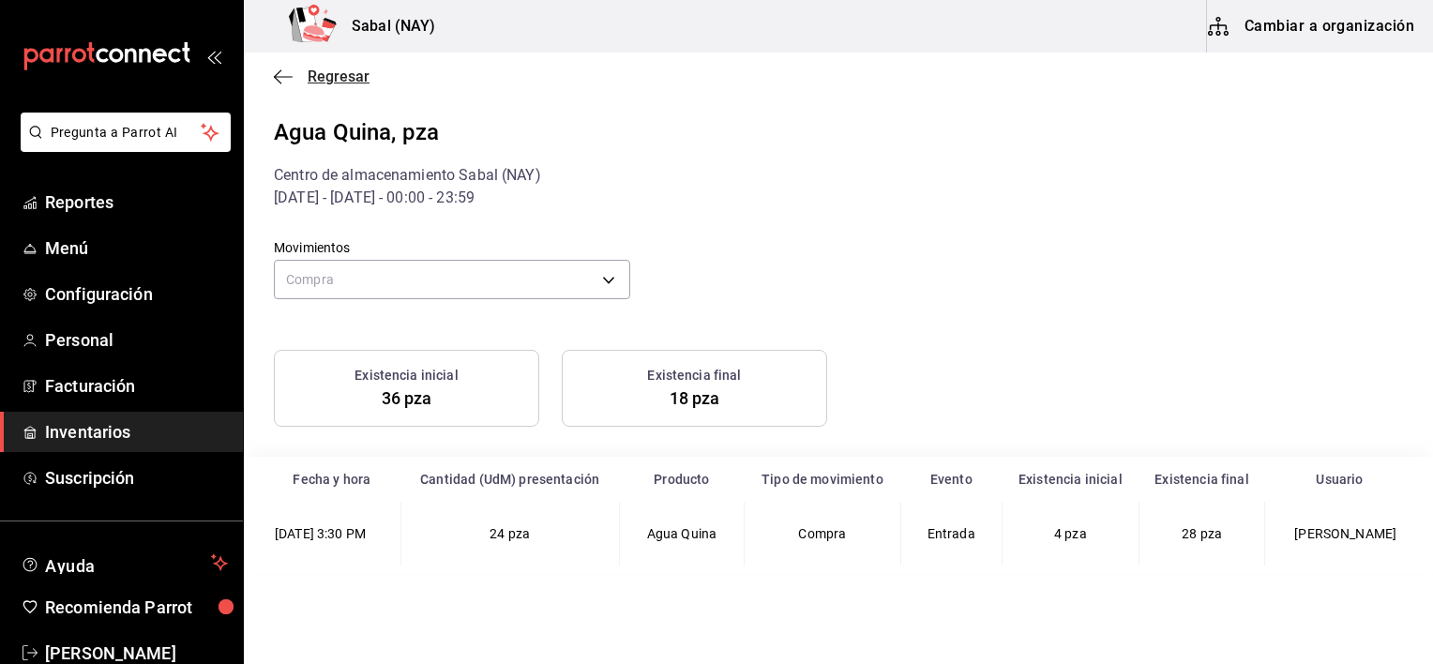
click at [278, 73] on icon "button" at bounding box center [283, 76] width 19 height 17
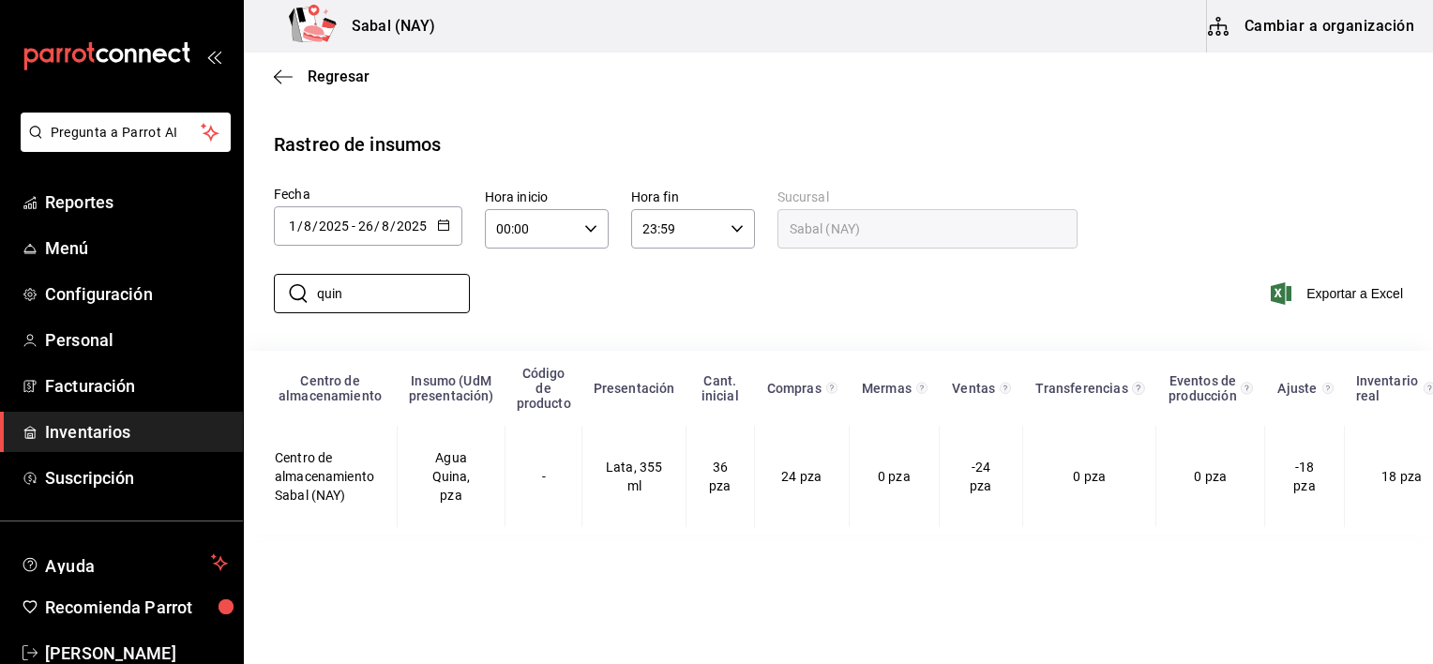
drag, startPoint x: 368, startPoint y: 289, endPoint x: 272, endPoint y: 274, distance: 96.8
click at [272, 274] on div "​ quin ​" at bounding box center [364, 293] width 211 height 54
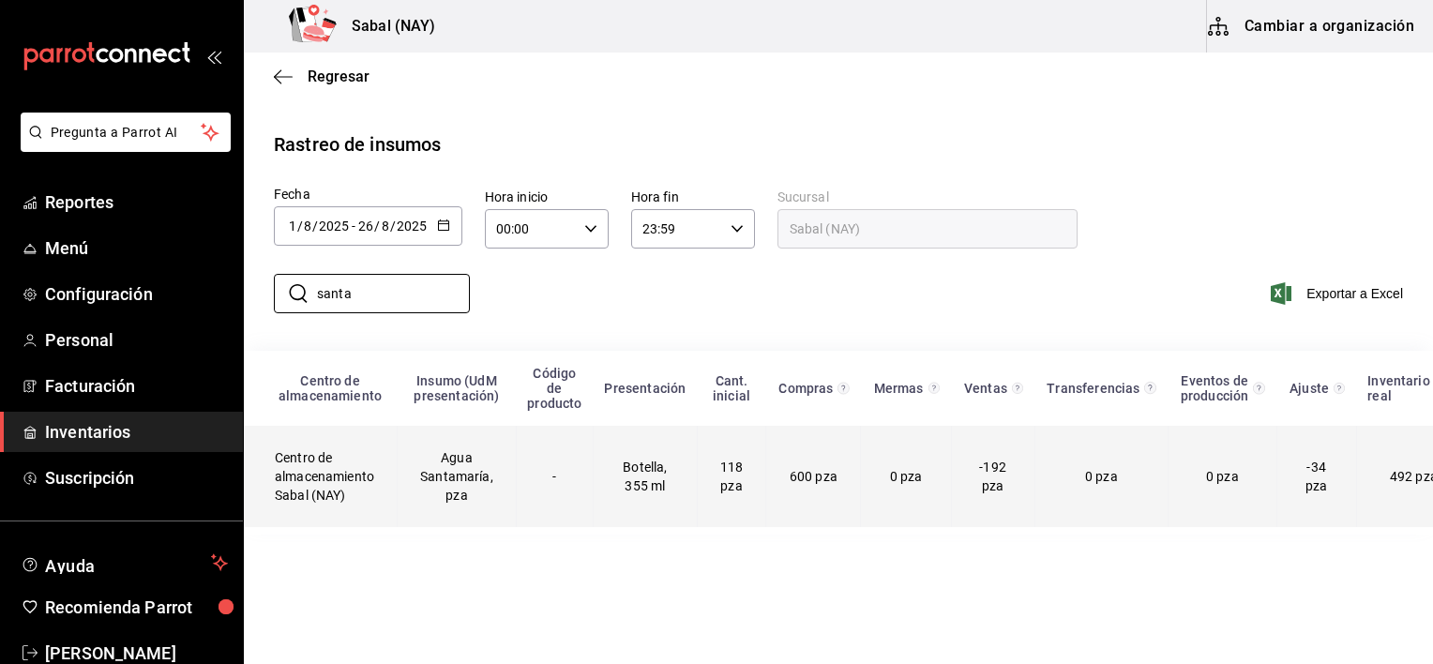
type input "santa"
click at [502, 496] on td "Agua Santamaría, pza" at bounding box center [457, 476] width 119 height 101
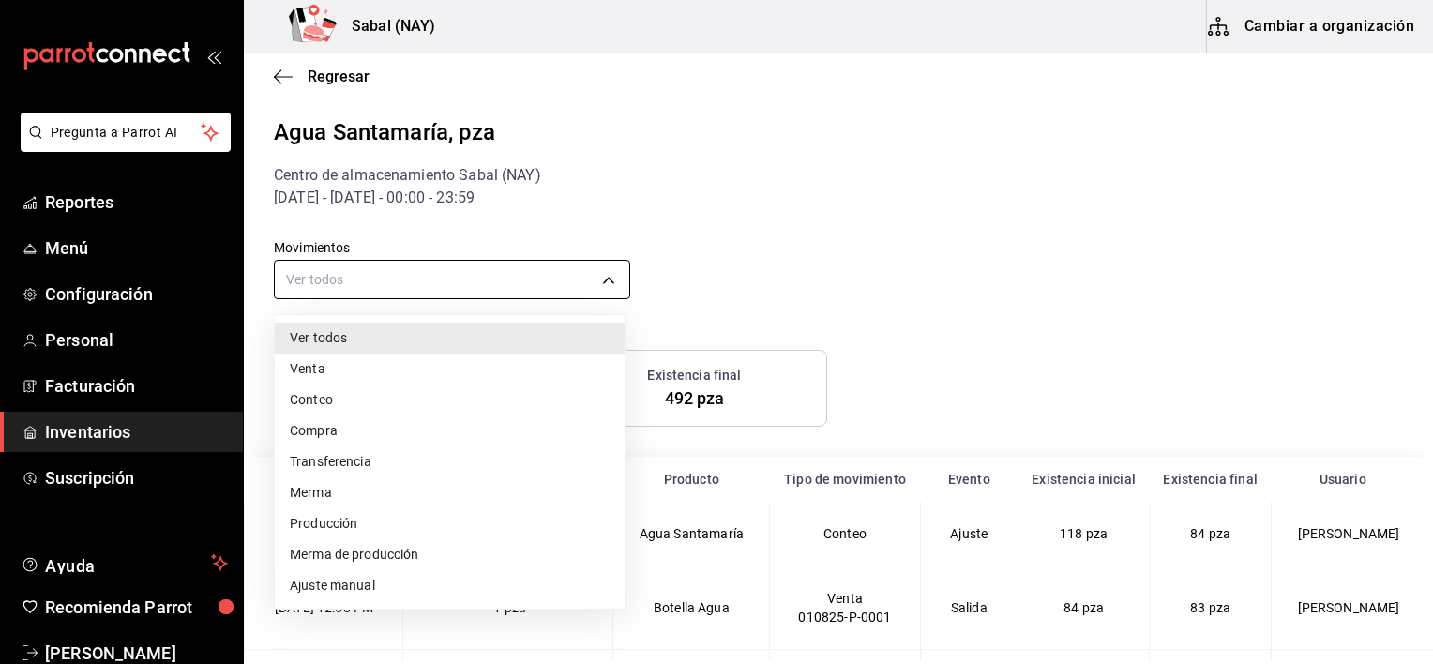
click at [555, 267] on body "Pregunta a Parrot AI Reportes Menú Configuración Personal Facturación Inventari…" at bounding box center [716, 330] width 1433 height 660
click at [334, 424] on li "Compra" at bounding box center [450, 430] width 350 height 31
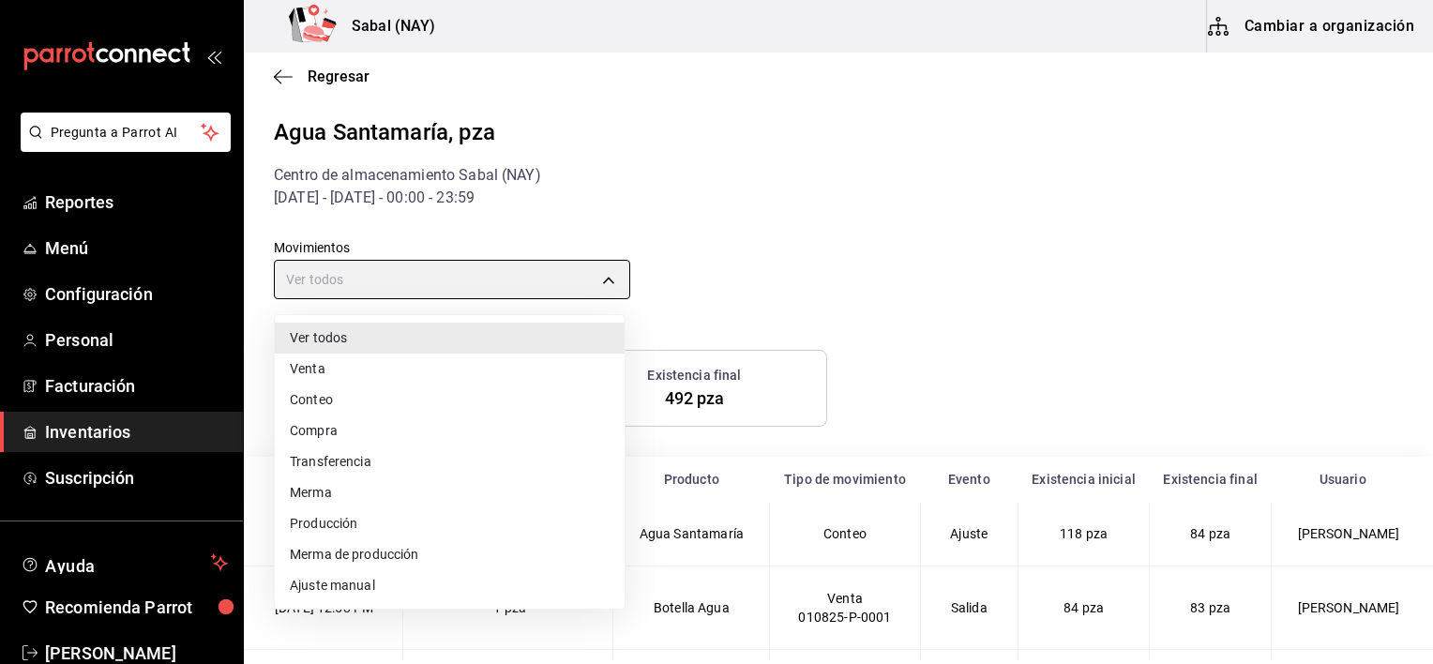
type input "PURCHASE"
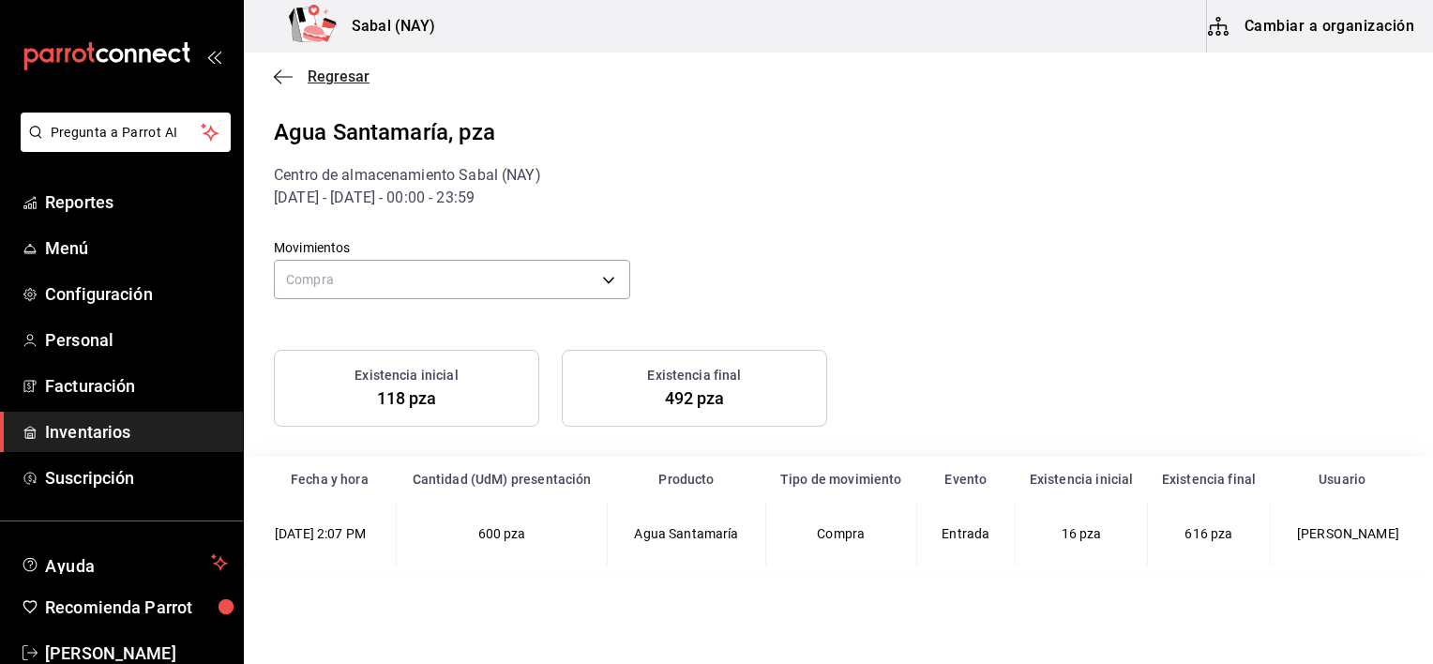
click at [274, 75] on icon "button" at bounding box center [283, 76] width 19 height 17
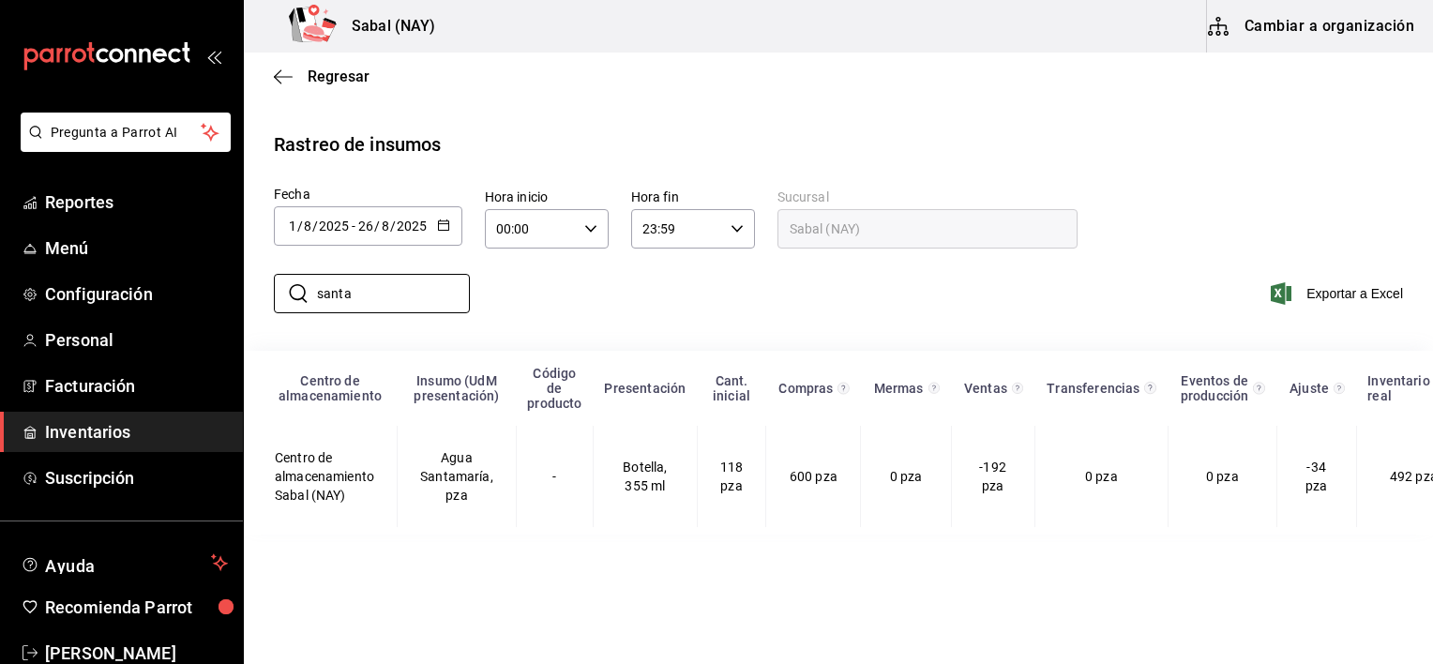
drag, startPoint x: 395, startPoint y: 296, endPoint x: 259, endPoint y: 295, distance: 136.0
click at [259, 295] on div "​ santa ​" at bounding box center [364, 293] width 211 height 54
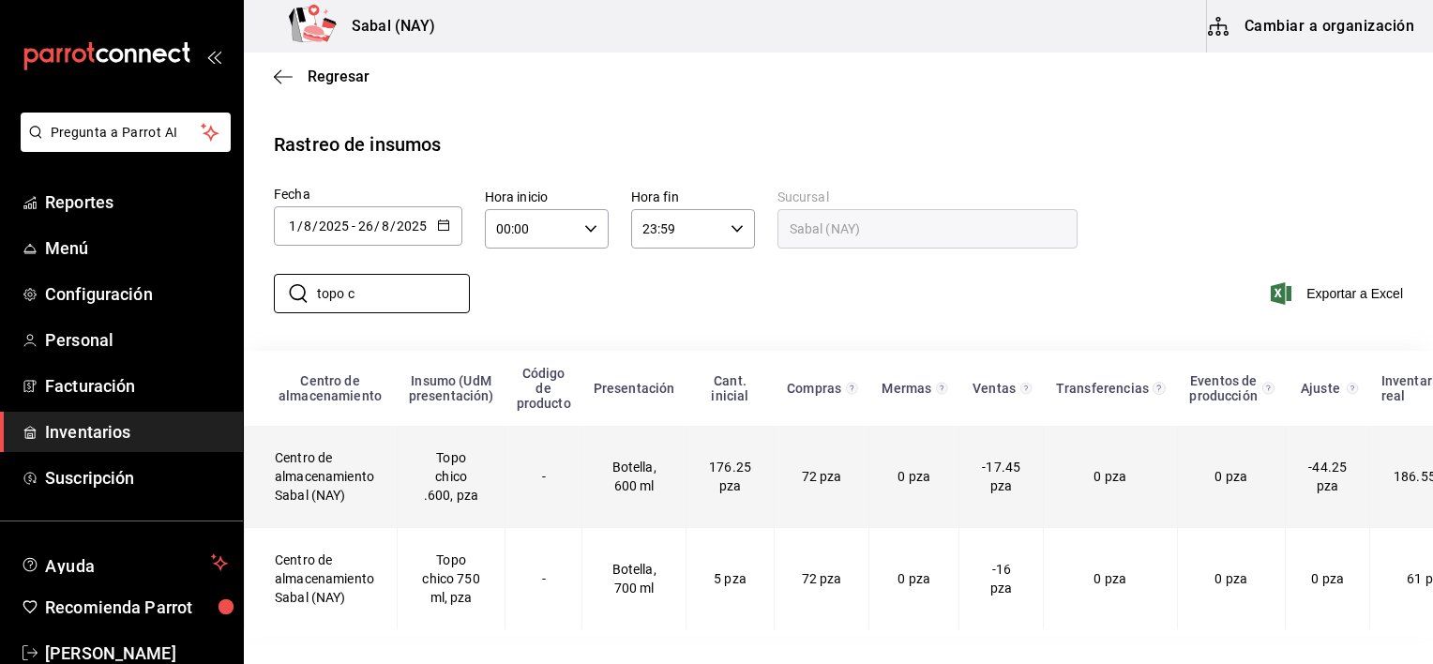
type input "topo c"
click at [485, 510] on td "Topo chico .600, pza" at bounding box center [452, 477] width 108 height 102
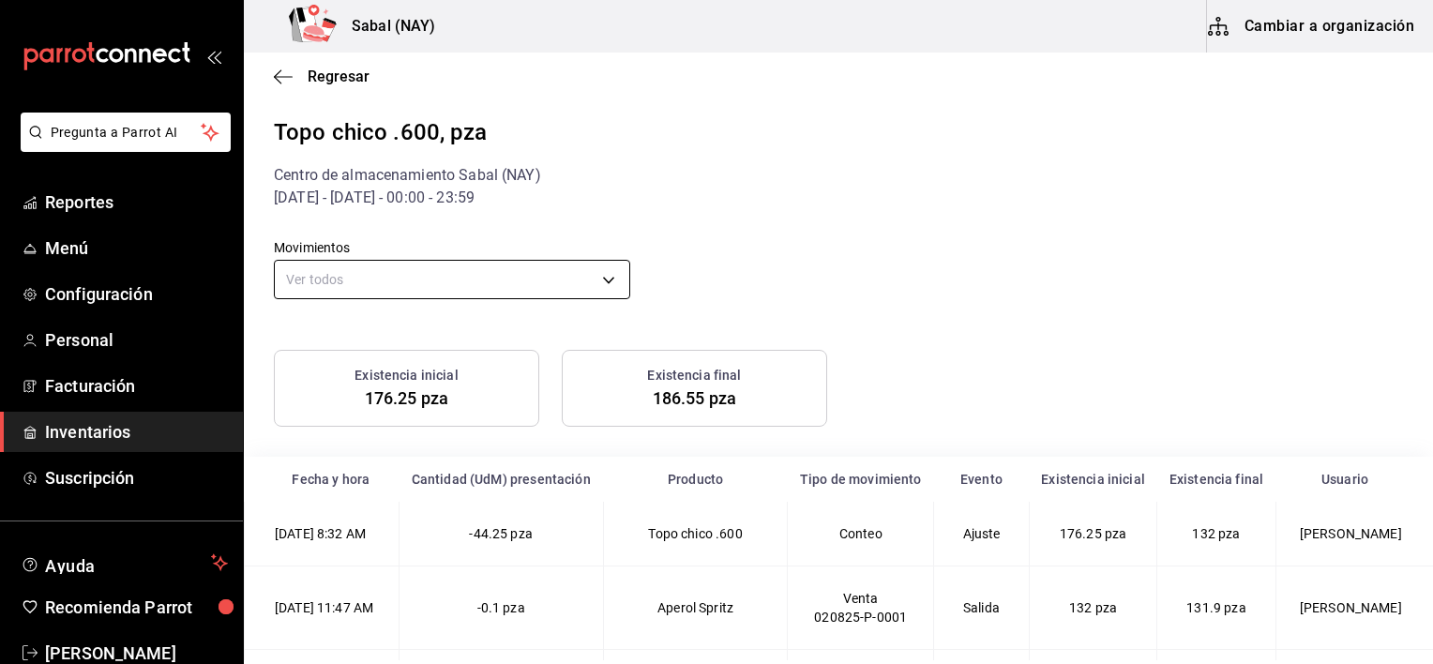
click at [379, 289] on body "Pregunta a Parrot AI Reportes Menú Configuración Personal Facturación Inventari…" at bounding box center [716, 330] width 1433 height 660
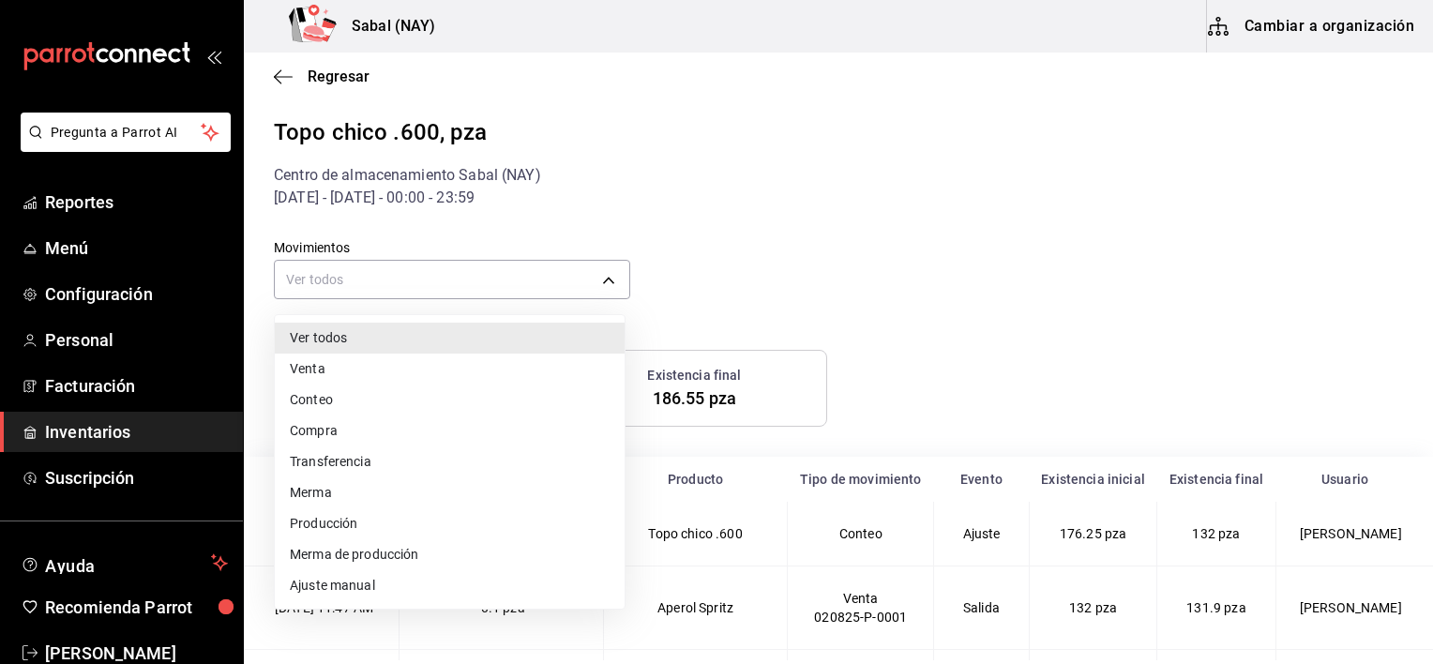
click at [338, 433] on li "Compra" at bounding box center [450, 430] width 350 height 31
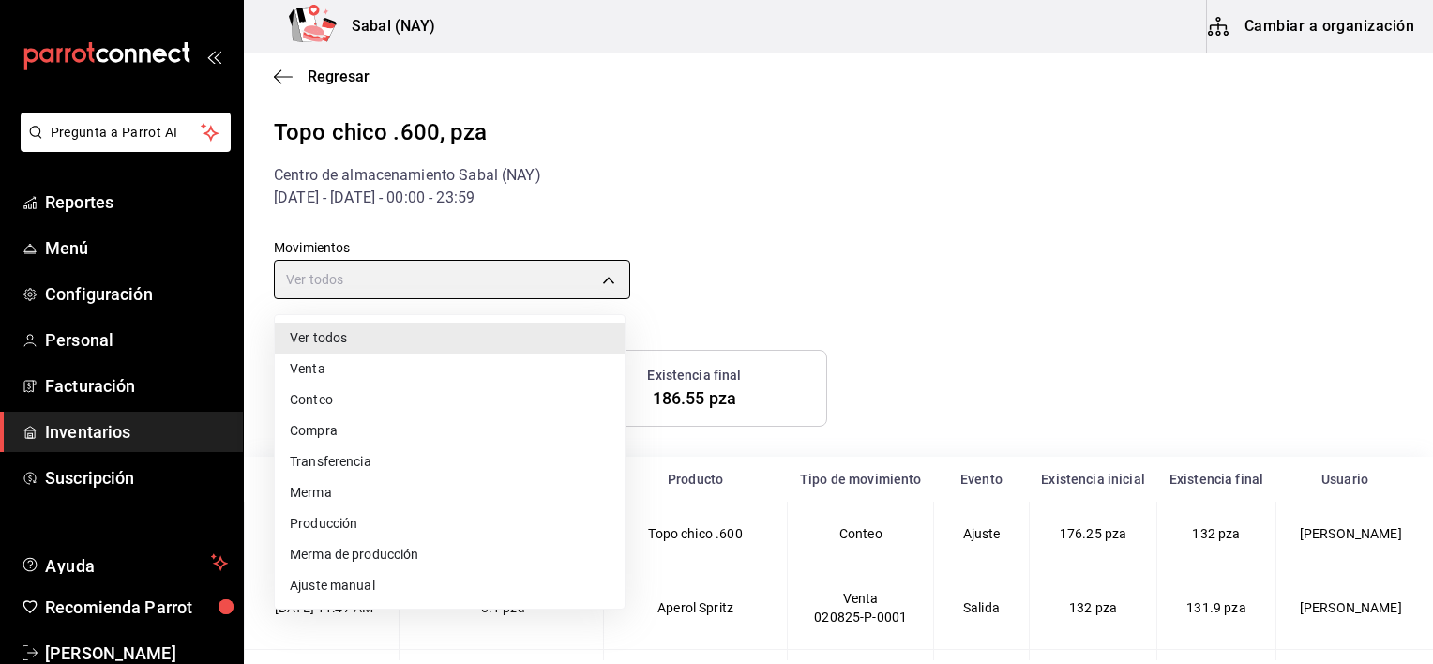
type input "PURCHASE"
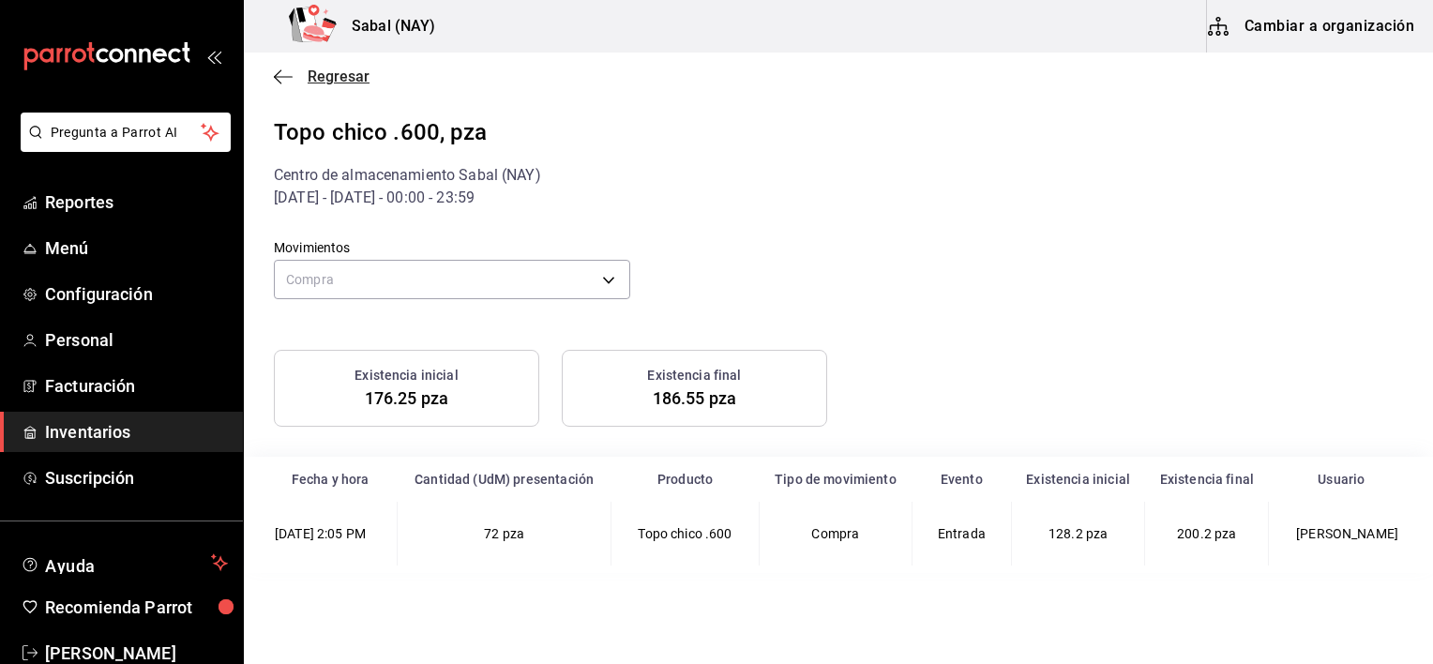
click at [279, 70] on icon "button" at bounding box center [283, 76] width 19 height 17
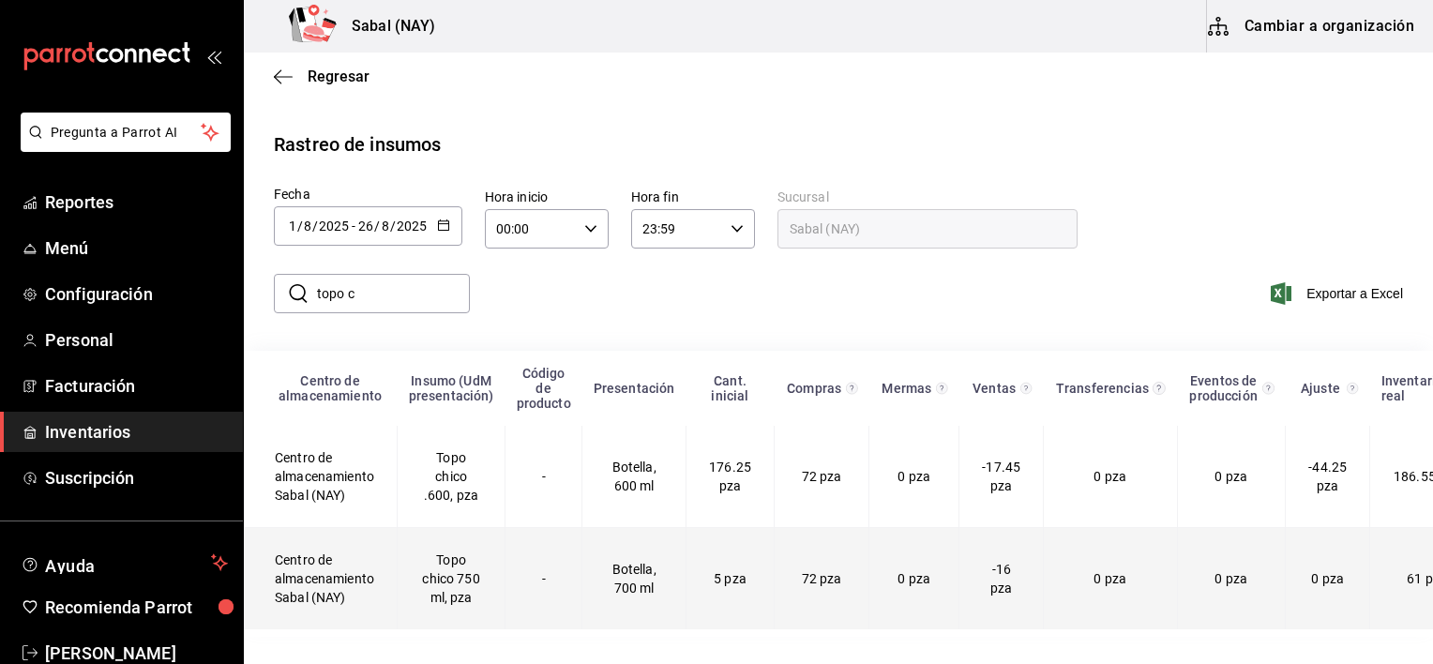
click at [461, 582] on td "Topo chico 750 ml, pza" at bounding box center [452, 579] width 108 height 102
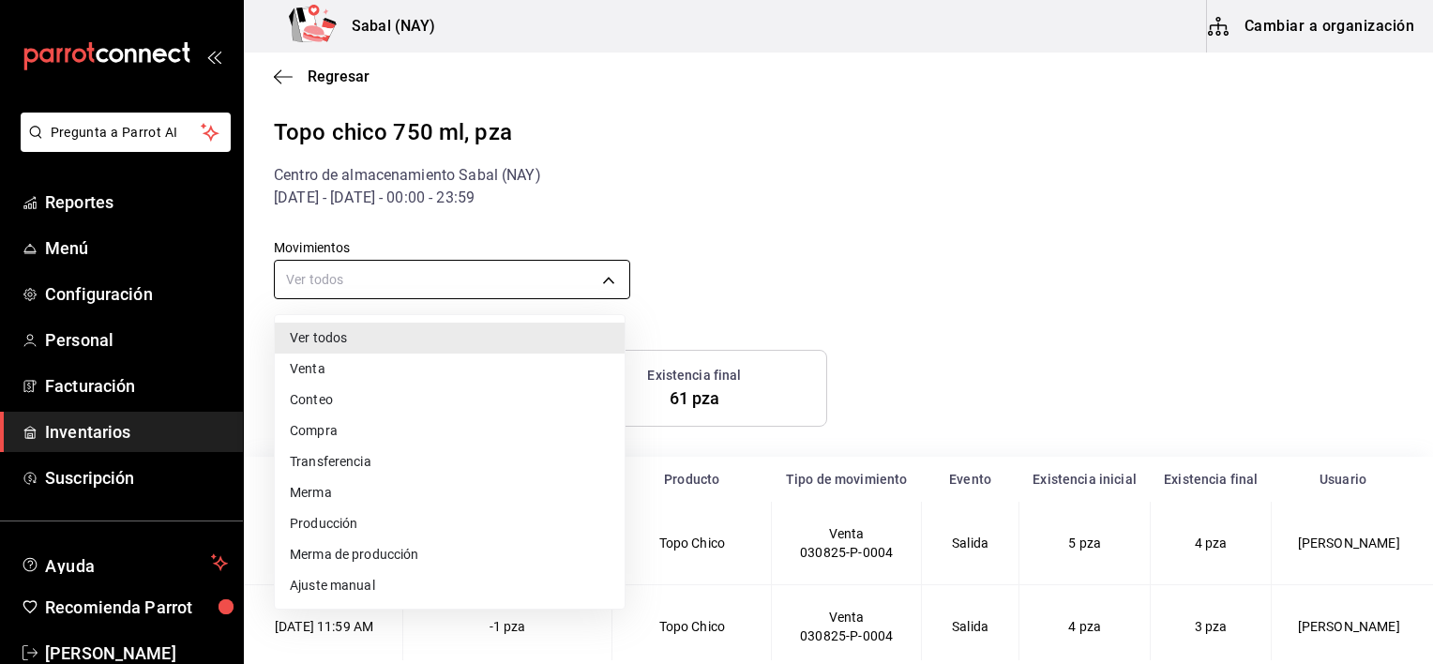
click at [469, 281] on body "Pregunta a Parrot AI Reportes Menú Configuración Personal Facturación Inventari…" at bounding box center [716, 330] width 1433 height 660
click at [327, 437] on li "Compra" at bounding box center [450, 430] width 350 height 31
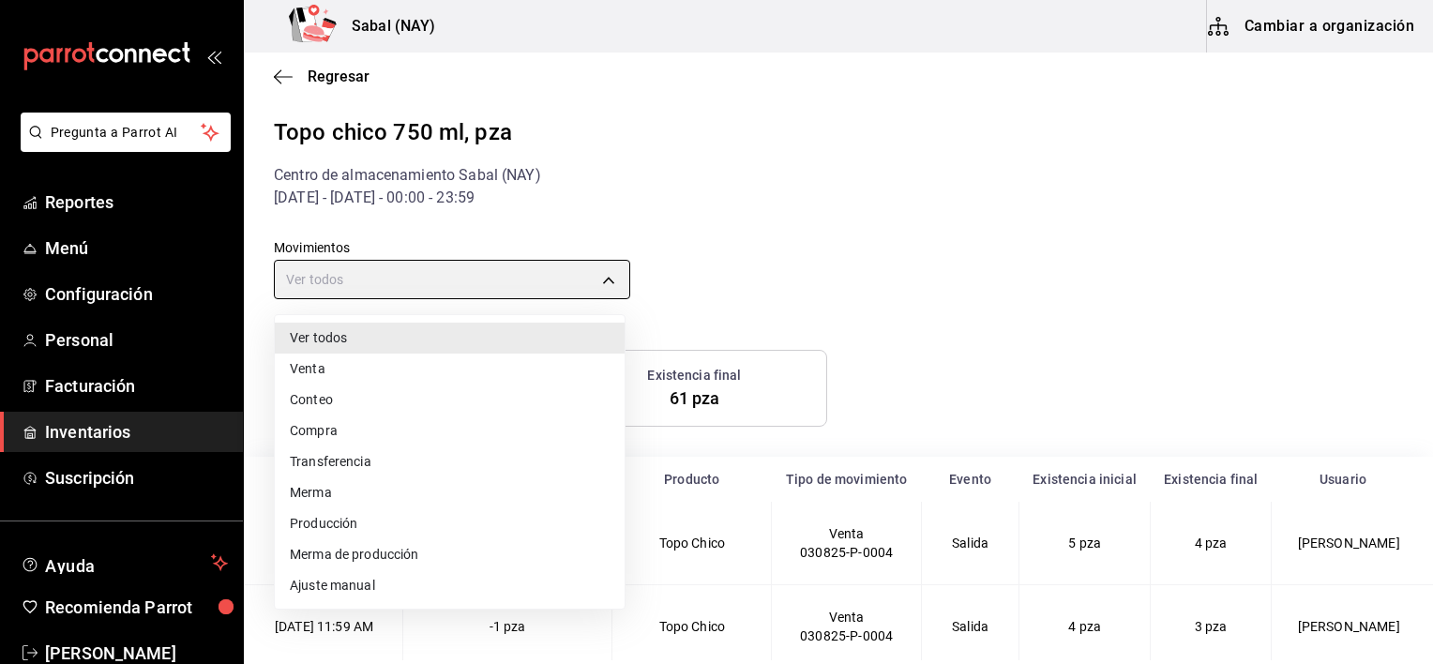
type input "PURCHASE"
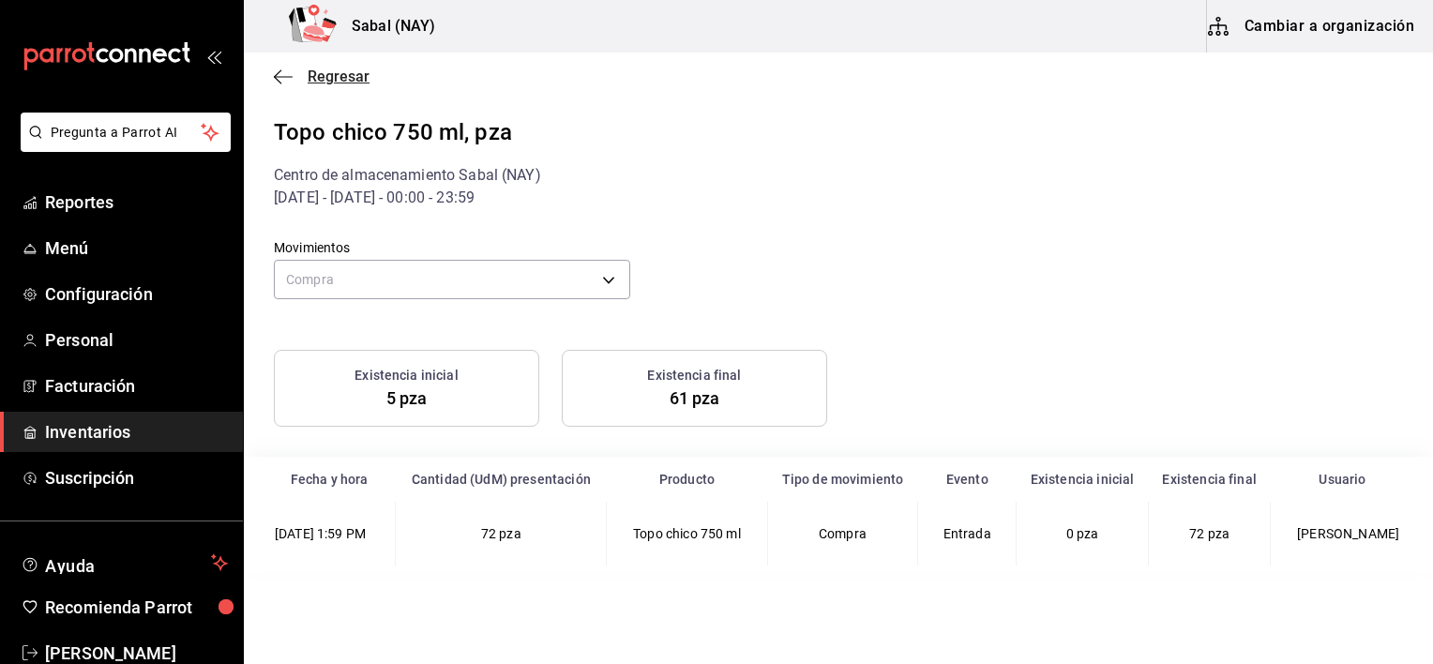
click at [279, 76] on icon "button" at bounding box center [283, 76] width 19 height 1
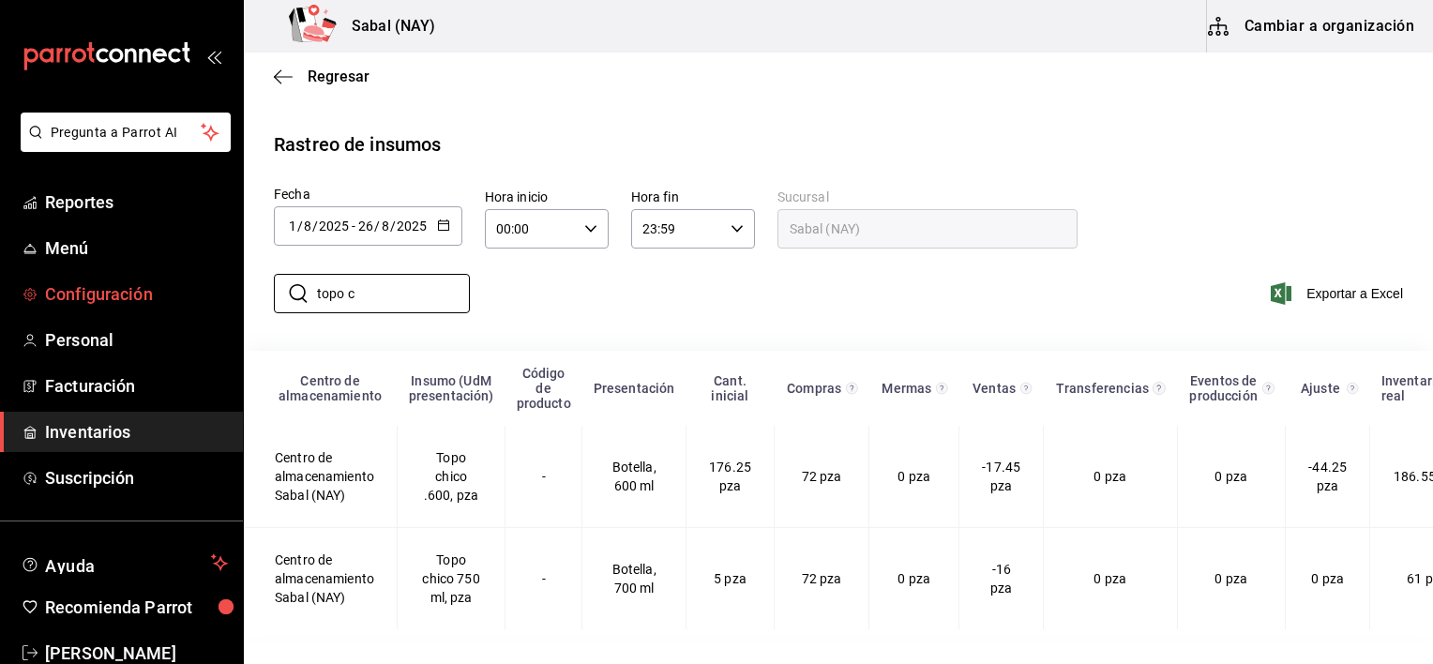
drag, startPoint x: 370, startPoint y: 296, endPoint x: 222, endPoint y: 280, distance: 148.1
click at [222, 280] on div "Pregunta a Parrot AI Reportes Menú Configuración Personal Facturación Inventari…" at bounding box center [716, 330] width 1433 height 660
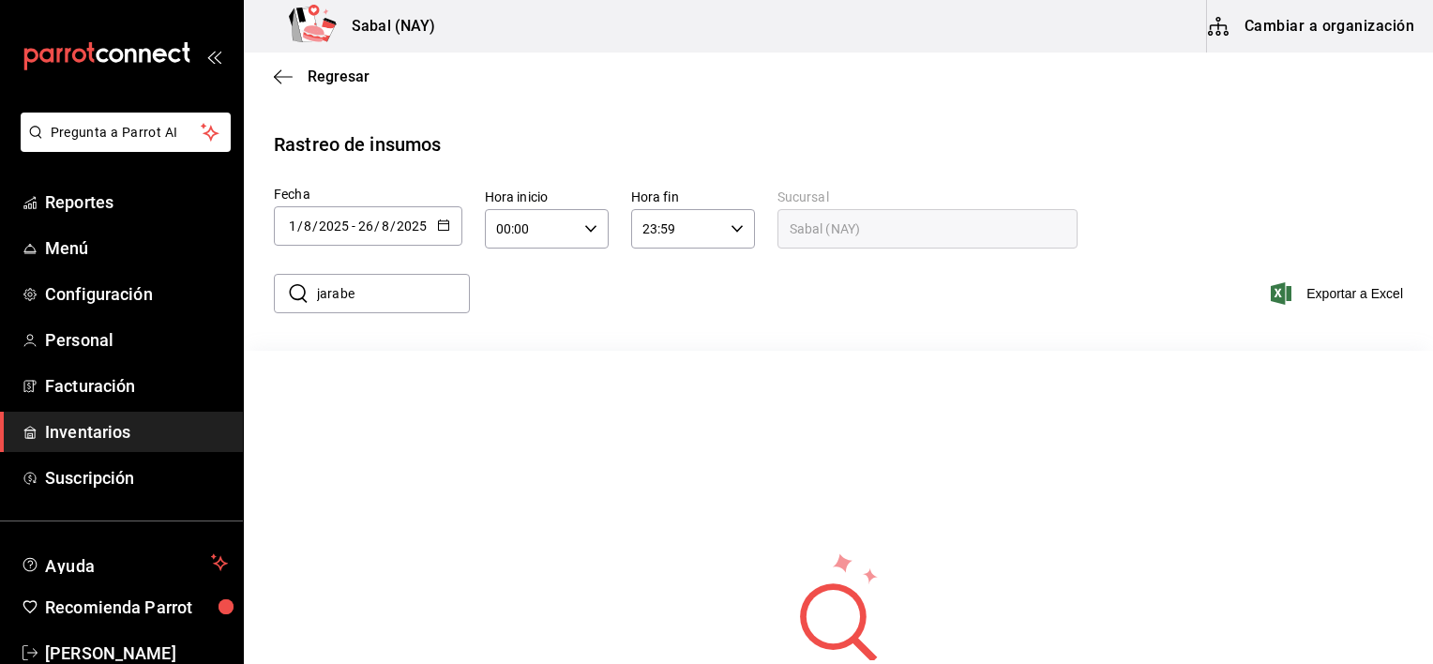
drag, startPoint x: 340, startPoint y: 280, endPoint x: 308, endPoint y: 274, distance: 33.5
click at [308, 274] on div "​ jarabe ​" at bounding box center [372, 293] width 196 height 39
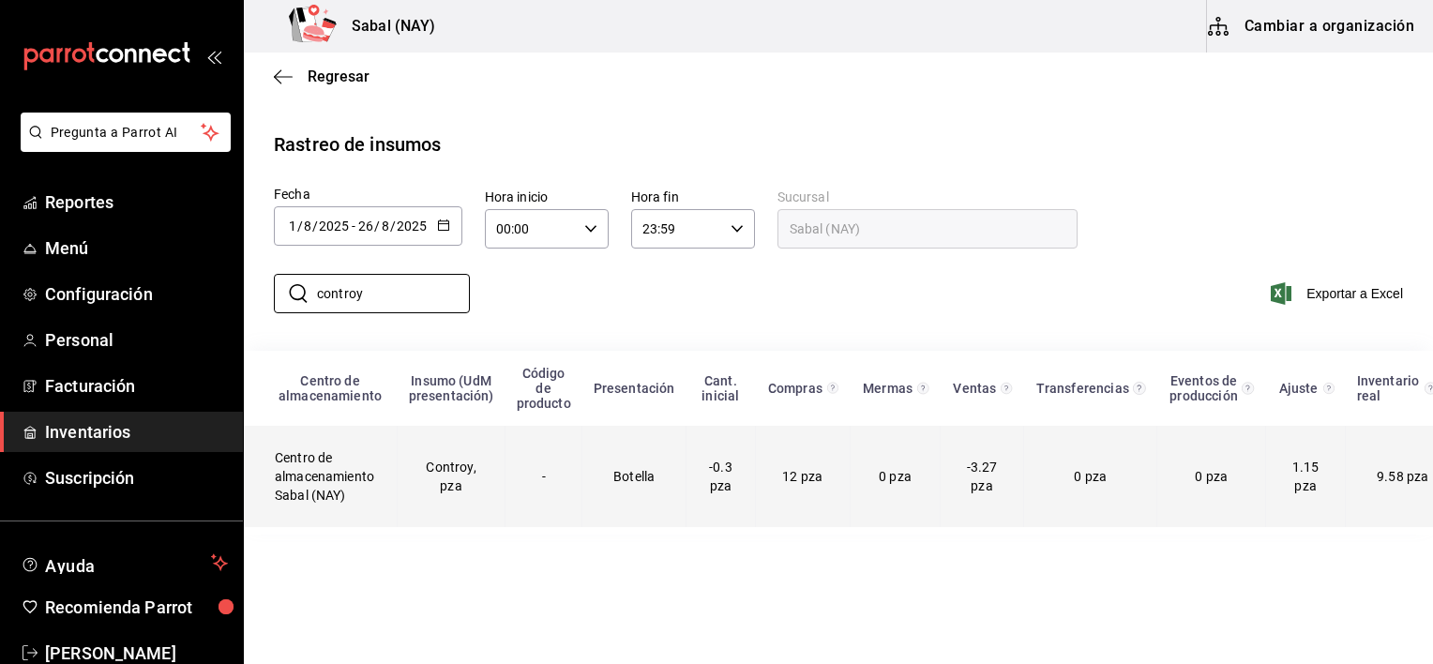
type input "controy"
click at [467, 476] on td "Controy, pza" at bounding box center [452, 476] width 108 height 101
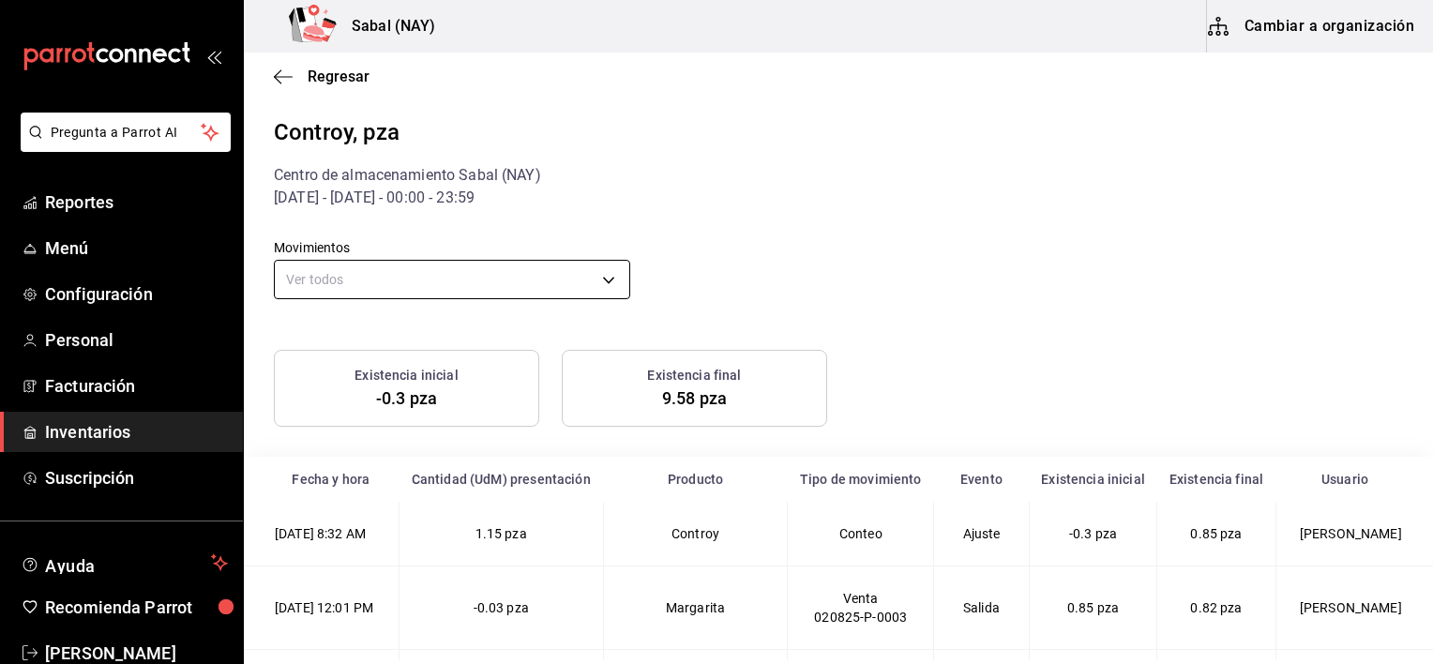
click at [600, 277] on body "Pregunta a Parrot AI Reportes Menú Configuración Personal Facturación Inventari…" at bounding box center [716, 330] width 1433 height 660
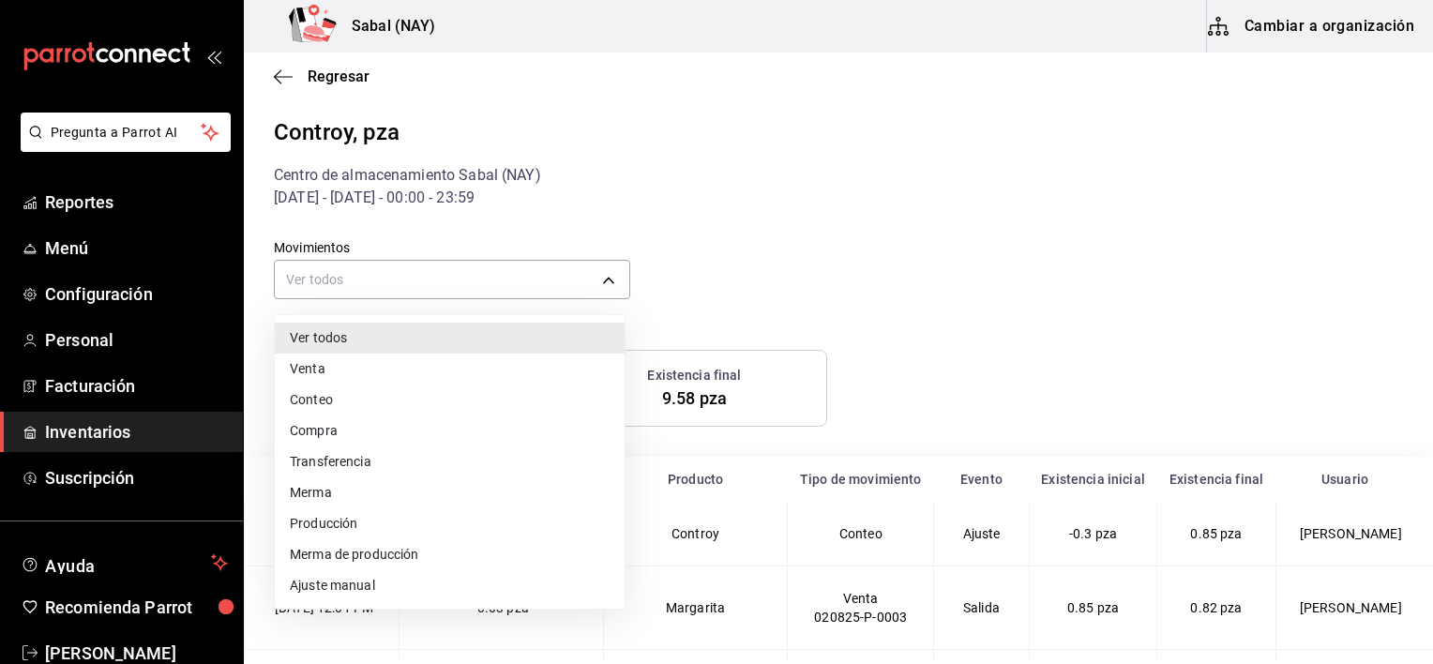
click at [343, 436] on li "Compra" at bounding box center [450, 430] width 350 height 31
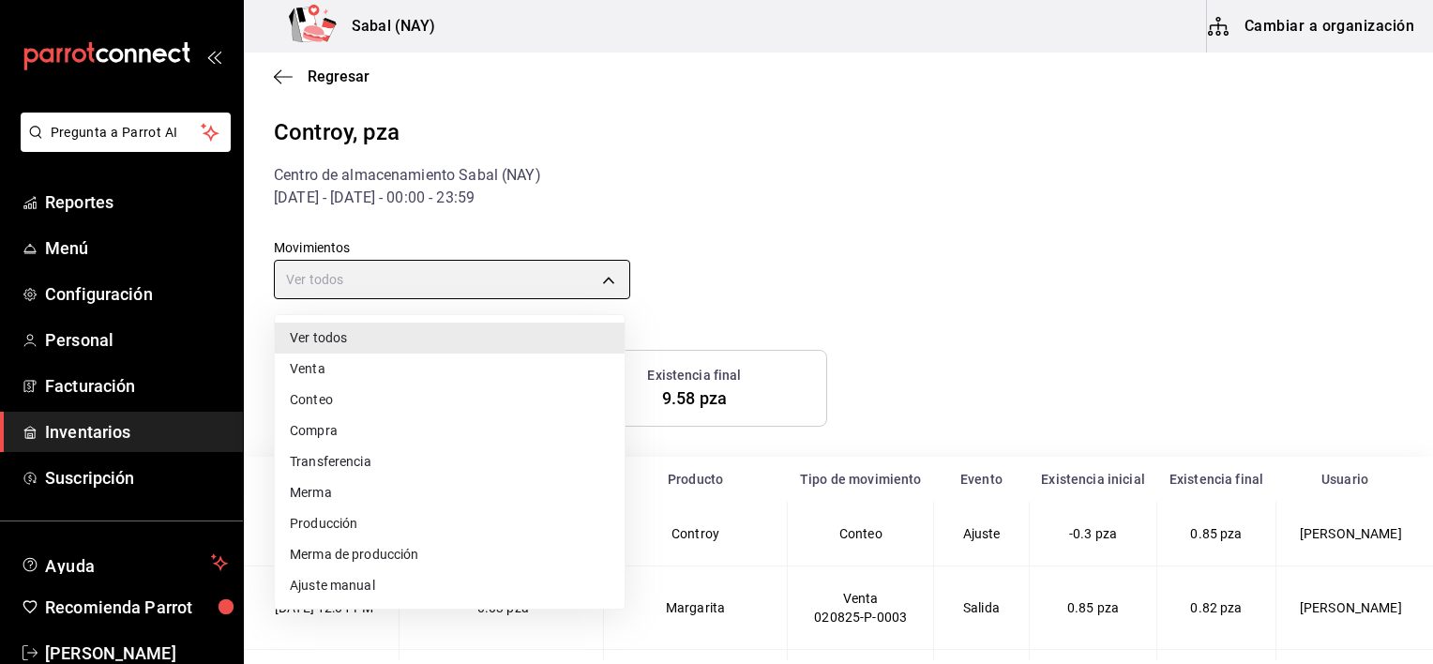
type input "PURCHASE"
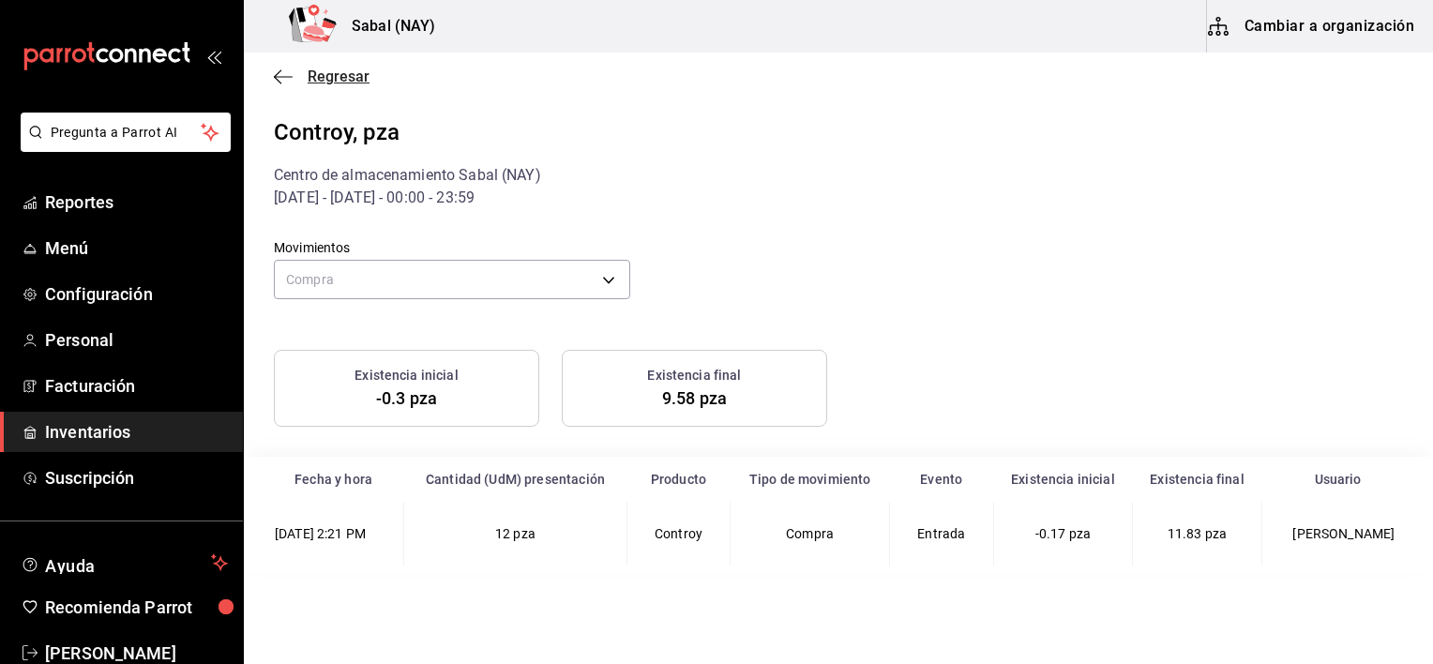
click at [286, 75] on icon "button" at bounding box center [283, 76] width 19 height 17
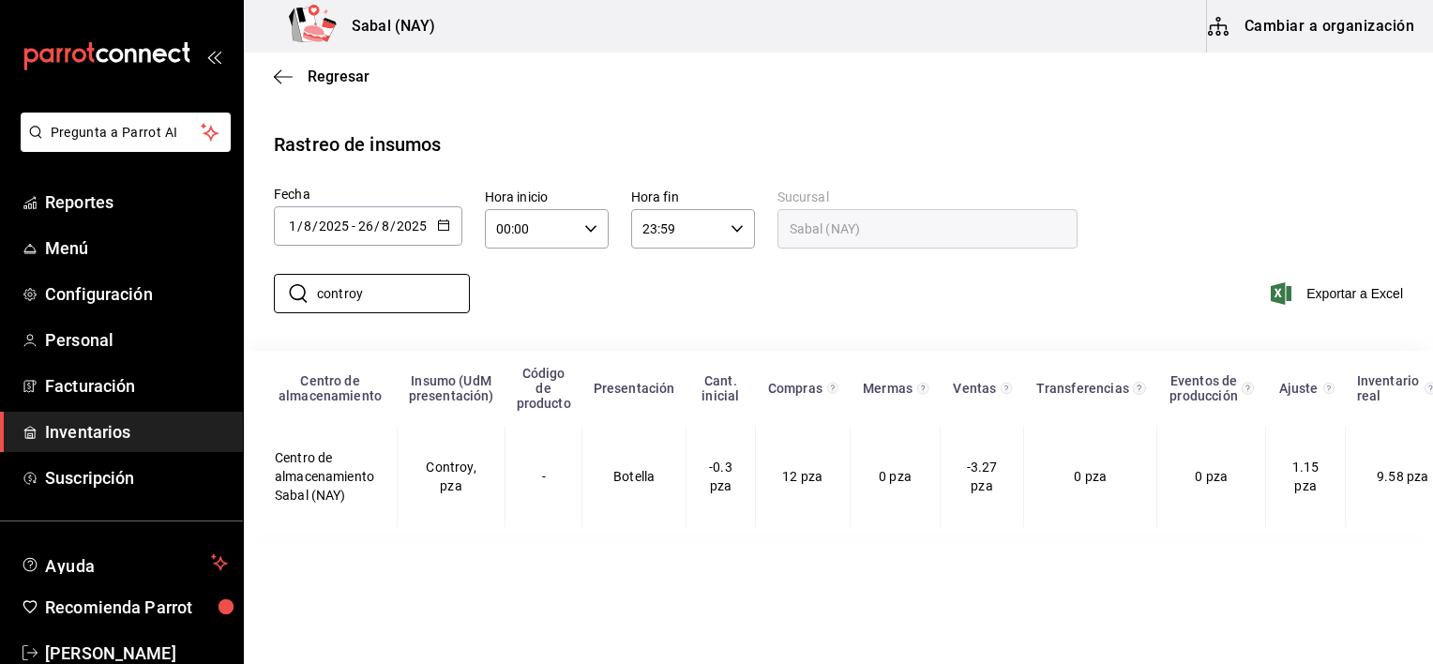
drag, startPoint x: 407, startPoint y: 304, endPoint x: 253, endPoint y: 289, distance: 154.5
click at [253, 289] on div "​ controy ​ Exportar a Excel" at bounding box center [831, 304] width 1204 height 77
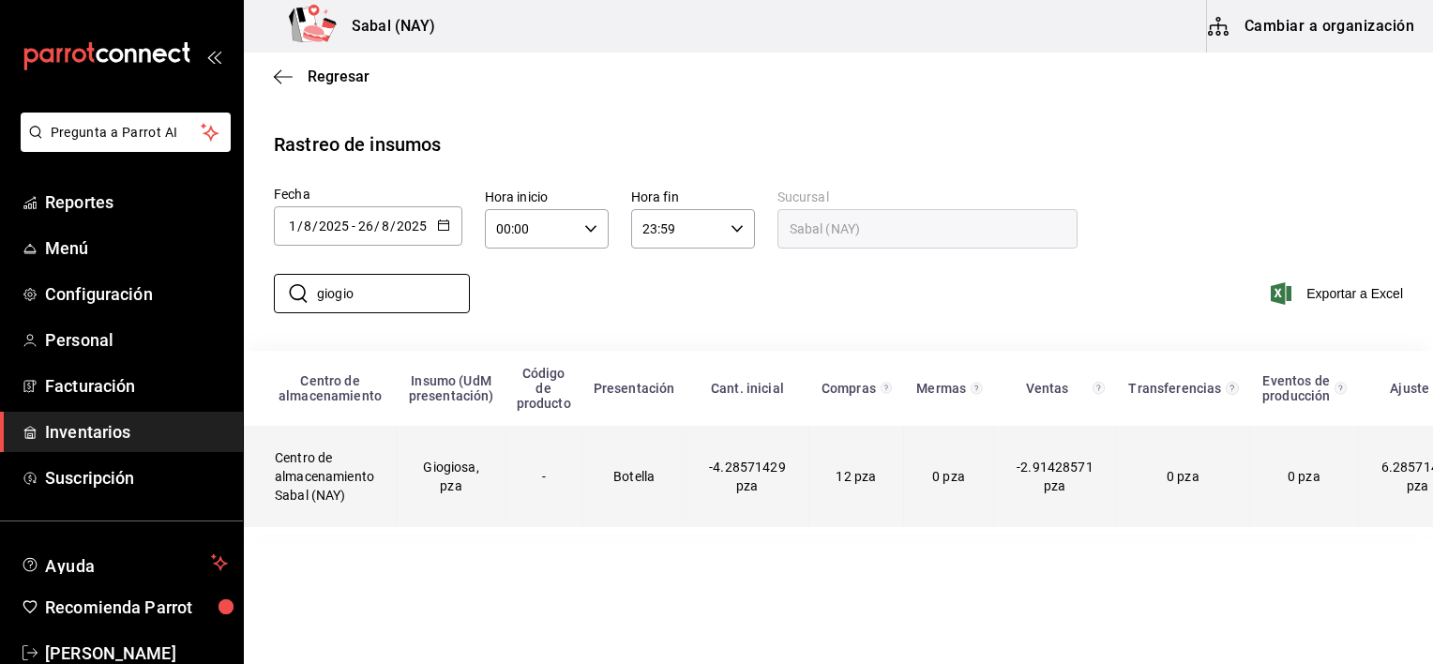
type input "giogio"
click at [420, 481] on td "Giogiosa, pza" at bounding box center [452, 476] width 108 height 101
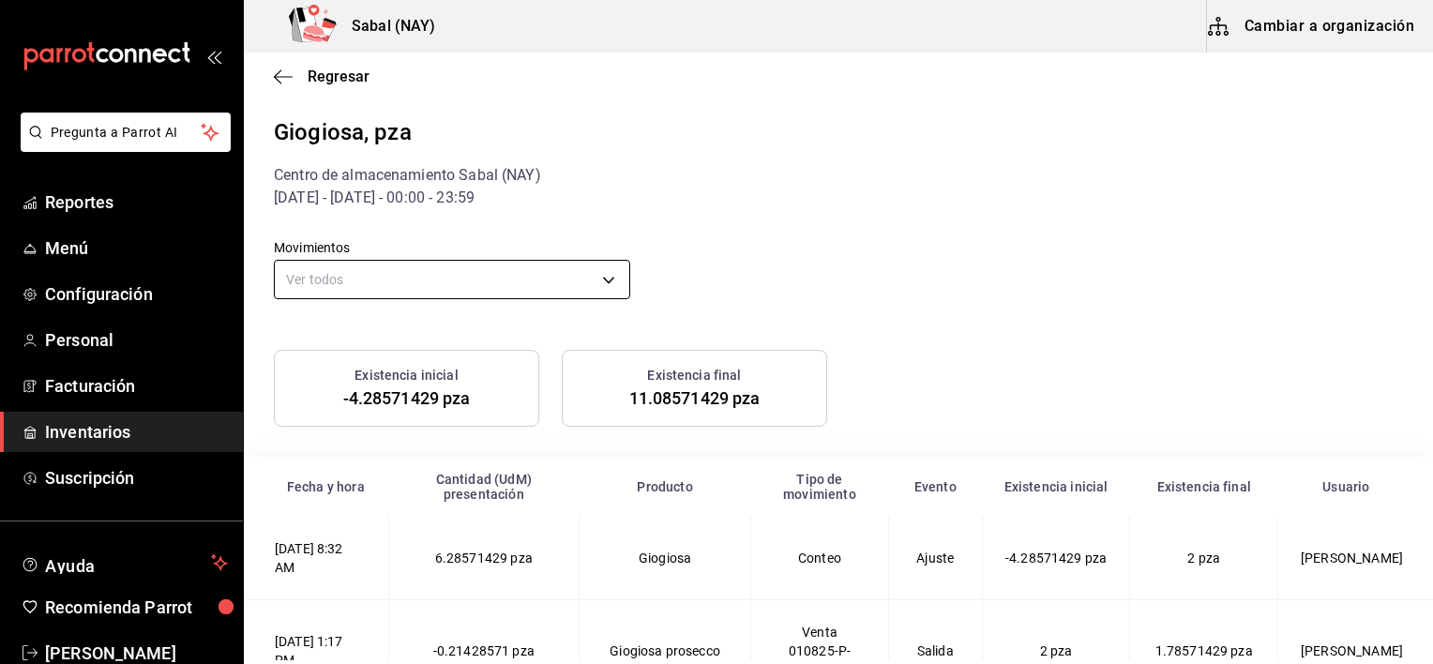
click at [338, 288] on body "Pregunta a Parrot AI Reportes Menú Configuración Personal Facturación Inventari…" at bounding box center [716, 330] width 1433 height 660
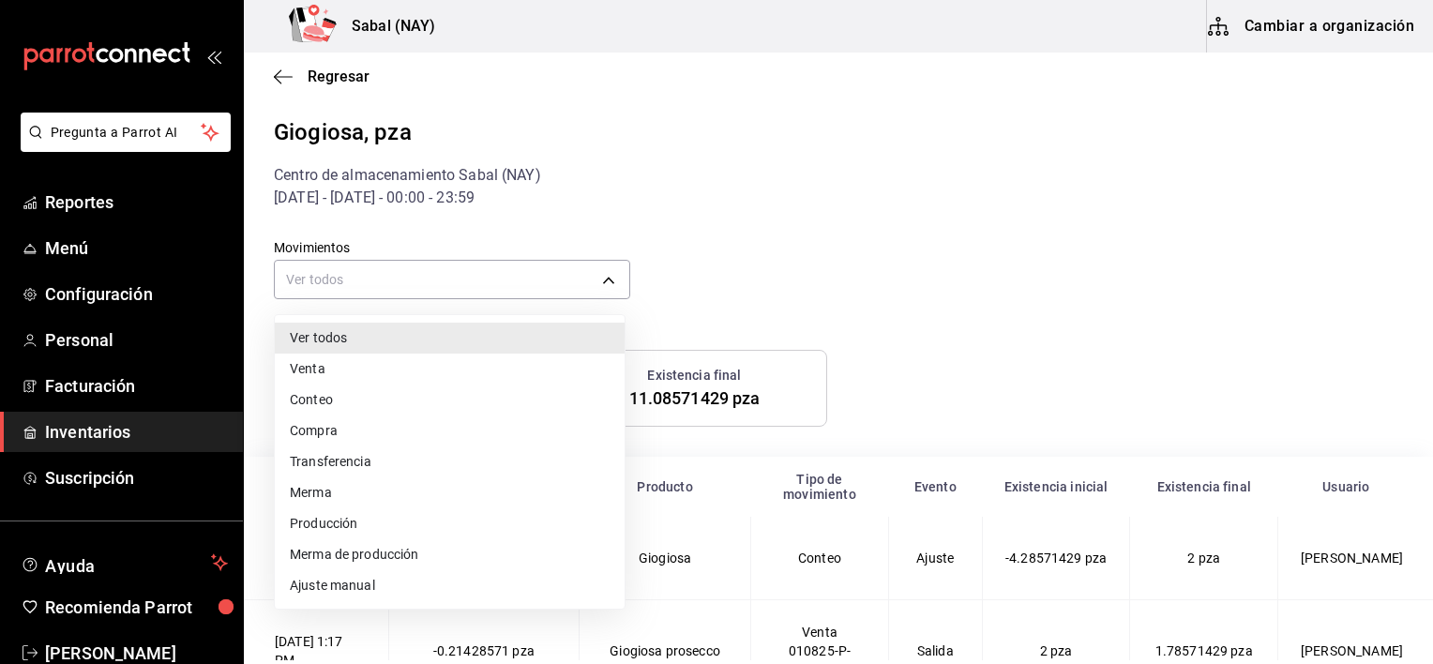
click at [324, 433] on li "Compra" at bounding box center [450, 430] width 350 height 31
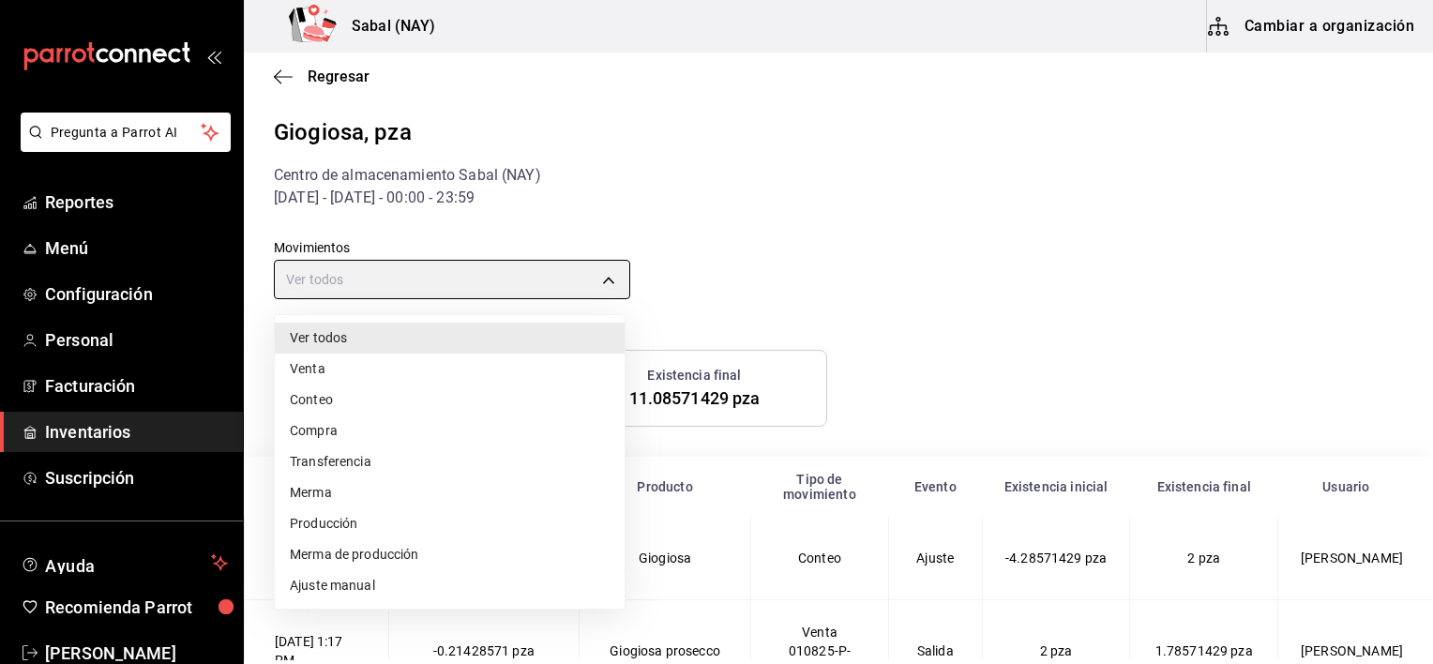
type input "PURCHASE"
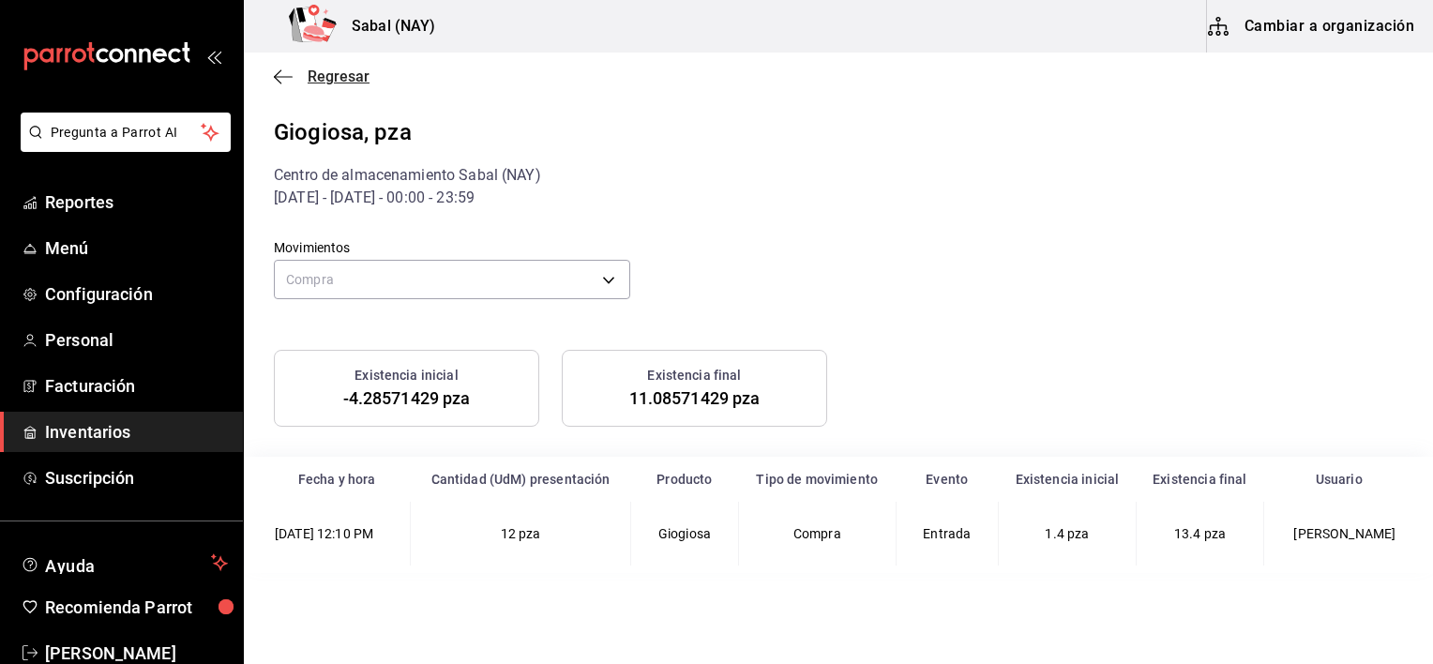
click at [280, 81] on icon "button" at bounding box center [283, 76] width 19 height 17
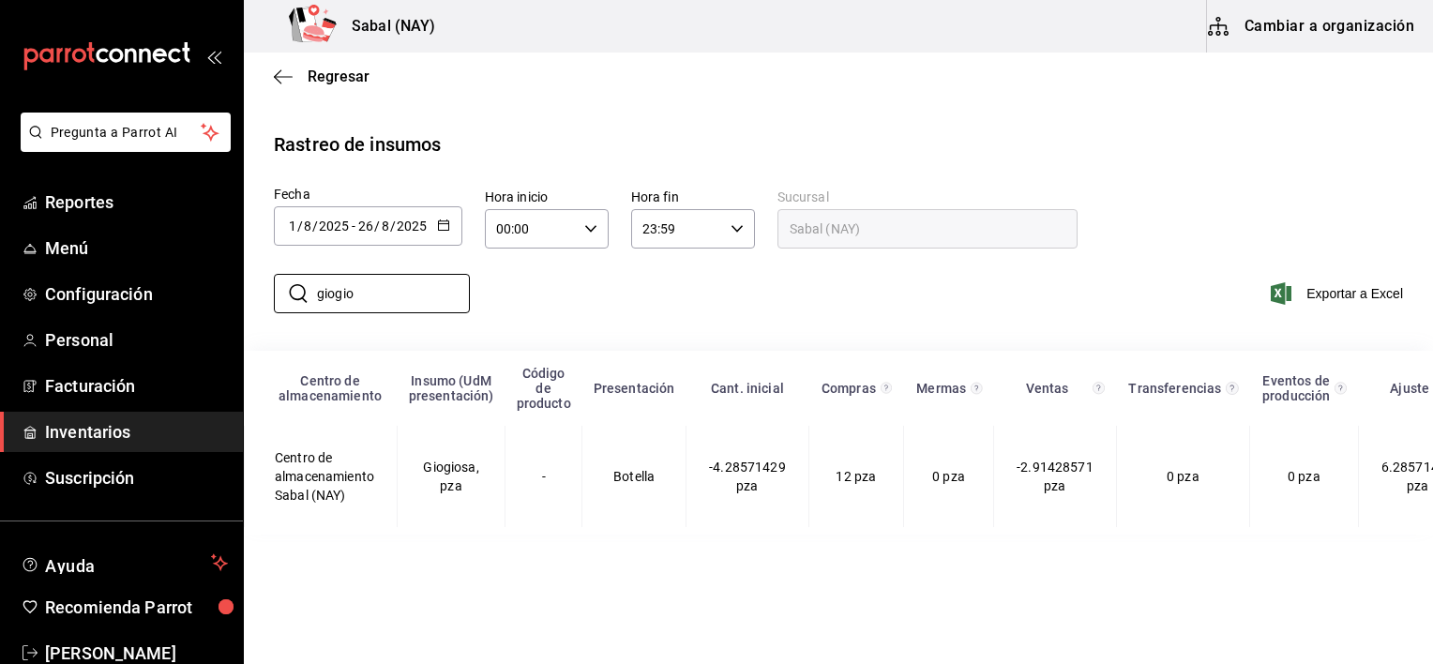
drag, startPoint x: 384, startPoint y: 304, endPoint x: -4, endPoint y: 138, distance: 421.4
click at [0, 138] on html "Pregunta a Parrot AI Reportes Menú Configuración Personal Facturación Inventari…" at bounding box center [716, 330] width 1433 height 660
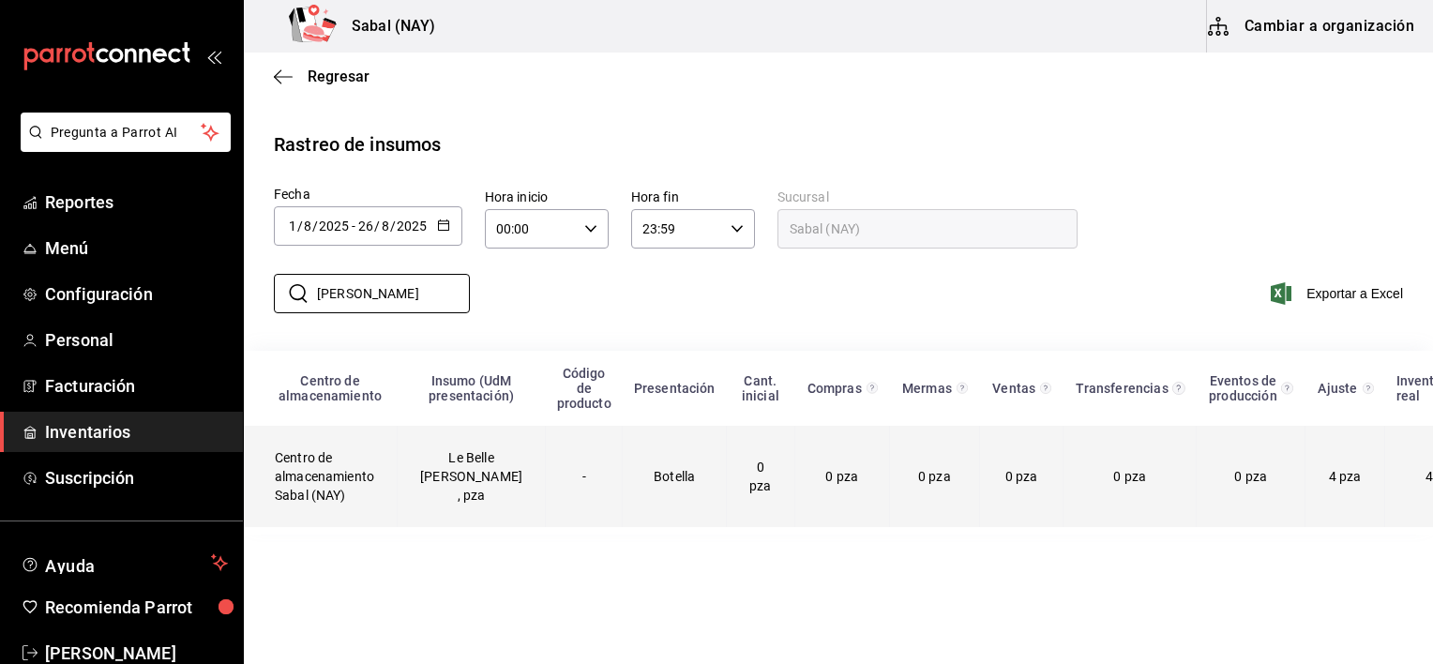
type input "[PERSON_NAME]"
click at [472, 513] on td "Le Belle [PERSON_NAME] , pza" at bounding box center [472, 476] width 148 height 101
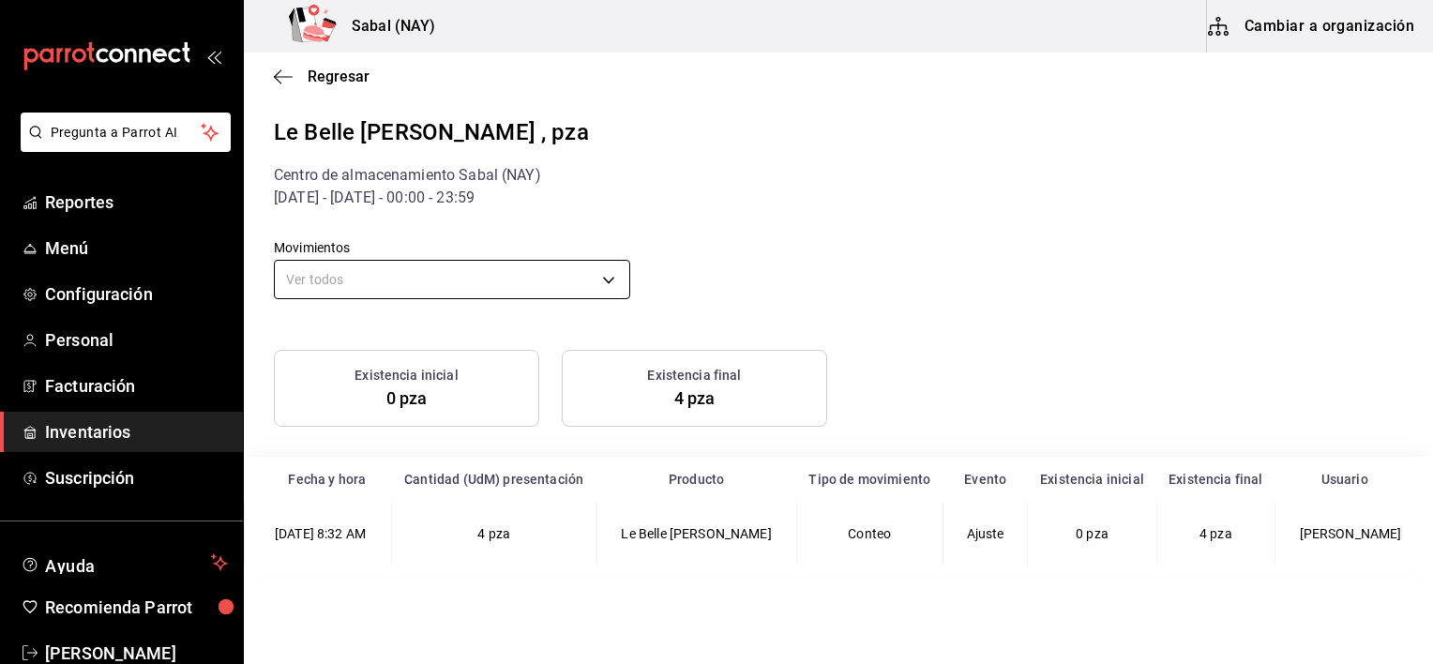
click at [555, 283] on body "Pregunta a Parrot AI Reportes Menú Configuración Personal Facturación Inventari…" at bounding box center [716, 330] width 1433 height 660
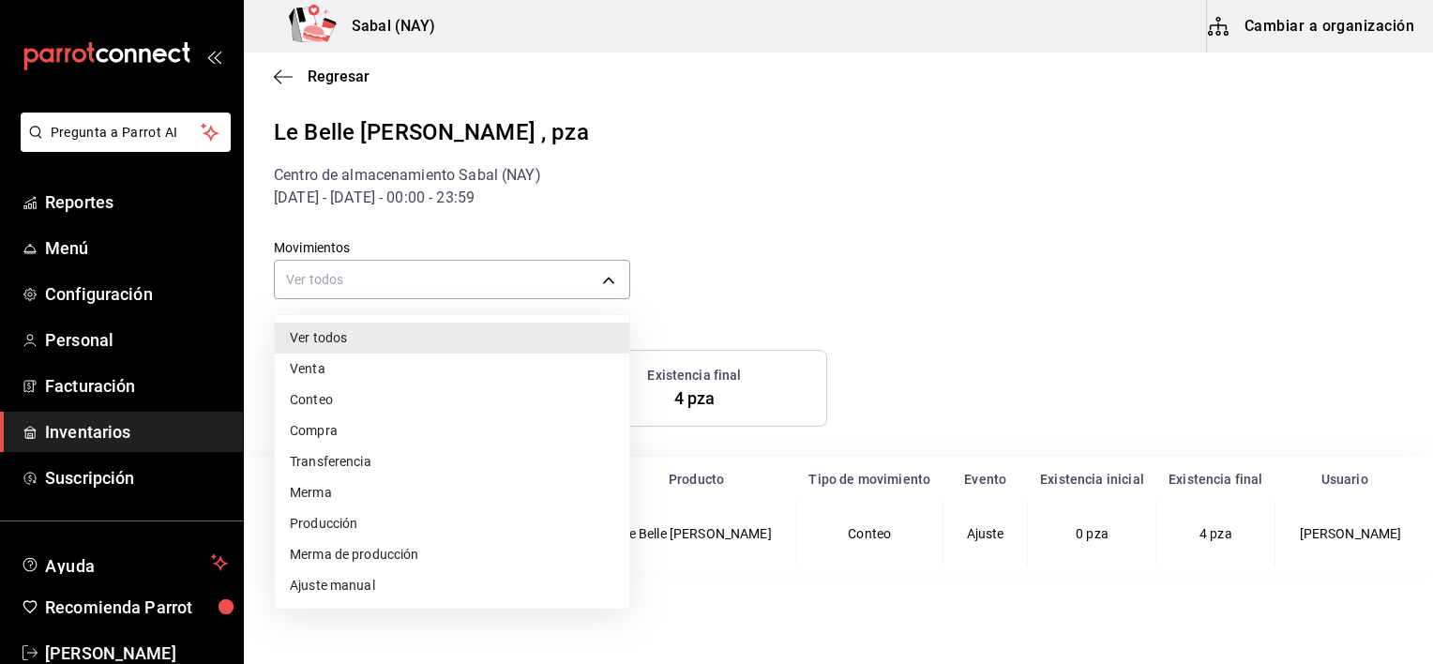
click at [338, 427] on li "Compra" at bounding box center [452, 430] width 355 height 31
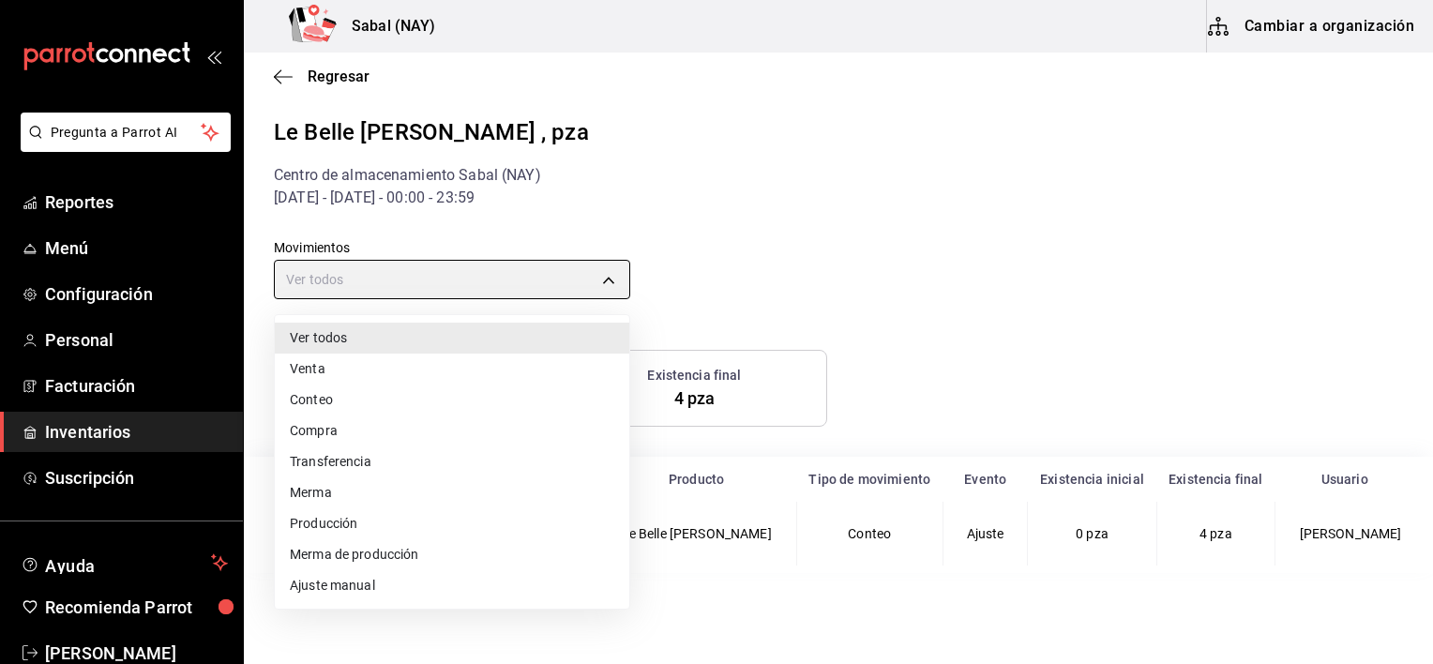
type input "PURCHASE"
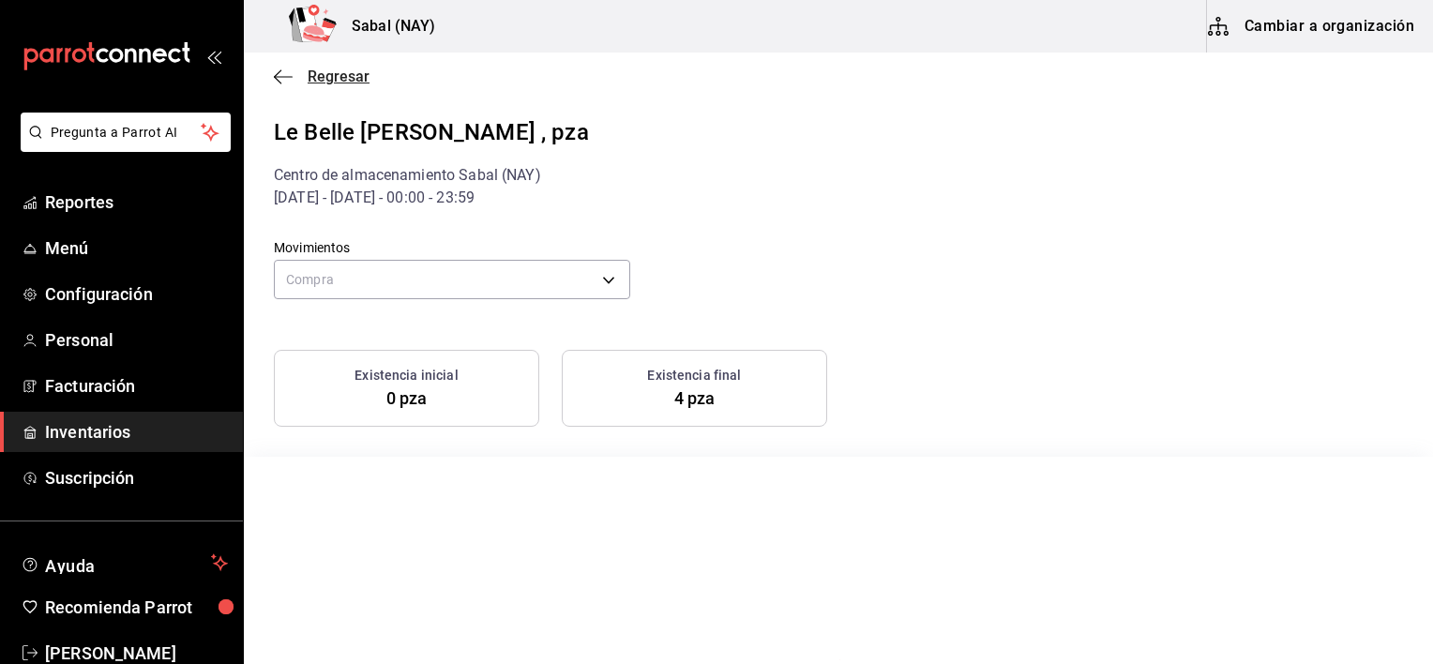
click at [280, 75] on icon "button" at bounding box center [283, 76] width 19 height 17
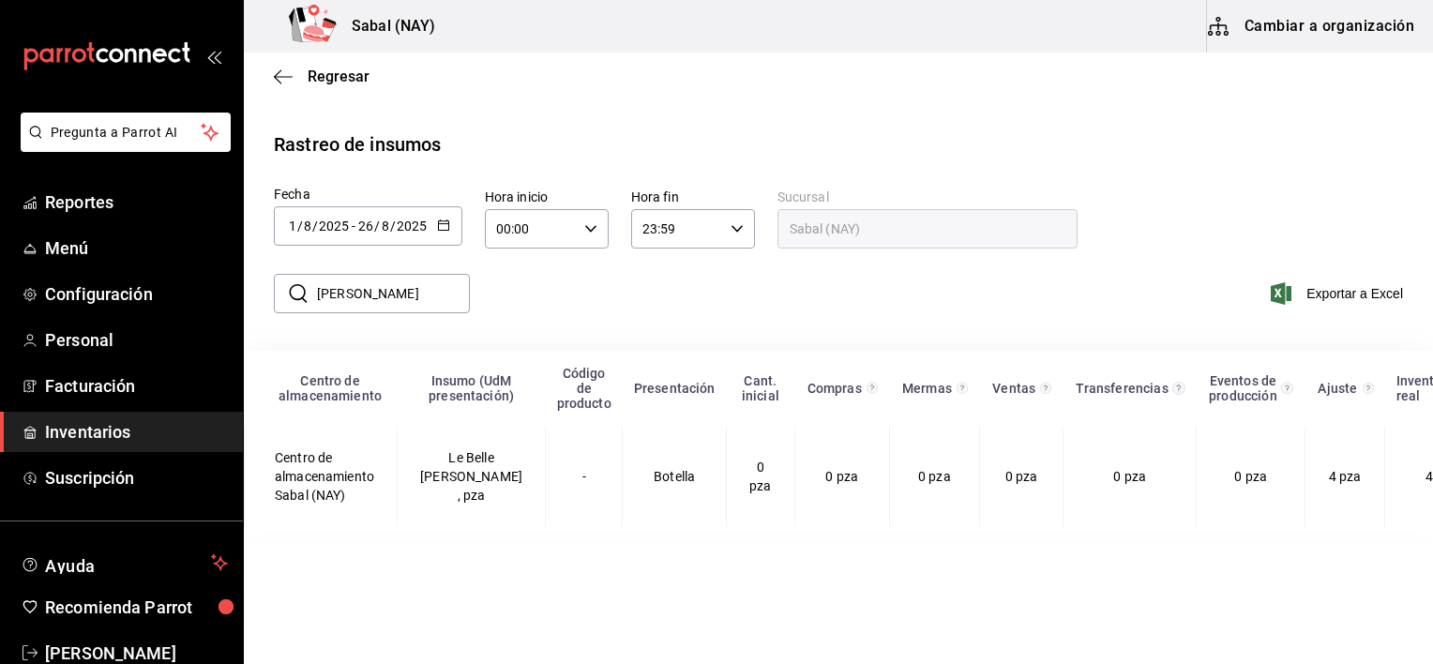
drag, startPoint x: 389, startPoint y: 298, endPoint x: 289, endPoint y: 289, distance: 100.8
click at [289, 289] on div "​ [PERSON_NAME] ​" at bounding box center [372, 293] width 196 height 39
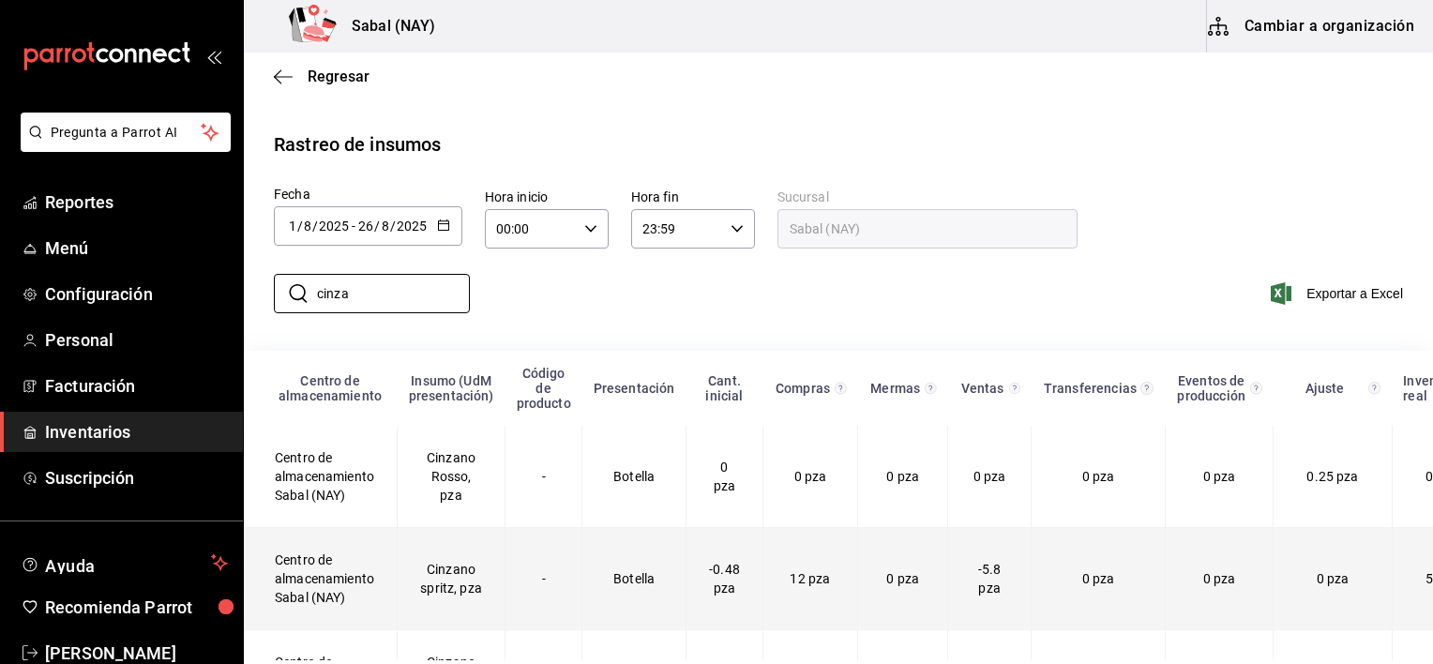
type input "cinza"
click at [467, 580] on td "Cinzano spritz, pza" at bounding box center [452, 579] width 108 height 102
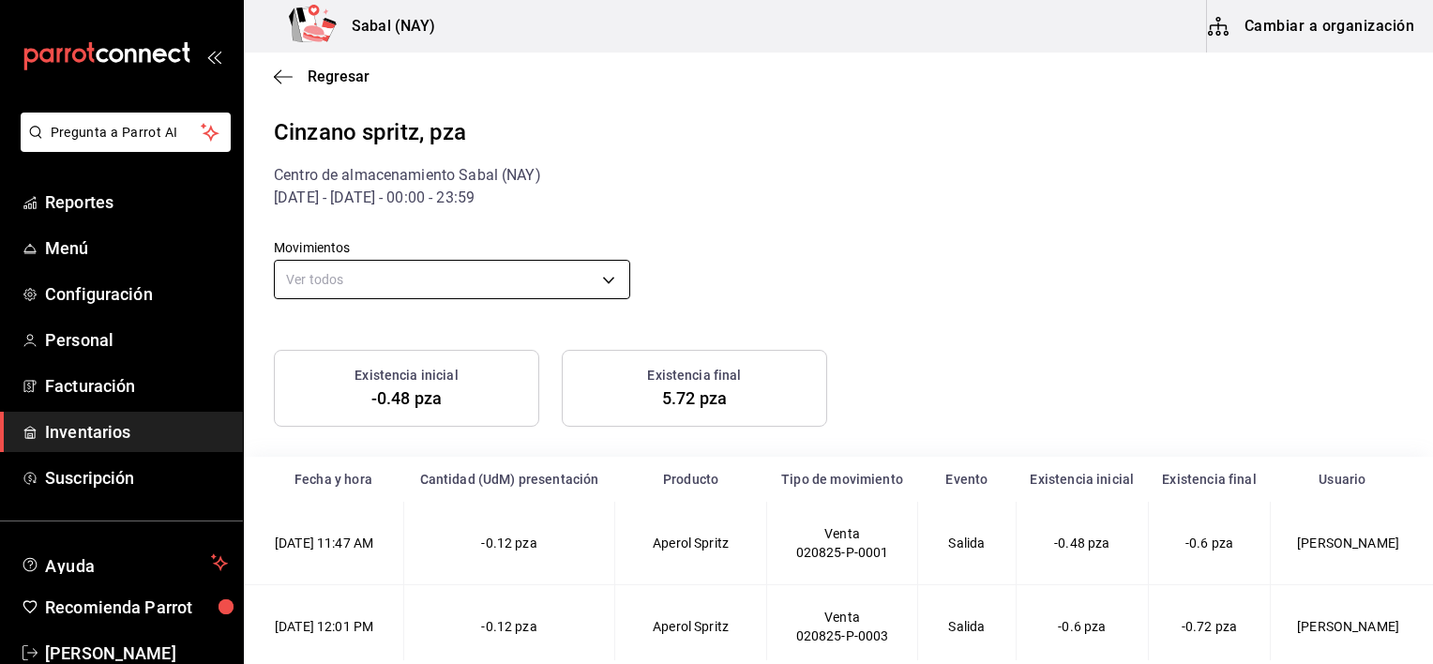
click at [395, 276] on body "Pregunta a Parrot AI Reportes Menú Configuración Personal Facturación Inventari…" at bounding box center [716, 330] width 1433 height 660
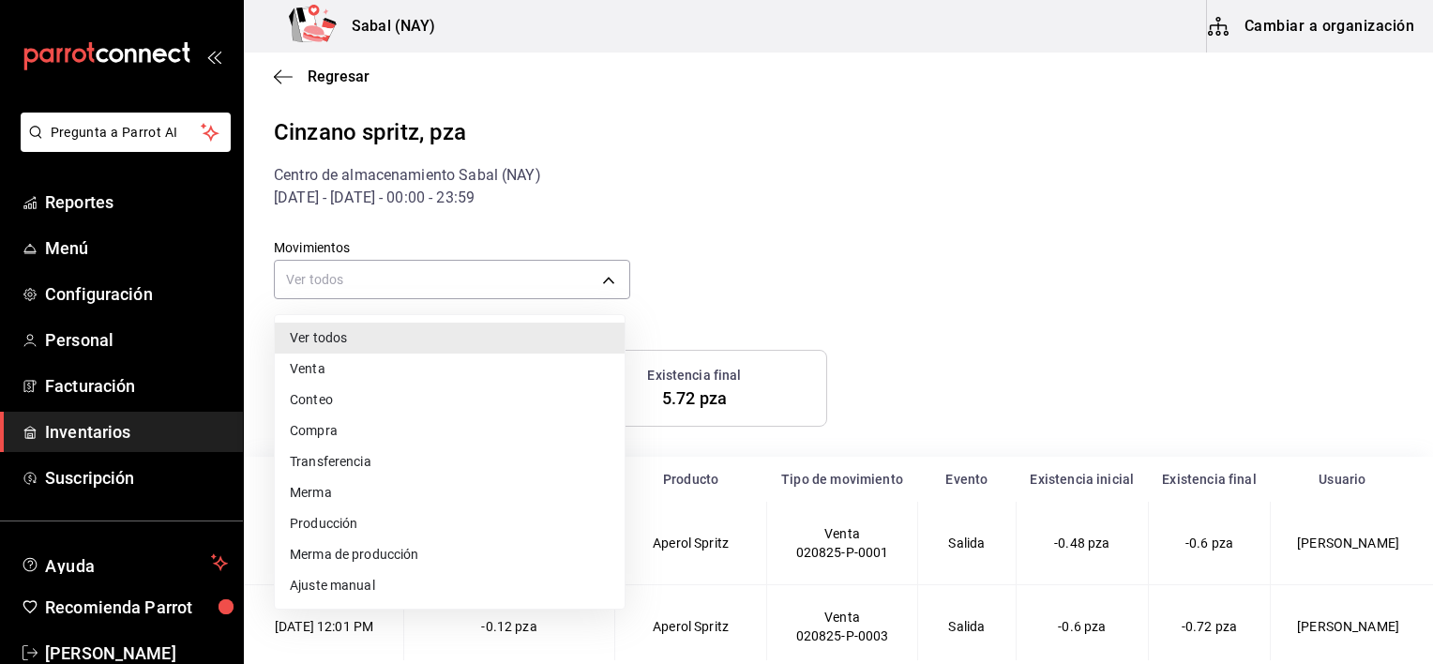
click at [326, 433] on li "Compra" at bounding box center [450, 430] width 350 height 31
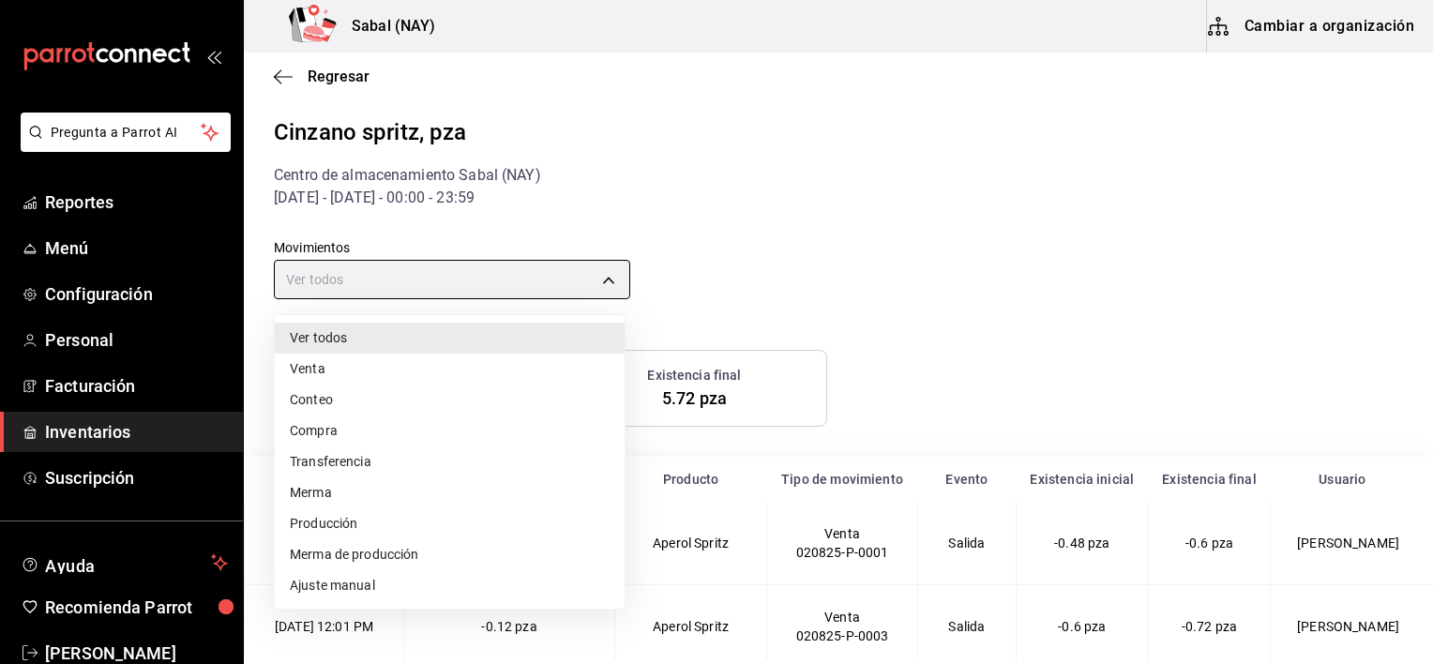
type input "PURCHASE"
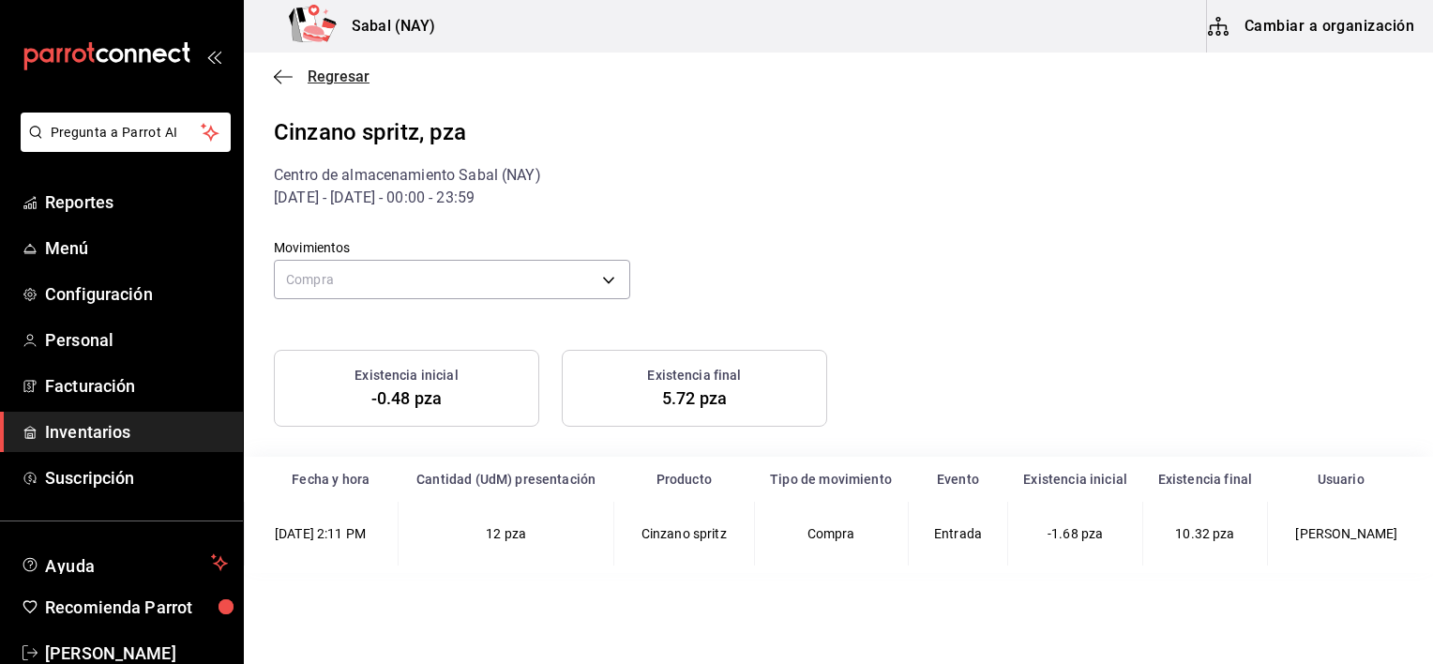
click at [287, 79] on icon "button" at bounding box center [283, 76] width 19 height 17
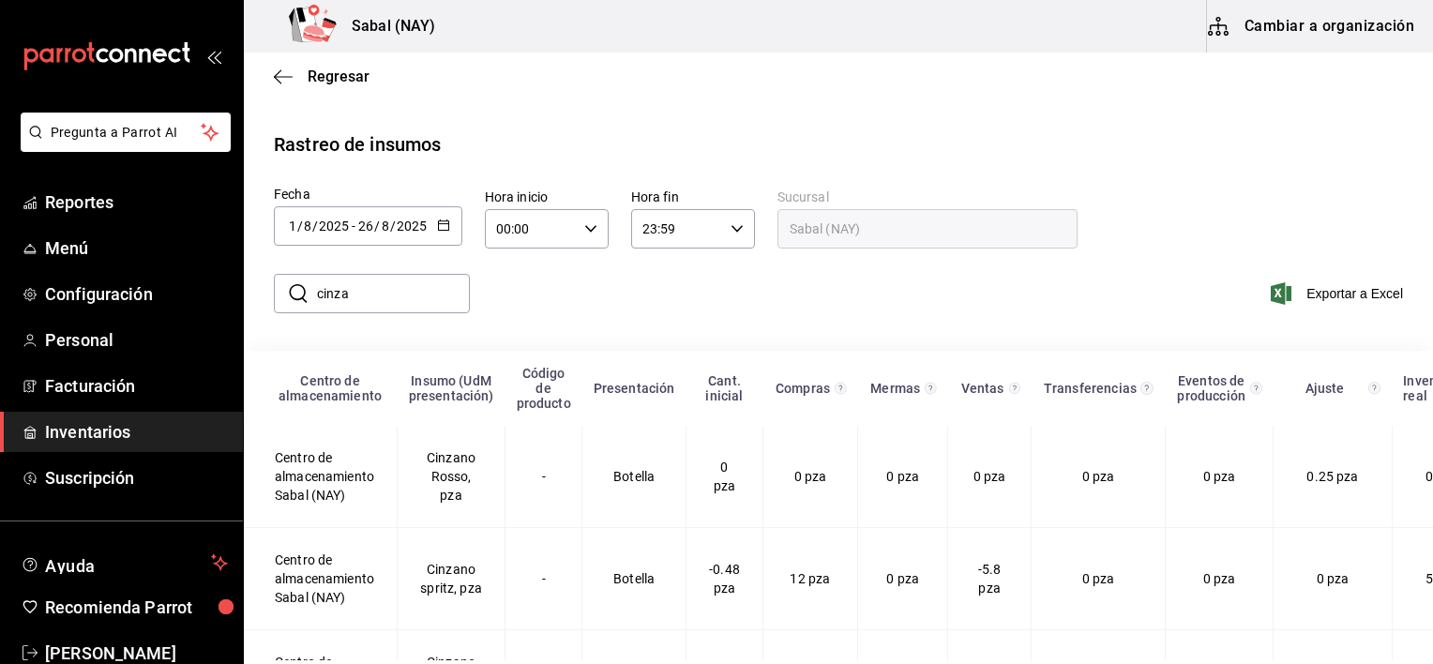
drag, startPoint x: 394, startPoint y: 306, endPoint x: 299, endPoint y: 299, distance: 94.9
click at [299, 299] on div "​ cinza ​" at bounding box center [372, 293] width 196 height 39
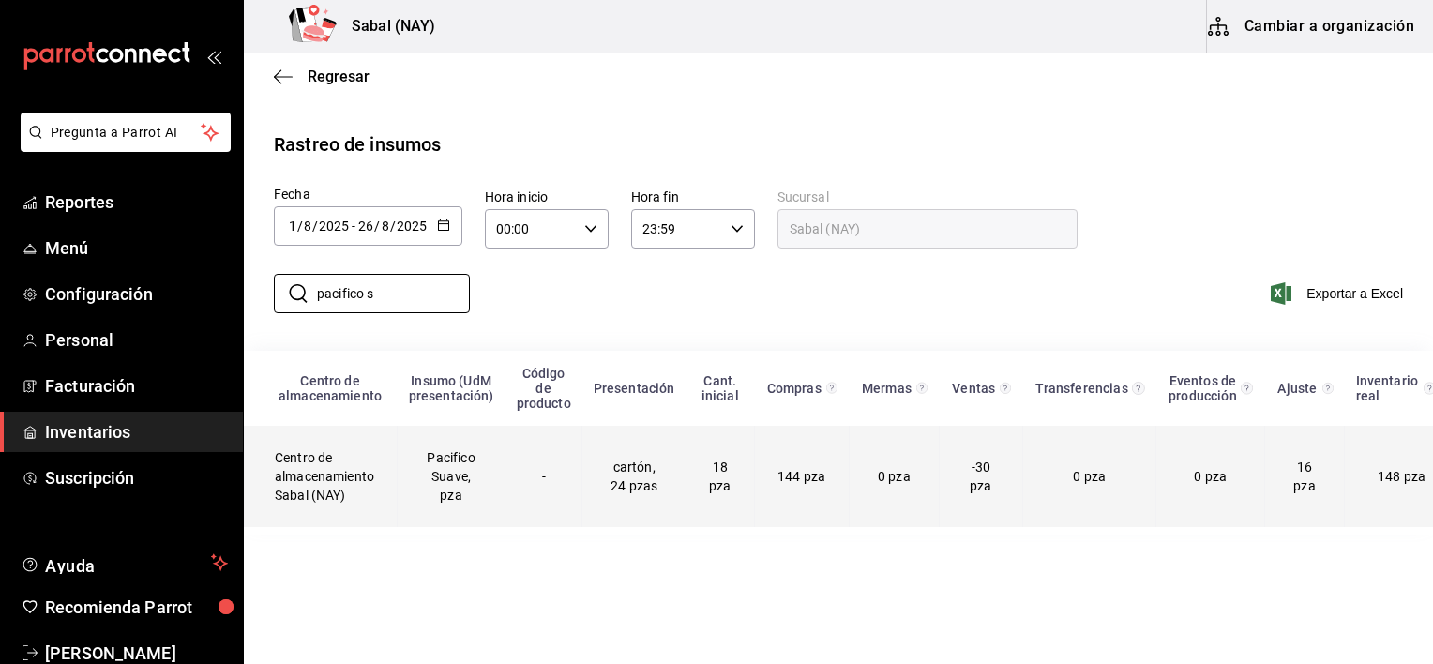
type input "pacifico s"
click at [446, 495] on td "Pacifico Suave, pza" at bounding box center [452, 476] width 108 height 101
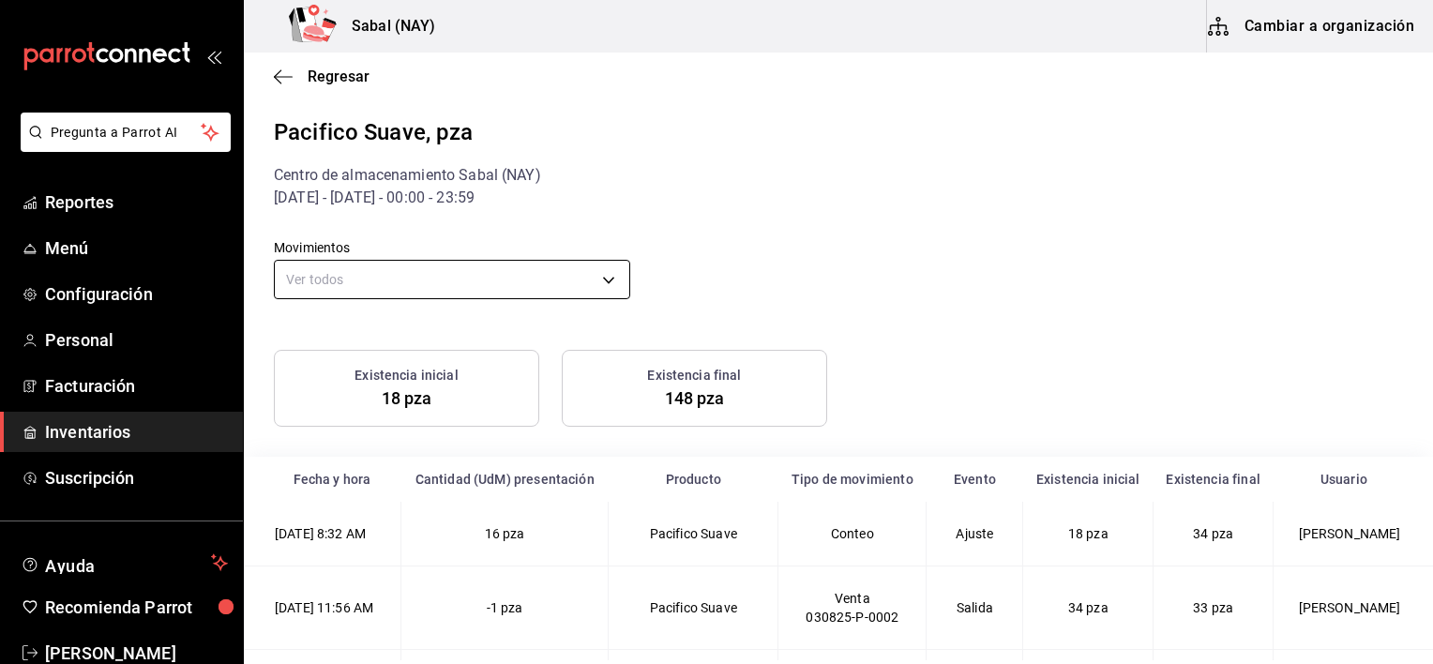
click at [447, 280] on body "Pregunta a Parrot AI Reportes Menú Configuración Personal Facturación Inventari…" at bounding box center [716, 330] width 1433 height 660
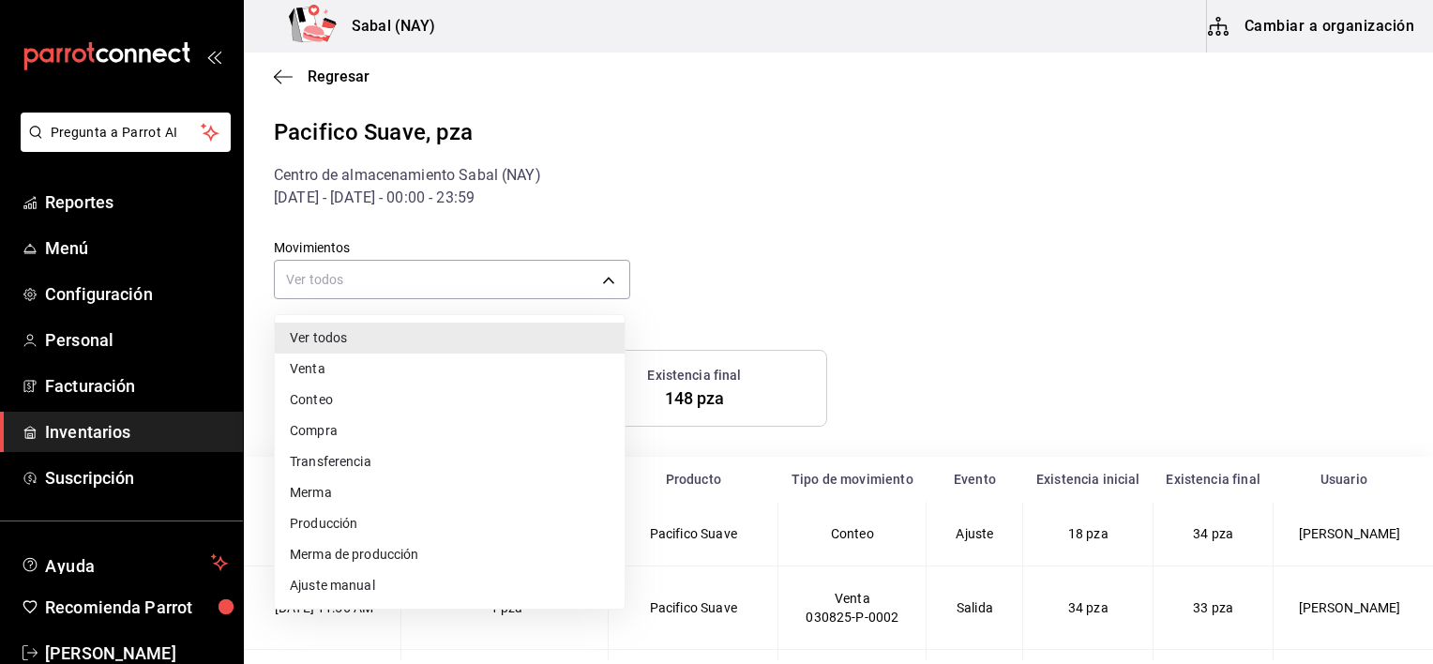
click at [316, 435] on li "Compra" at bounding box center [450, 430] width 350 height 31
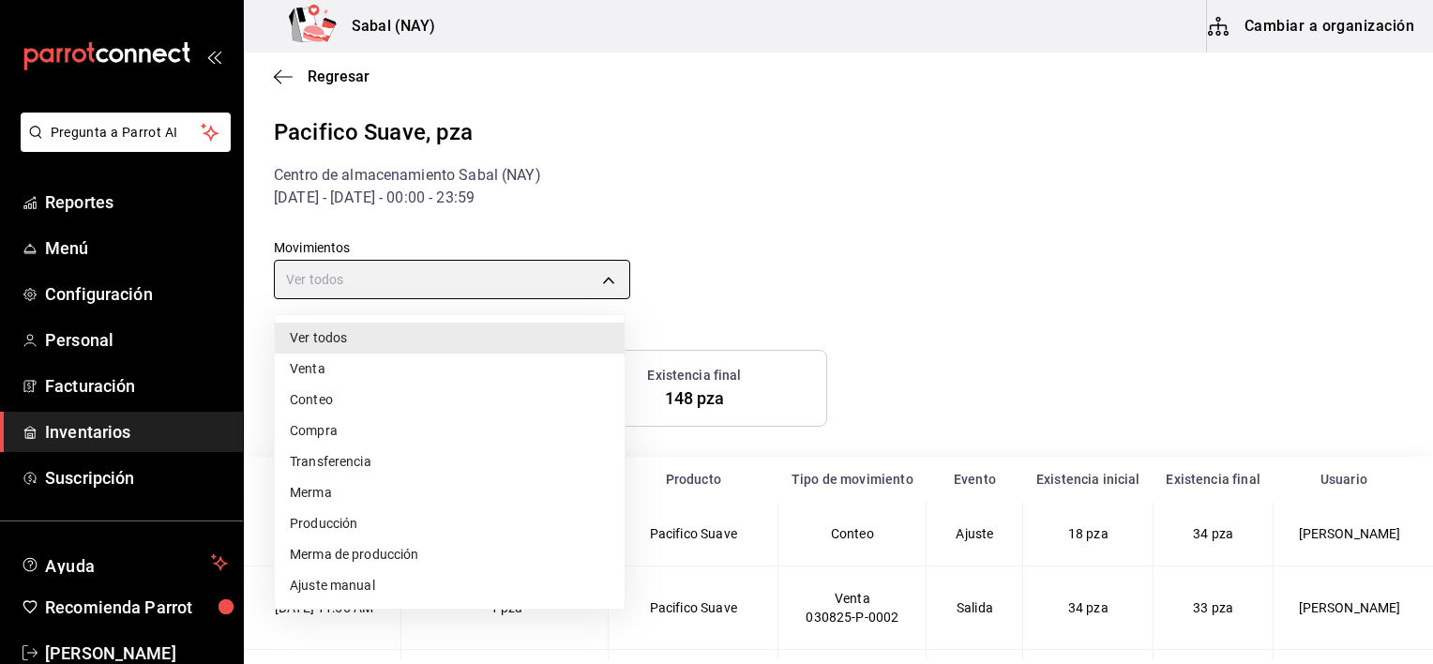
type input "PURCHASE"
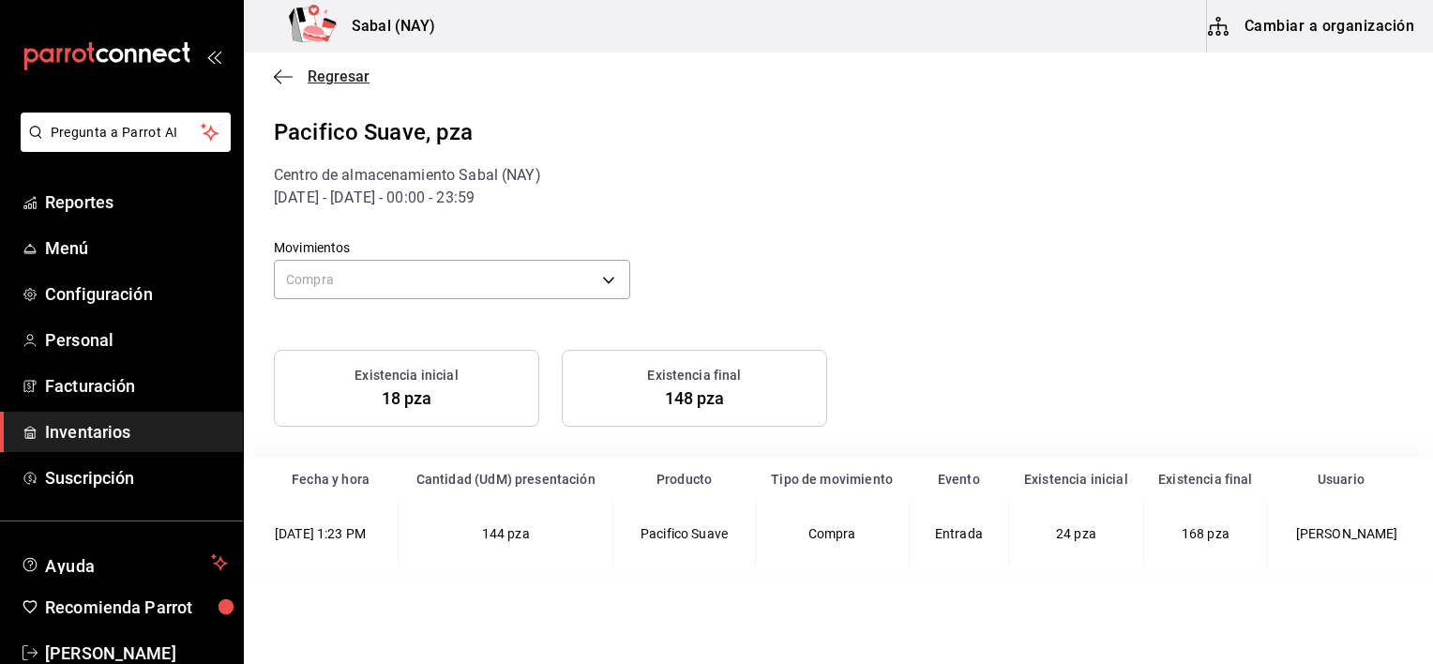
click at [285, 75] on icon "button" at bounding box center [283, 76] width 19 height 17
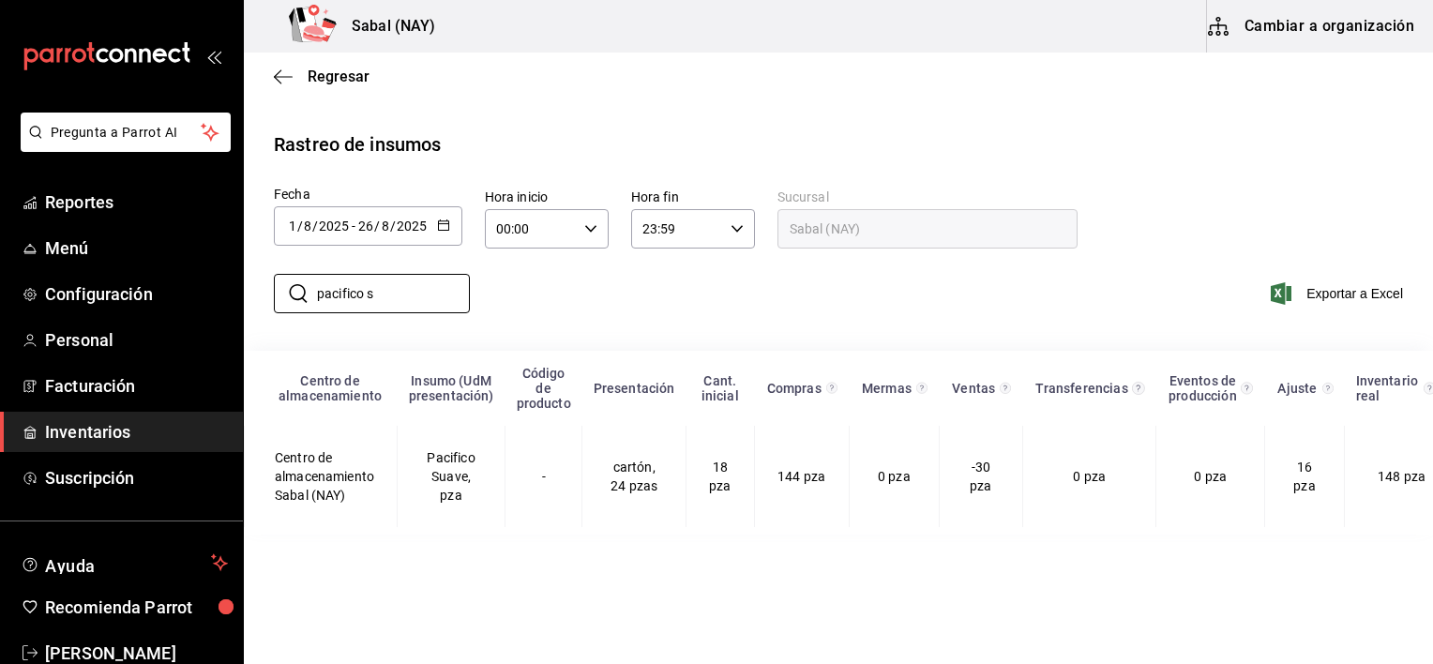
drag, startPoint x: 423, startPoint y: 300, endPoint x: 240, endPoint y: 281, distance: 183.8
click at [239, 281] on div "Pregunta a Parrot AI Reportes Menú Configuración Personal Facturación Inventari…" at bounding box center [716, 330] width 1433 height 660
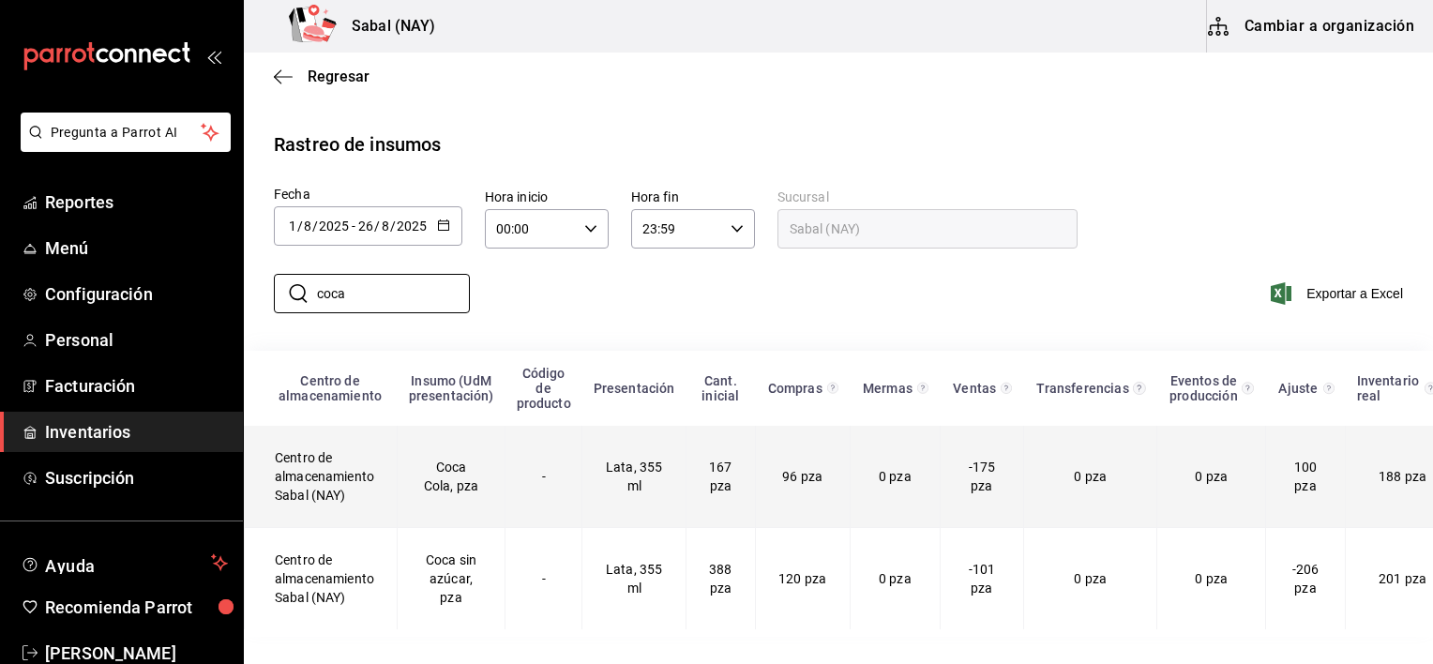
type input "coca"
click at [438, 506] on td "Coca Cola, pza" at bounding box center [452, 477] width 108 height 102
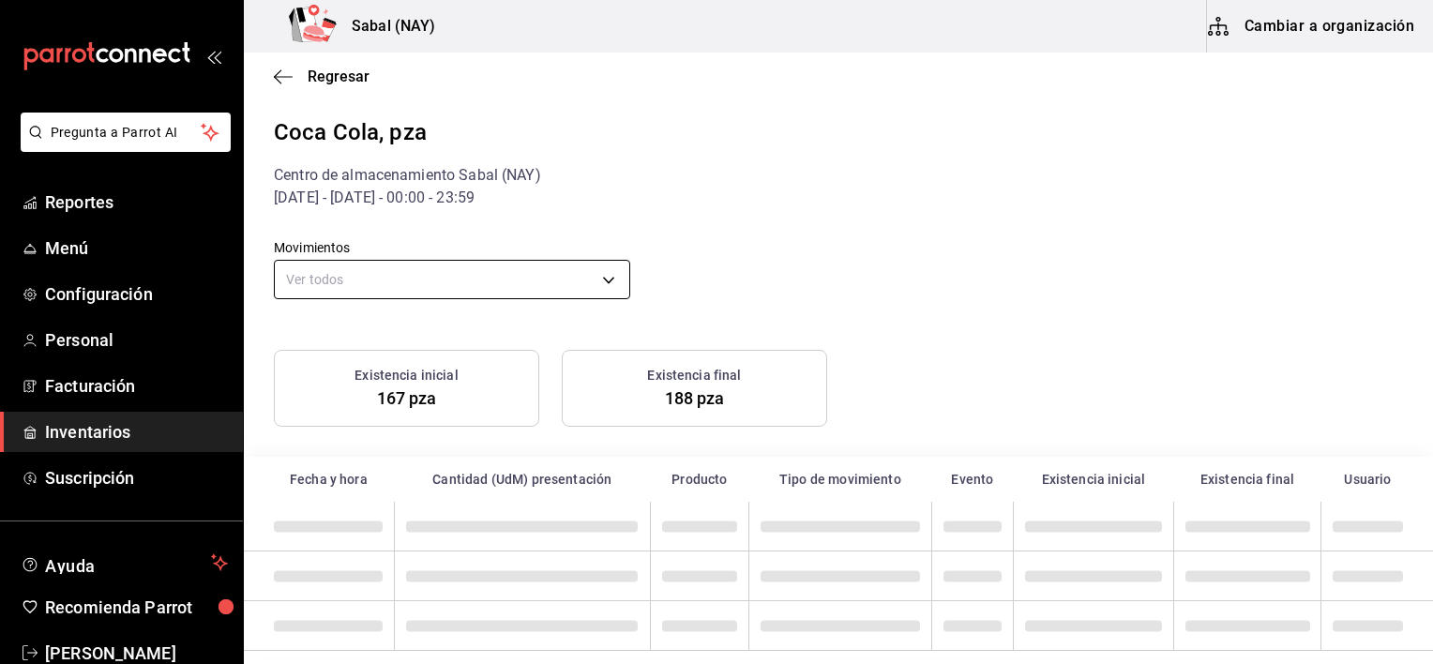
click at [343, 287] on body "Pregunta a Parrot AI Reportes Menú Configuración Personal Facturación Inventari…" at bounding box center [716, 330] width 1433 height 660
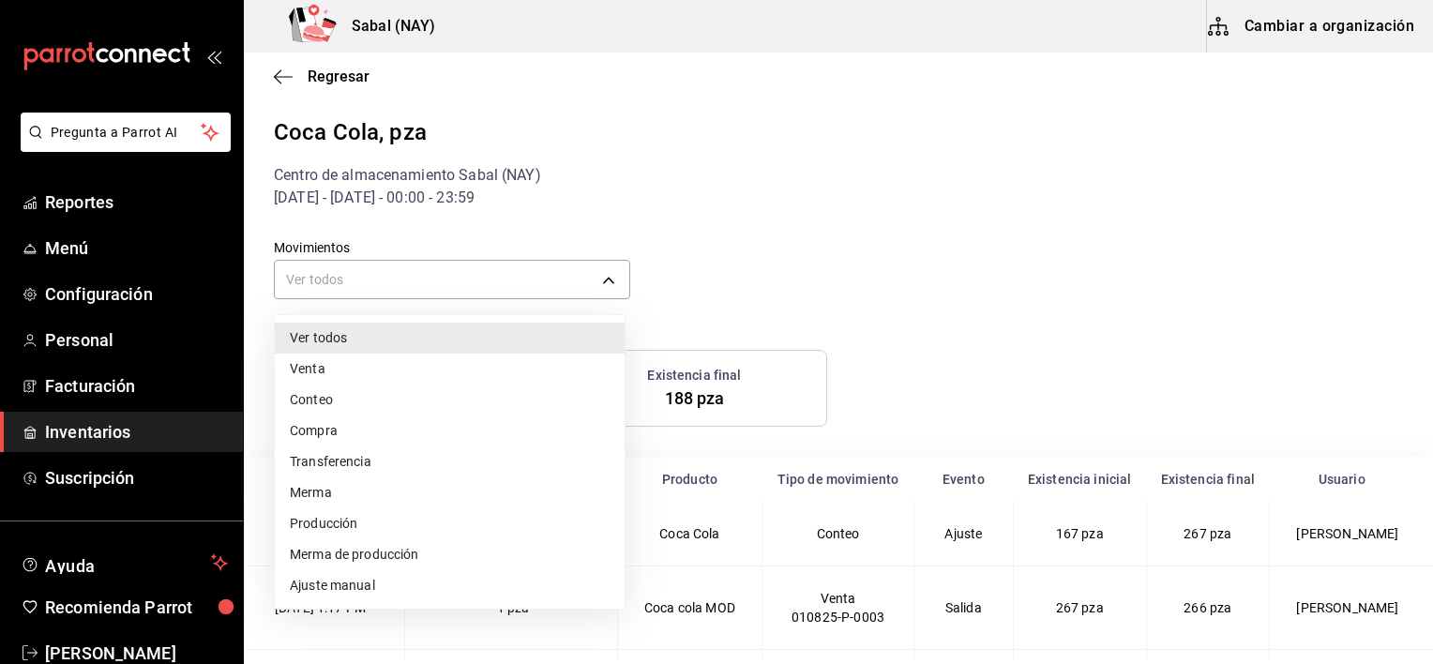
click at [815, 225] on div at bounding box center [716, 332] width 1433 height 664
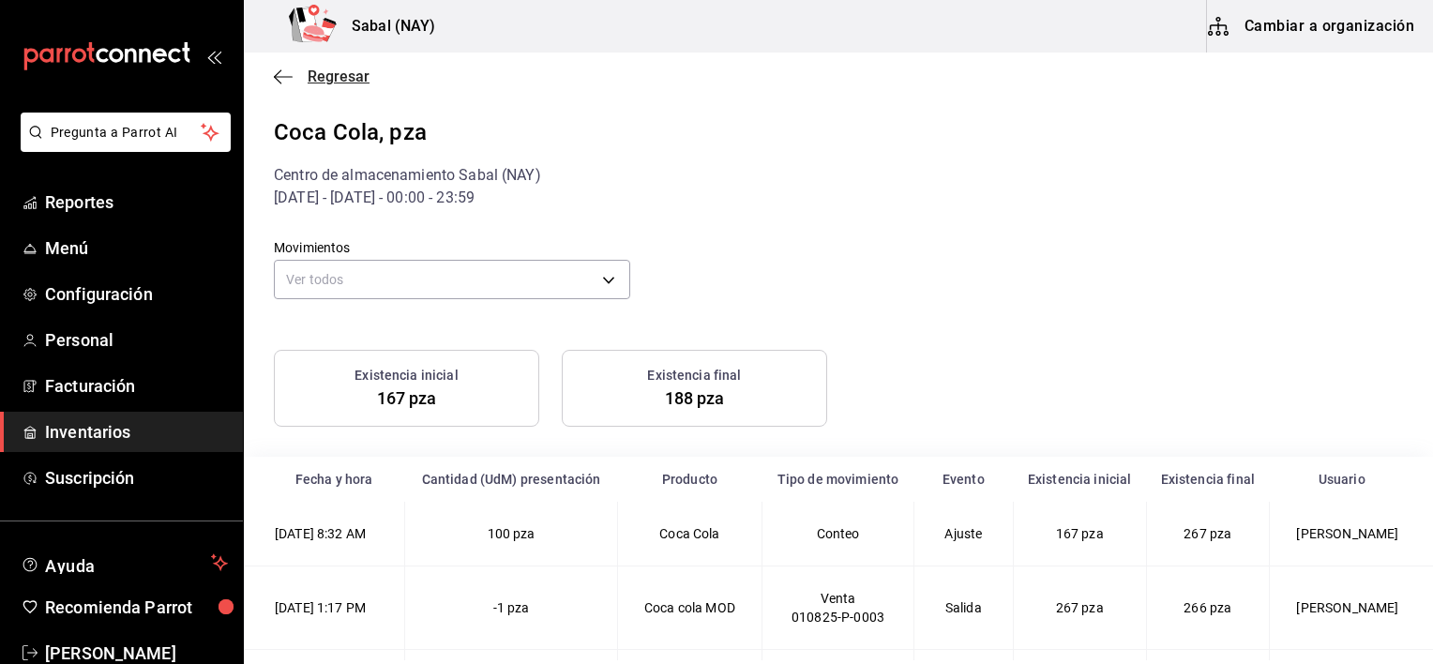
click at [280, 71] on icon "button" at bounding box center [283, 76] width 19 height 17
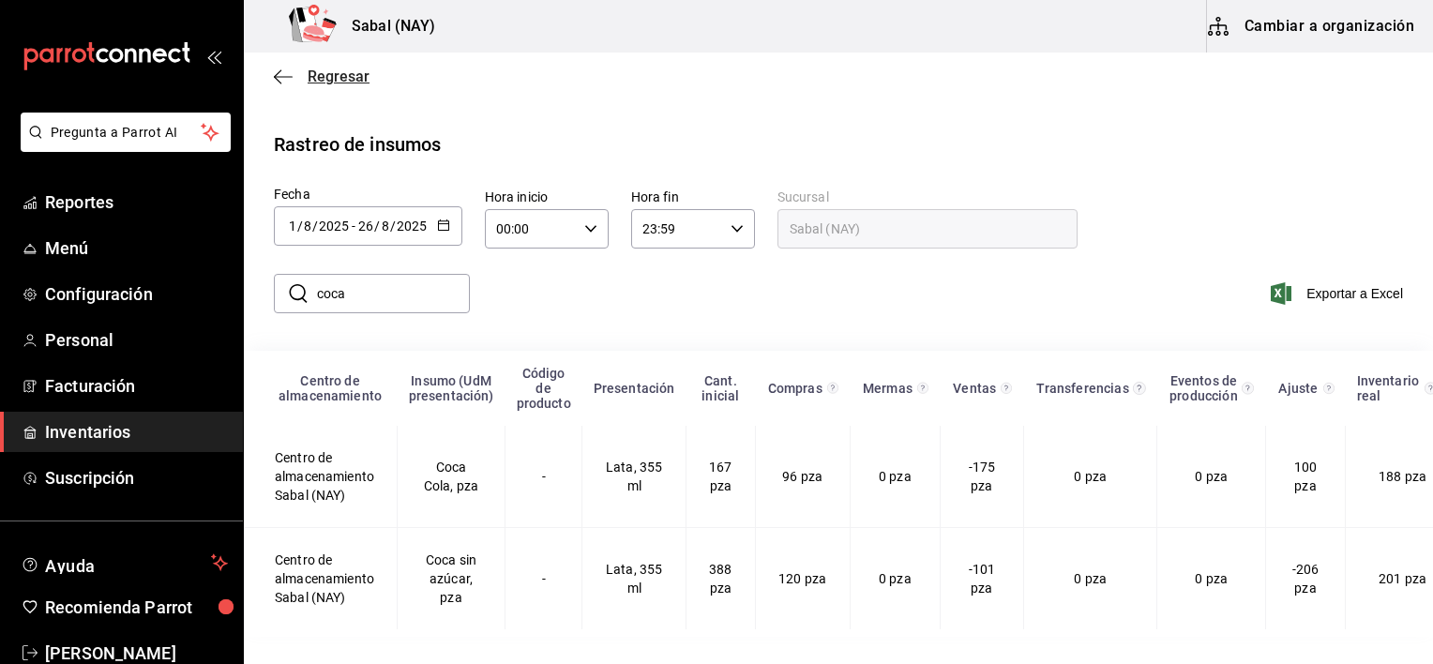
click at [285, 81] on icon "button" at bounding box center [283, 76] width 19 height 17
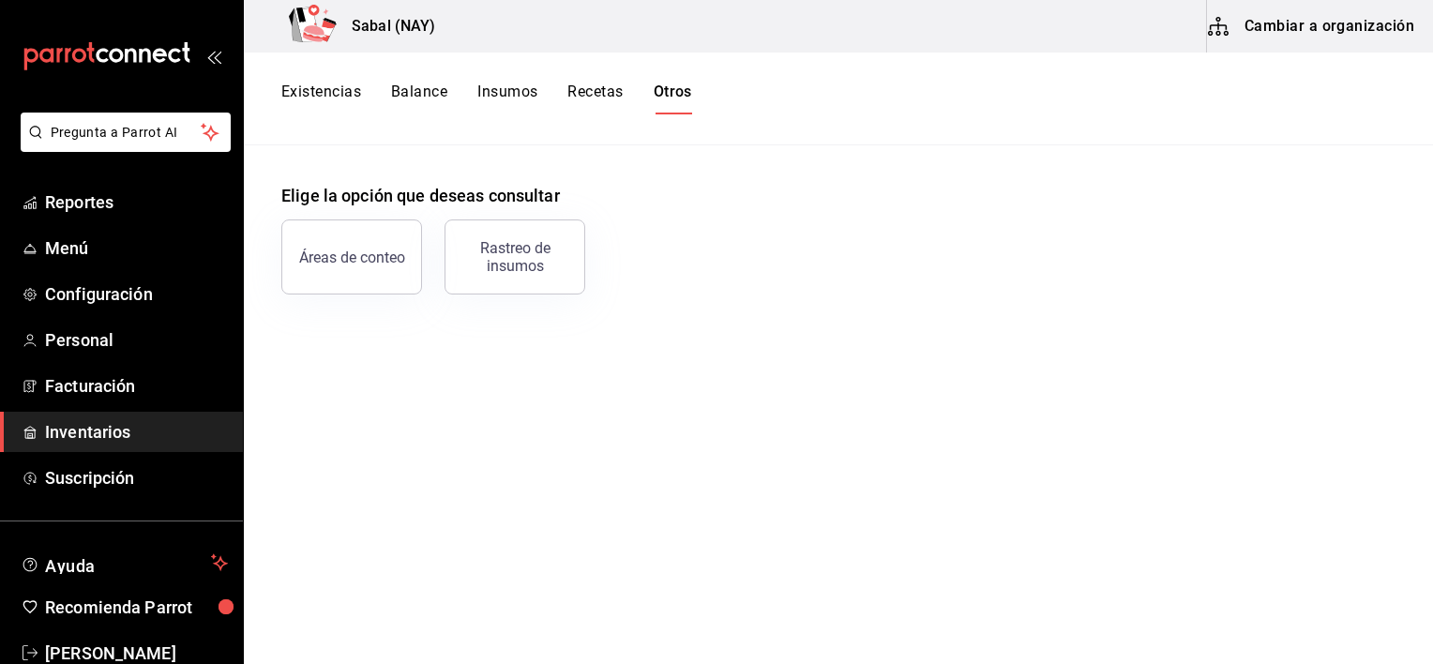
click at [293, 90] on button "Existencias" at bounding box center [321, 99] width 80 height 32
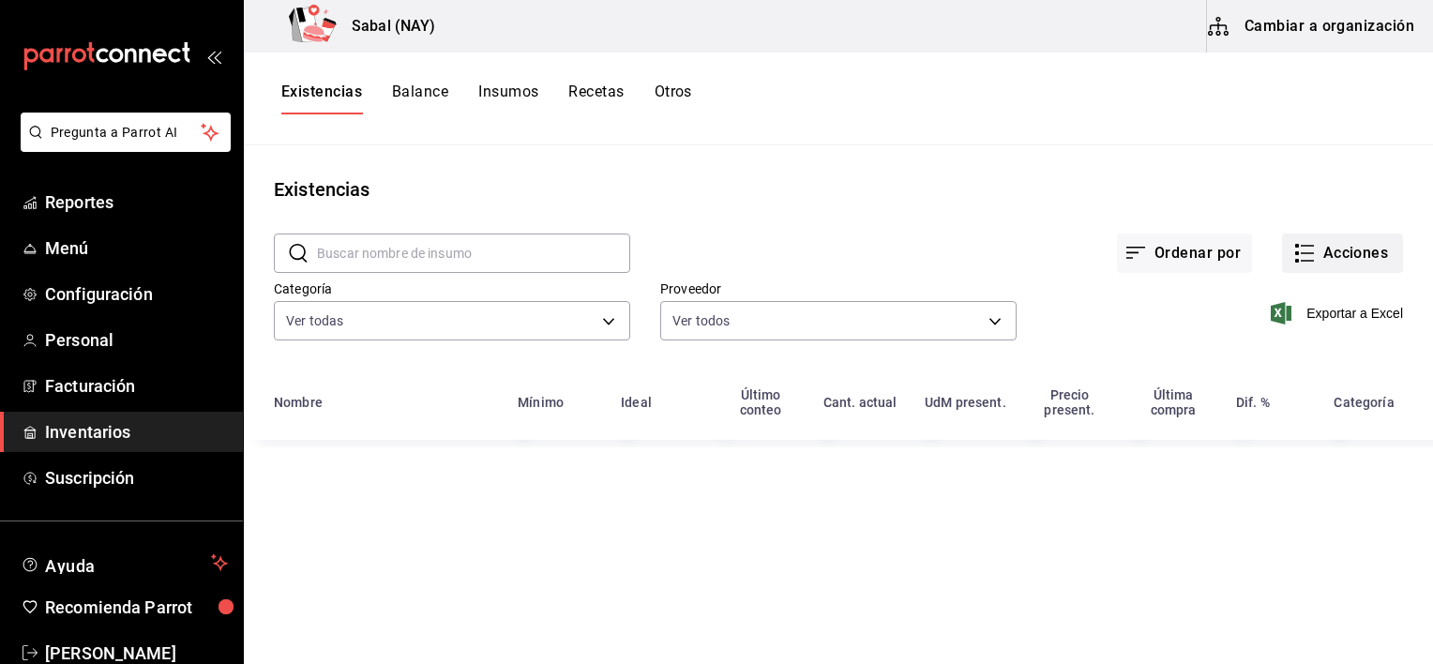
click at [1335, 253] on button "Acciones" at bounding box center [1342, 253] width 121 height 39
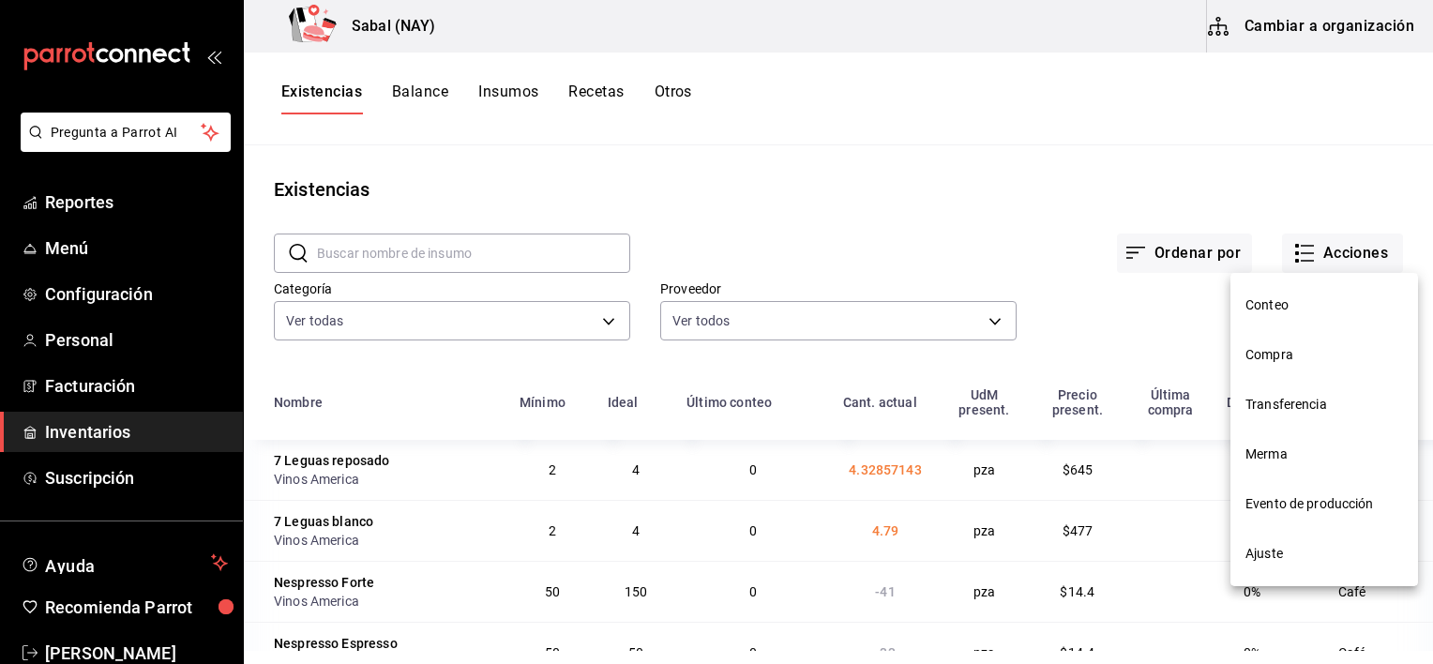
click at [1279, 350] on span "Compra" at bounding box center [1324, 355] width 158 height 20
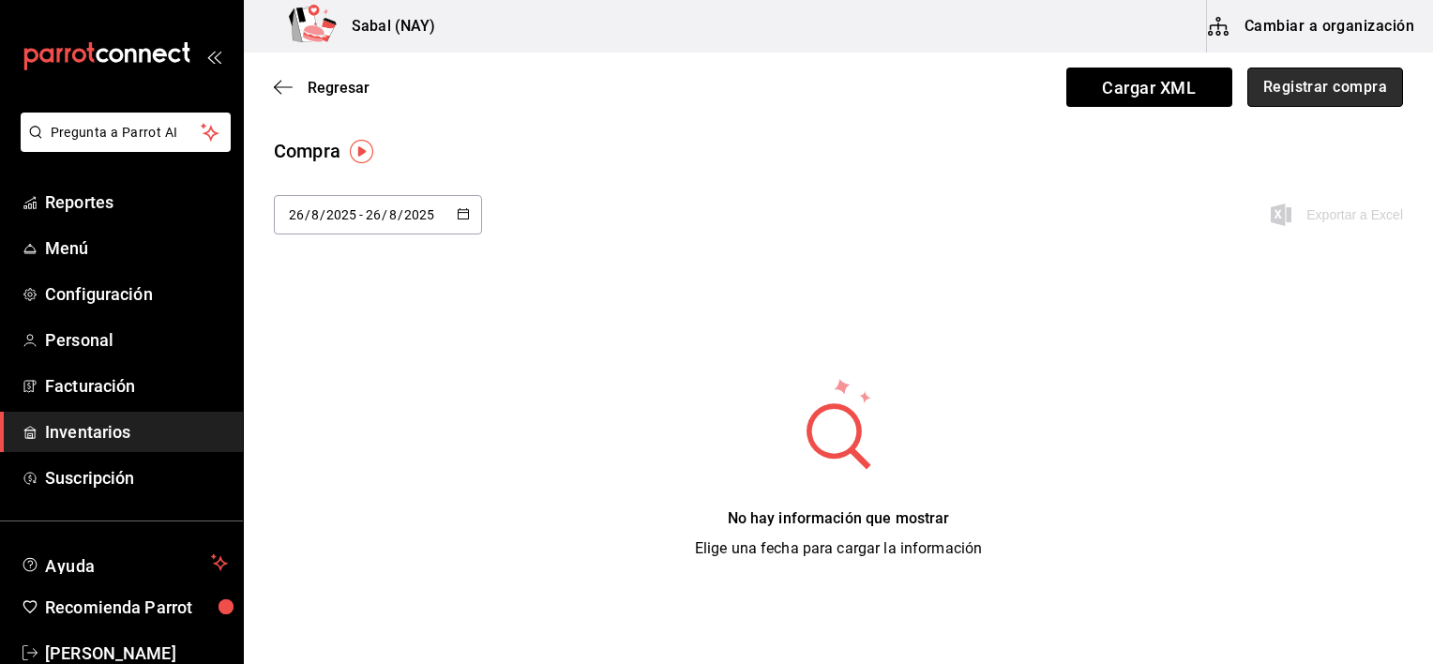
click at [1314, 85] on button "Registrar compra" at bounding box center [1325, 87] width 156 height 39
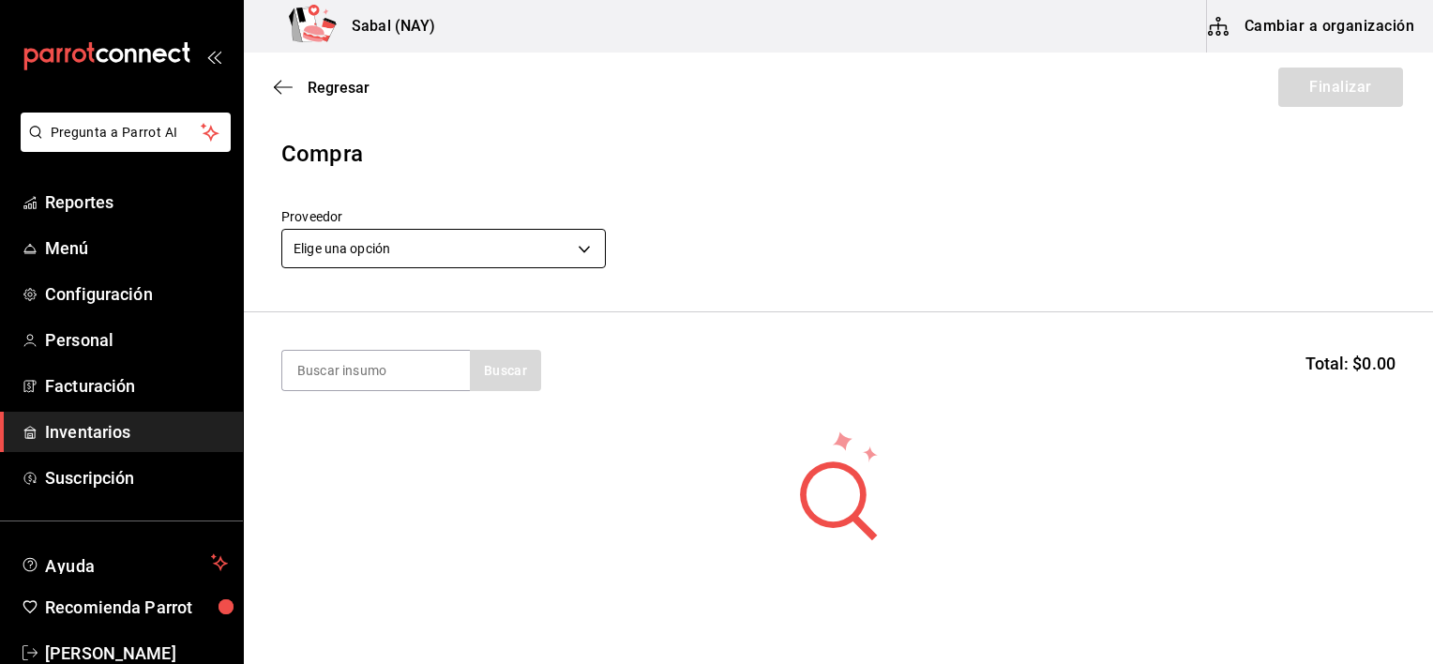
click at [456, 248] on body "Pregunta a Parrot AI Reportes Menú Configuración Personal Facturación Inventari…" at bounding box center [716, 279] width 1433 height 558
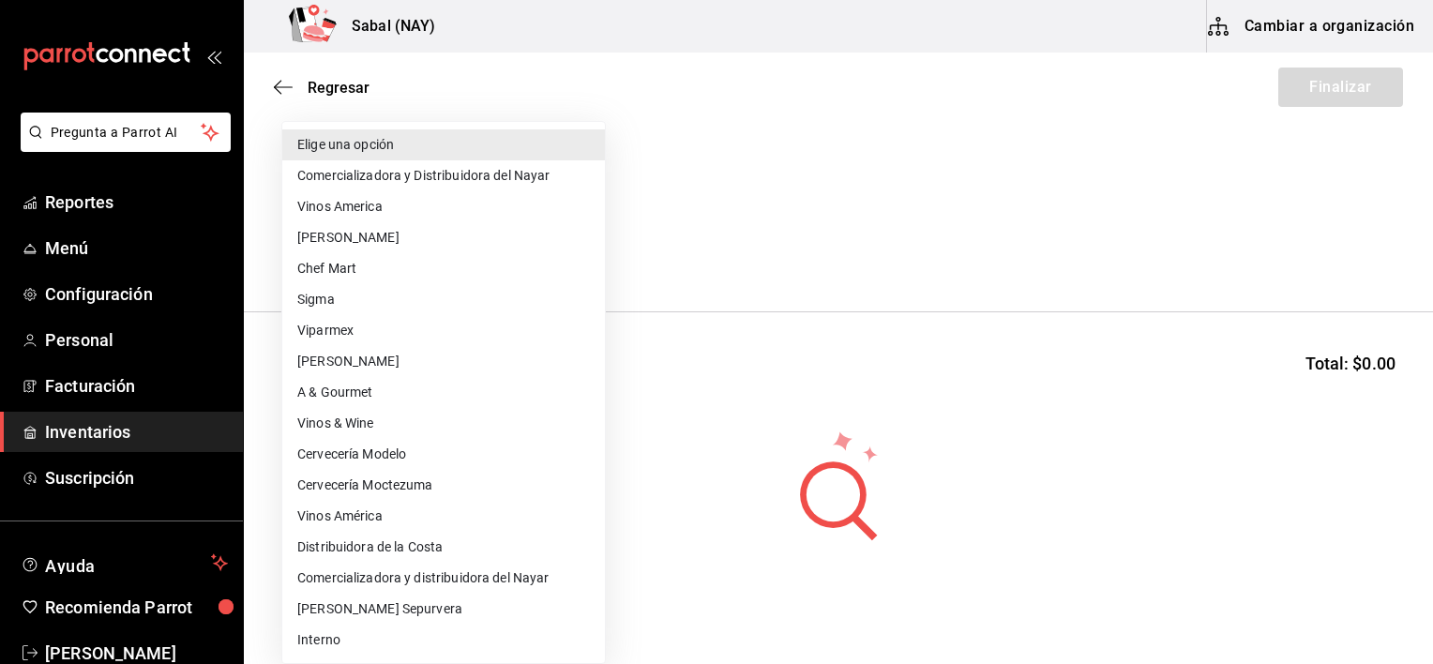
click at [413, 543] on li "Distribuidora de la Costa" at bounding box center [443, 547] width 323 height 31
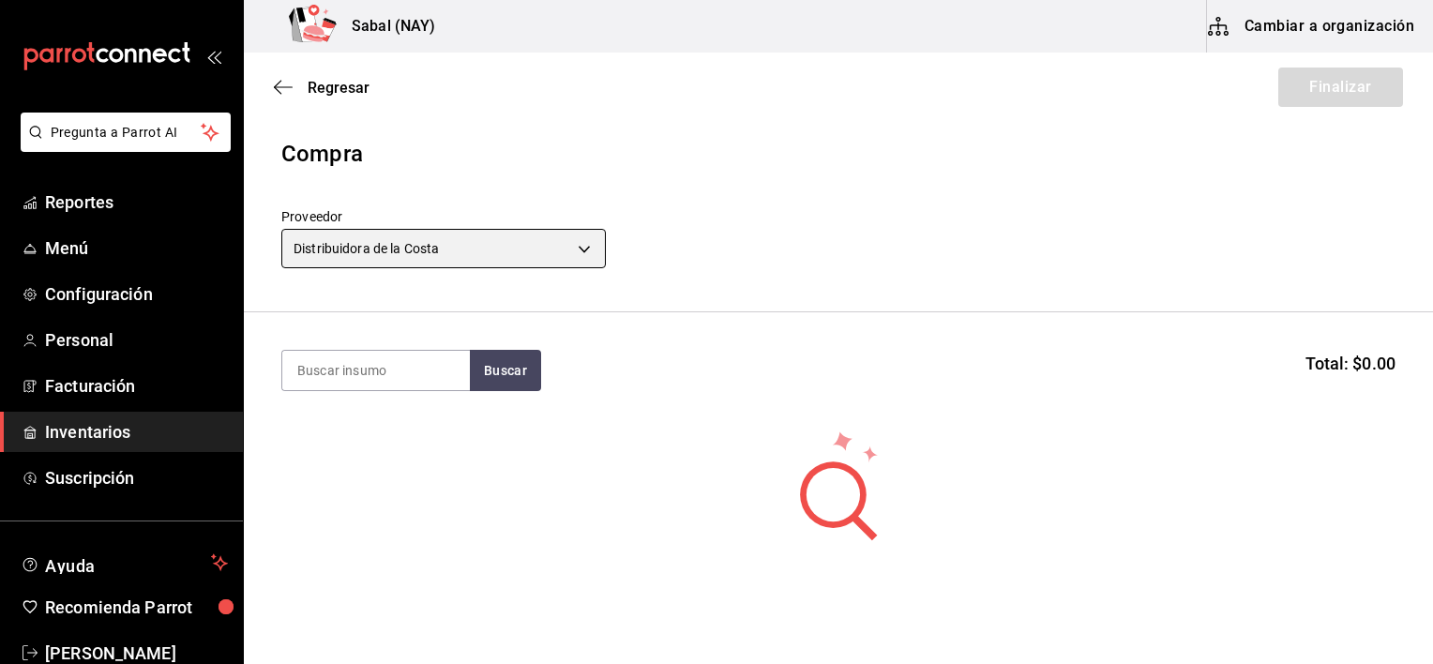
type input "cd9a811f-1f12-43c3-9466-ad8f154c3dfd"
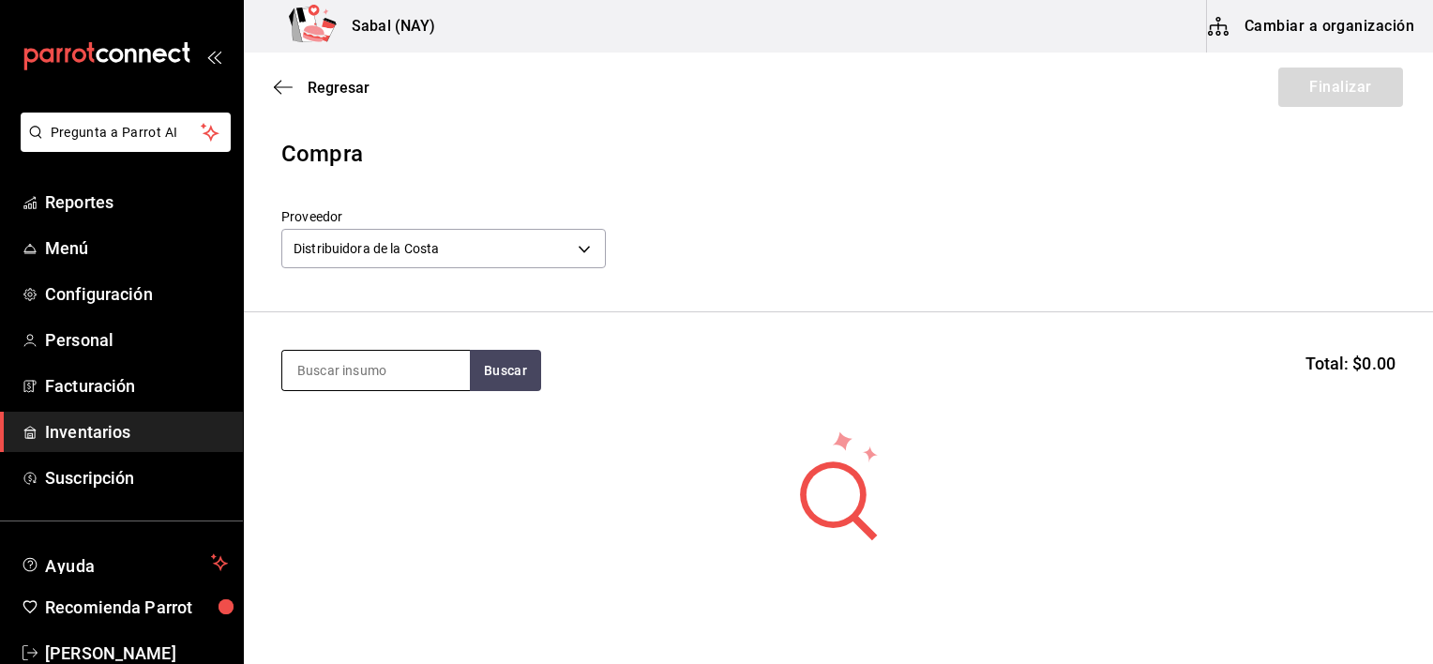
click at [387, 379] on input at bounding box center [376, 370] width 188 height 39
type input "coca"
click at [517, 374] on button "Buscar" at bounding box center [505, 370] width 71 height 41
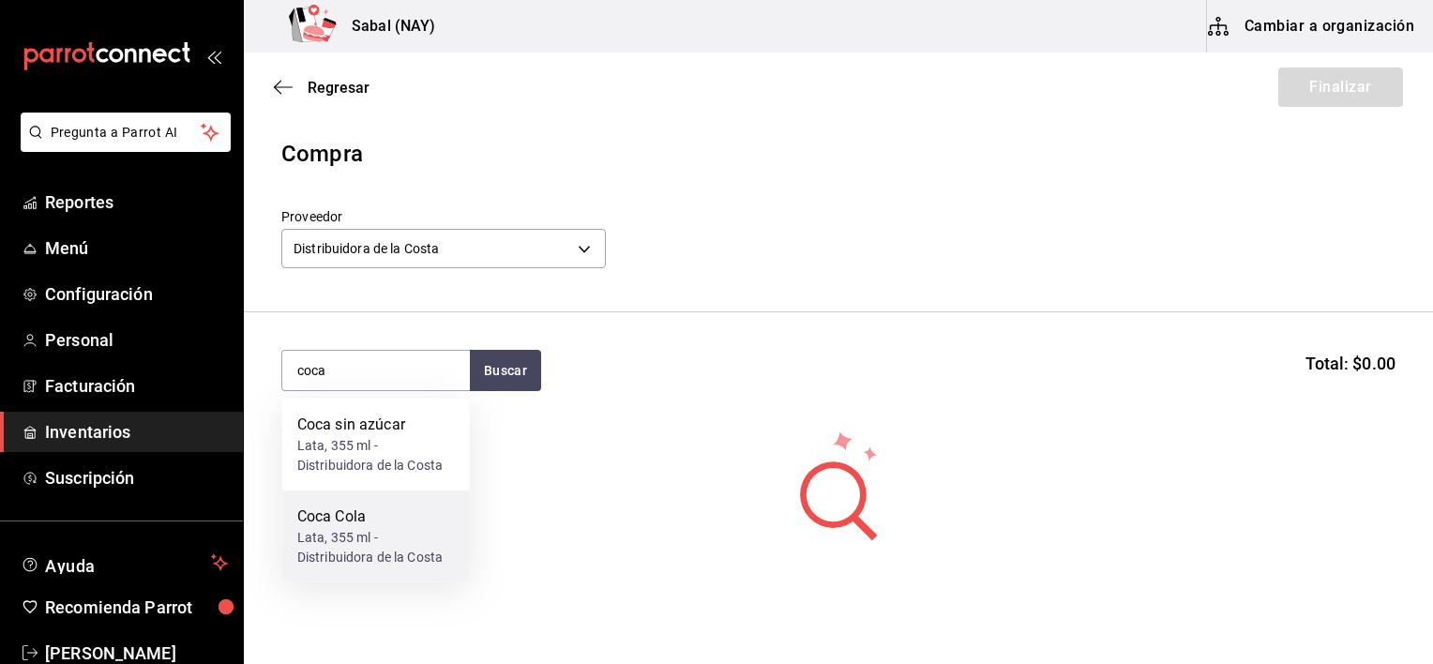
click at [357, 533] on div "Lata, 355 ml - Distribuidora de la Costa" at bounding box center [376, 547] width 158 height 39
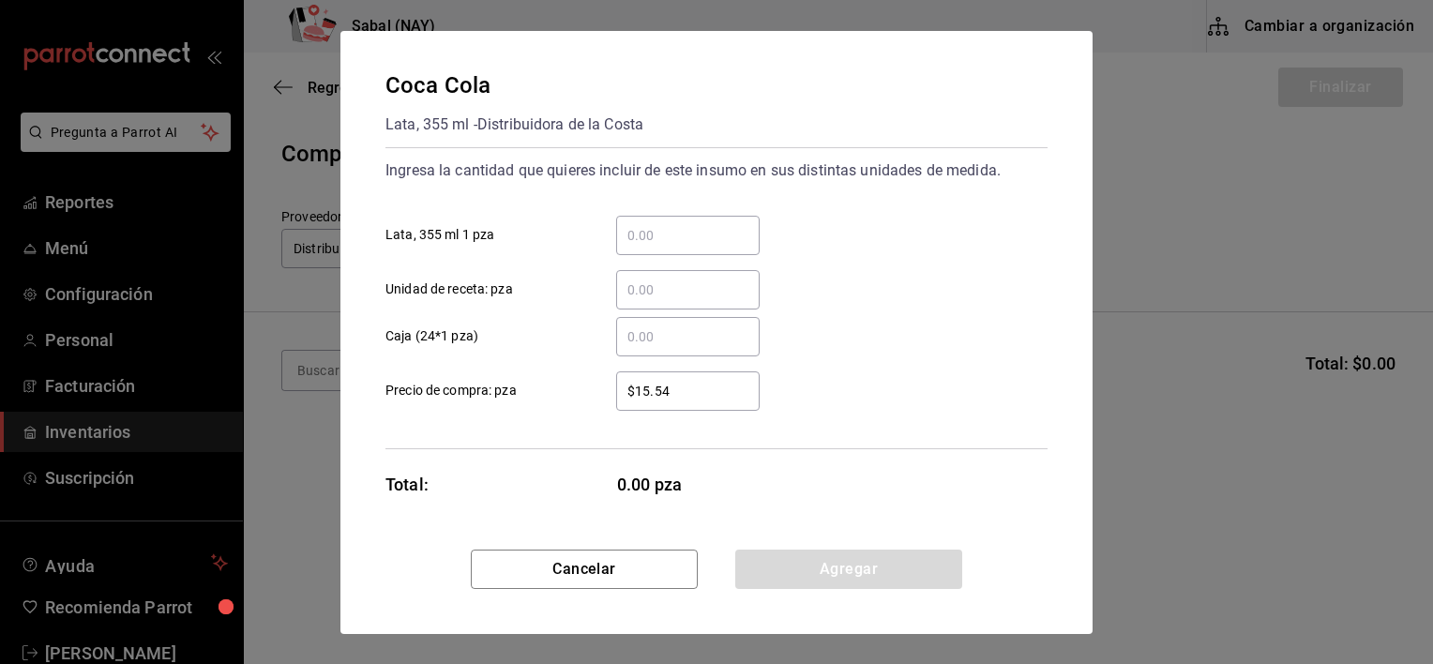
click at [645, 251] on div "​" at bounding box center [687, 235] width 143 height 39
click at [645, 247] on input "​ Lata, 355 ml 1 pza" at bounding box center [687, 235] width 143 height 23
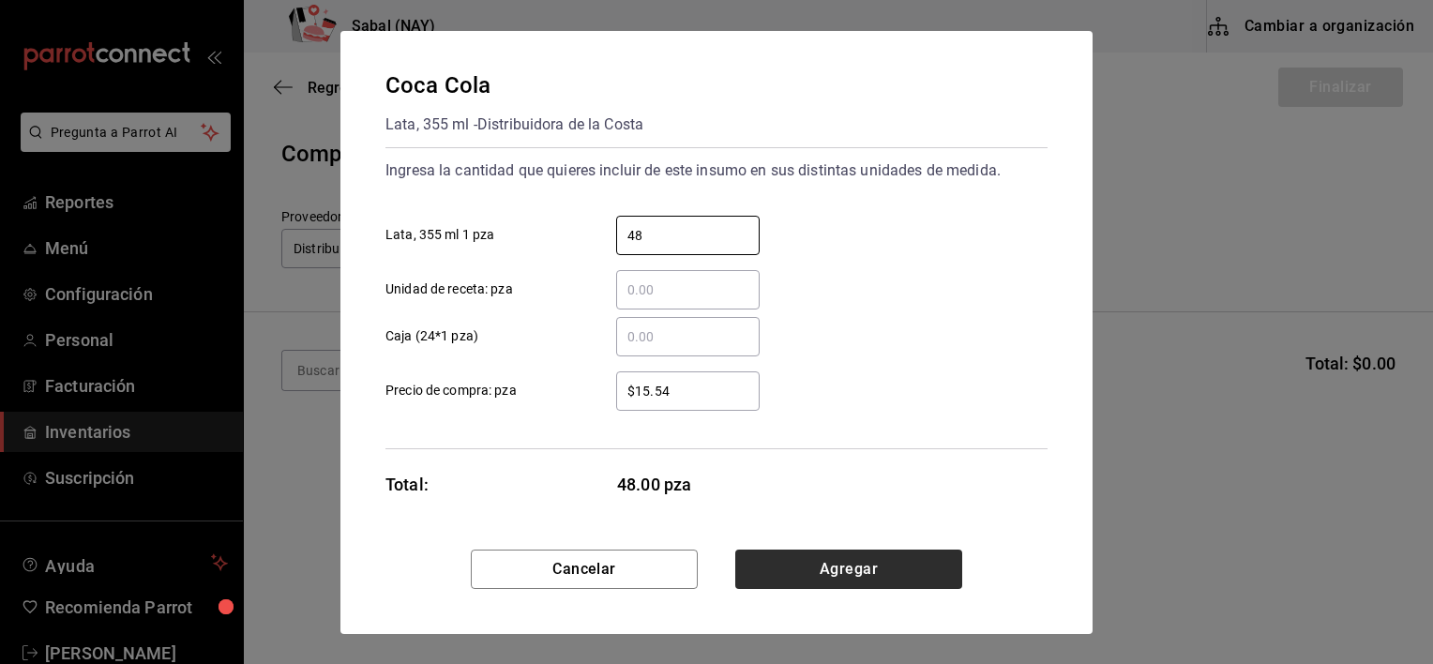
type input "48"
click at [810, 570] on button "Agregar" at bounding box center [848, 569] width 227 height 39
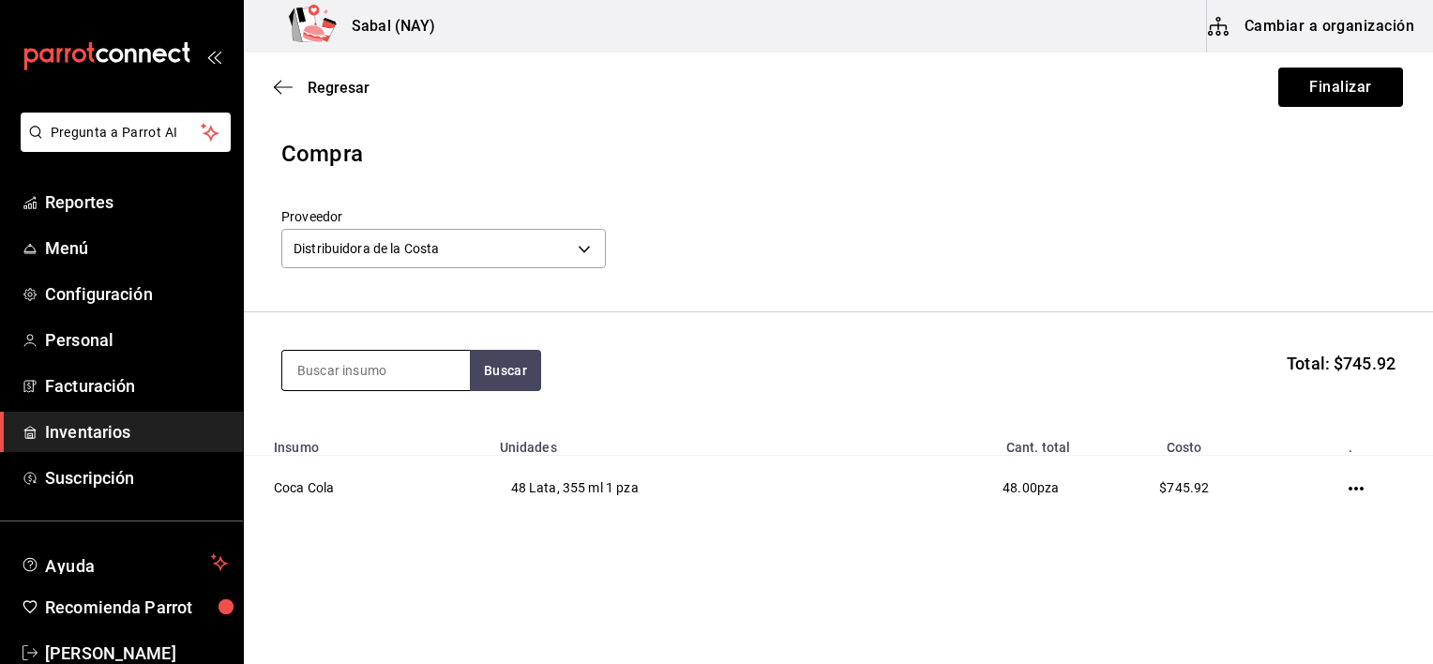
type input "x"
type input "coca"
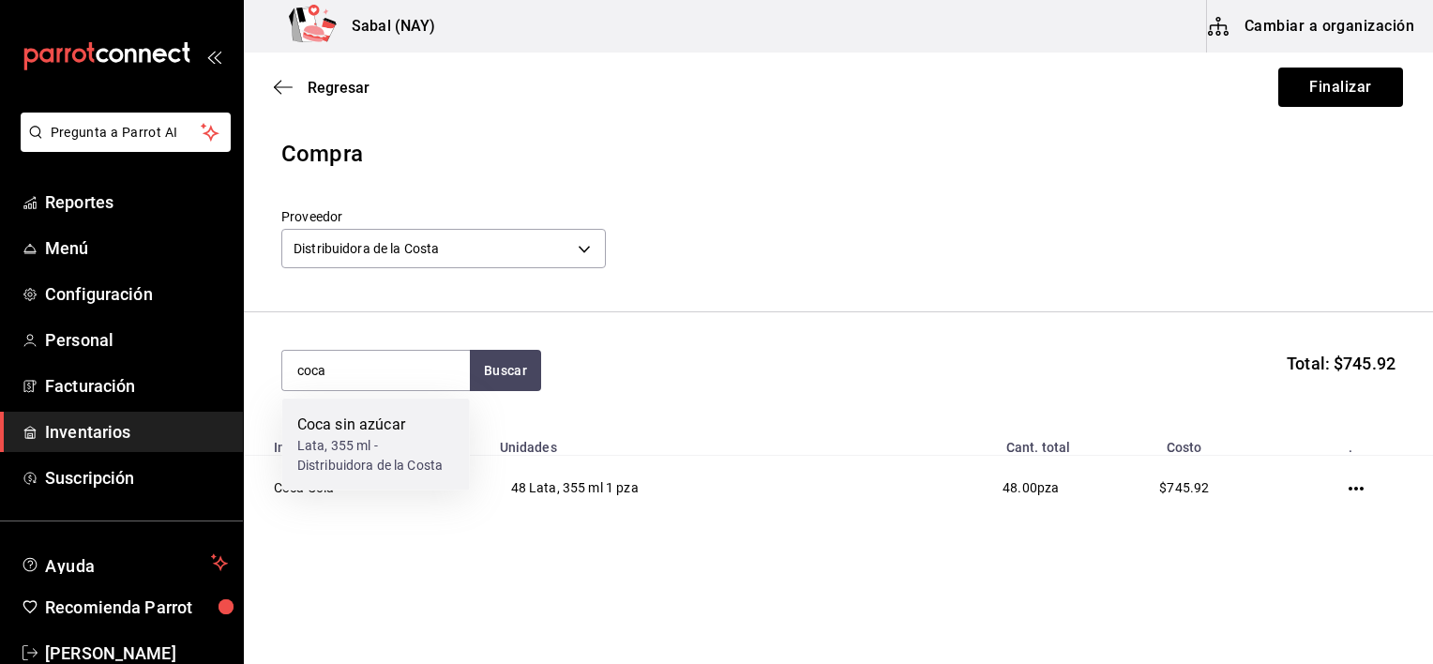
click at [369, 467] on div "Lata, 355 ml - Distribuidora de la Costa" at bounding box center [376, 455] width 158 height 39
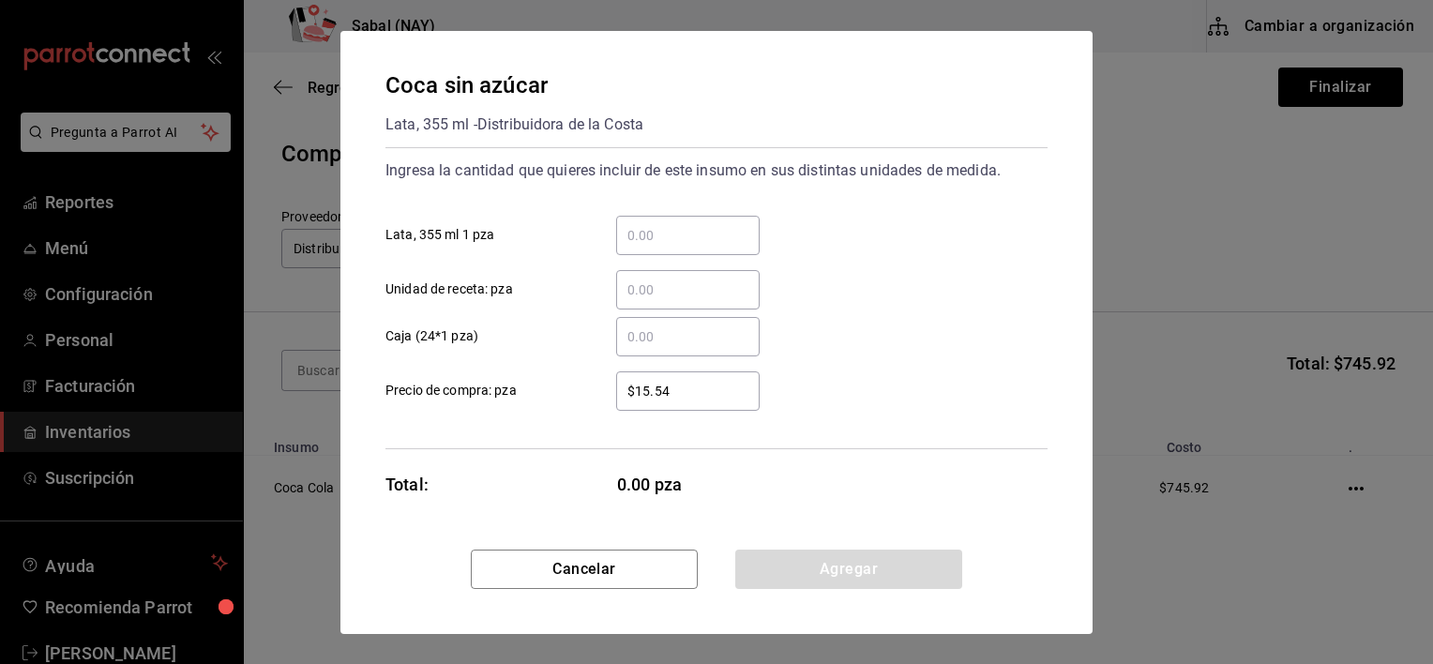
click at [731, 233] on input "​ Lata, 355 ml 1 pza" at bounding box center [687, 235] width 143 height 23
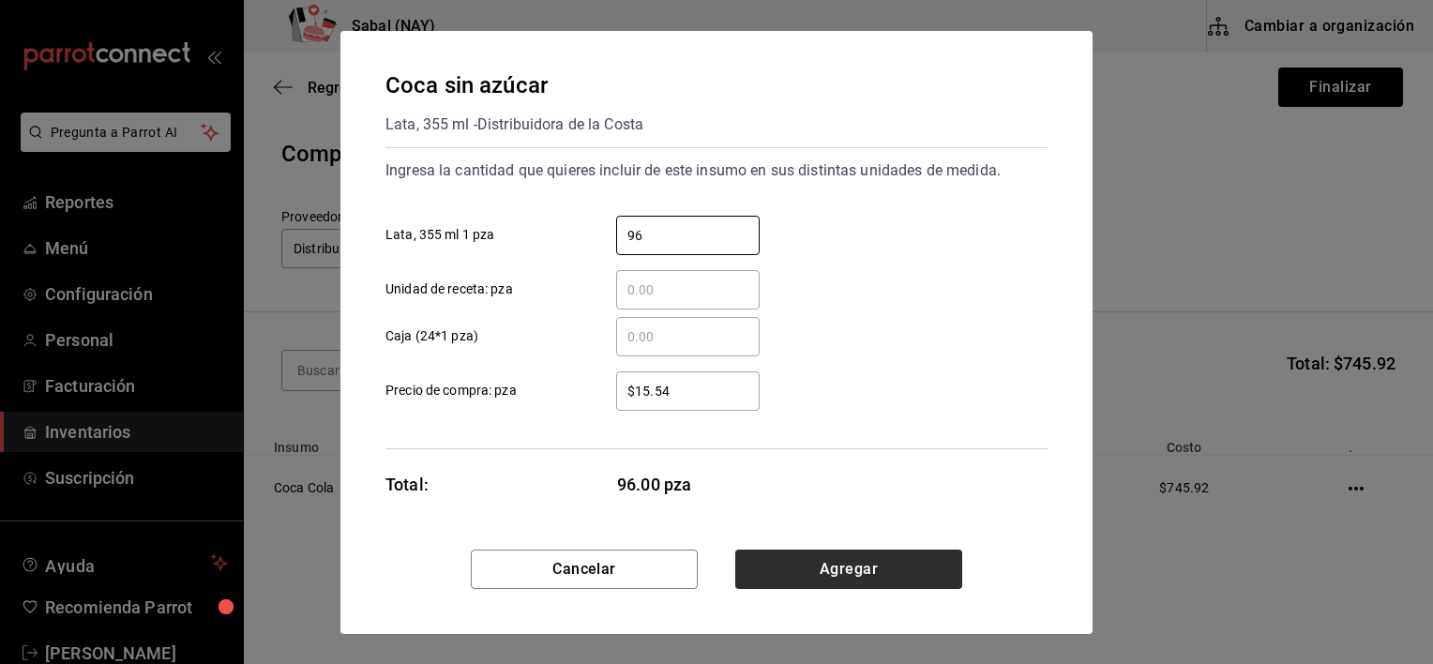
type input "96"
click at [822, 573] on button "Agregar" at bounding box center [848, 569] width 227 height 39
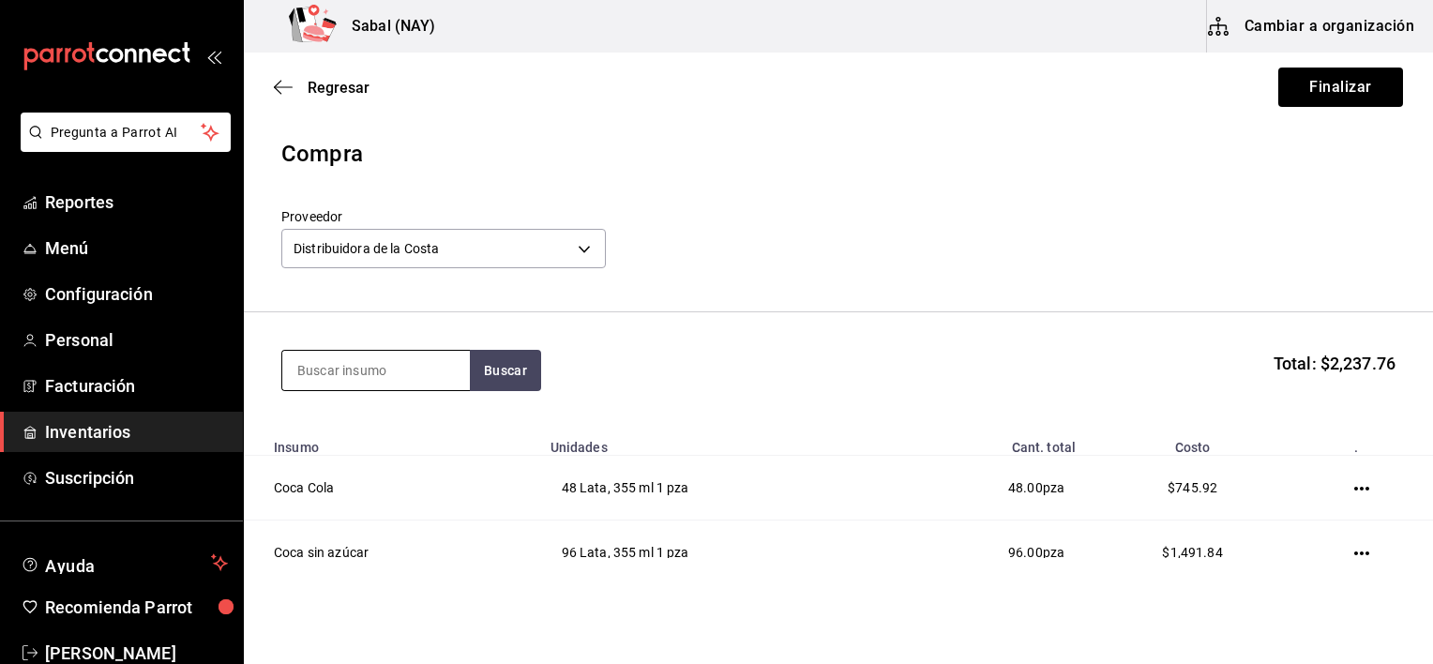
click at [353, 362] on input at bounding box center [376, 370] width 188 height 39
type input "sprit"
click at [498, 372] on button "Buscar" at bounding box center [505, 370] width 71 height 41
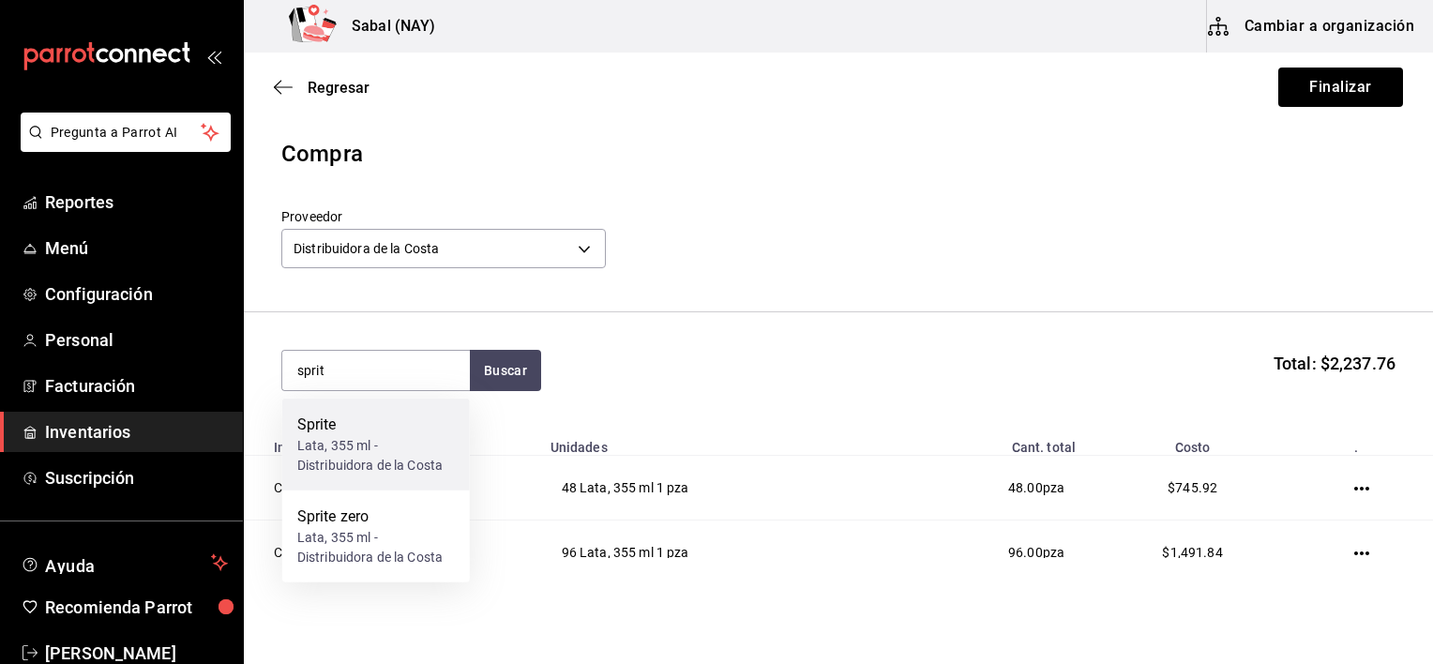
click at [372, 449] on div "Lata, 355 ml - Distribuidora de la Costa" at bounding box center [376, 455] width 158 height 39
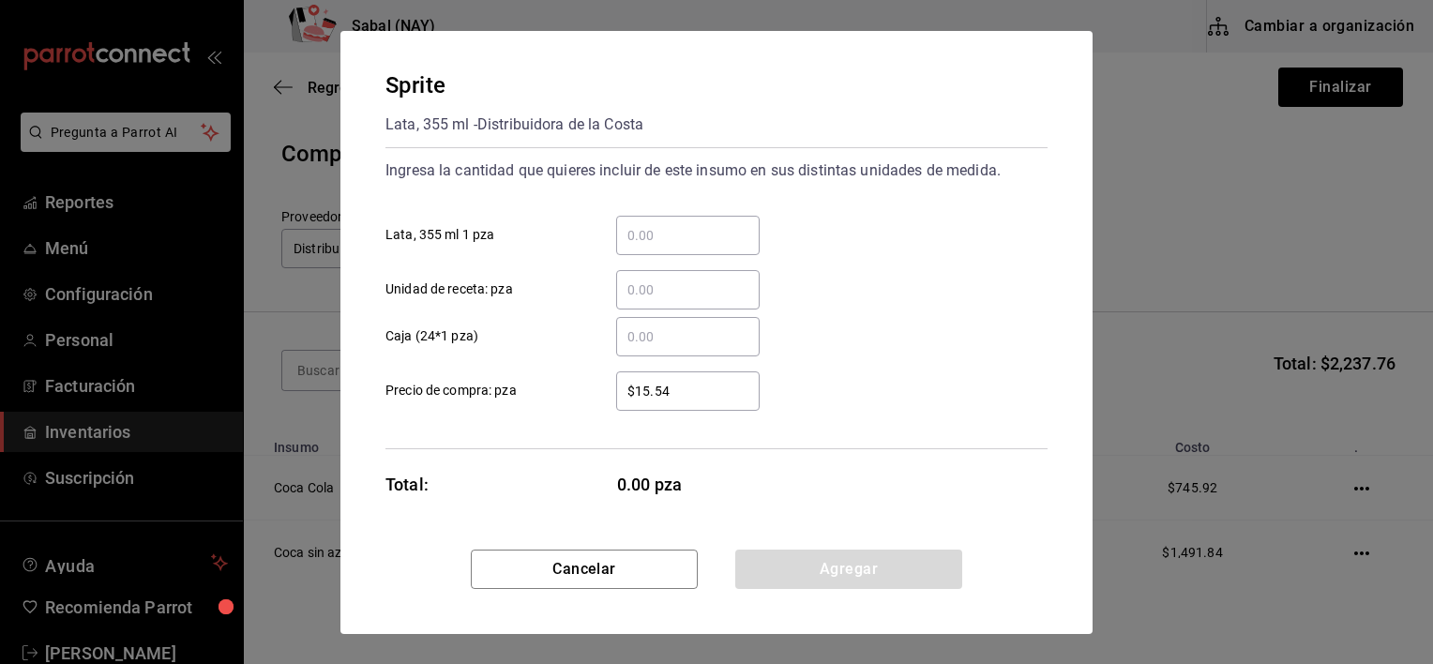
click at [661, 233] on input "​ Lata, 355 ml 1 pza" at bounding box center [687, 235] width 143 height 23
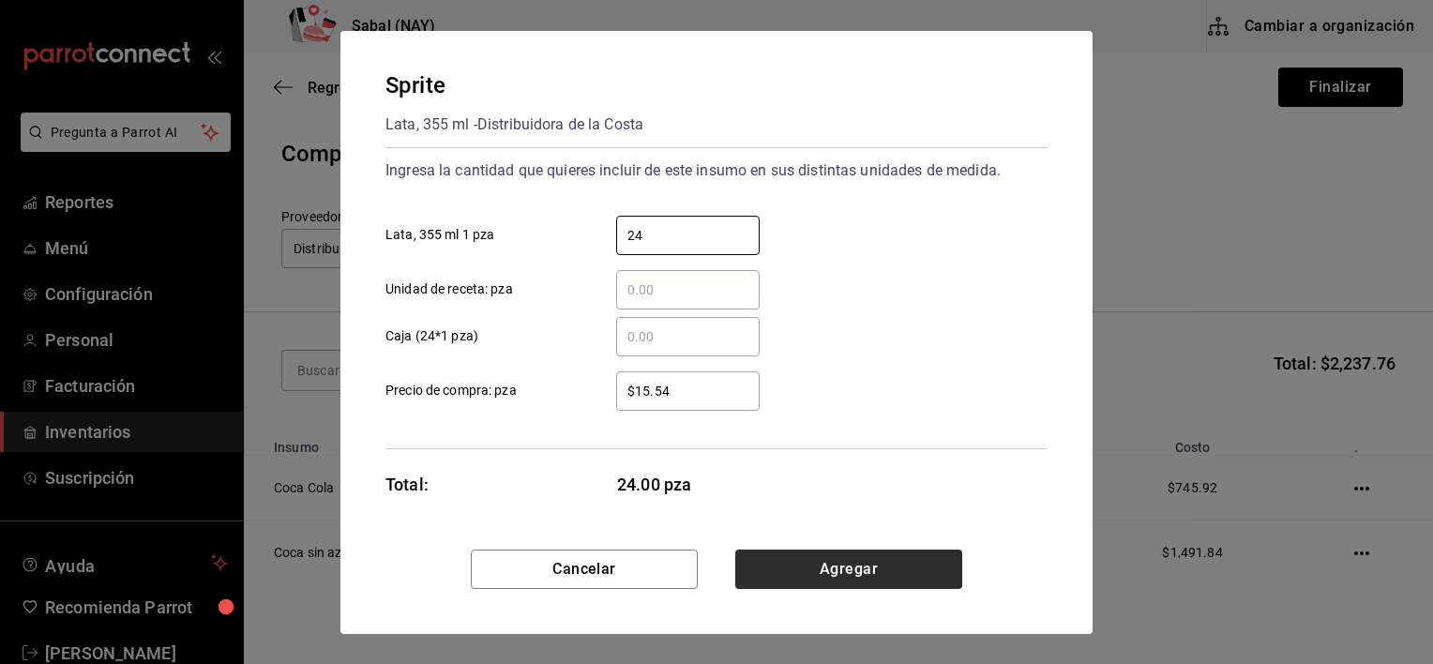
type input "24"
click at [868, 561] on button "Agregar" at bounding box center [848, 569] width 227 height 39
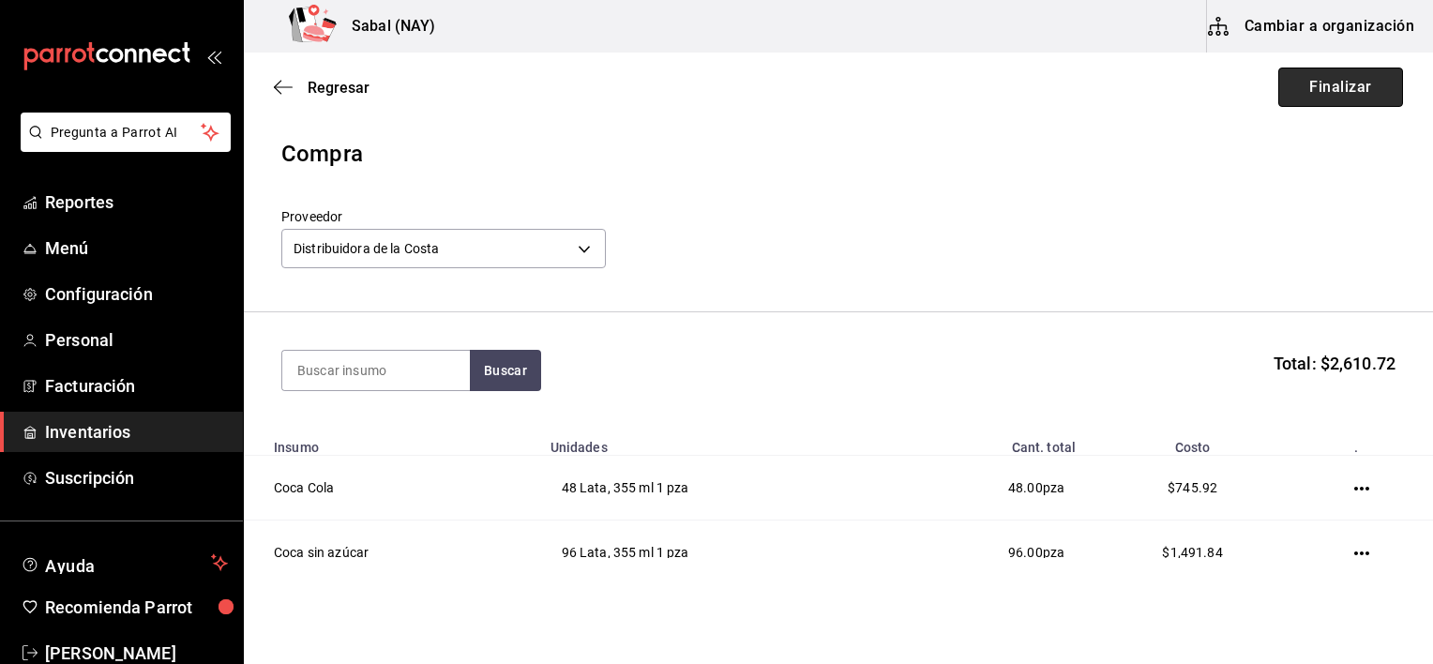
click at [1340, 96] on button "Finalizar" at bounding box center [1340, 87] width 125 height 39
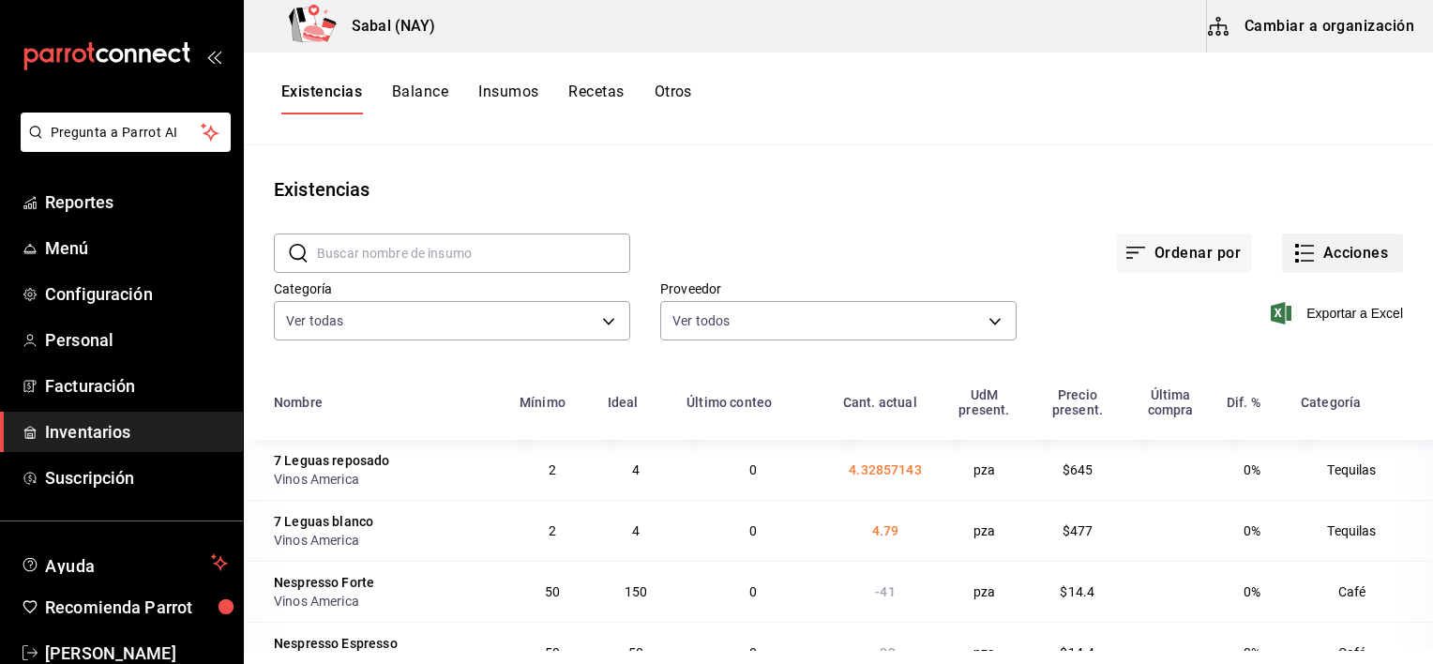
click at [1312, 243] on button "Acciones" at bounding box center [1342, 253] width 121 height 39
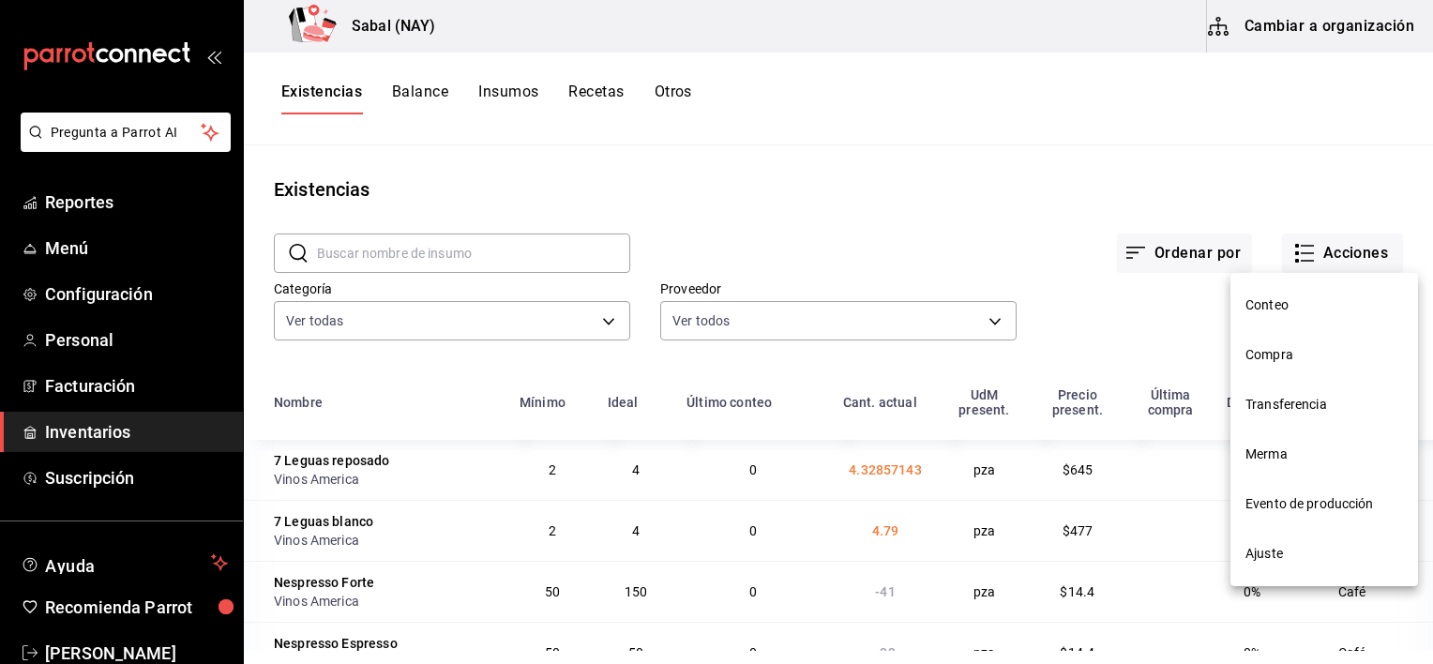
click at [1261, 356] on span "Compra" at bounding box center [1324, 355] width 158 height 20
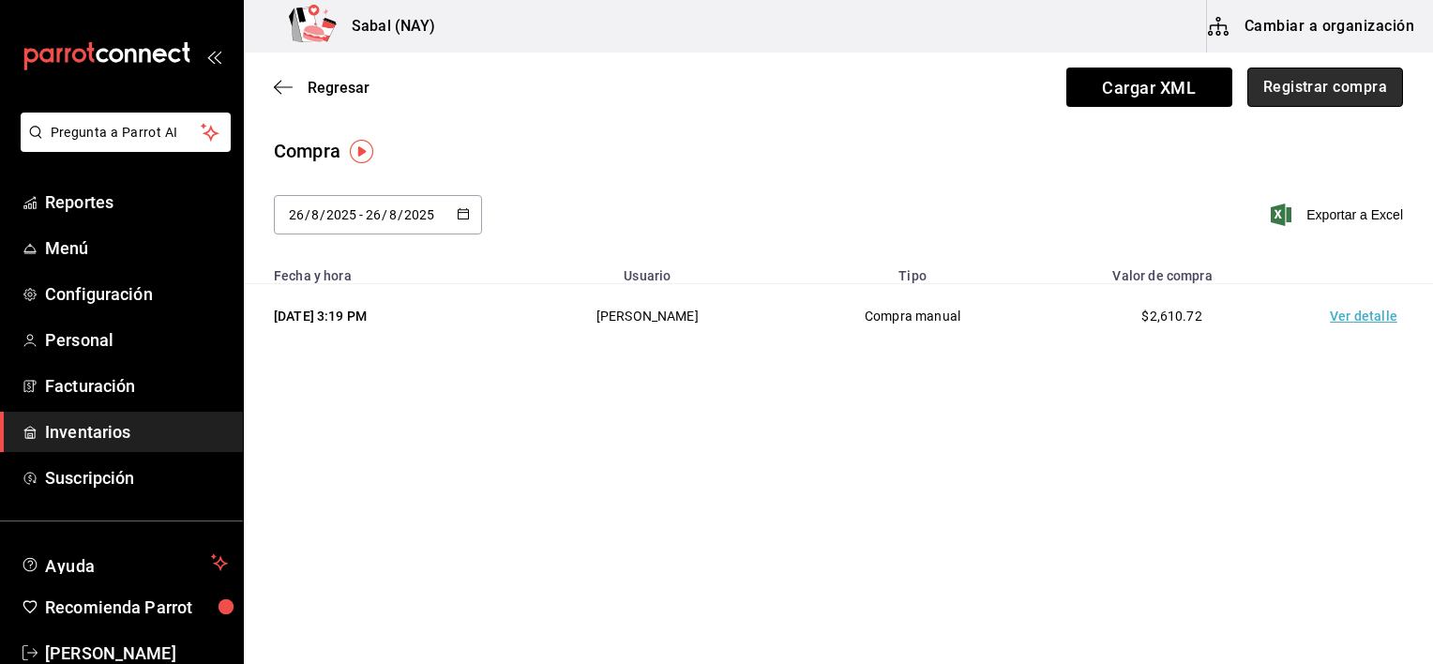
click at [1335, 80] on button "Registrar compra" at bounding box center [1325, 87] width 156 height 39
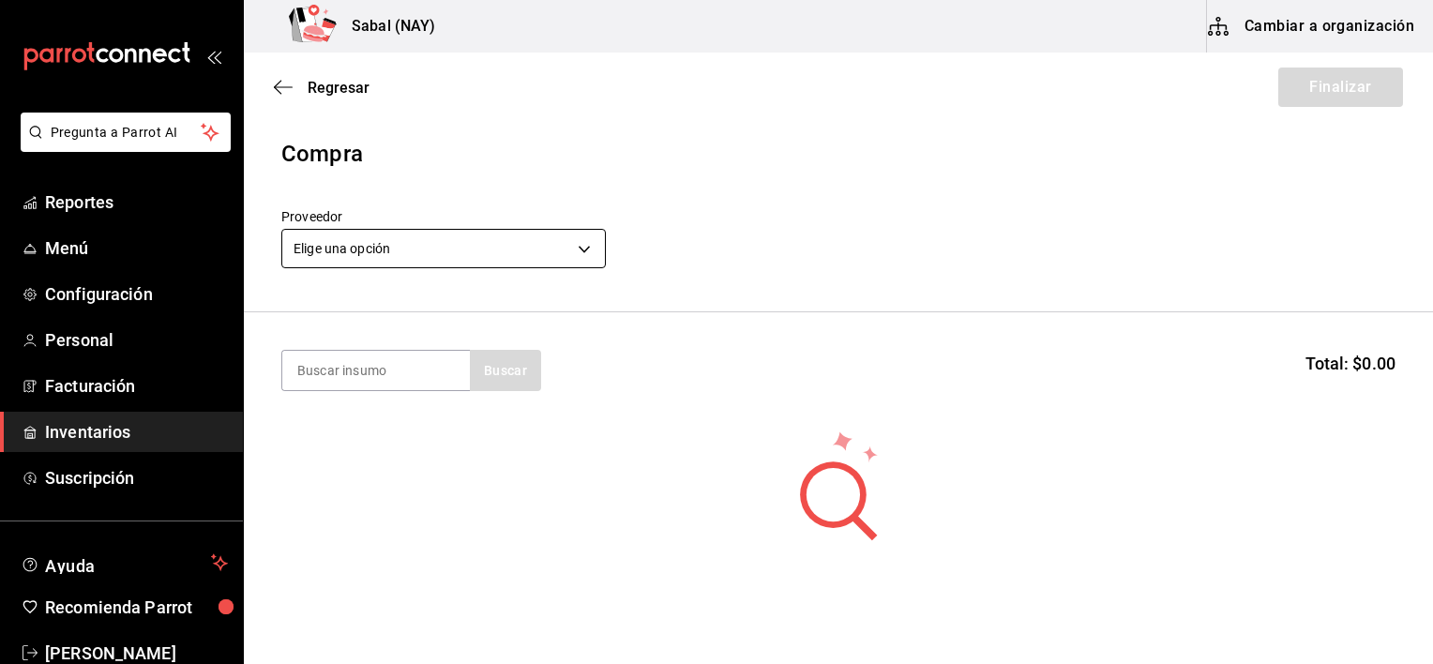
click at [313, 259] on body "Pregunta a Parrot AI Reportes Menú Configuración Personal Facturación Inventari…" at bounding box center [716, 279] width 1433 height 558
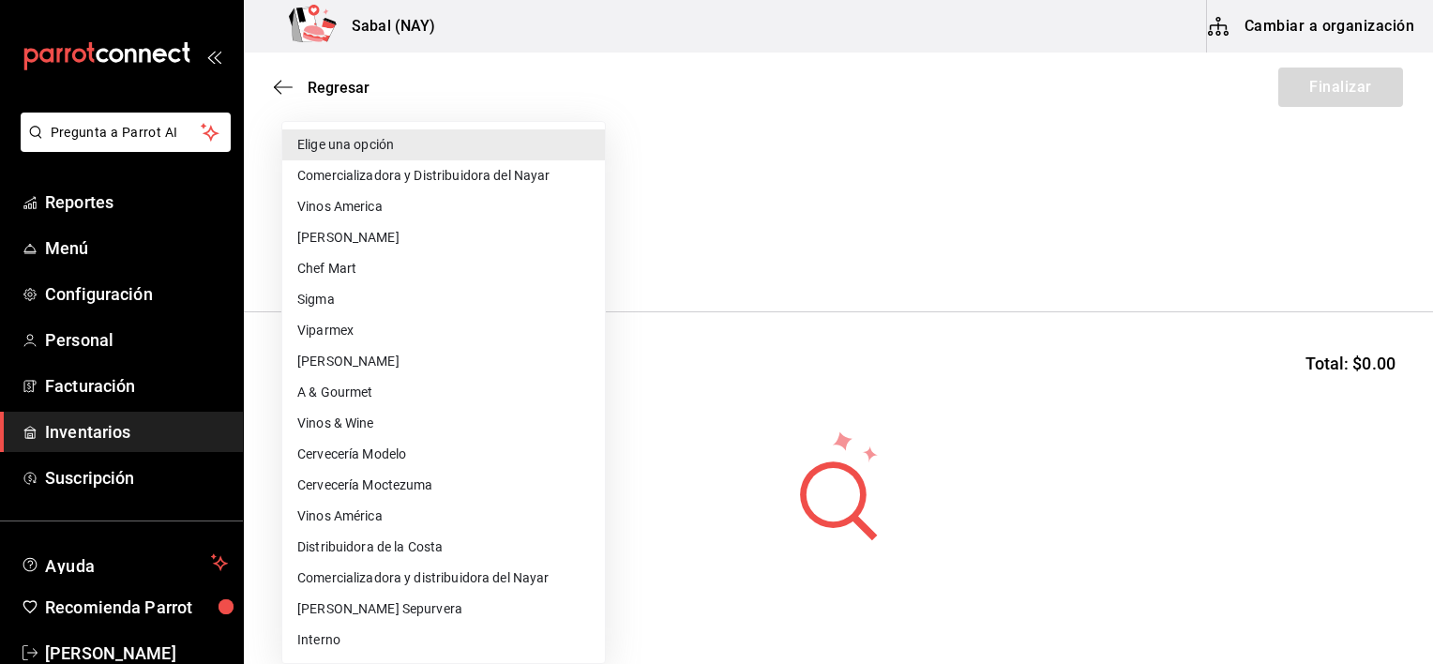
click at [315, 275] on li "Chef Mart" at bounding box center [443, 268] width 323 height 31
type input "02959db8-9cd5-4ecb-b584-9d45b1669e35"
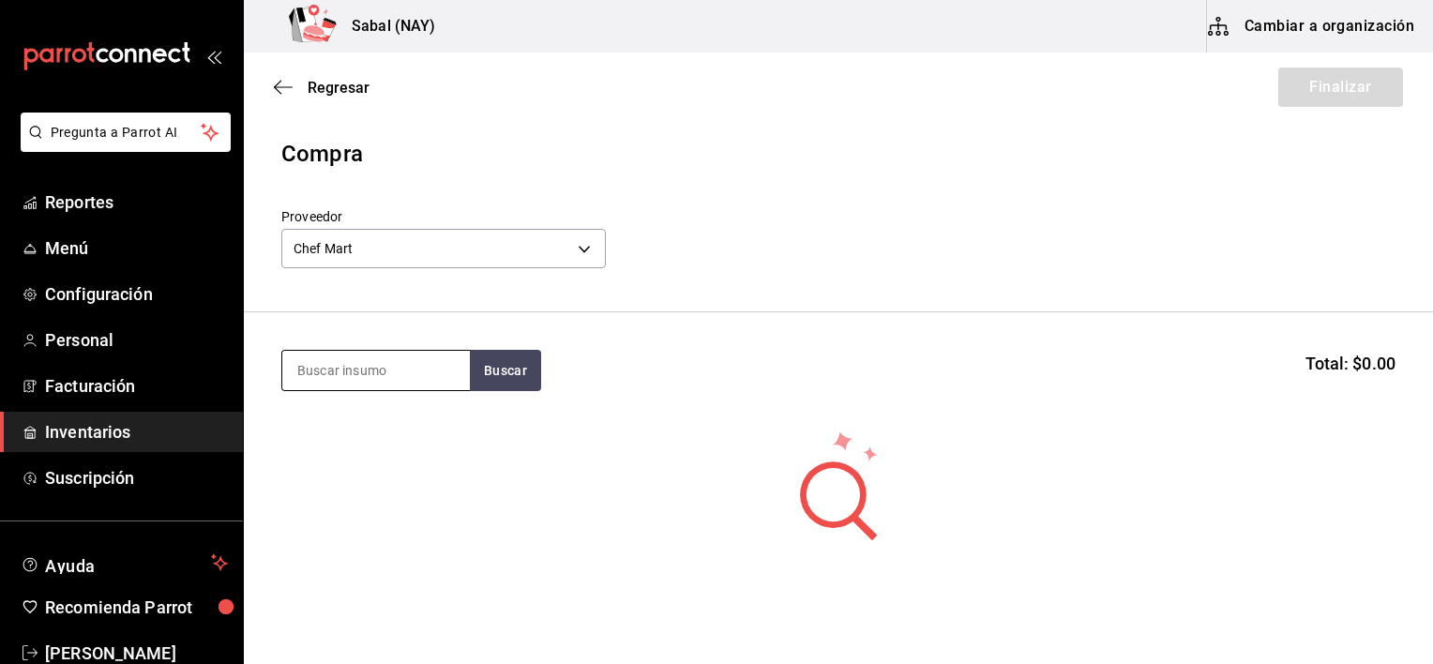
click at [358, 376] on input at bounding box center [376, 370] width 188 height 39
type input "clam"
click at [503, 380] on button "Buscar" at bounding box center [505, 370] width 71 height 41
click at [575, 243] on body "Pregunta a Parrot AI Reportes Menú Configuración Personal Facturación Inventari…" at bounding box center [716, 279] width 1433 height 558
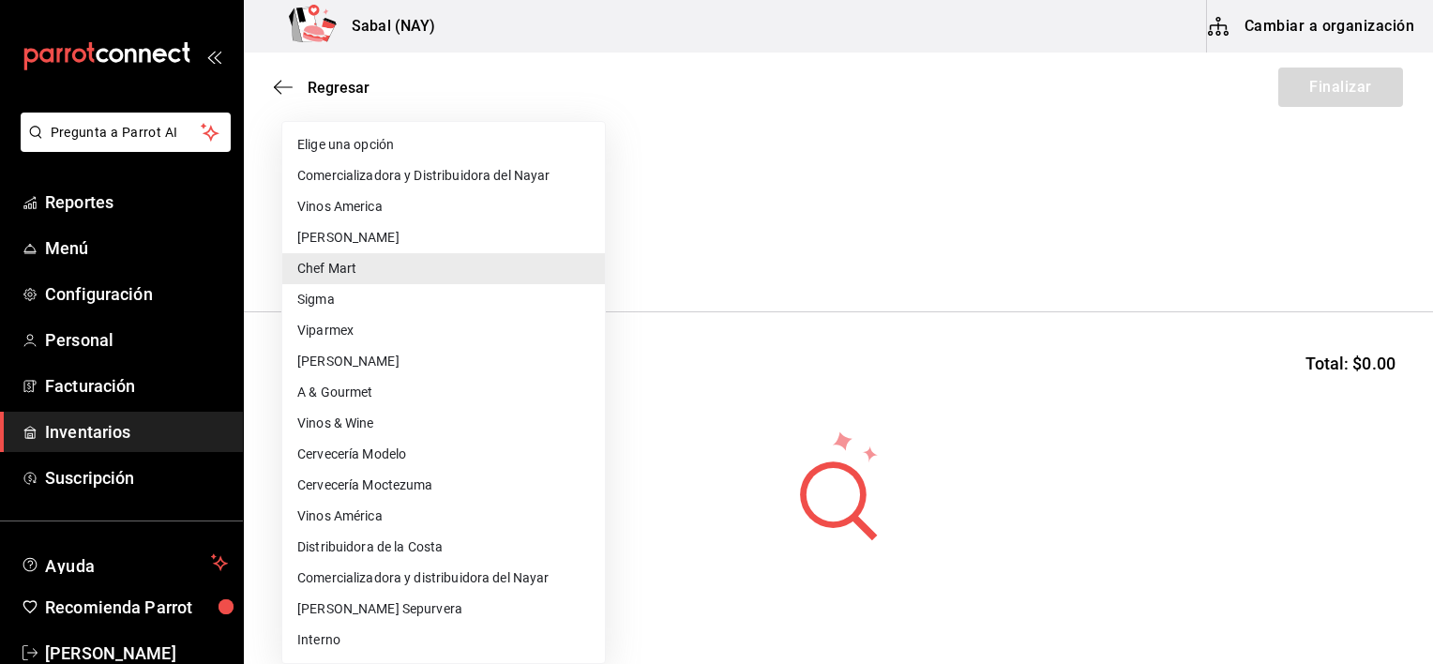
click at [320, 304] on li "Sigma" at bounding box center [443, 299] width 323 height 31
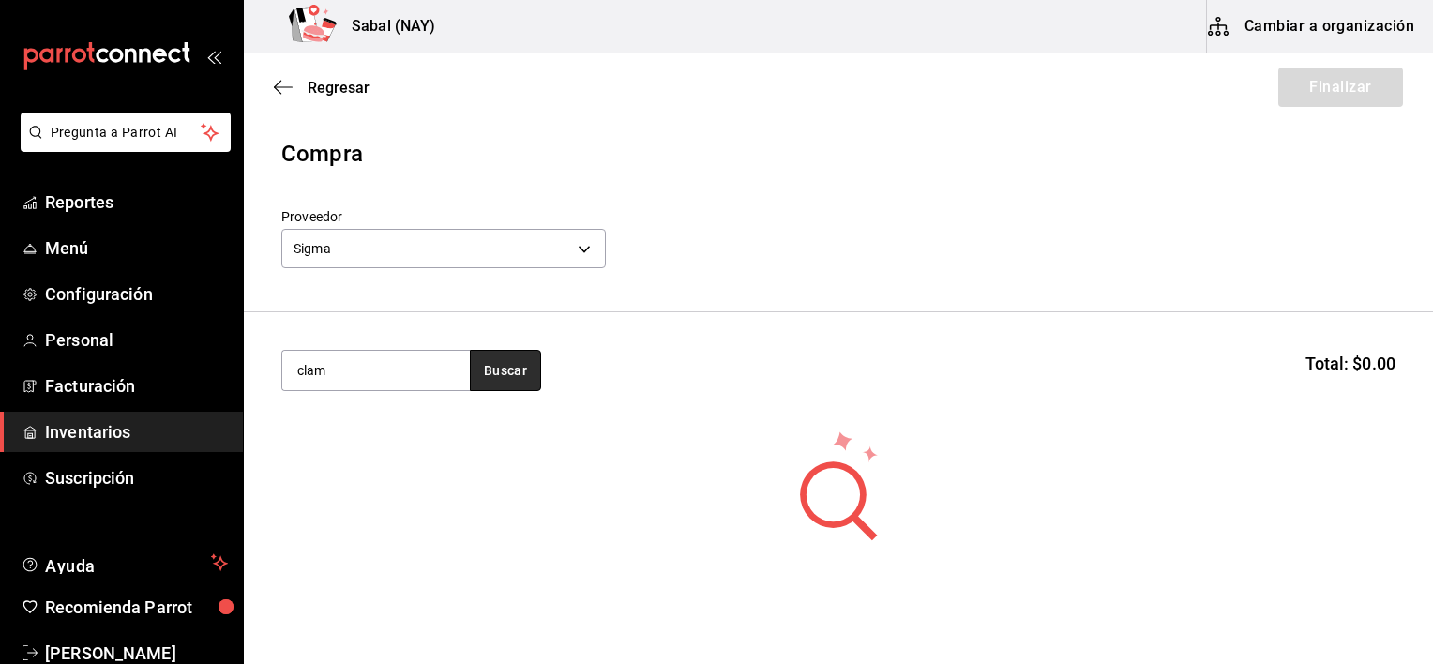
click at [506, 377] on button "Buscar" at bounding box center [505, 370] width 71 height 41
click at [506, 378] on button "Buscar" at bounding box center [505, 370] width 71 height 41
click at [576, 255] on body "Pregunta a Parrot AI Reportes Menú Configuración Personal Facturación Inventari…" at bounding box center [716, 279] width 1433 height 558
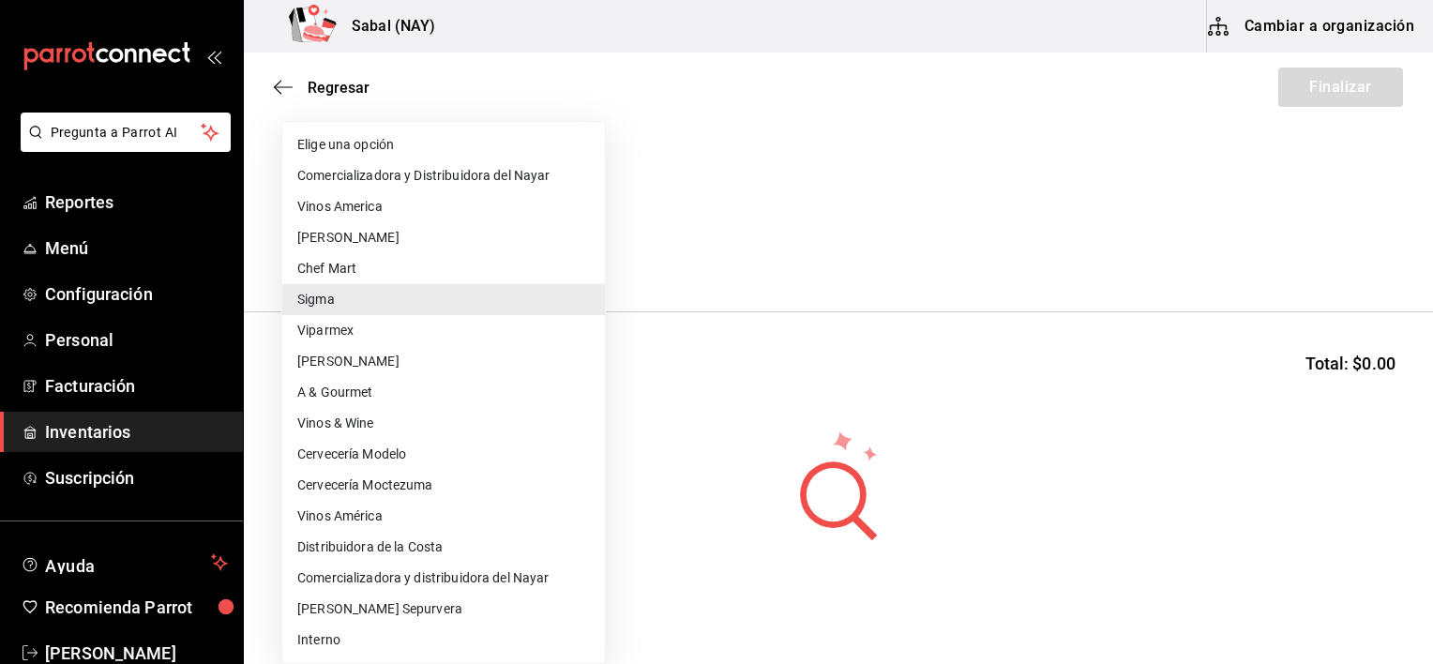
click at [359, 213] on li "Vinos America" at bounding box center [443, 206] width 323 height 31
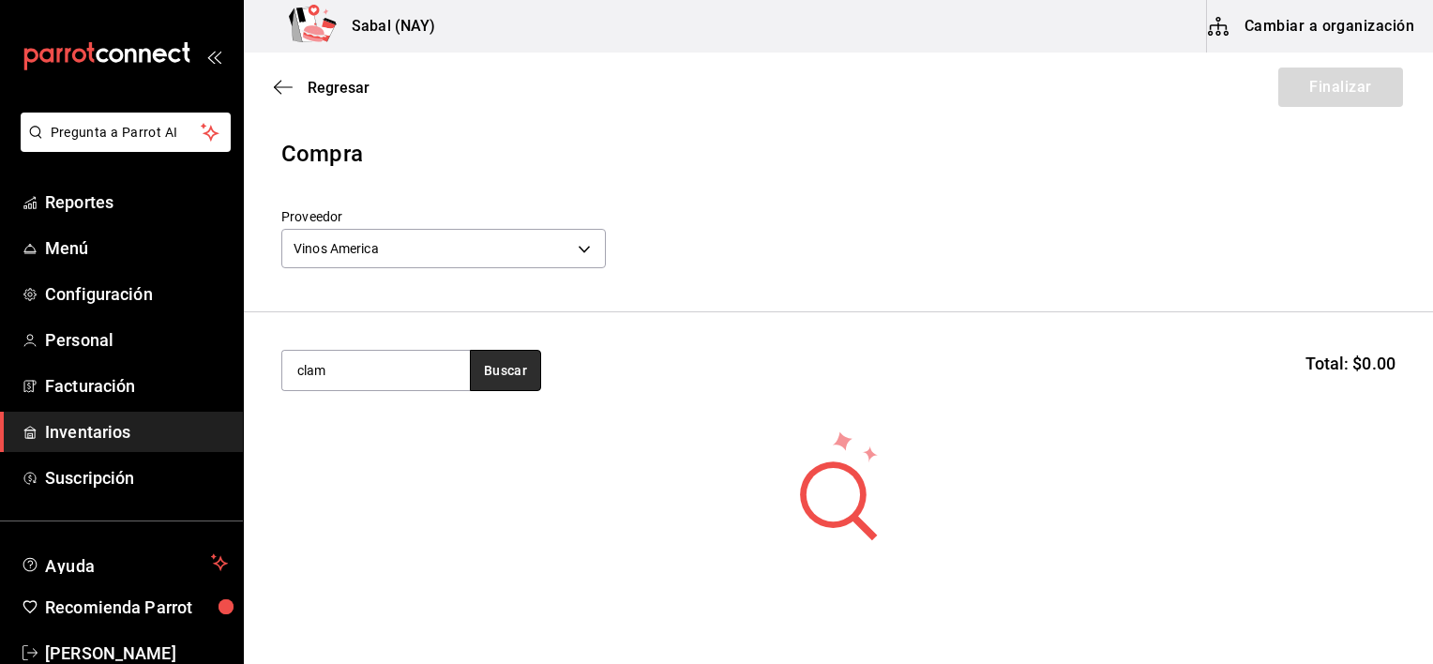
click at [490, 385] on button "Buscar" at bounding box center [505, 370] width 71 height 41
click at [474, 236] on body "Pregunta a Parrot AI Reportes Menú Configuración Personal Facturación Inventari…" at bounding box center [716, 279] width 1433 height 558
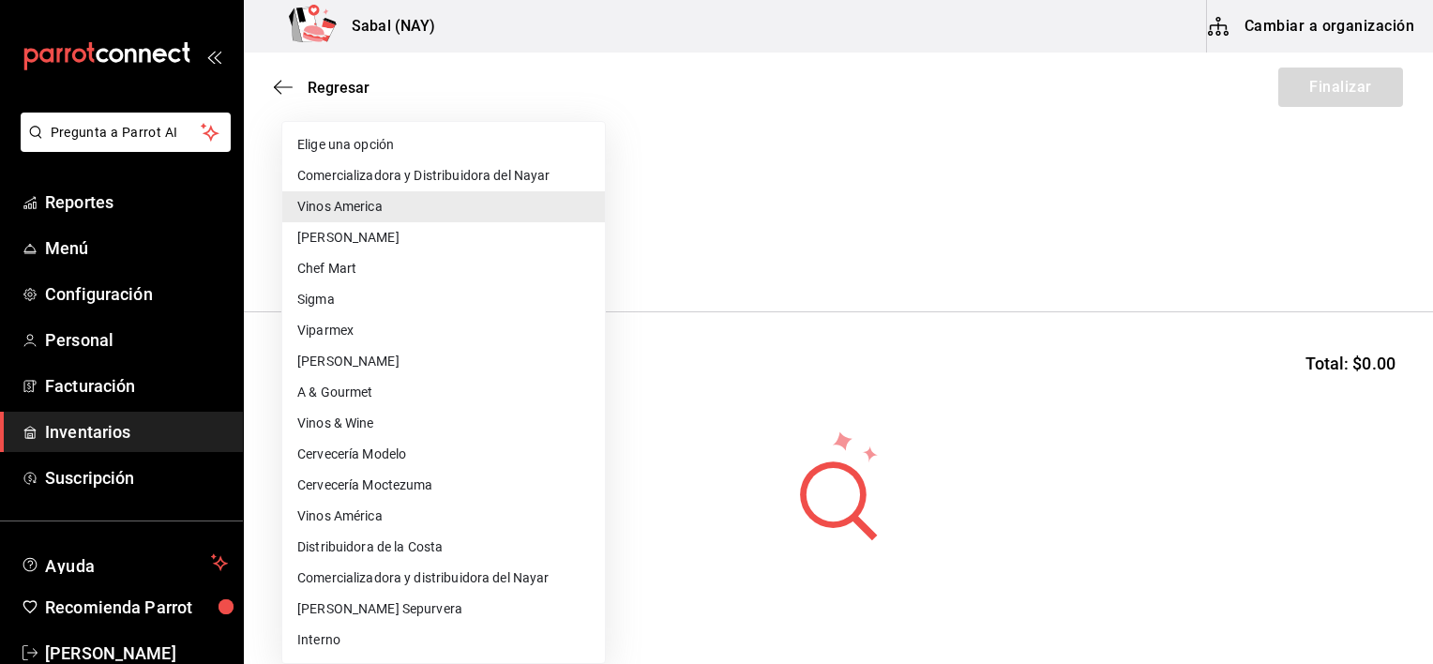
click at [469, 172] on li "Comercializadora y Distribuidora del Nayar" at bounding box center [443, 175] width 323 height 31
type input "db5b36ff-92c2-4cd4-bb23-d527cff4a45e"
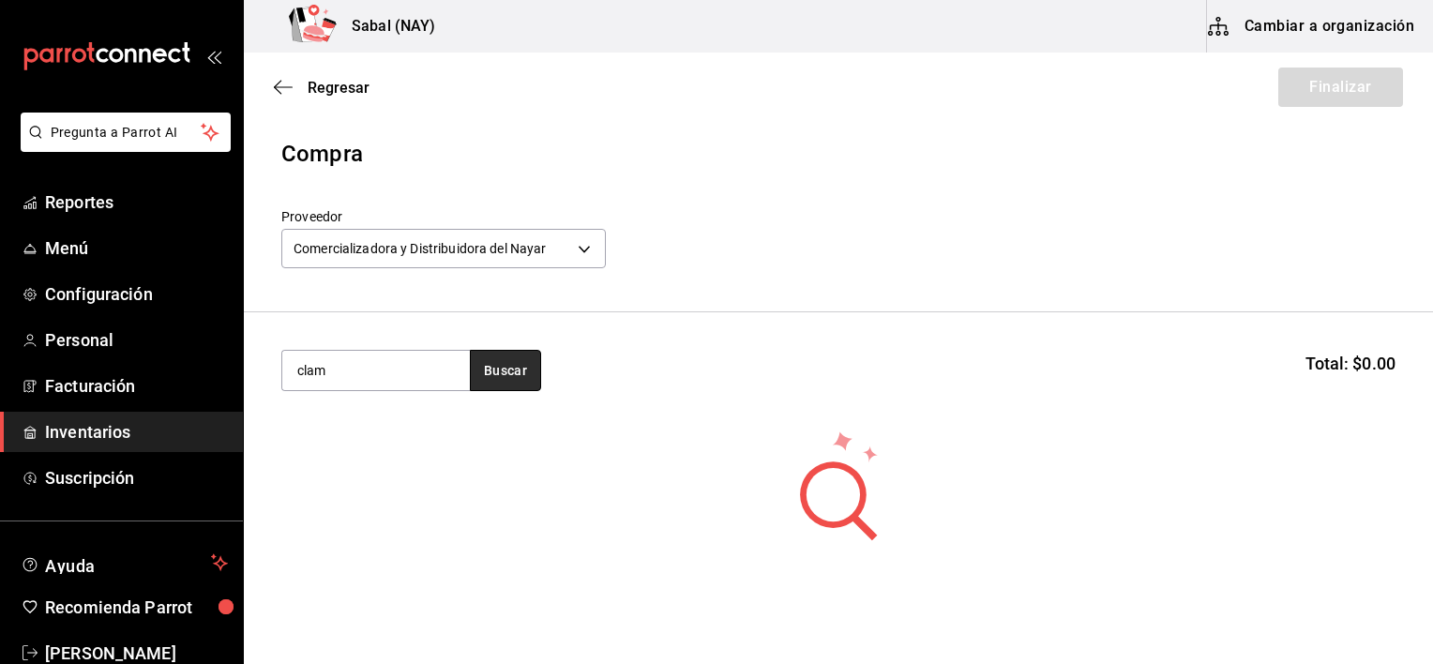
click at [506, 371] on button "Buscar" at bounding box center [505, 370] width 71 height 41
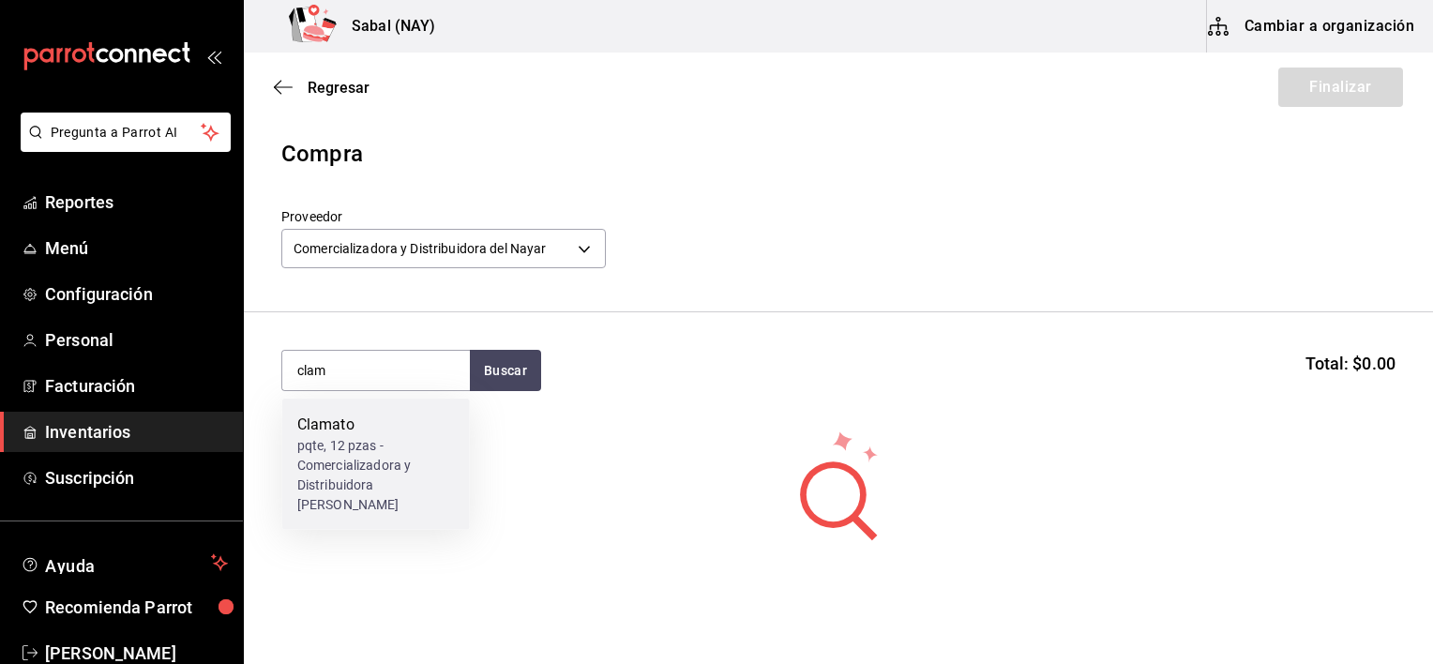
click at [386, 476] on div "pqte, 12 pzas - Comercializadora y Distribuidora del Nayar" at bounding box center [376, 475] width 158 height 79
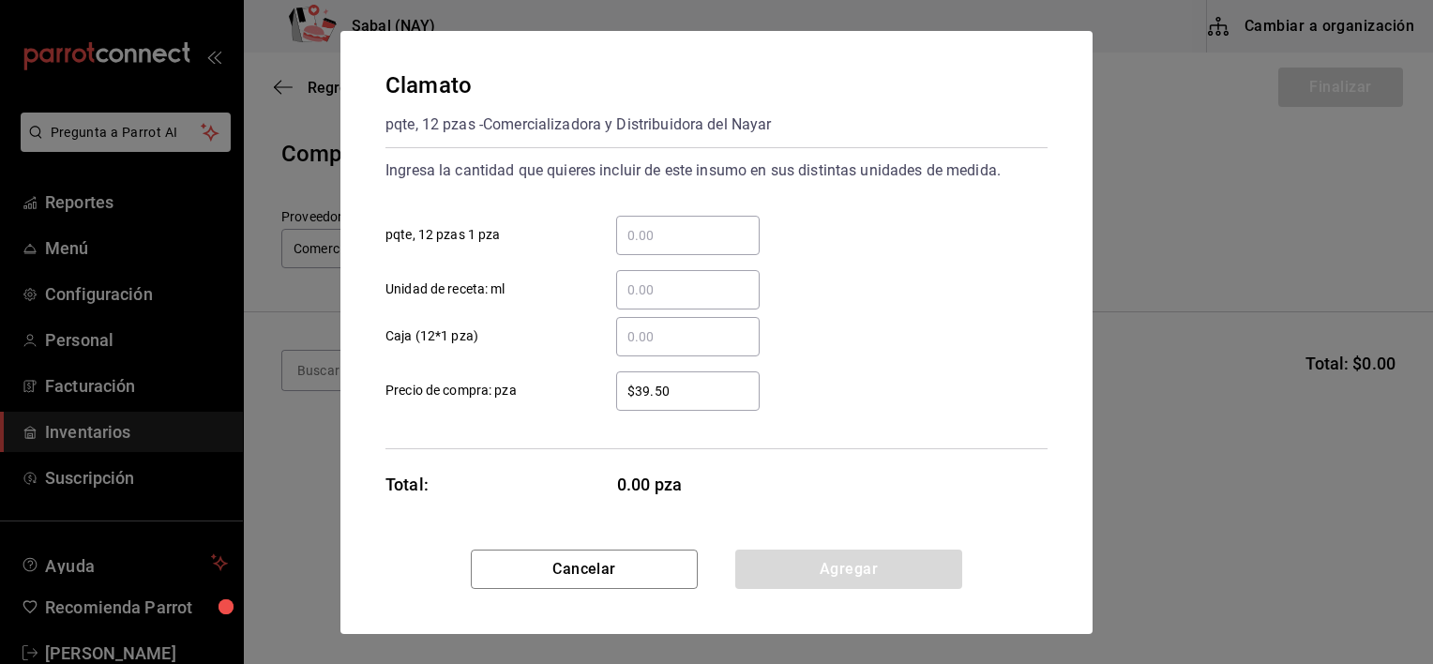
click at [690, 249] on div "​" at bounding box center [687, 235] width 143 height 39
click at [690, 247] on input "​ pqte, 12 pzas 1 pza" at bounding box center [687, 235] width 143 height 23
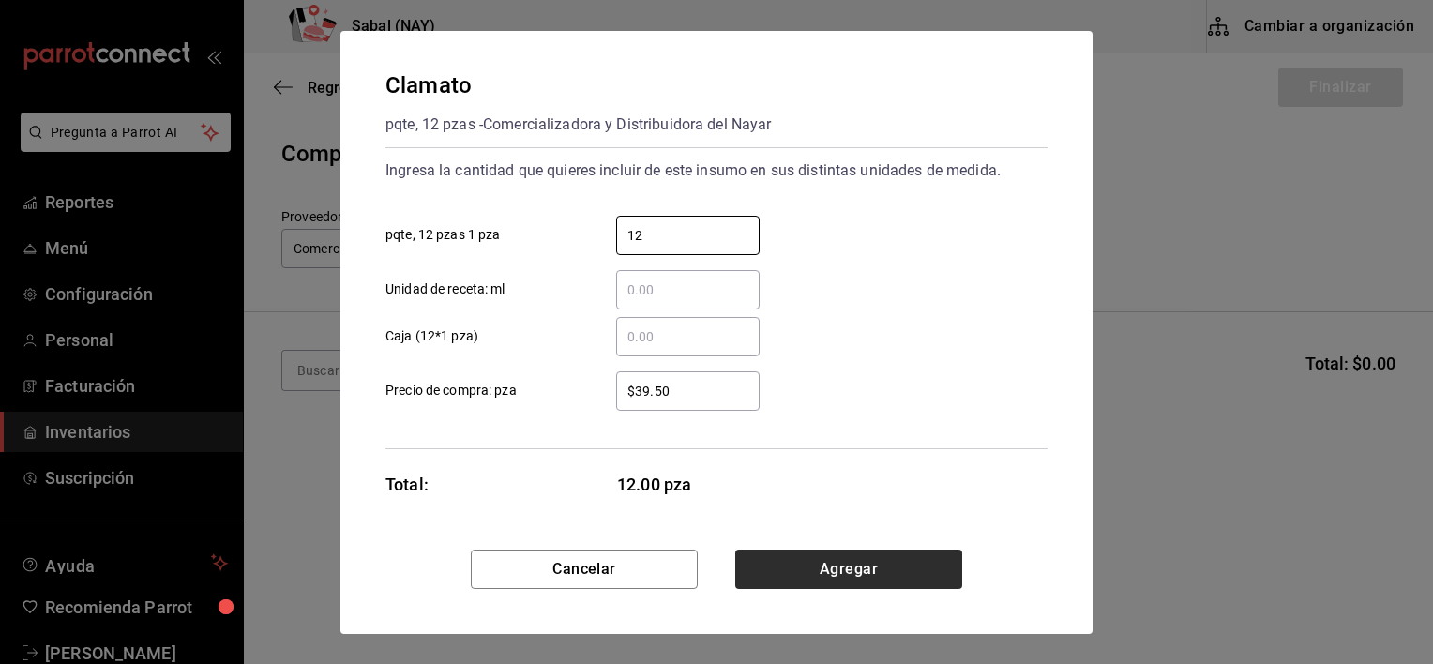
type input "12"
click at [851, 574] on button "Agregar" at bounding box center [848, 569] width 227 height 39
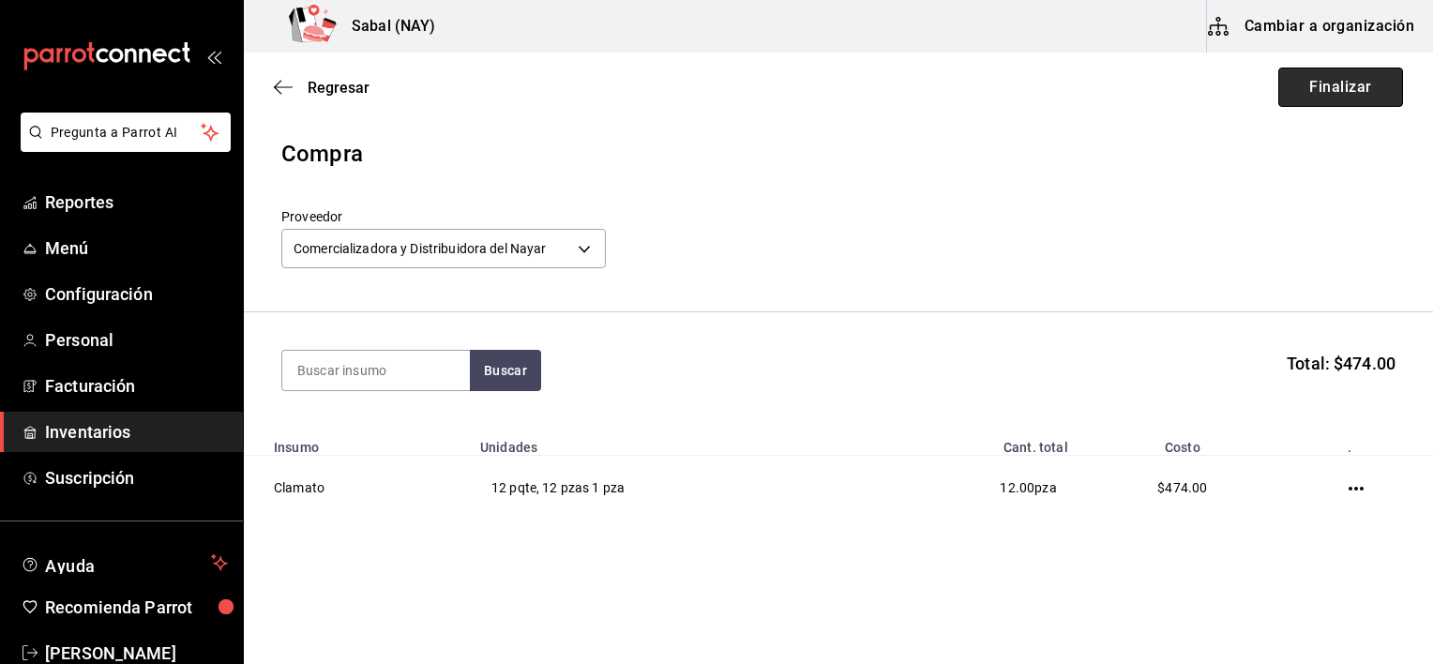
click at [1309, 100] on button "Finalizar" at bounding box center [1340, 87] width 125 height 39
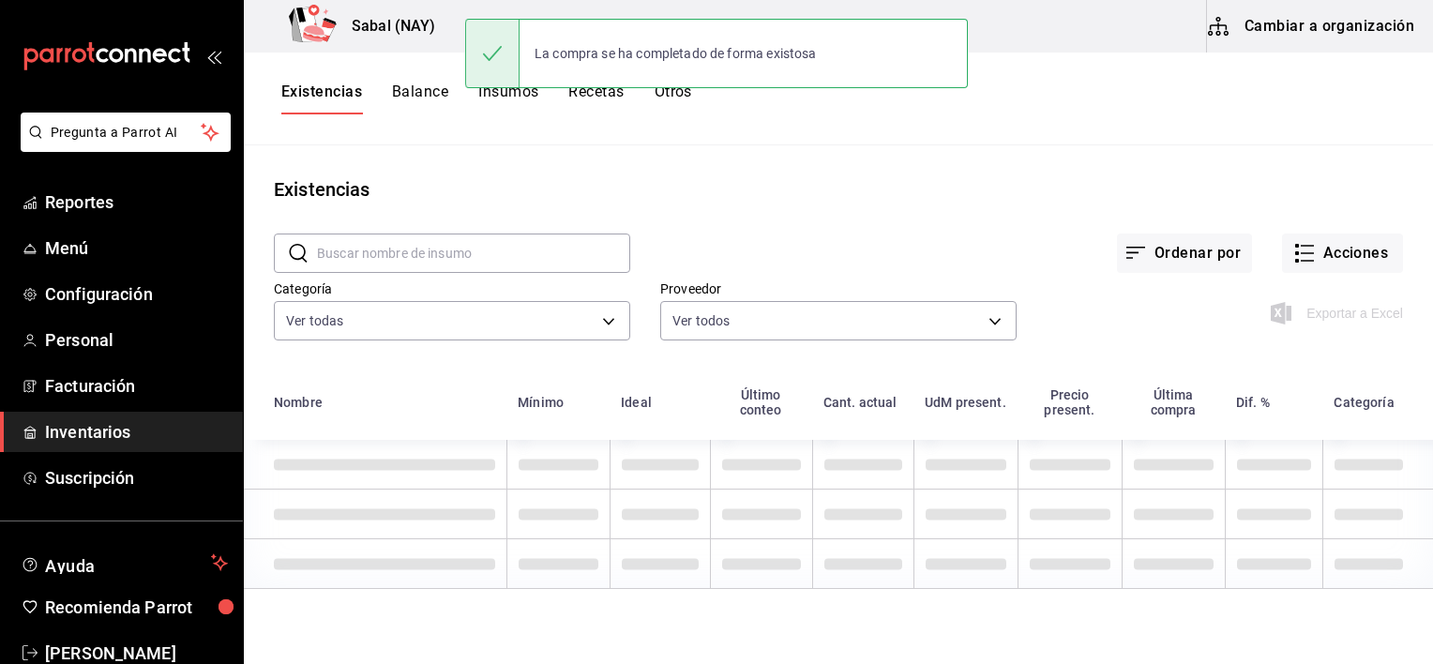
click at [497, 261] on input "text" at bounding box center [473, 253] width 313 height 38
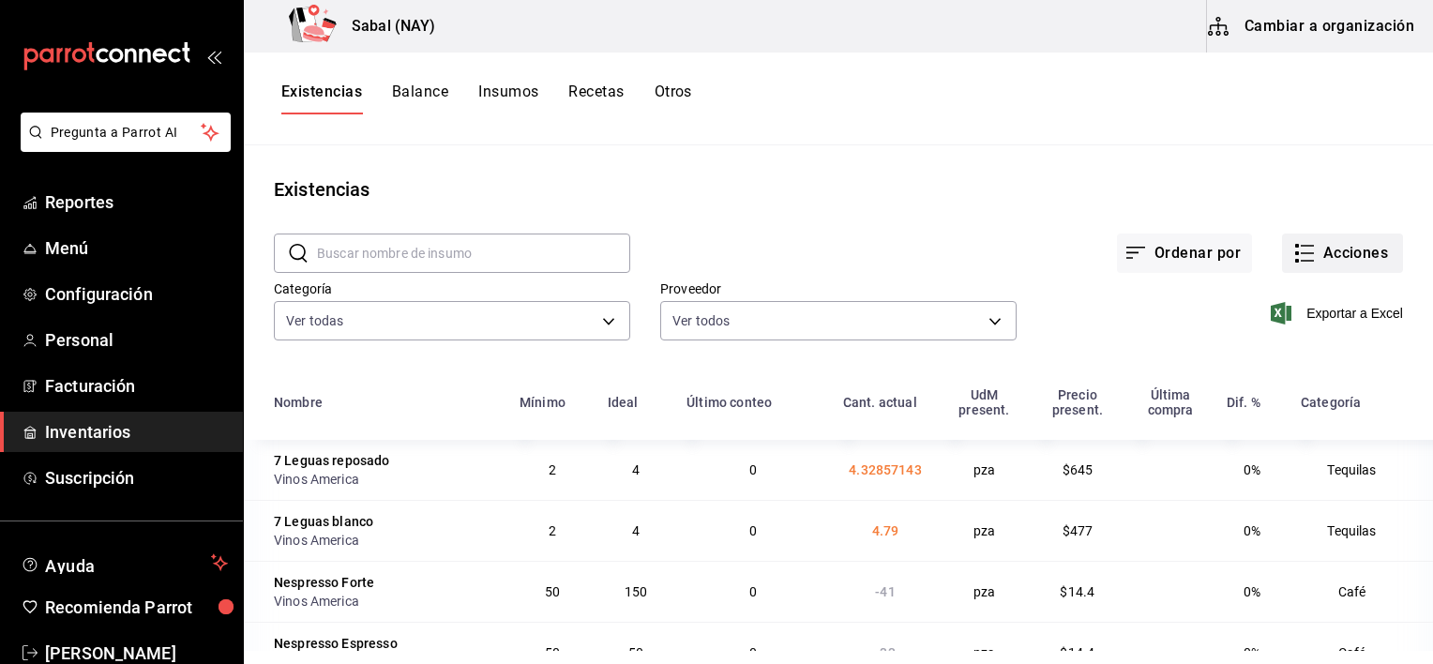
click at [1293, 259] on icon "button" at bounding box center [1304, 253] width 23 height 23
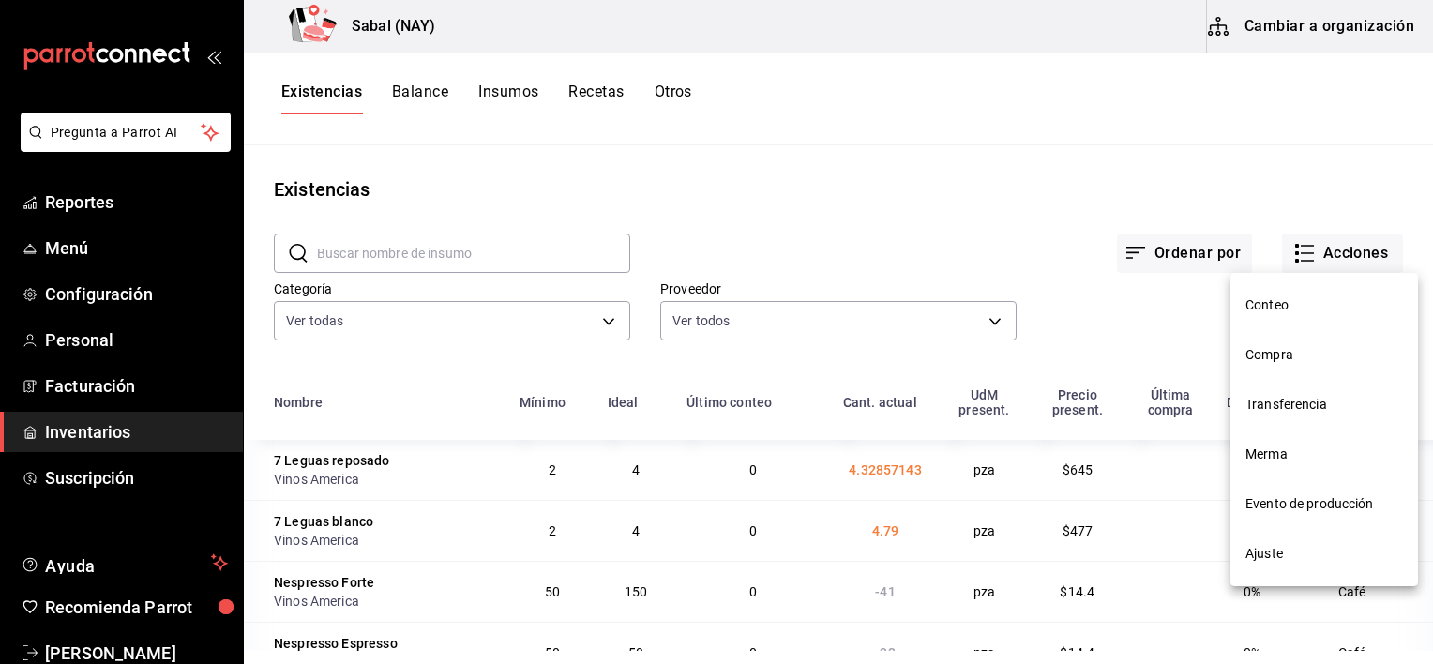
click at [1266, 364] on span "Compra" at bounding box center [1324, 355] width 158 height 20
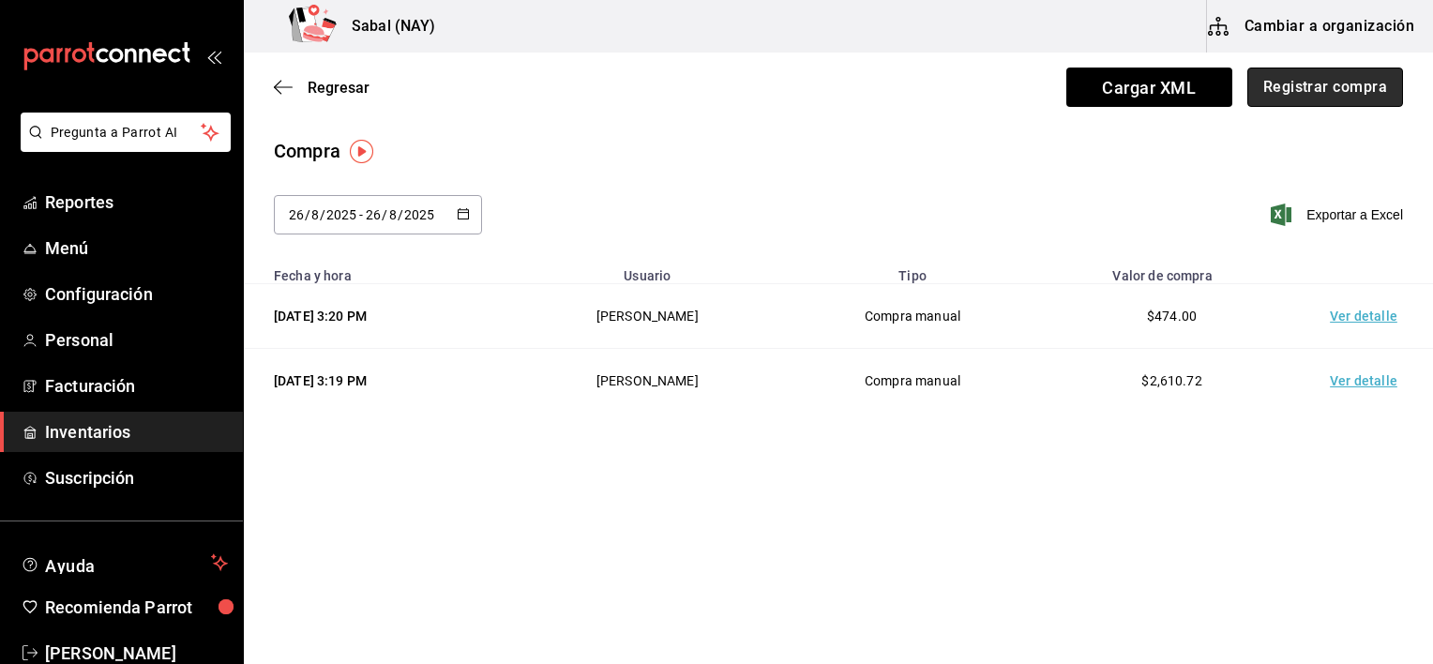
click at [1305, 81] on button "Registrar compra" at bounding box center [1325, 87] width 156 height 39
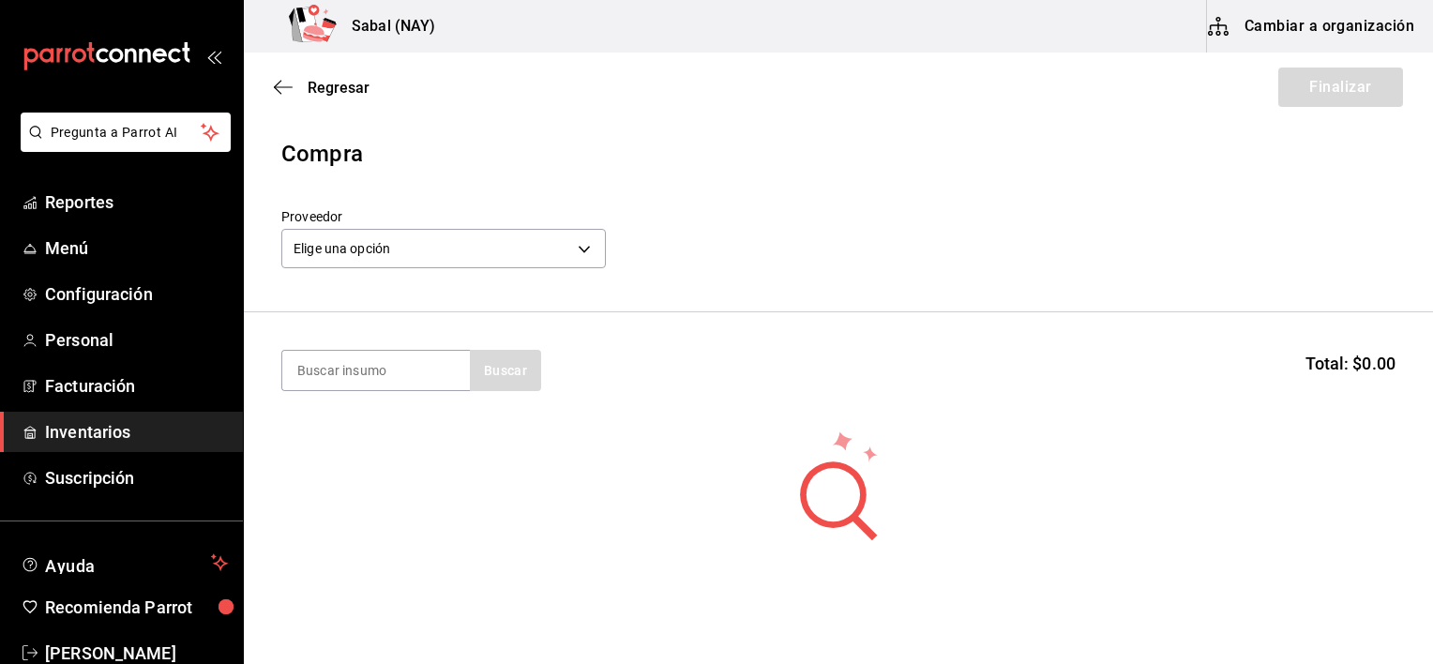
click at [443, 270] on div "Elige una opción default" at bounding box center [443, 246] width 324 height 50
click at [443, 251] on body "Pregunta a Parrot AI Reportes Menú Configuración Personal Facturación Inventari…" at bounding box center [716, 279] width 1433 height 558
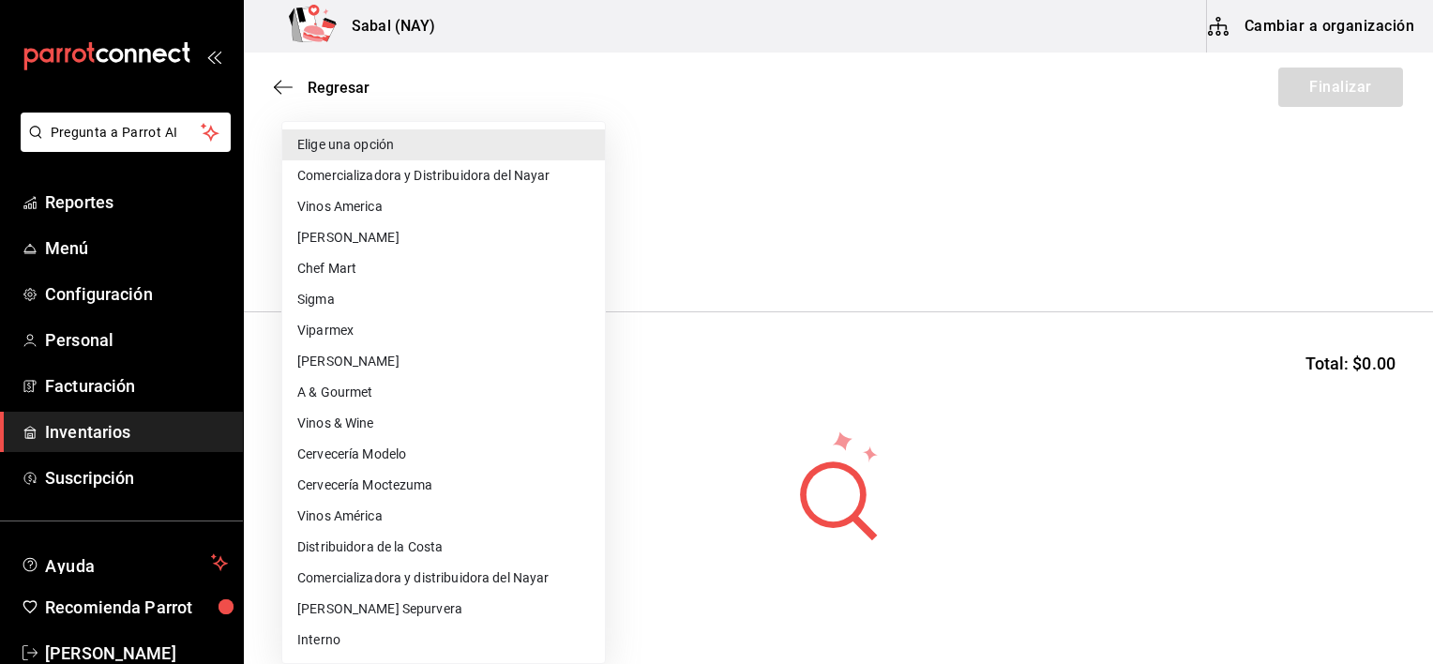
click at [385, 455] on li "Cervecería Modelo" at bounding box center [443, 454] width 323 height 31
type input "787fb77d-d0c8-4977-bf10-5b1efe20937a"
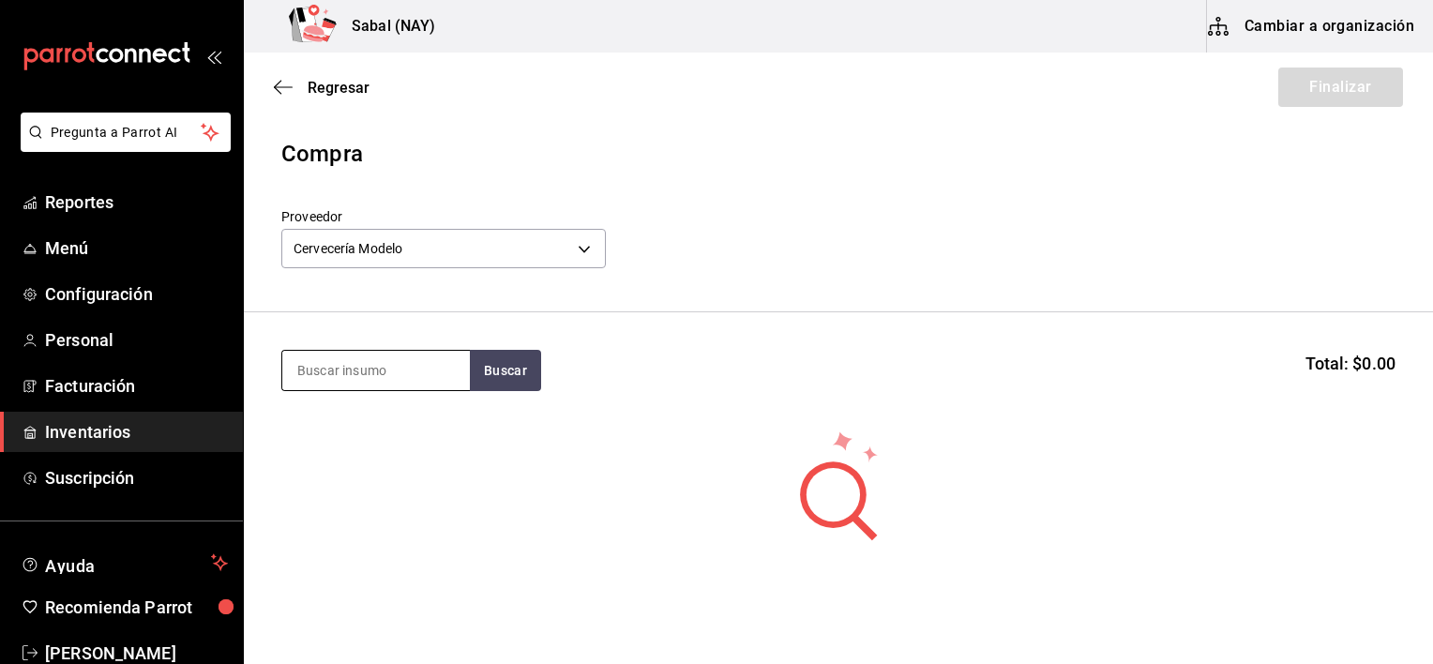
click at [367, 373] on input at bounding box center [376, 370] width 188 height 39
type input "amst"
click at [515, 364] on button "Buscar" at bounding box center [505, 370] width 71 height 41
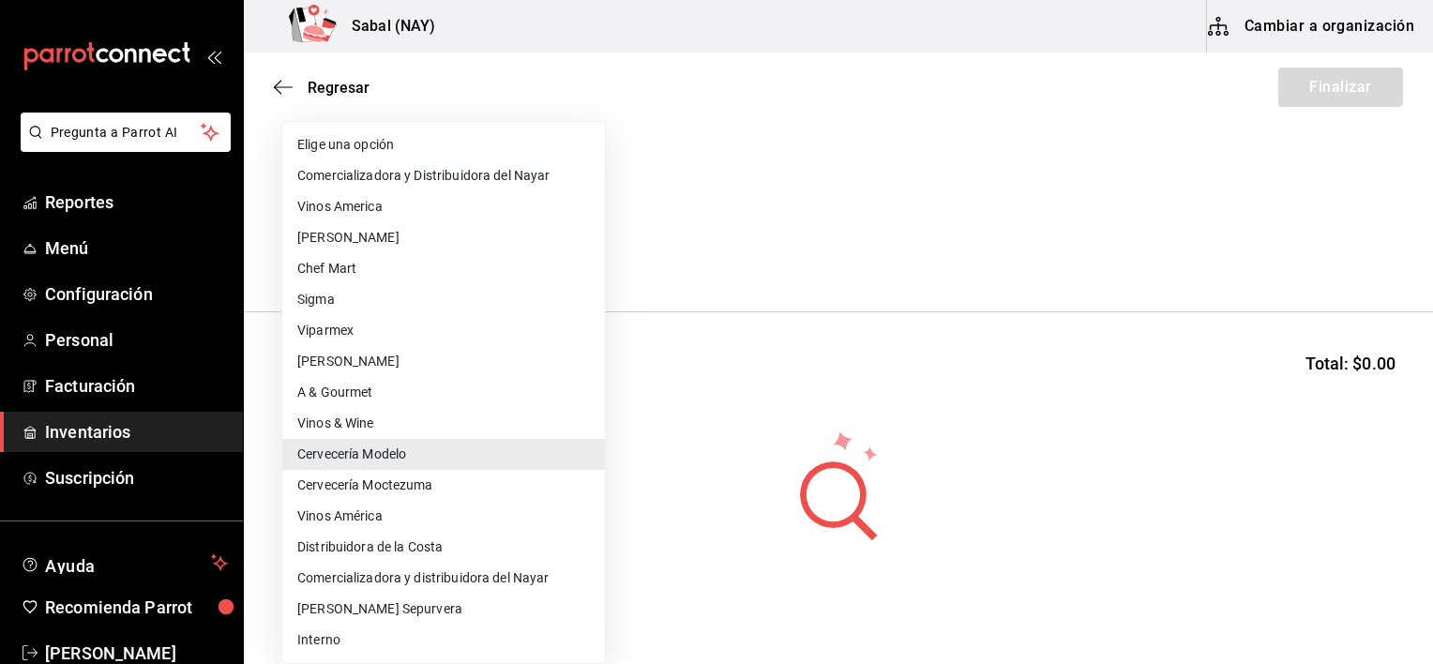
click at [422, 247] on body "Pregunta a Parrot AI Reportes Menú Configuración Personal Facturación Inventari…" at bounding box center [716, 279] width 1433 height 558
click at [406, 484] on li "Cervecería Moctezuma" at bounding box center [443, 485] width 323 height 31
type input "6f33b96b-6345-4d2c-a6e0-3c445cb8a19e"
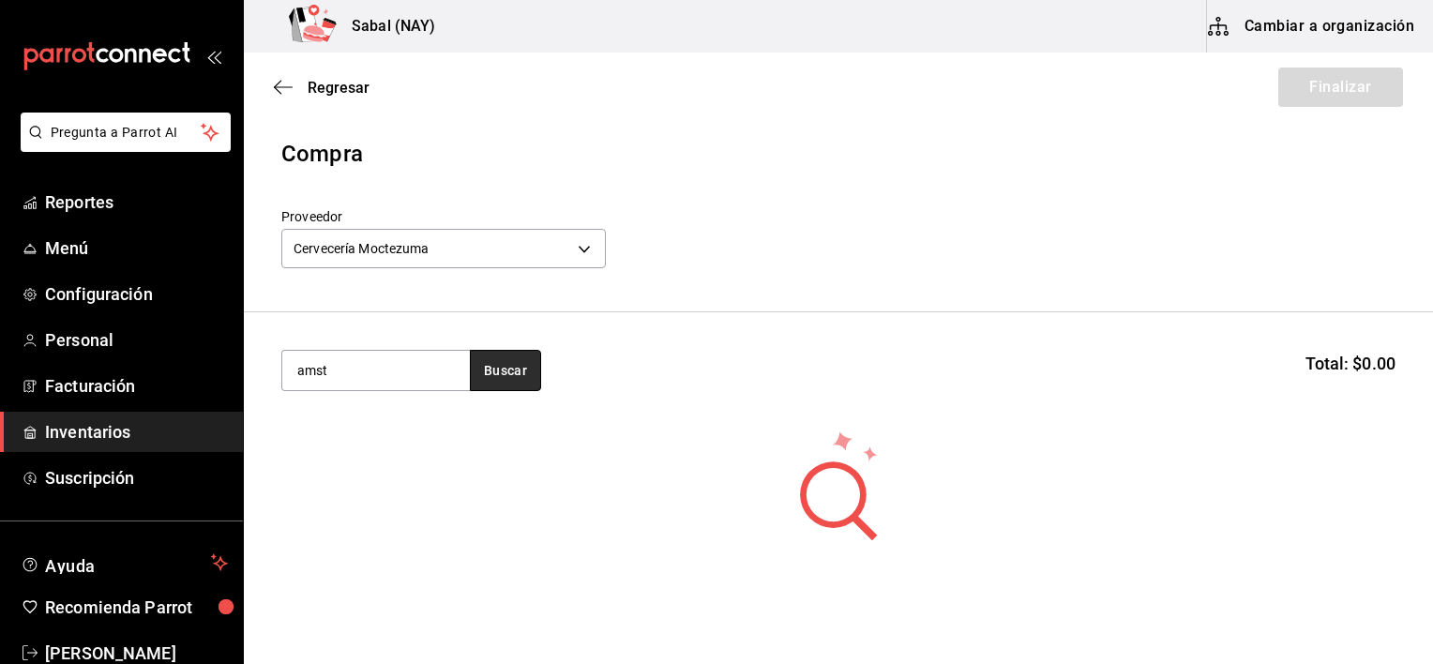
click at [490, 379] on button "Buscar" at bounding box center [505, 370] width 71 height 41
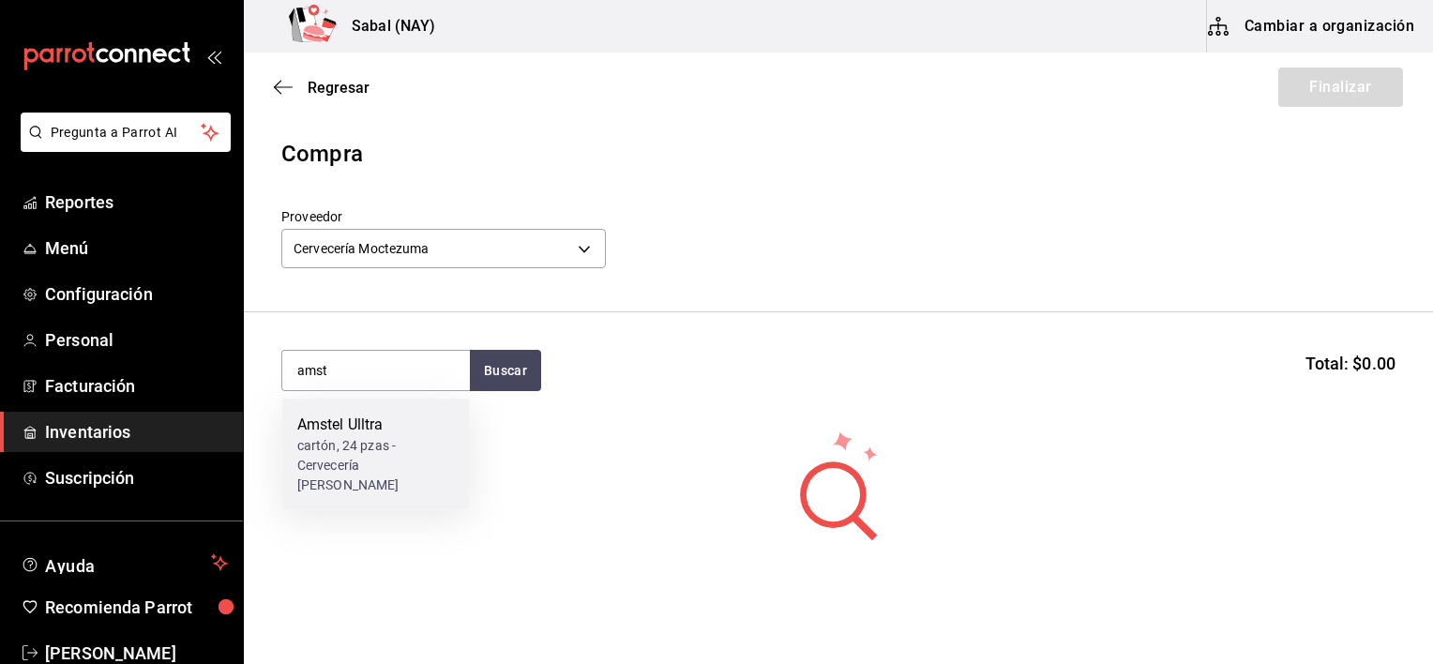
click at [411, 458] on div "cartón, 24 pzas - Cervecería Moctezuma" at bounding box center [376, 465] width 158 height 59
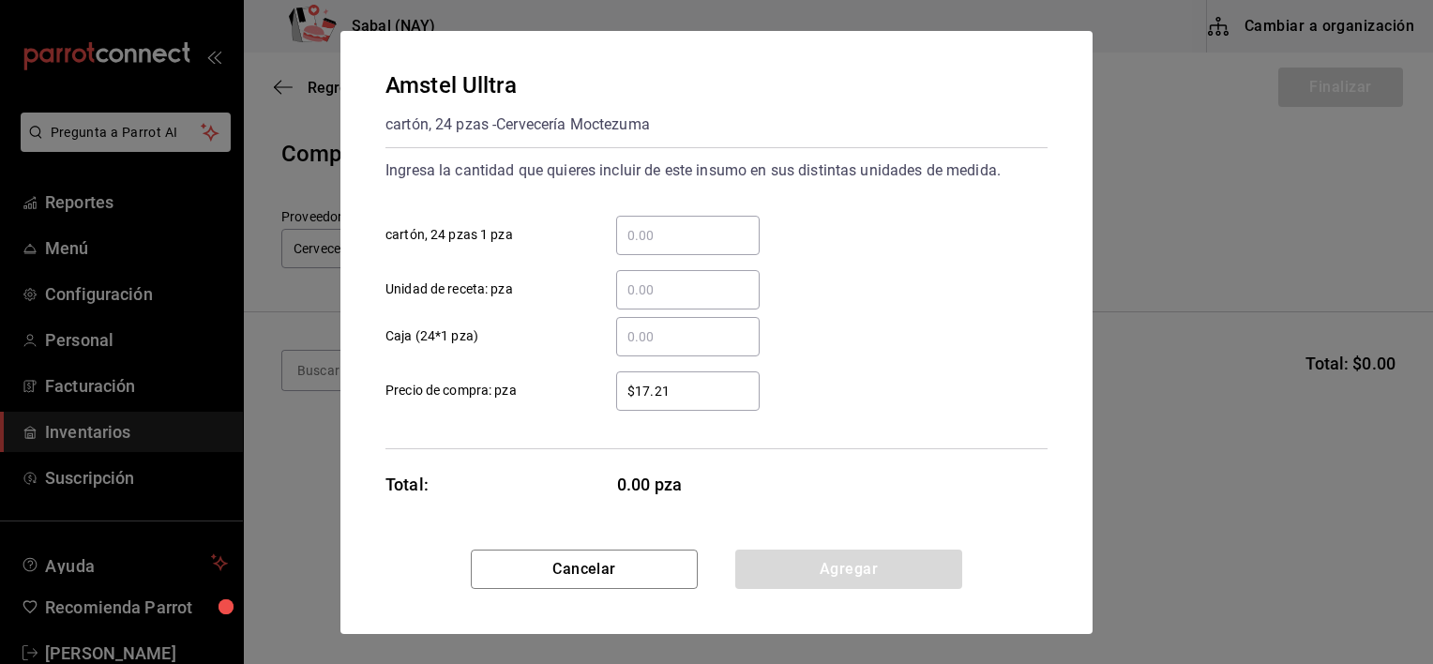
click at [665, 218] on div "​" at bounding box center [687, 235] width 143 height 39
click at [665, 224] on input "​ cartón, 24 pzas 1 pza" at bounding box center [687, 235] width 143 height 23
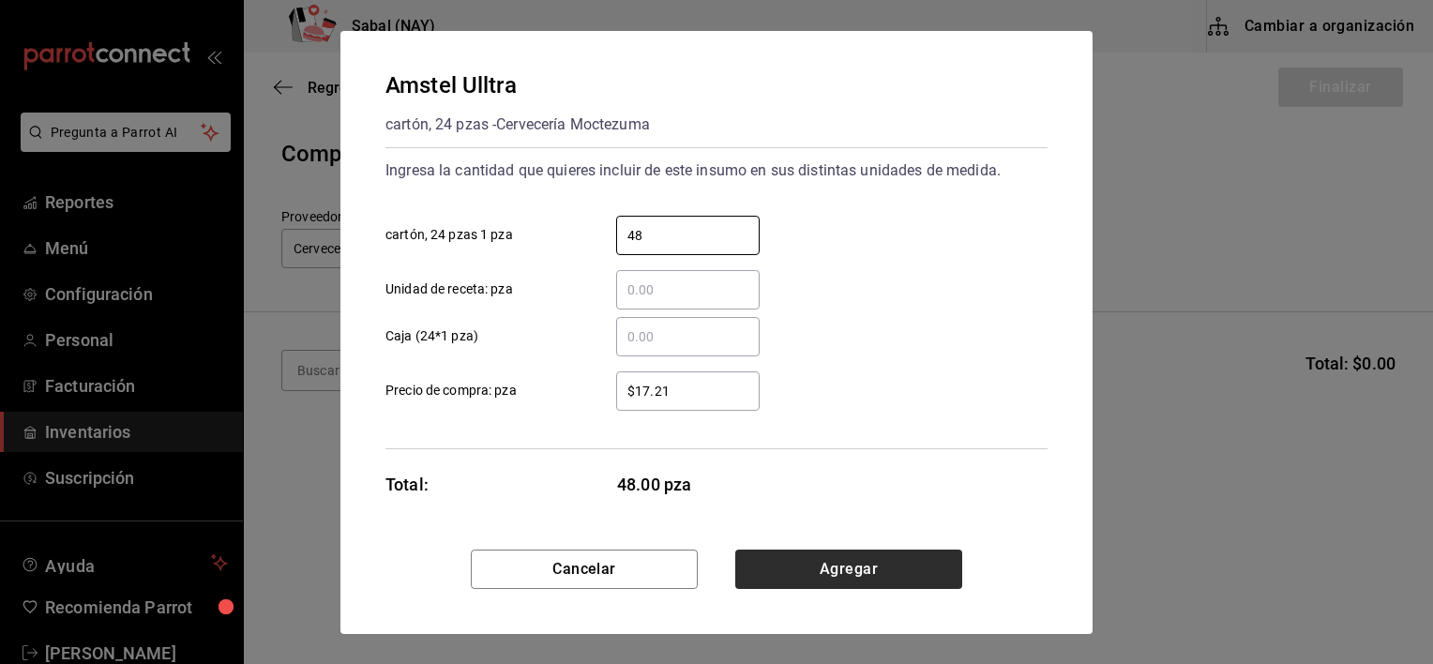
type input "48"
click at [856, 557] on button "Agregar" at bounding box center [848, 569] width 227 height 39
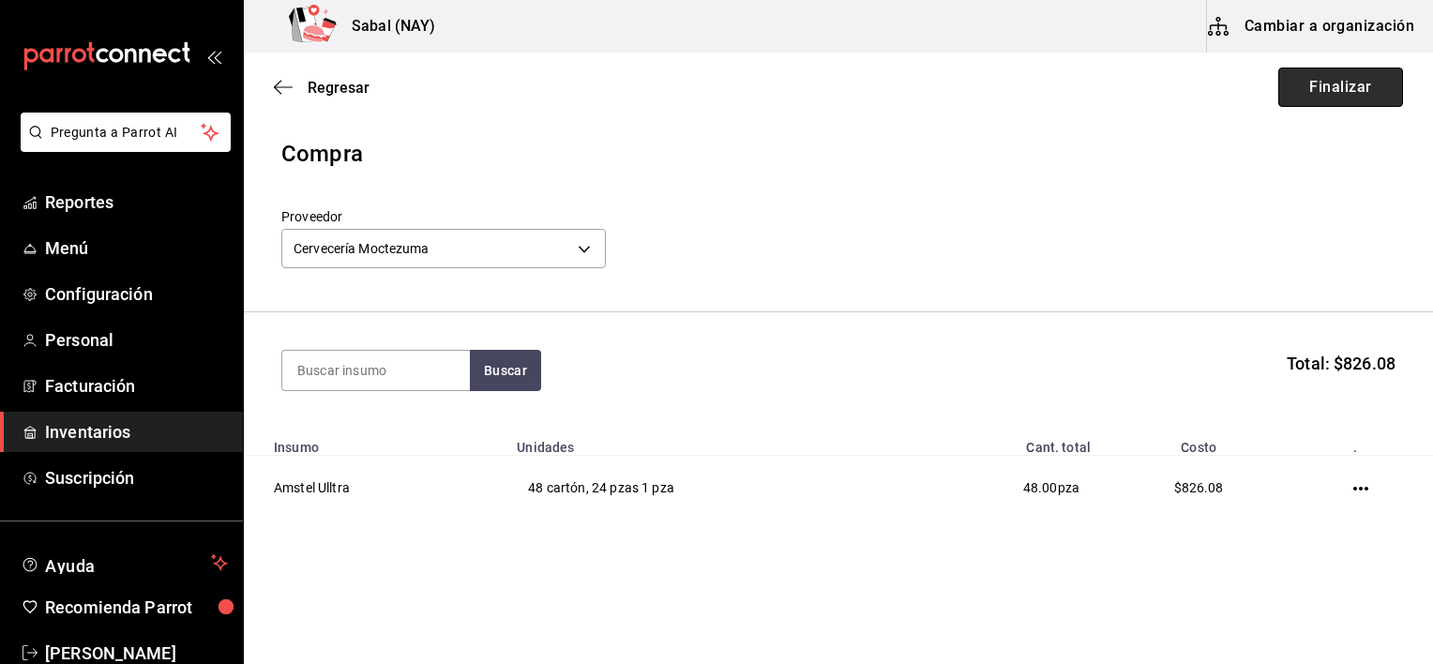
click at [1344, 97] on button "Finalizar" at bounding box center [1340, 87] width 125 height 39
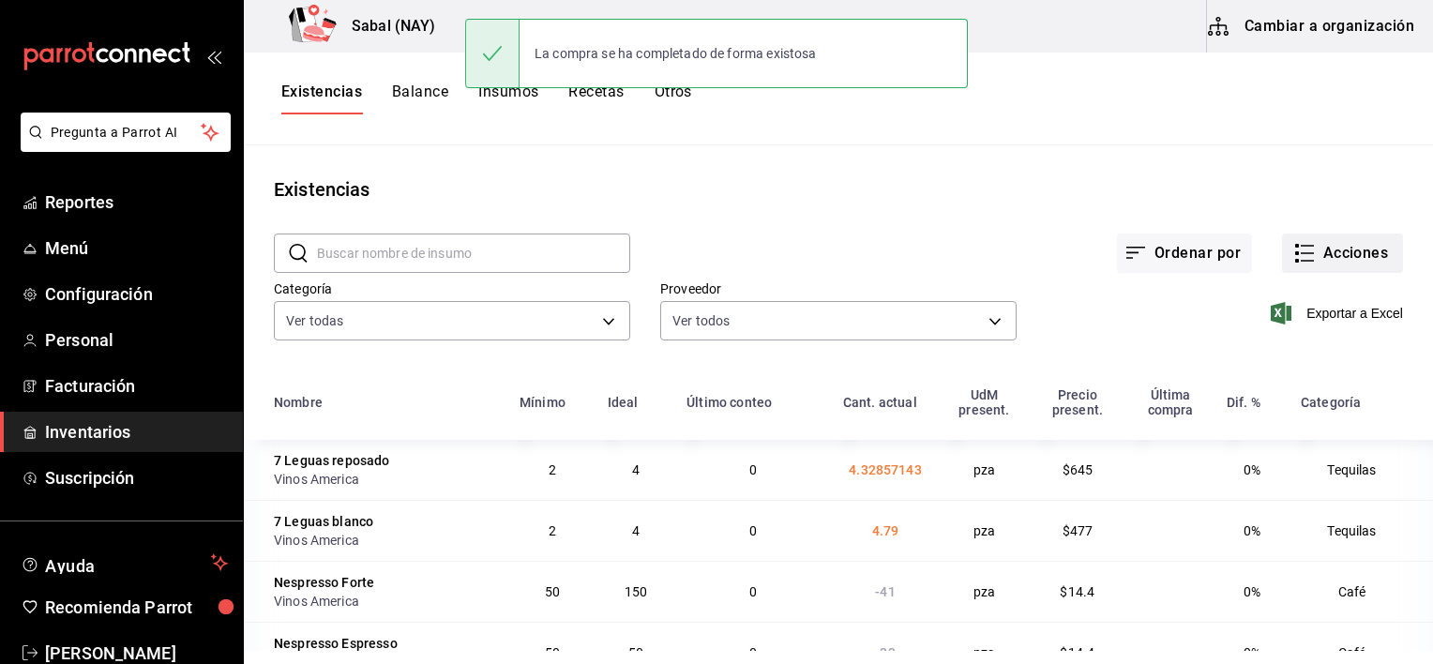
click at [1308, 250] on button "Acciones" at bounding box center [1342, 253] width 121 height 39
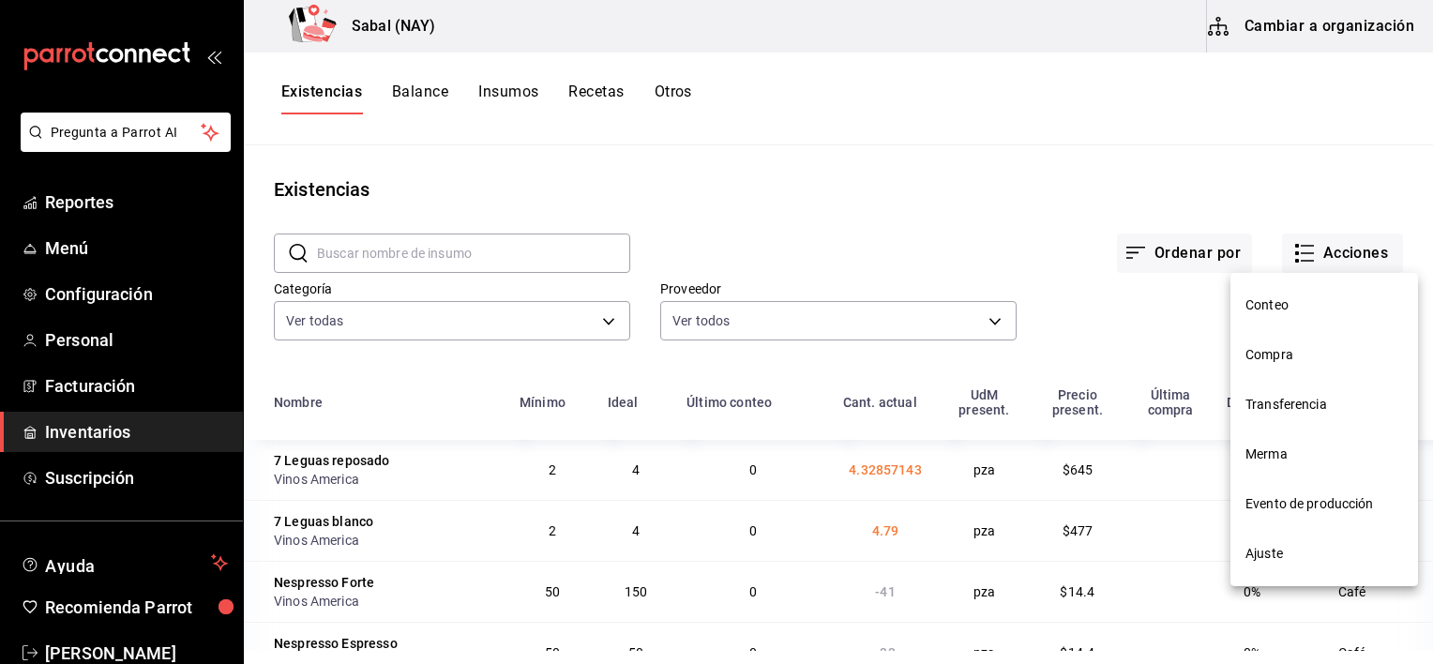
click at [1260, 368] on li "Compra" at bounding box center [1324, 355] width 188 height 50
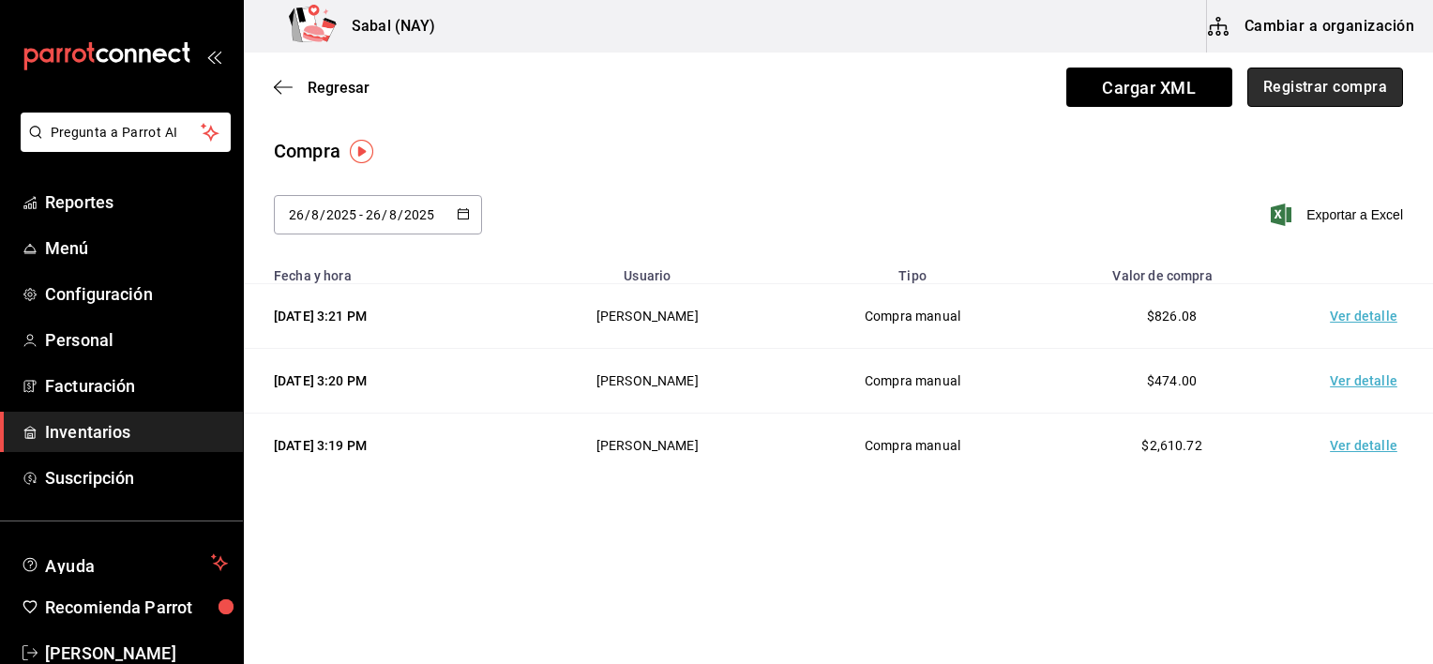
click at [1355, 106] on button "Registrar compra" at bounding box center [1325, 87] width 156 height 39
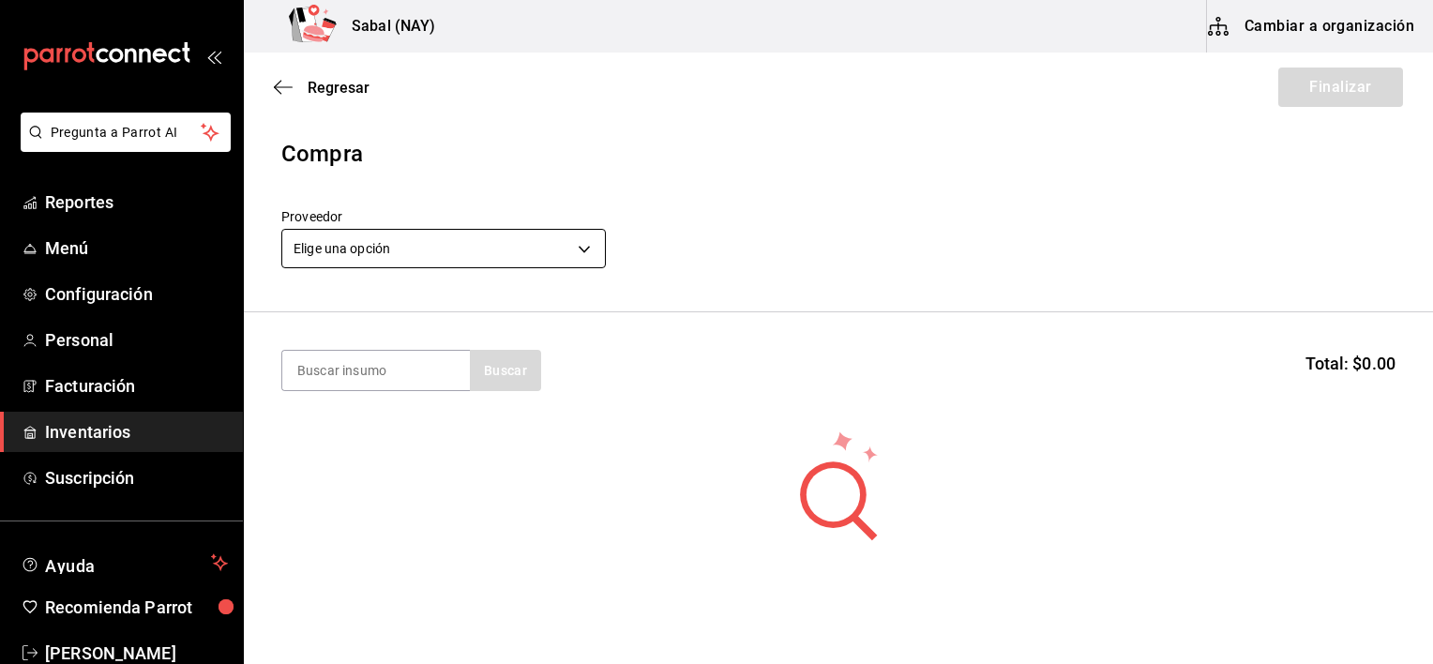
click at [372, 250] on body "Pregunta a Parrot AI Reportes Menú Configuración Personal Facturación Inventari…" at bounding box center [716, 279] width 1433 height 558
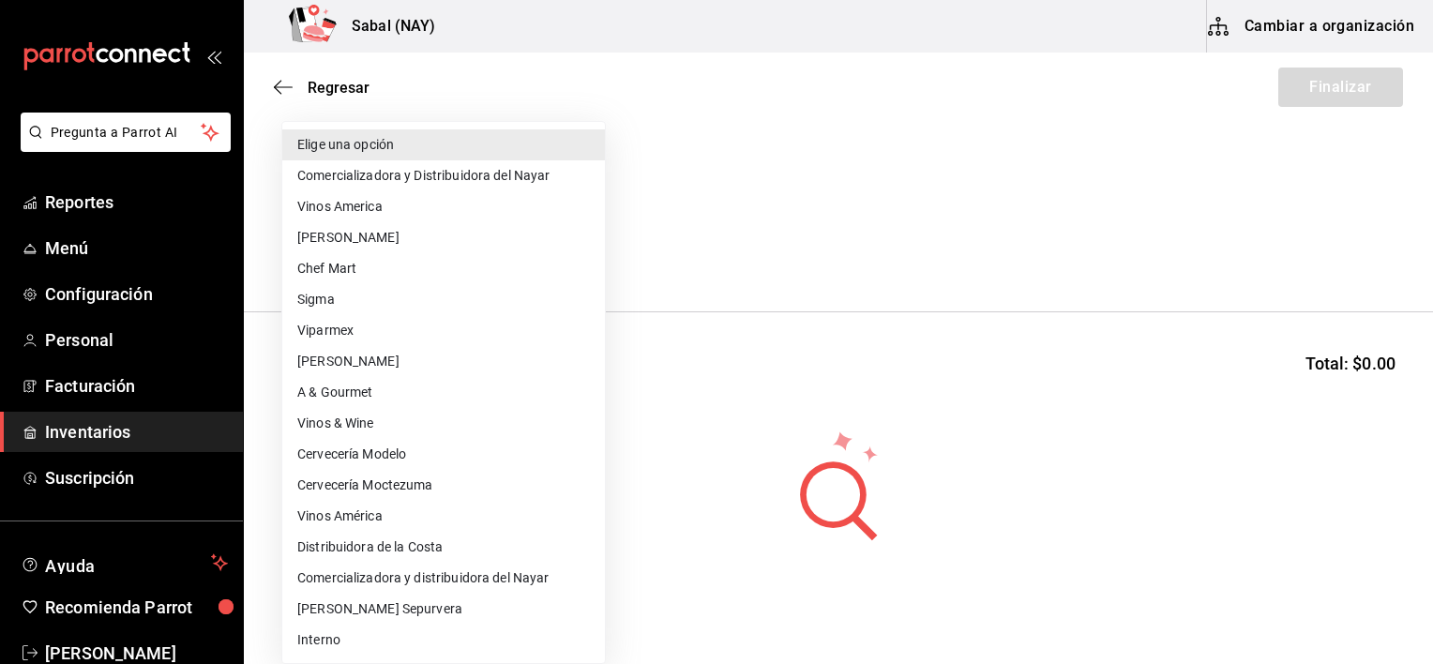
click at [358, 327] on li "Viparmex" at bounding box center [443, 330] width 323 height 31
type input "2e0011de-f472-42fe-b773-dfd26927c2d4"
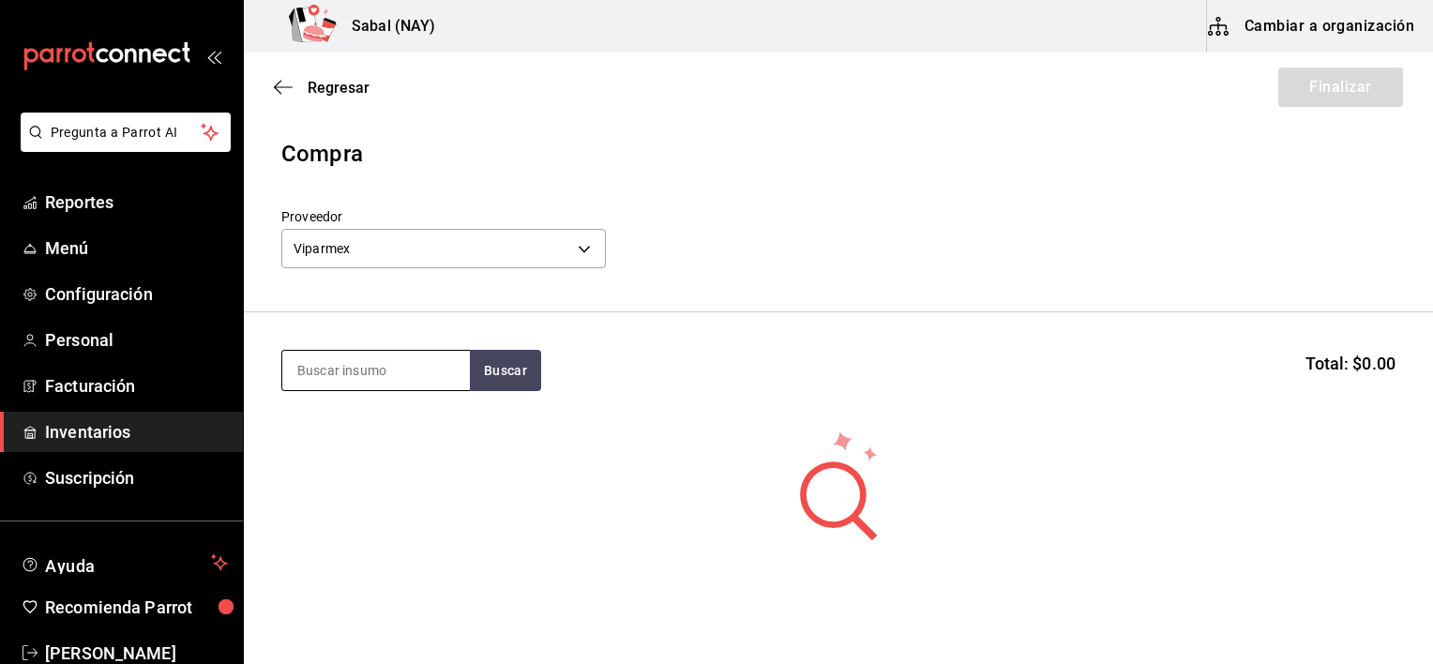
click at [438, 368] on input at bounding box center [376, 370] width 188 height 39
type input "le be"
click at [497, 379] on button "Buscar" at bounding box center [505, 370] width 71 height 41
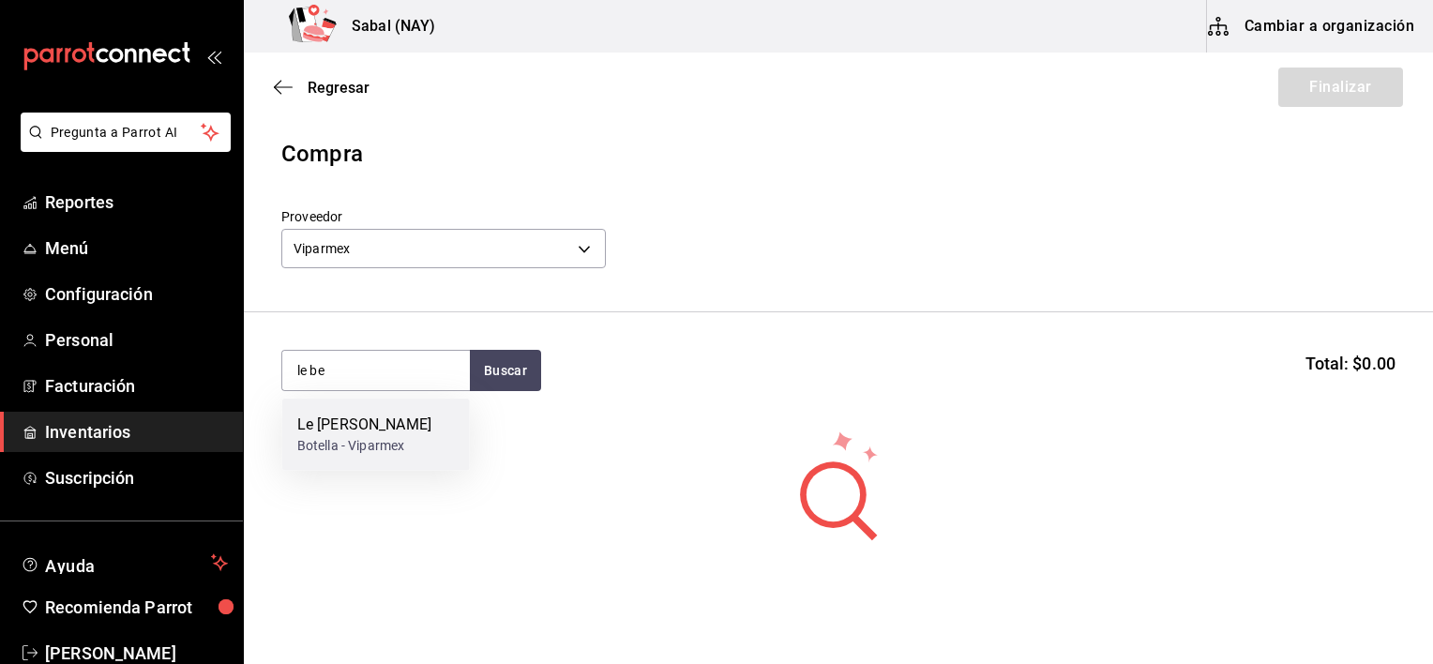
click at [409, 443] on div "Botella - Viparmex" at bounding box center [364, 446] width 134 height 20
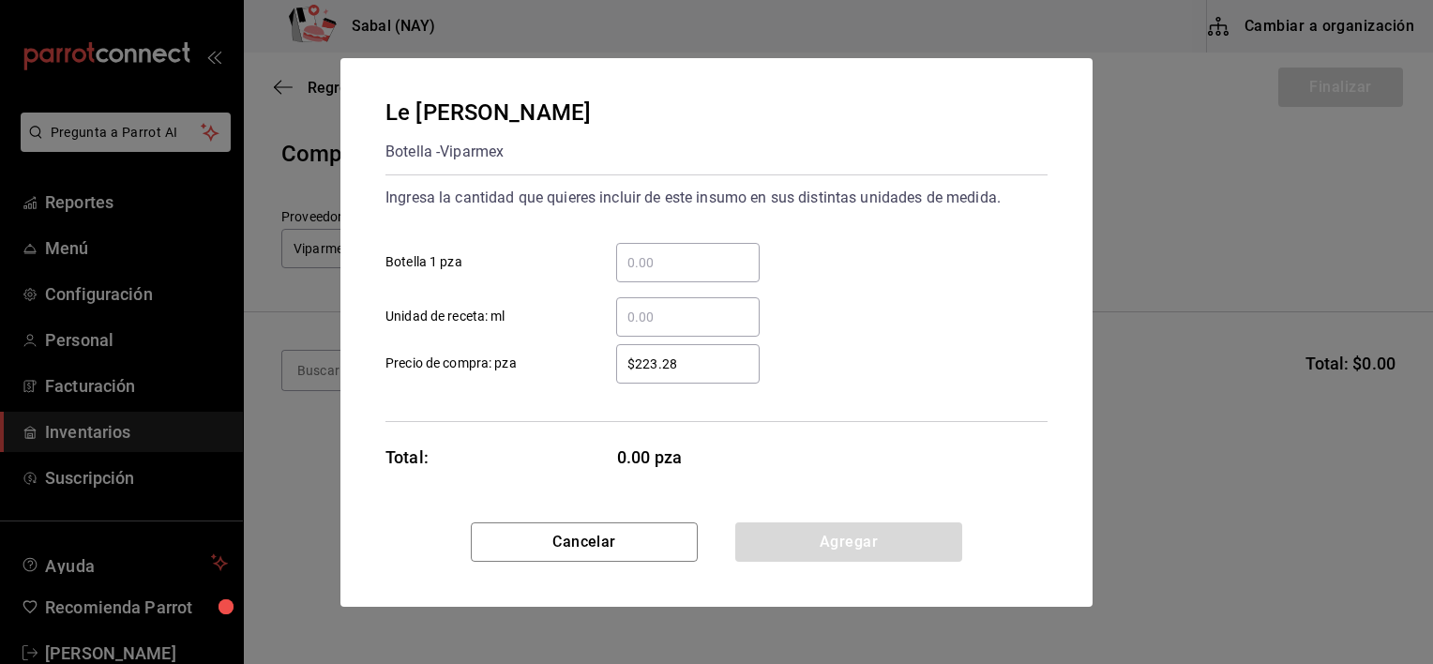
click at [694, 259] on input "​ Botella 1 pza" at bounding box center [687, 262] width 143 height 23
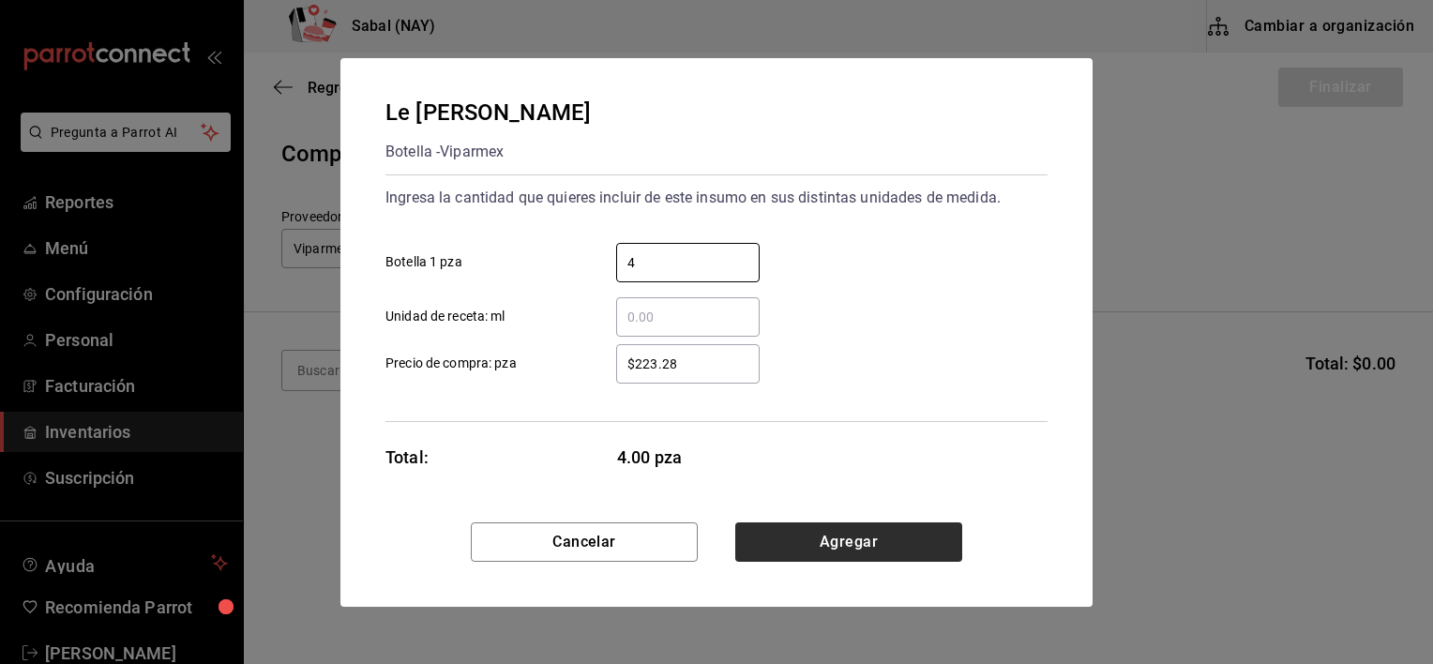
type input "4"
click at [900, 543] on button "Agregar" at bounding box center [848, 541] width 227 height 39
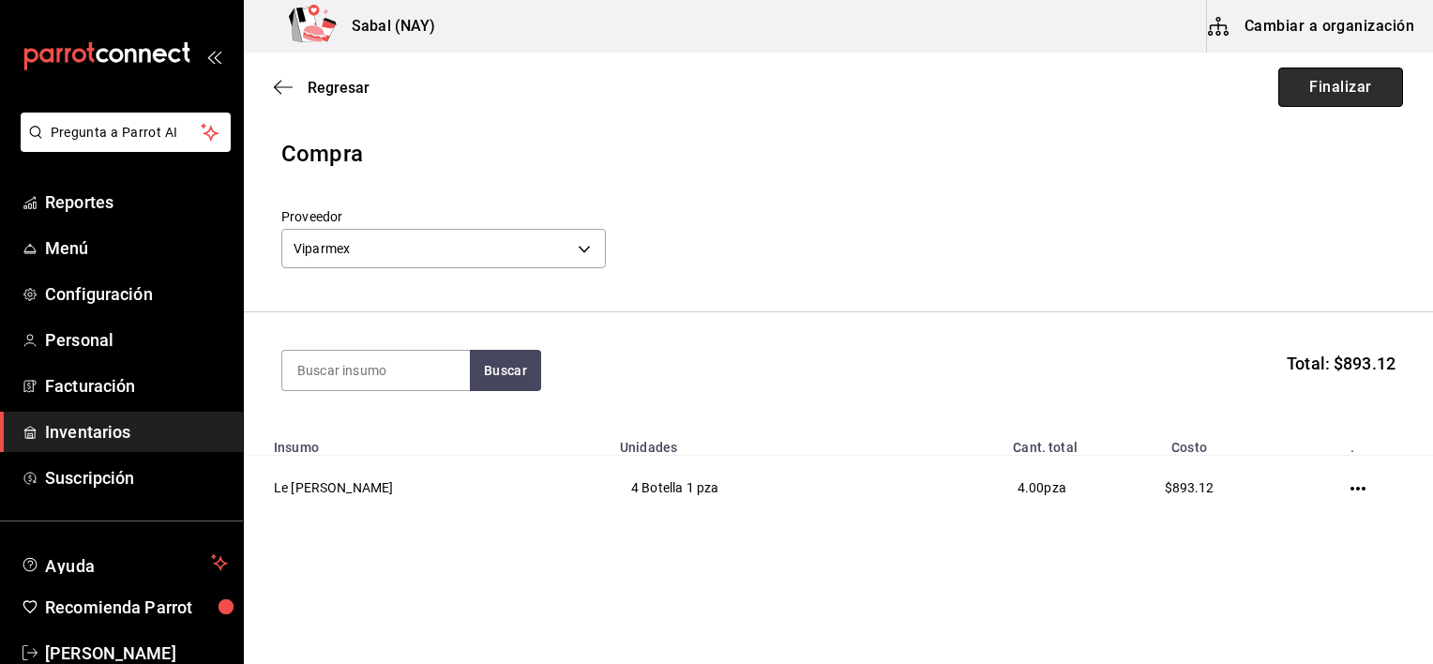
click at [1322, 82] on button "Finalizar" at bounding box center [1340, 87] width 125 height 39
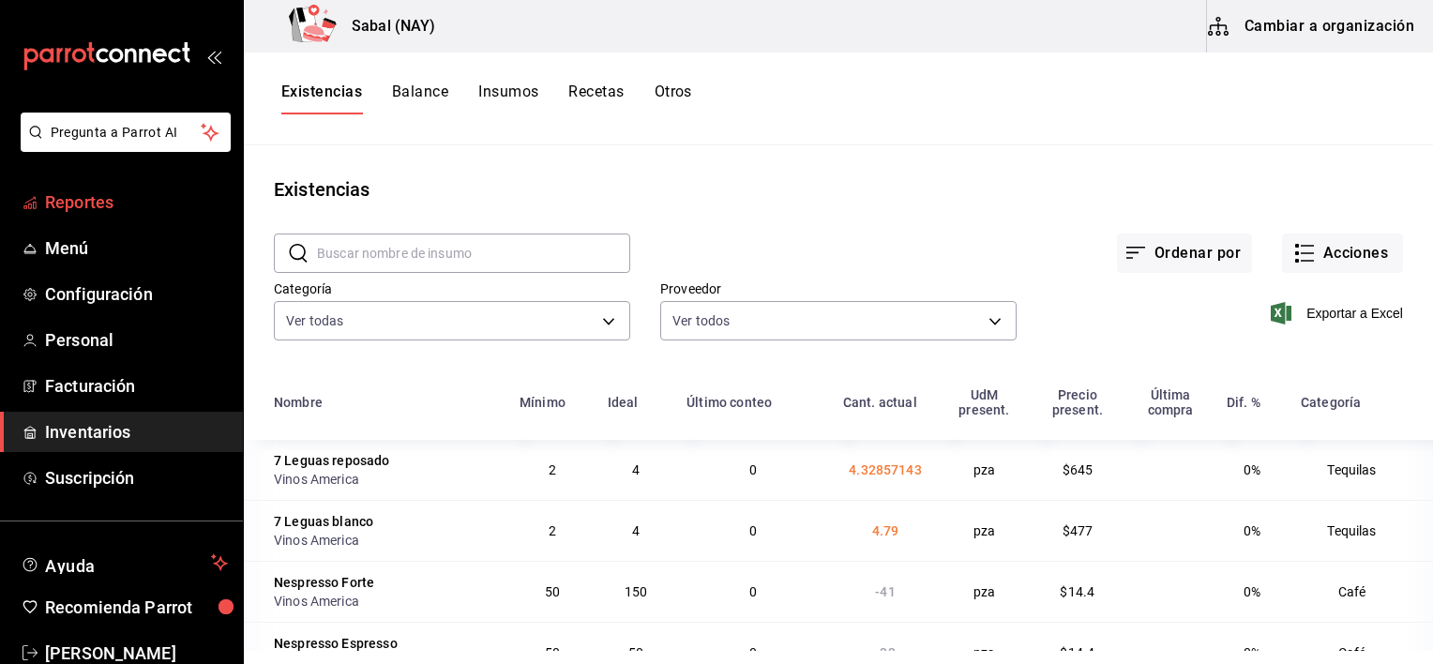
click at [104, 207] on span "Reportes" at bounding box center [136, 201] width 183 height 25
